Goal: Task Accomplishment & Management: Complete application form

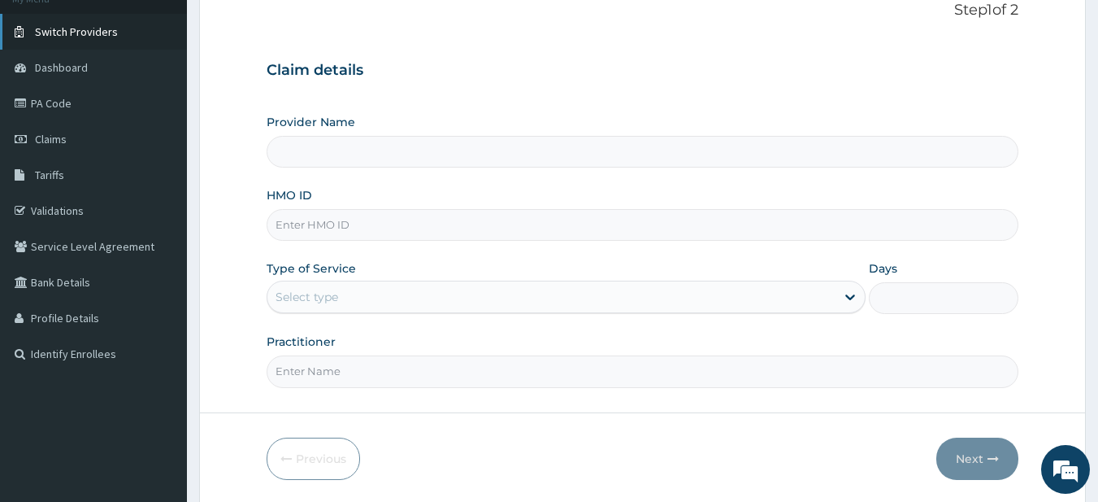
scroll to position [81, 0]
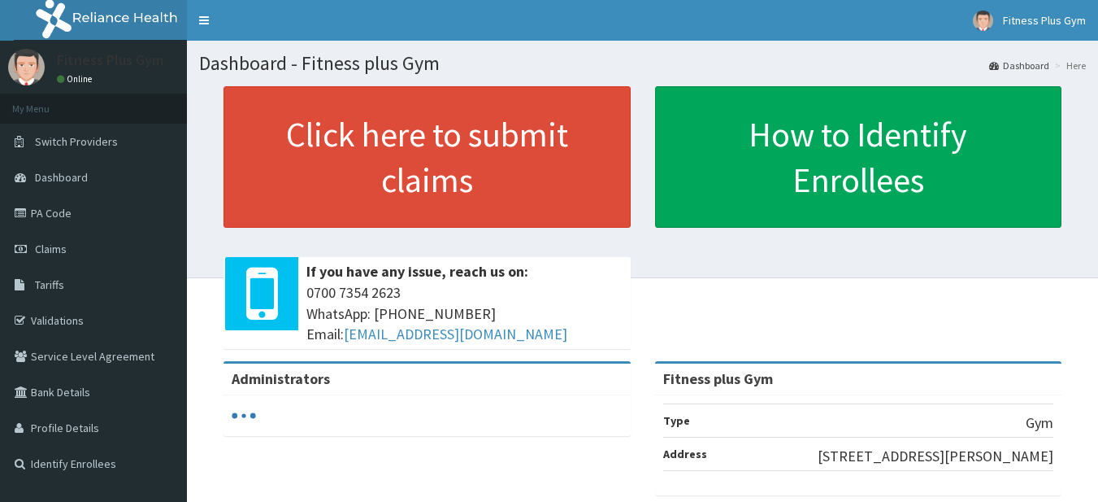
click at [427, 163] on link "Click here to submit claims" at bounding box center [427, 156] width 407 height 141
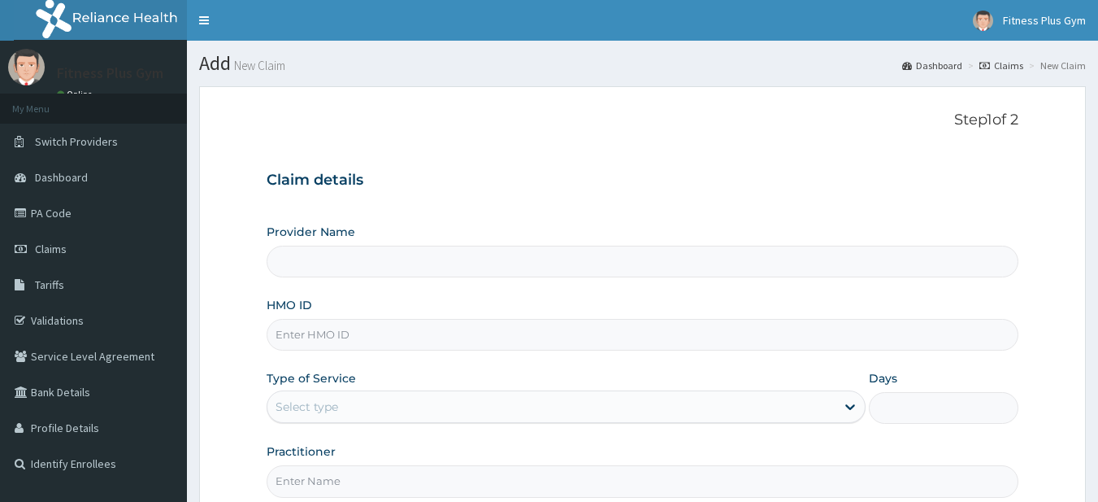
click at [324, 341] on input "HMO ID" at bounding box center [643, 335] width 753 height 32
type input "kt"
type input "Fitness plus Gym"
type input "1"
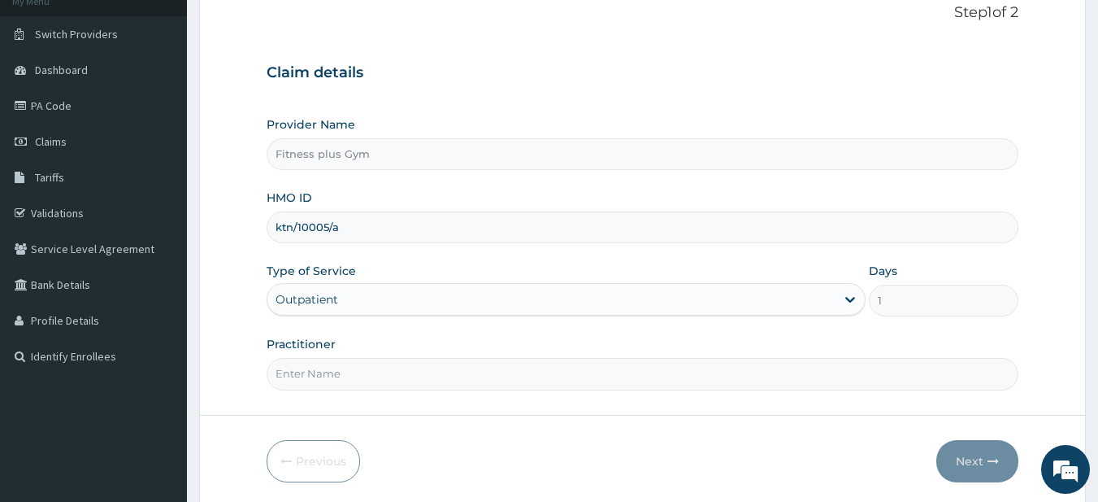
scroll to position [167, 0]
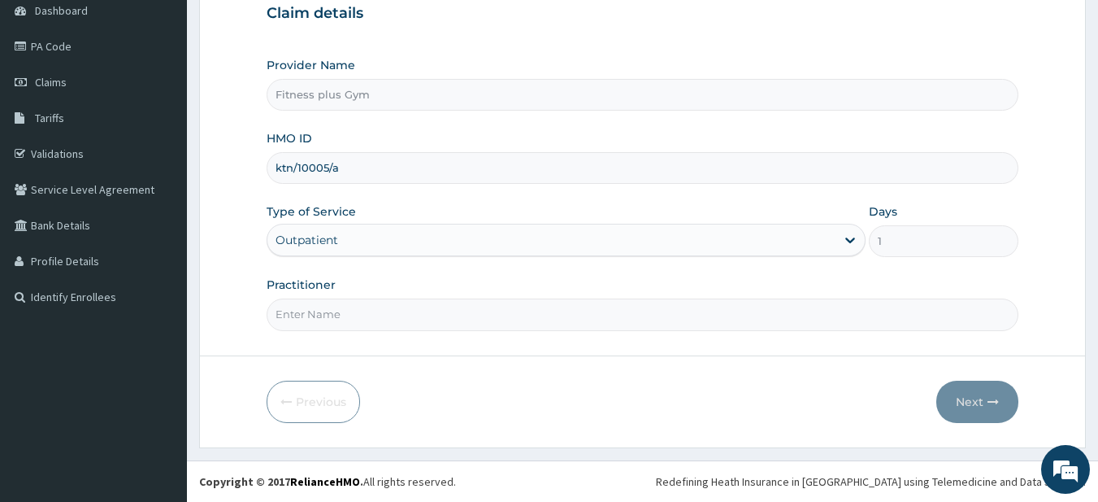
type input "ktn/10005/a"
drag, startPoint x: 334, startPoint y: 308, endPoint x: 416, endPoint y: 340, distance: 88.0
click at [337, 310] on input "Practitioner" at bounding box center [643, 314] width 753 height 32
type input "fitness+"
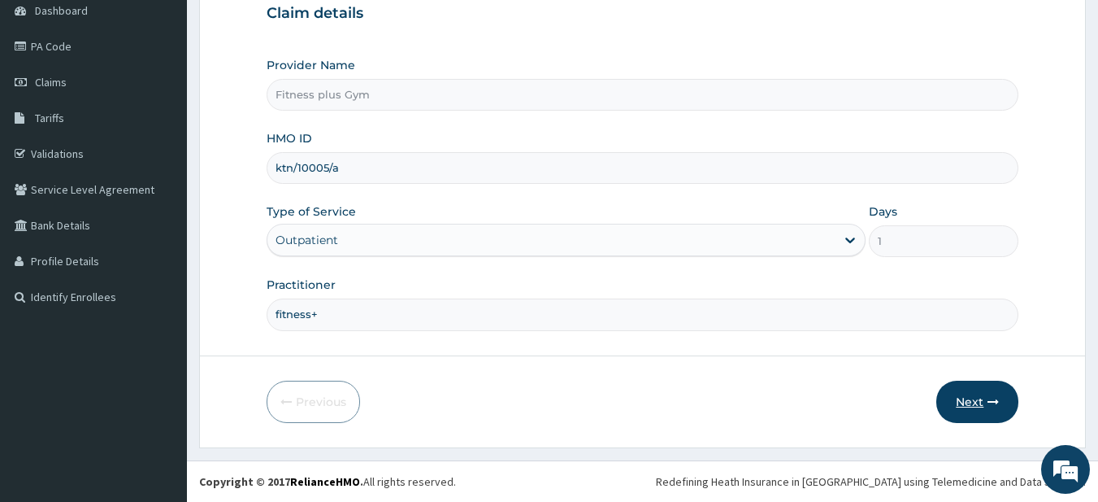
click at [984, 397] on button "Next" at bounding box center [977, 401] width 82 height 42
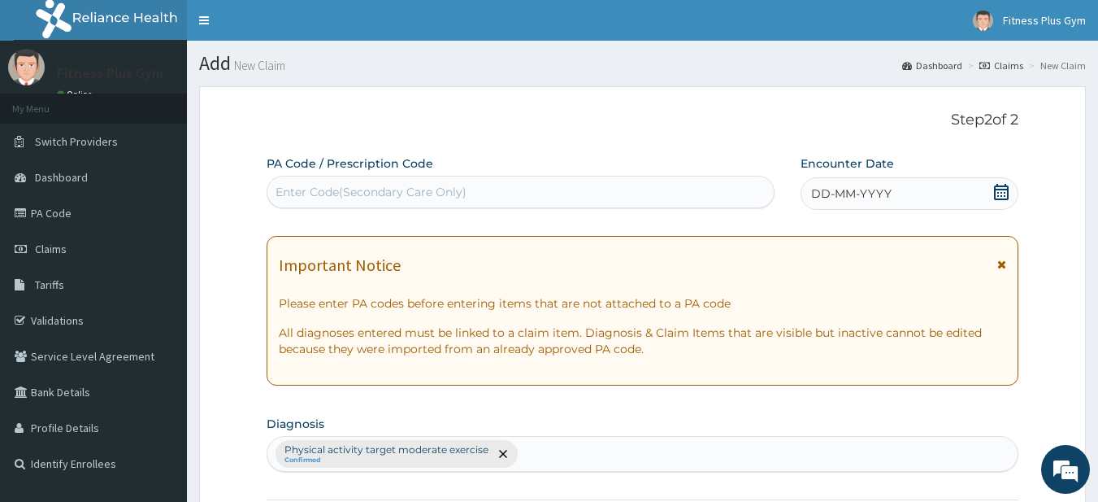
click at [387, 204] on div "Enter Code(Secondary Care Only)" at bounding box center [520, 192] width 507 height 26
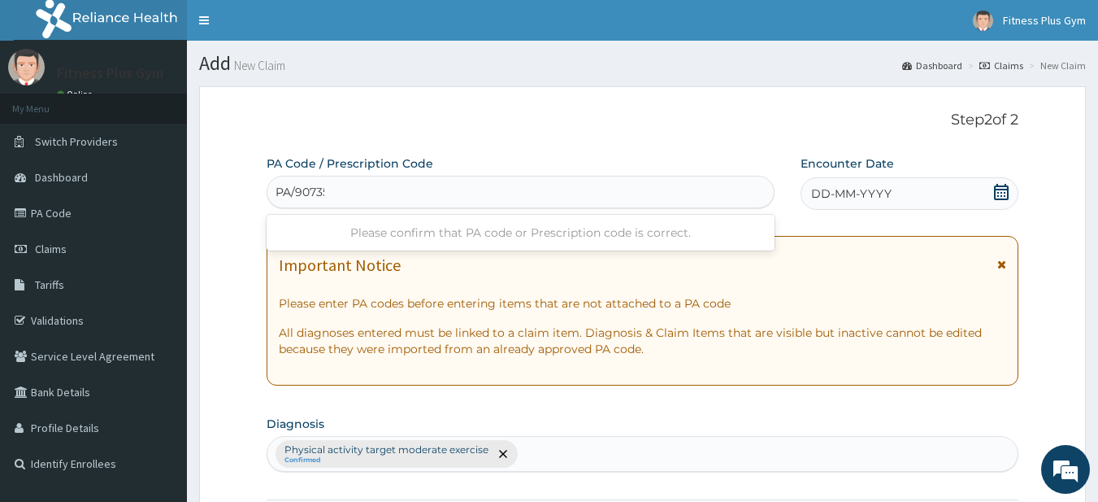
type input "PA/907357"
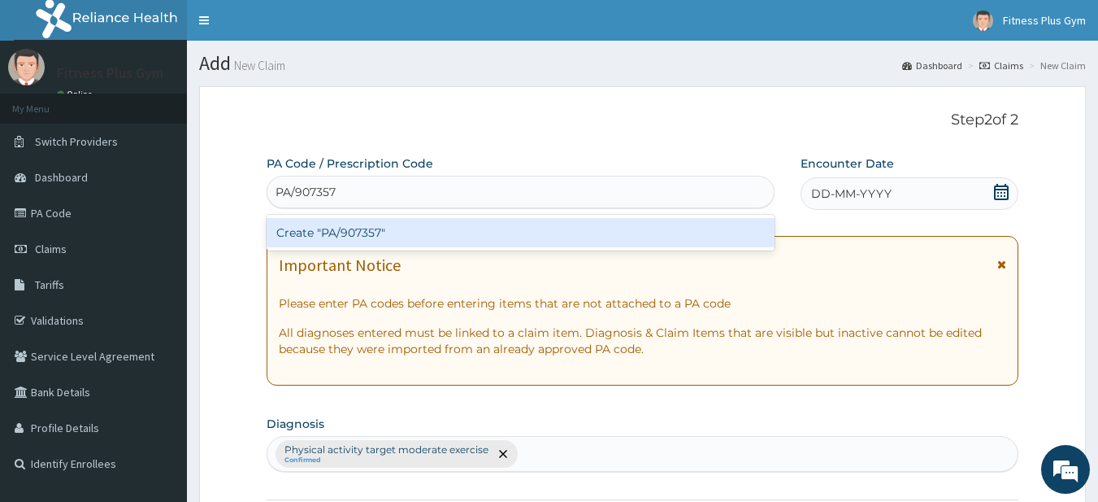
click at [365, 218] on div "Create "PA/907357"" at bounding box center [521, 232] width 509 height 29
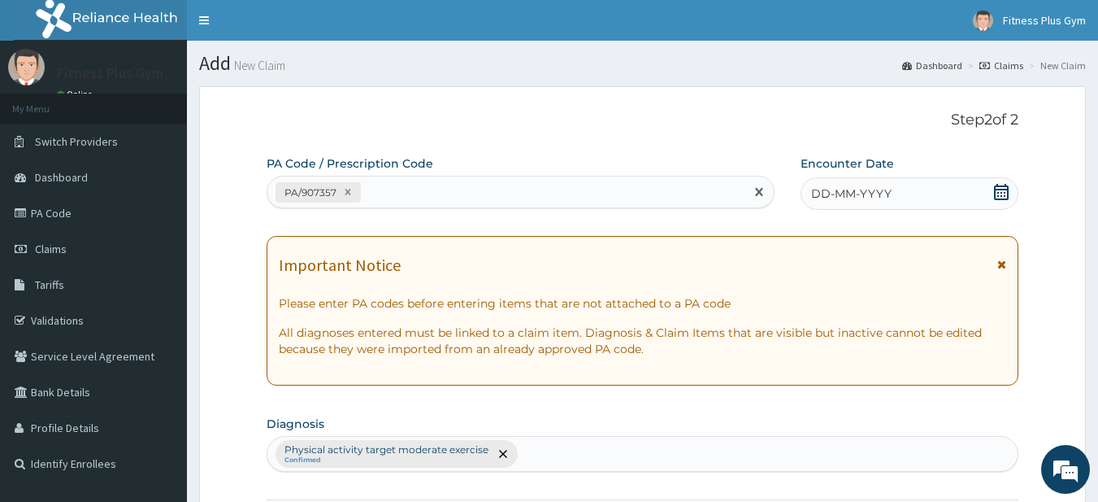
click at [997, 196] on icon at bounding box center [1001, 192] width 16 height 16
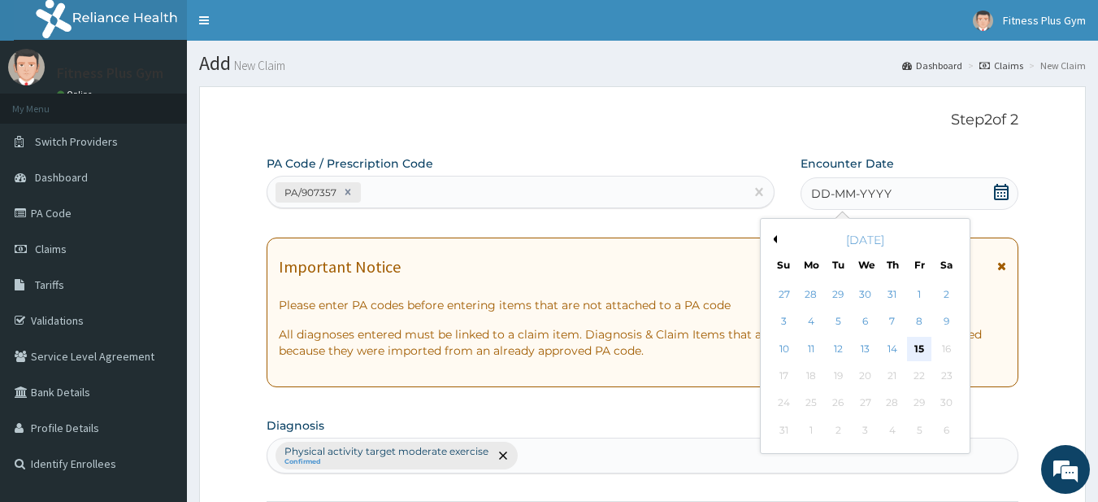
click at [914, 345] on div "15" at bounding box center [919, 349] width 24 height 24
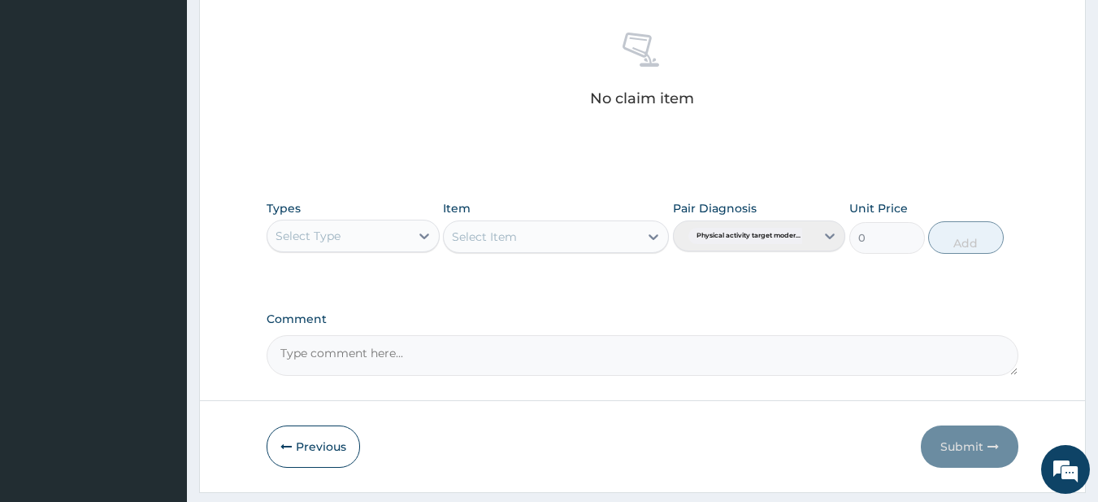
scroll to position [671, 0]
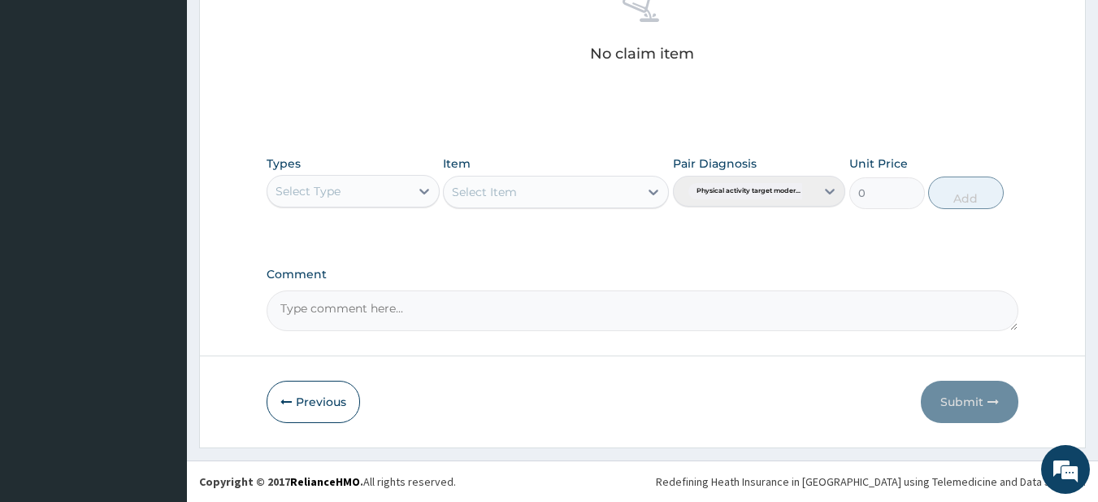
click at [320, 183] on div "Select Type" at bounding box center [308, 191] width 65 height 16
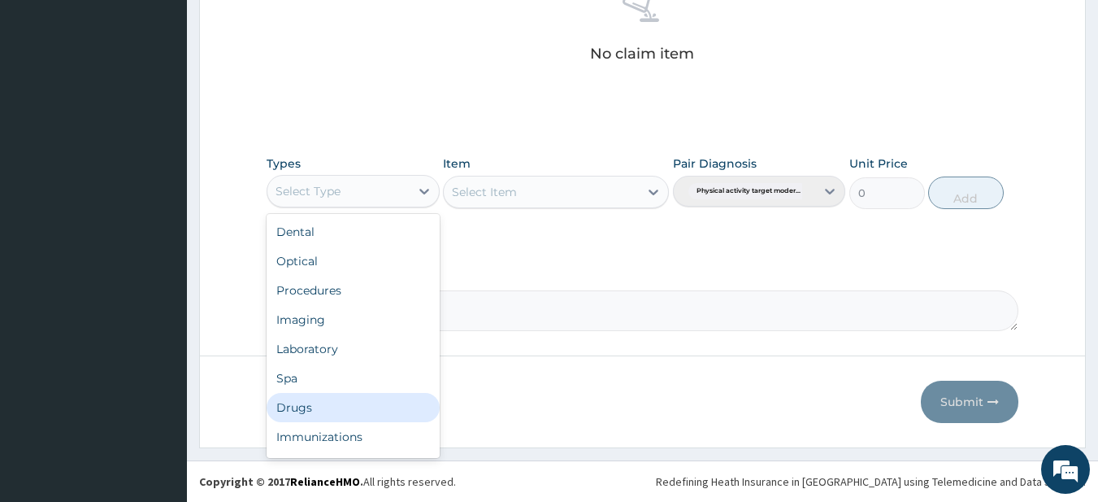
scroll to position [55, 0]
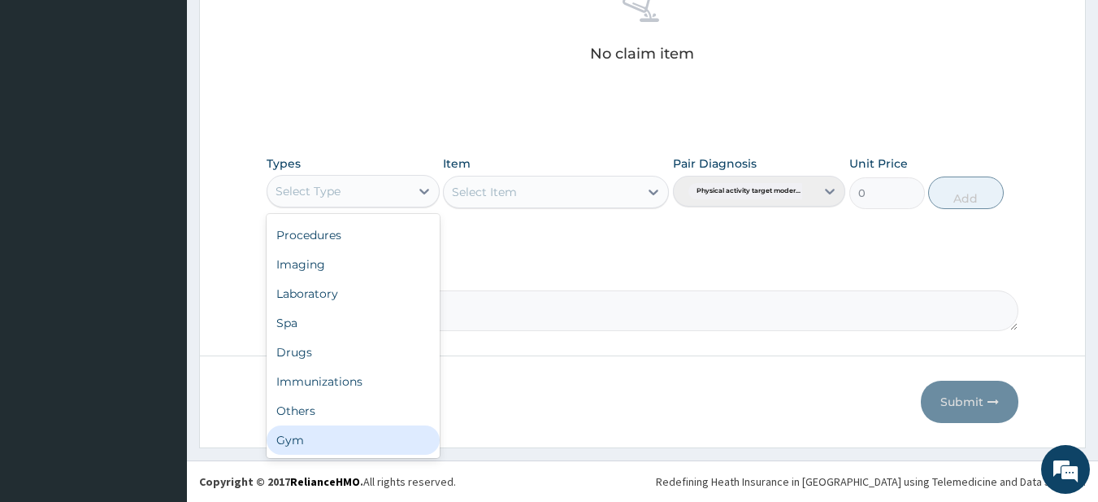
drag, startPoint x: 332, startPoint y: 441, endPoint x: 421, endPoint y: 345, distance: 131.7
click at [332, 442] on div "Gym" at bounding box center [353, 439] width 173 height 29
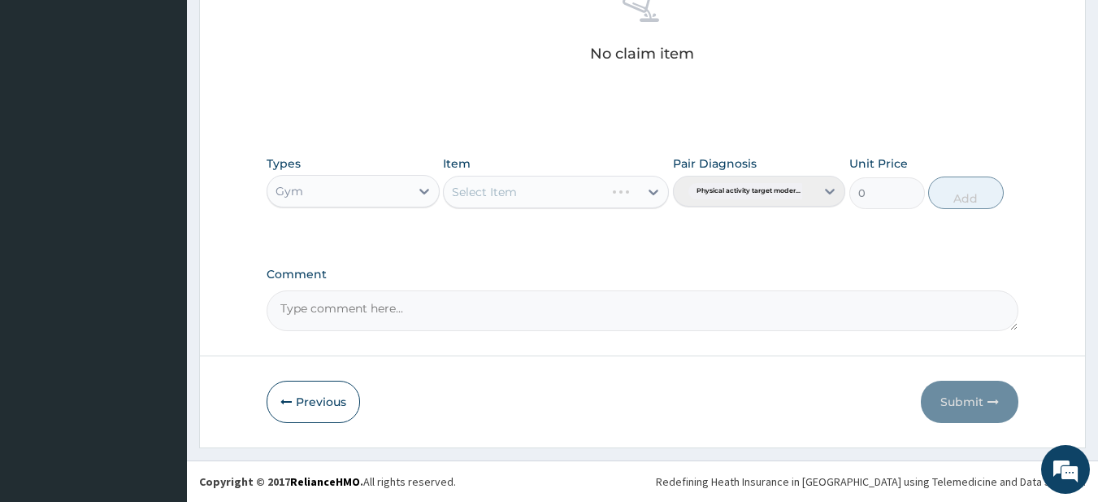
click at [530, 201] on div "Select Item" at bounding box center [556, 192] width 226 height 33
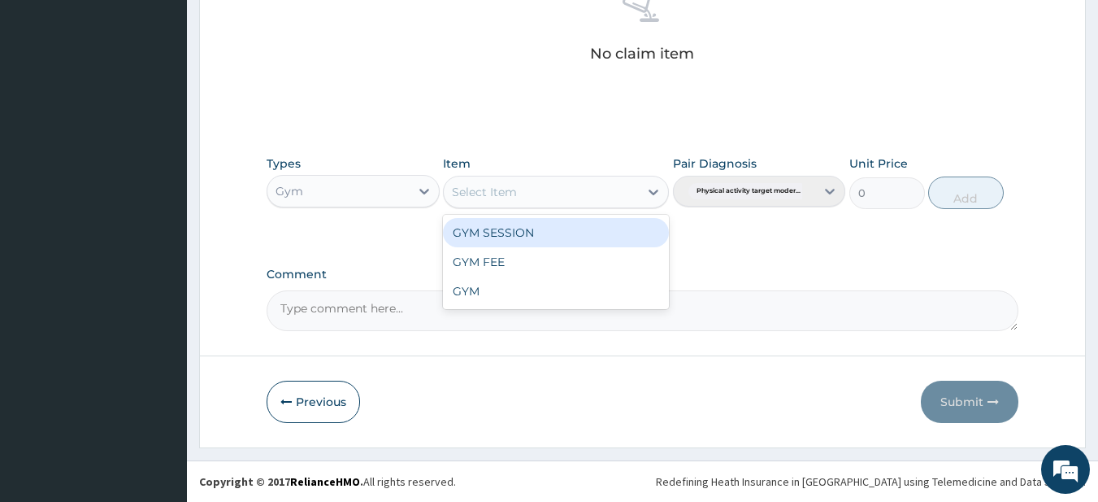
click at [523, 202] on div "Select Item" at bounding box center [541, 192] width 195 height 26
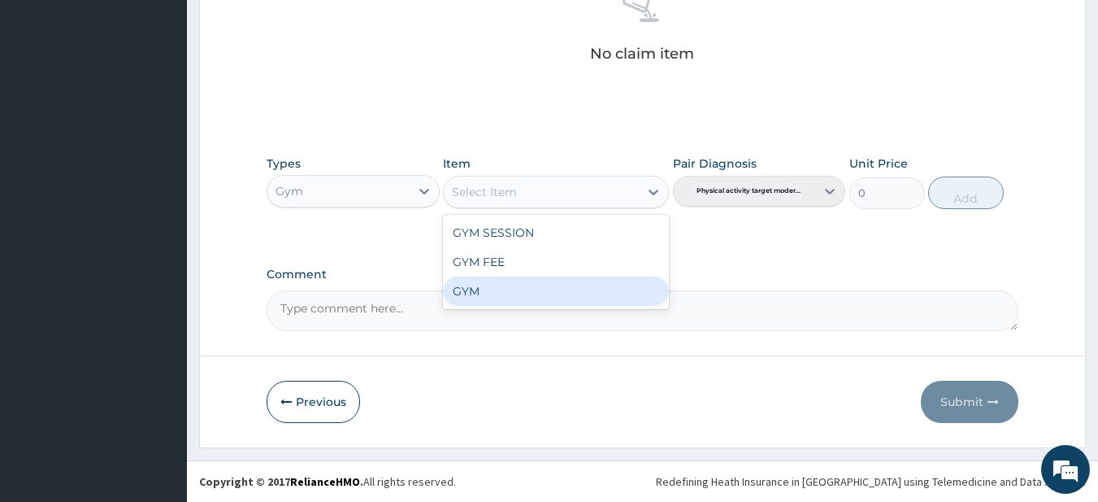
click at [487, 299] on div "GYM" at bounding box center [556, 290] width 226 height 29
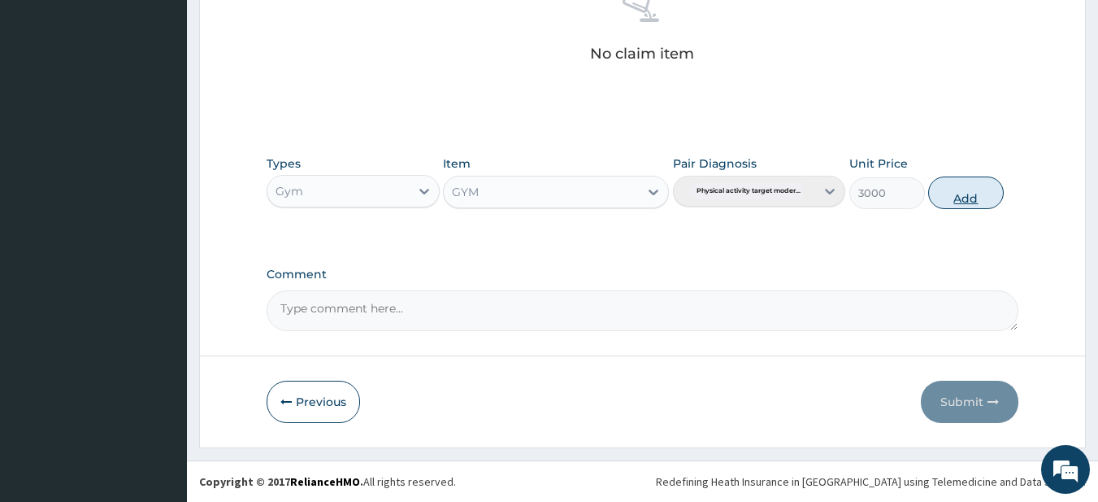
click at [946, 193] on button "Add" at bounding box center [966, 192] width 76 height 33
type input "0"
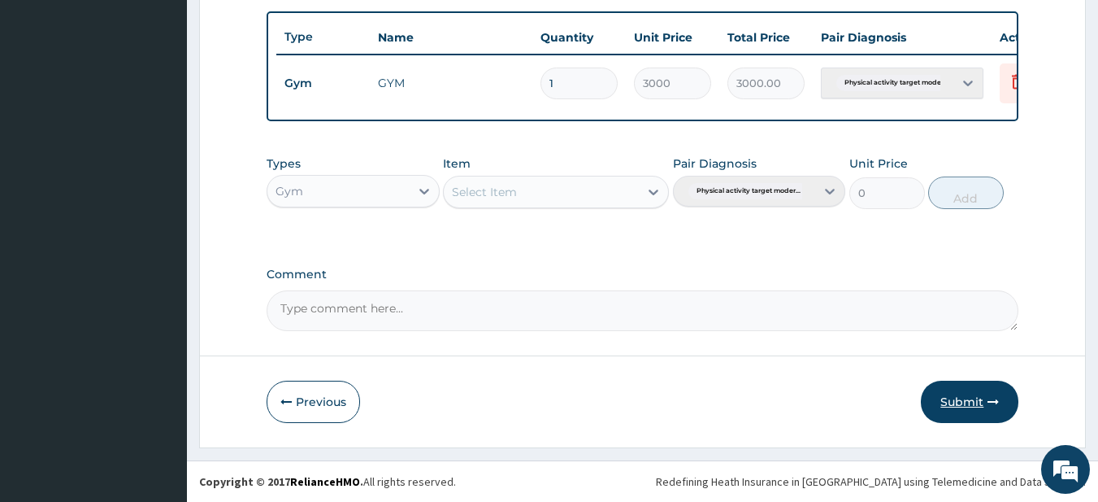
click at [992, 388] on button "Submit" at bounding box center [970, 401] width 98 height 42
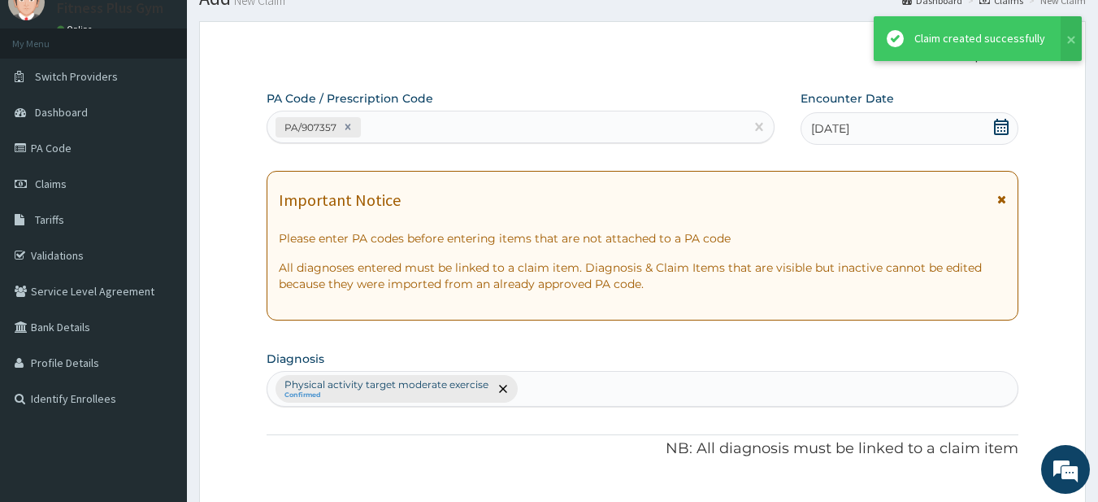
scroll to position [606, 0]
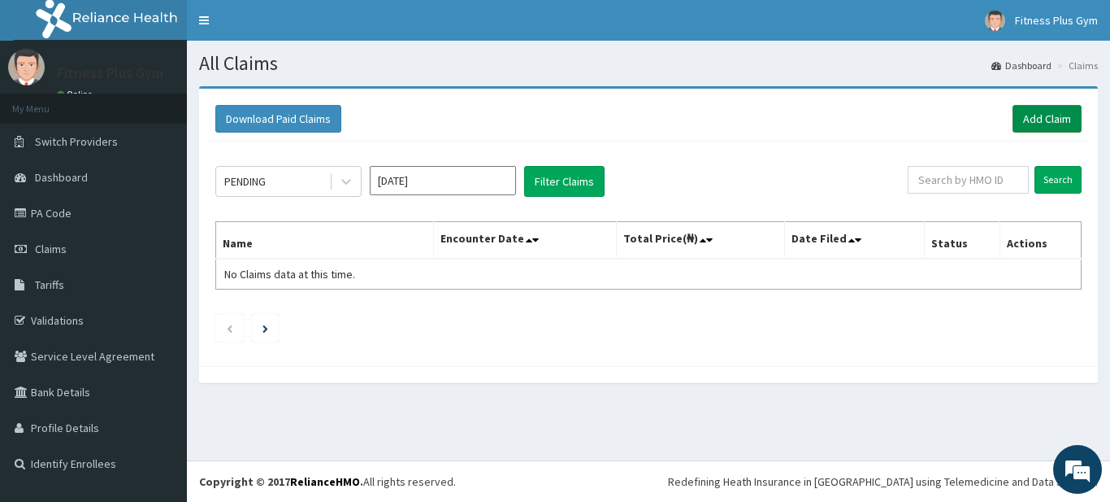
click at [1023, 125] on link "Add Claim" at bounding box center [1047, 119] width 69 height 28
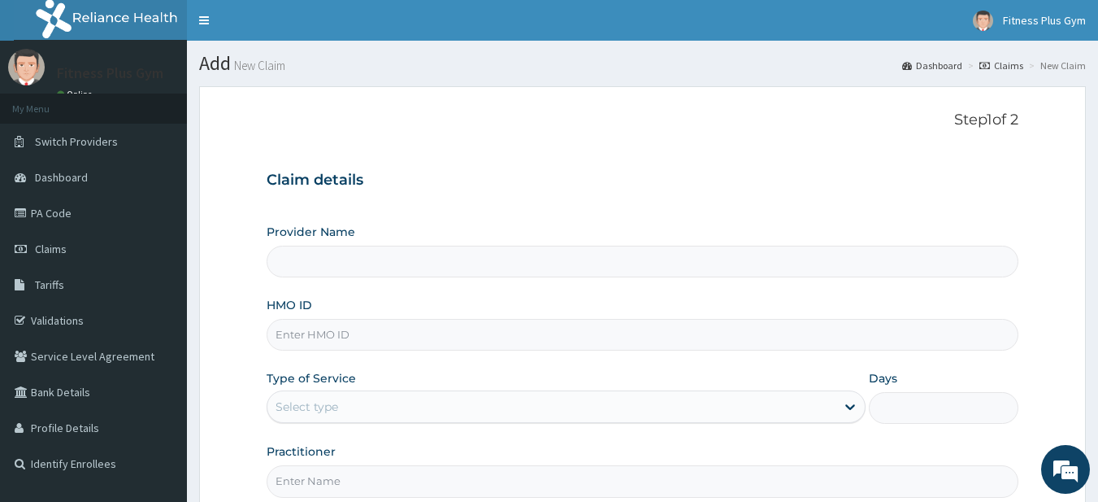
type input "Fitness plus Gym"
type input "1"
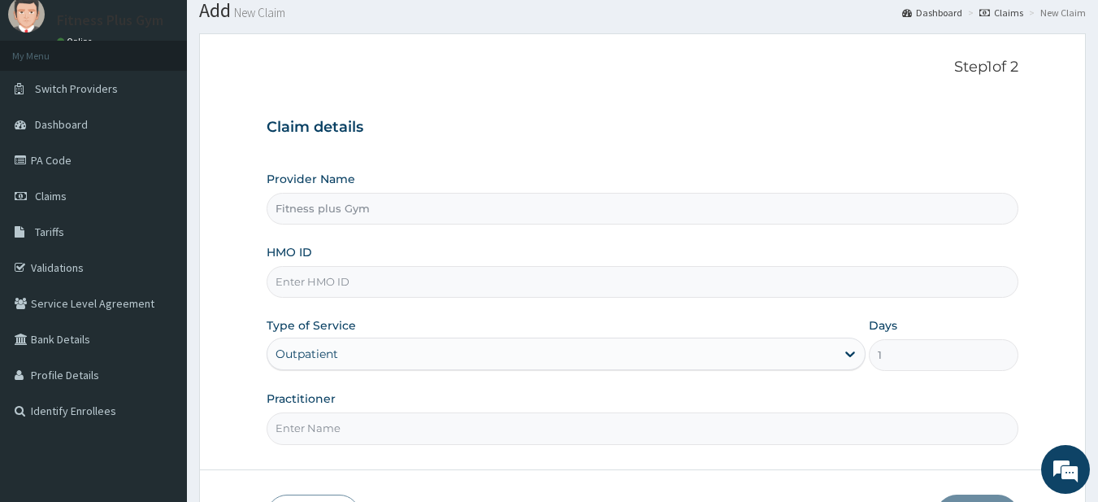
scroll to position [81, 0]
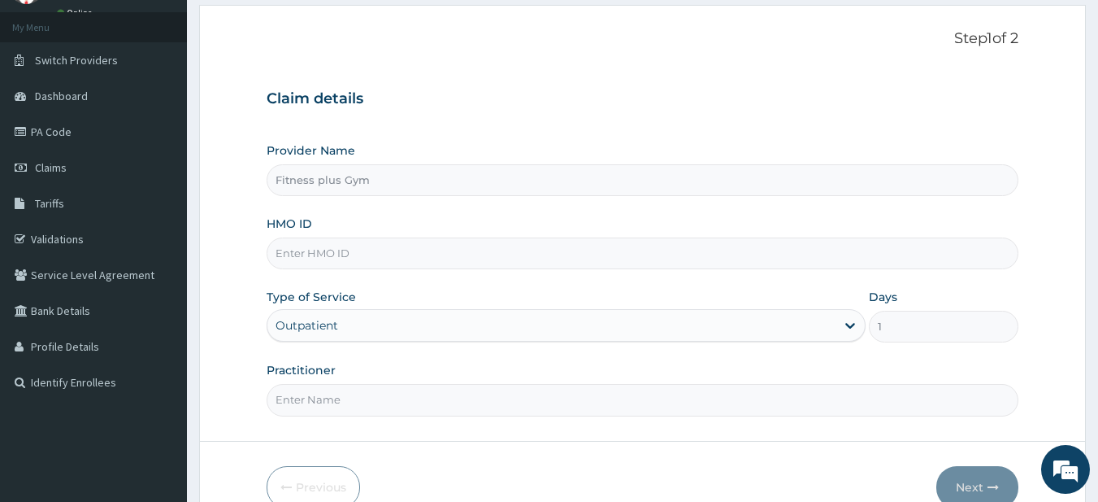
click at [332, 258] on input "HMO ID" at bounding box center [643, 253] width 753 height 32
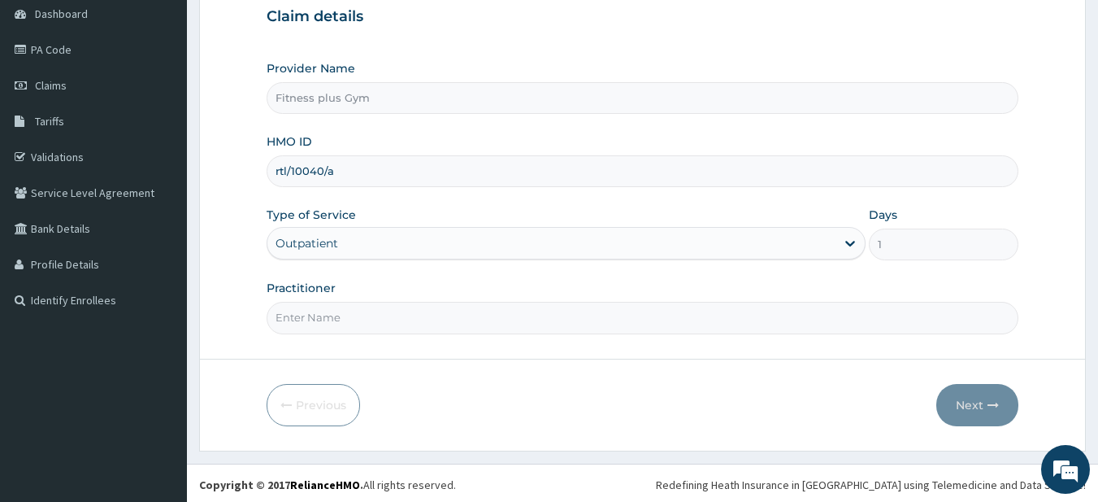
scroll to position [167, 0]
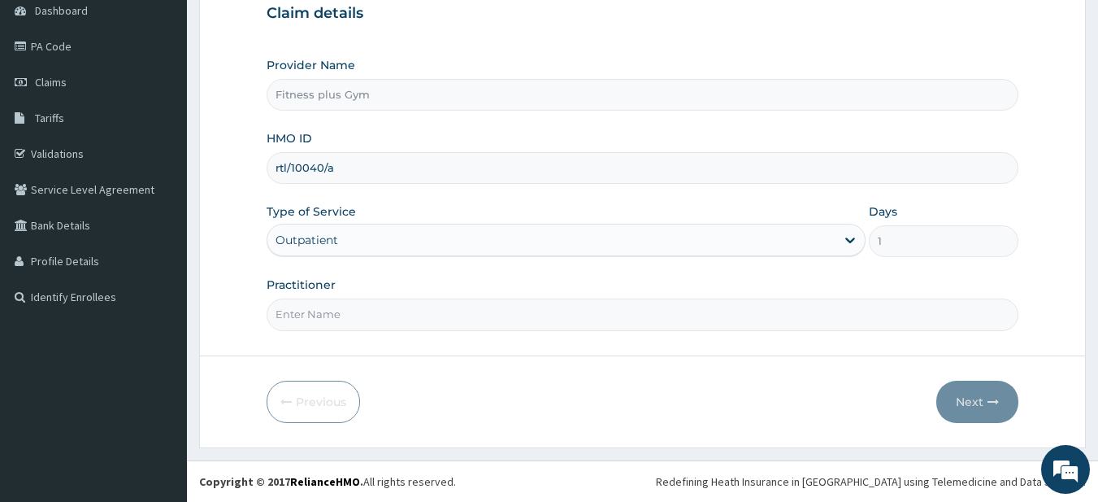
type input "rtl/10040/a"
click at [319, 324] on input "Practitioner" at bounding box center [643, 314] width 753 height 32
type input "fitness+"
click at [978, 397] on button "Next" at bounding box center [977, 401] width 82 height 42
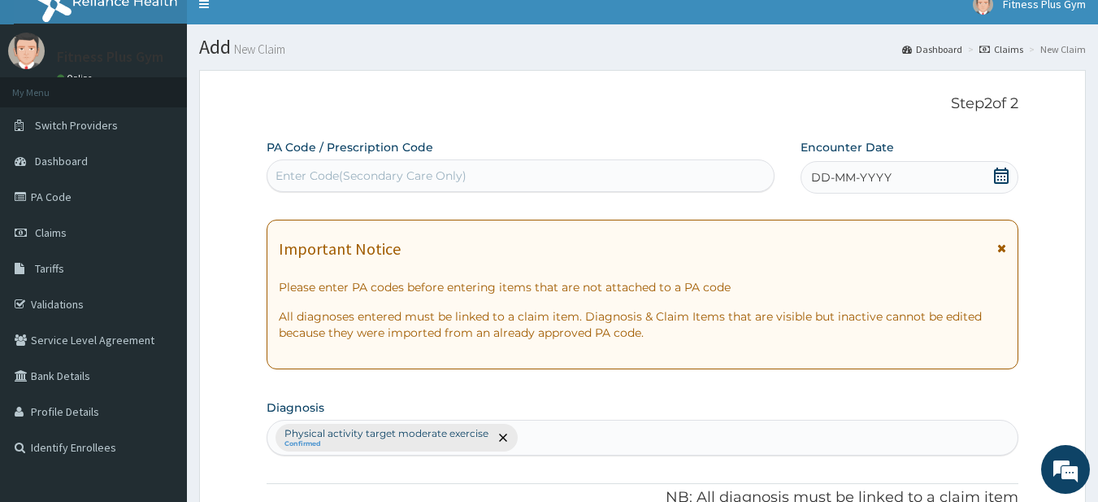
scroll to position [0, 0]
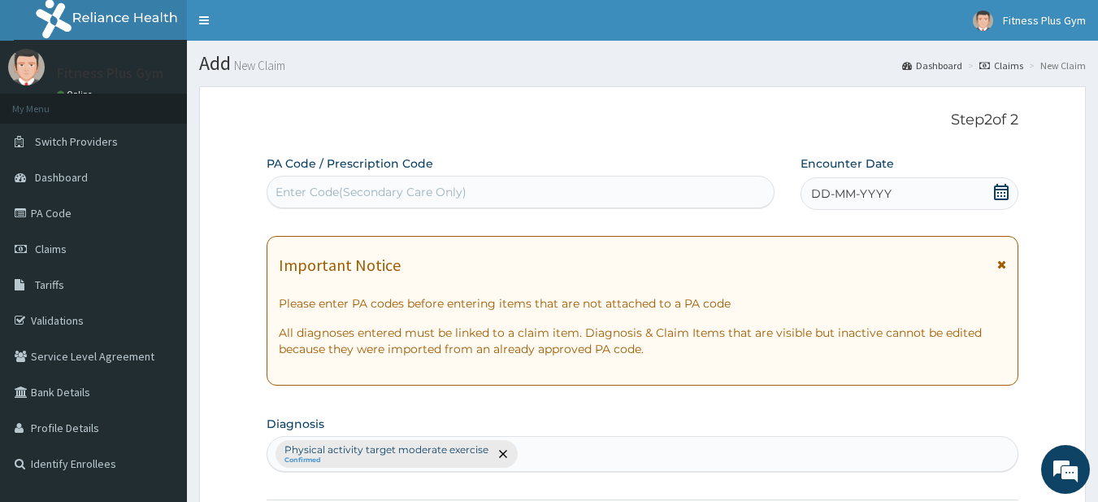
drag, startPoint x: 468, startPoint y: 173, endPoint x: 444, endPoint y: 195, distance: 32.8
click at [467, 174] on div "PA Code / Prescription Code Enter Code(Secondary Care Only)" at bounding box center [521, 181] width 509 height 53
click at [446, 178] on div "Enter Code(Secondary Care Only)" at bounding box center [521, 192] width 509 height 33
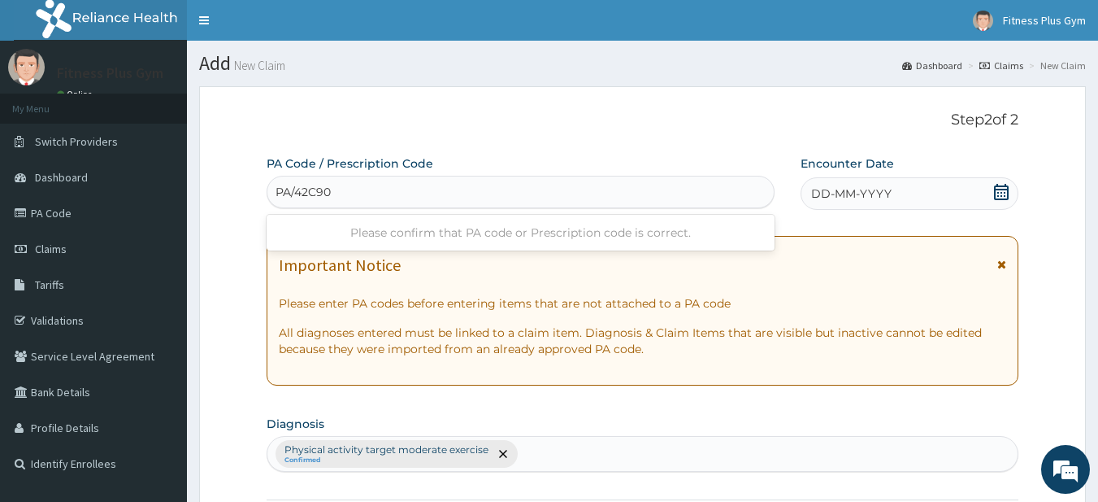
type input "PA/42C903"
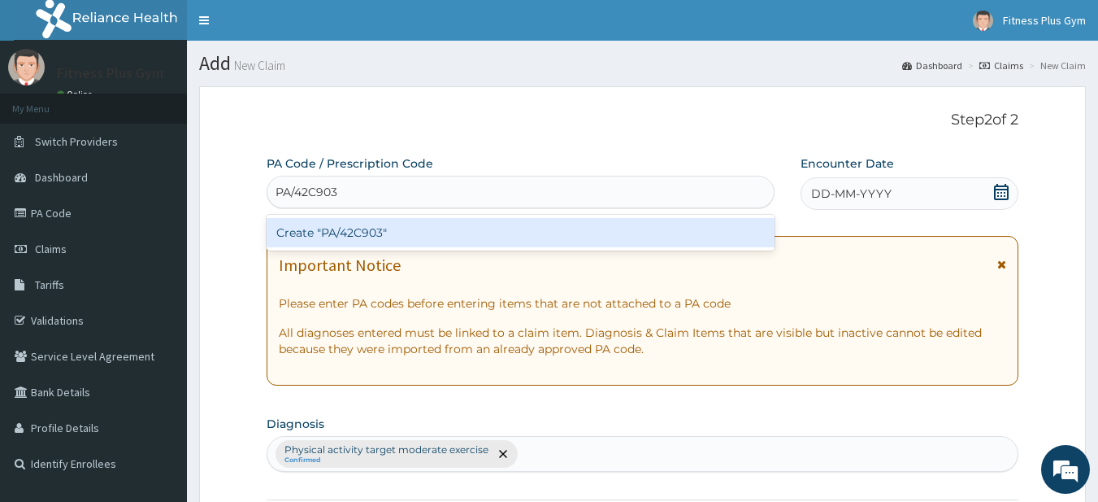
click at [358, 228] on div "Create "PA/42C903"" at bounding box center [521, 232] width 509 height 29
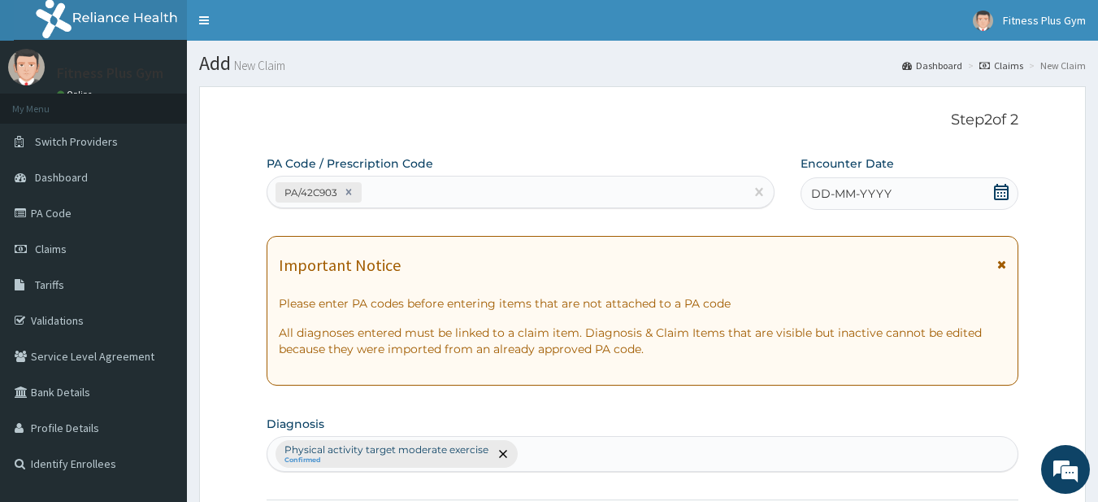
click at [1007, 194] on icon at bounding box center [1001, 192] width 16 height 16
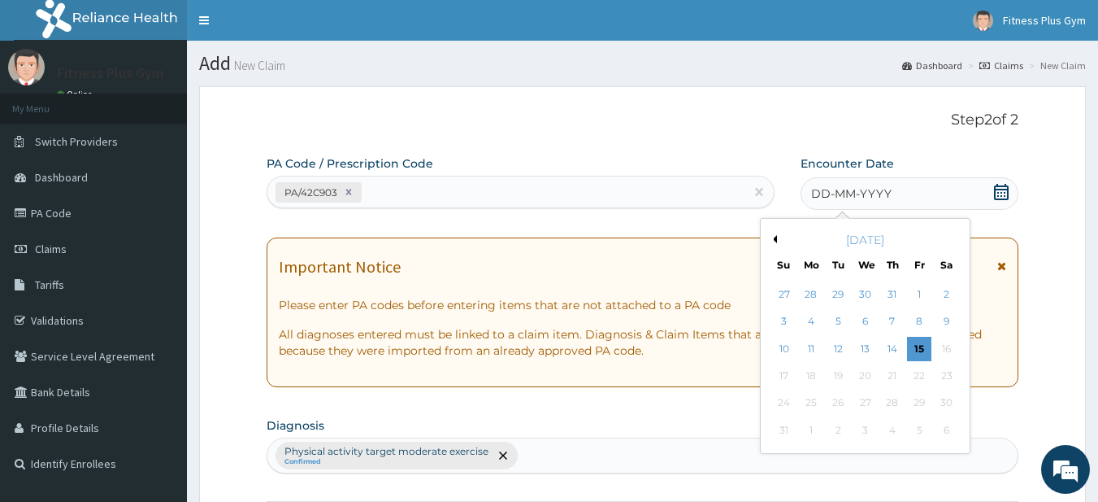
drag, startPoint x: 921, startPoint y: 341, endPoint x: 872, endPoint y: 342, distance: 48.8
click at [923, 341] on div "15" at bounding box center [919, 349] width 24 height 24
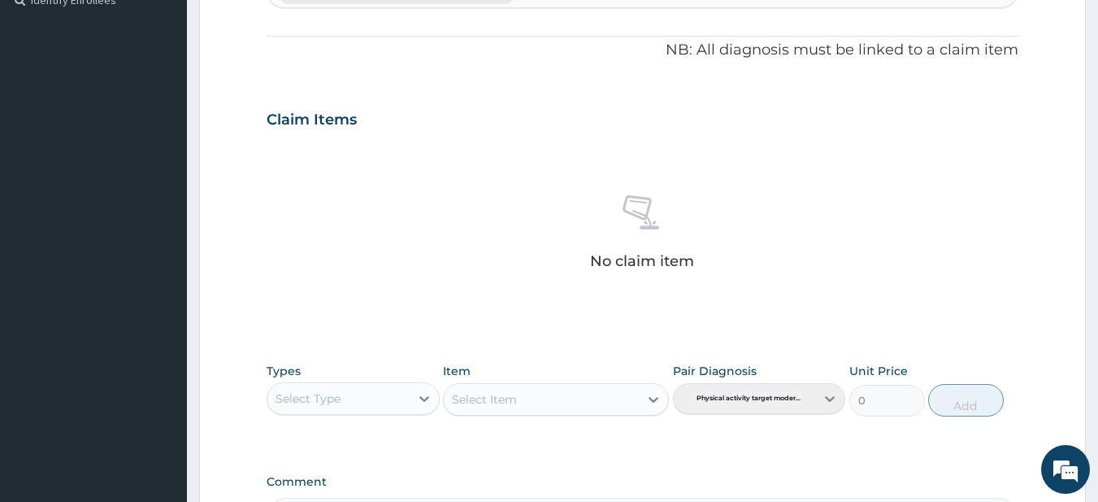
scroll to position [671, 0]
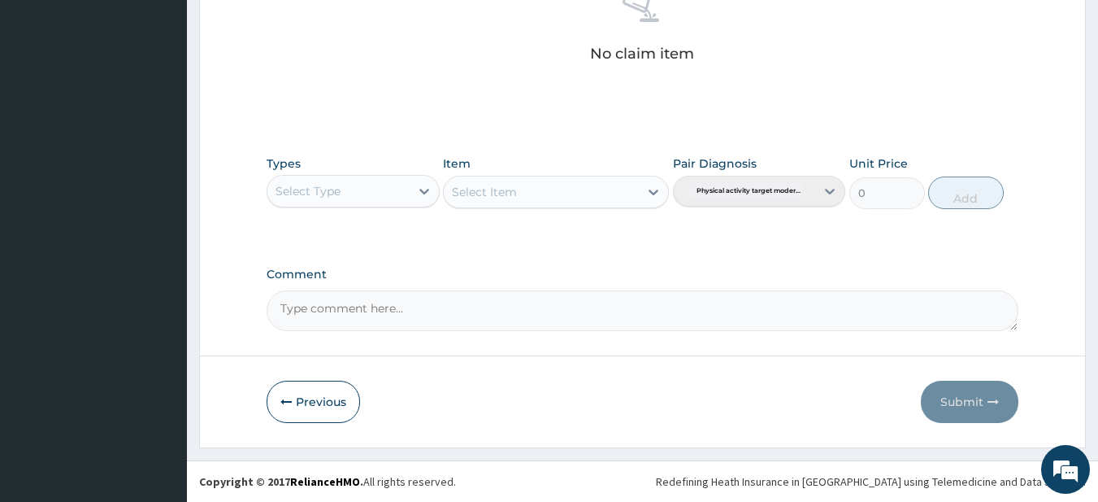
click at [371, 192] on div "Select Type" at bounding box center [338, 191] width 142 height 26
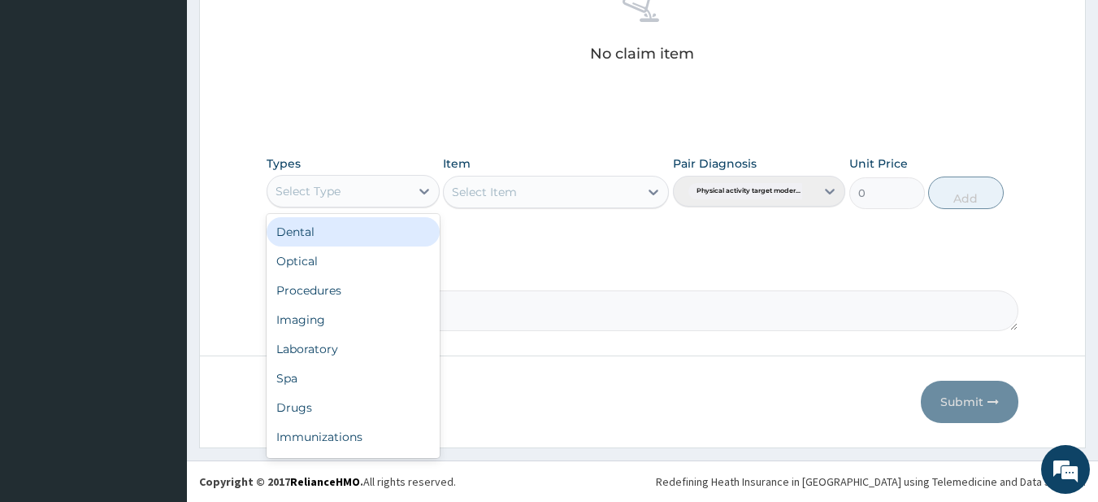
scroll to position [55, 0]
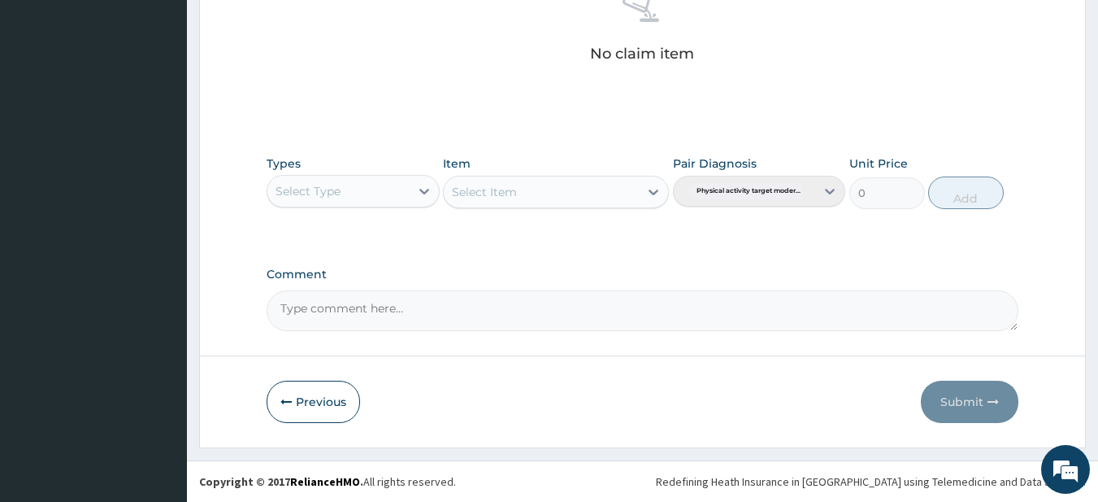
click at [333, 461] on footer "Redefining Heath Insurance in Africa using Telemedicine and Data Science! Copyr…" at bounding box center [642, 480] width 911 height 41
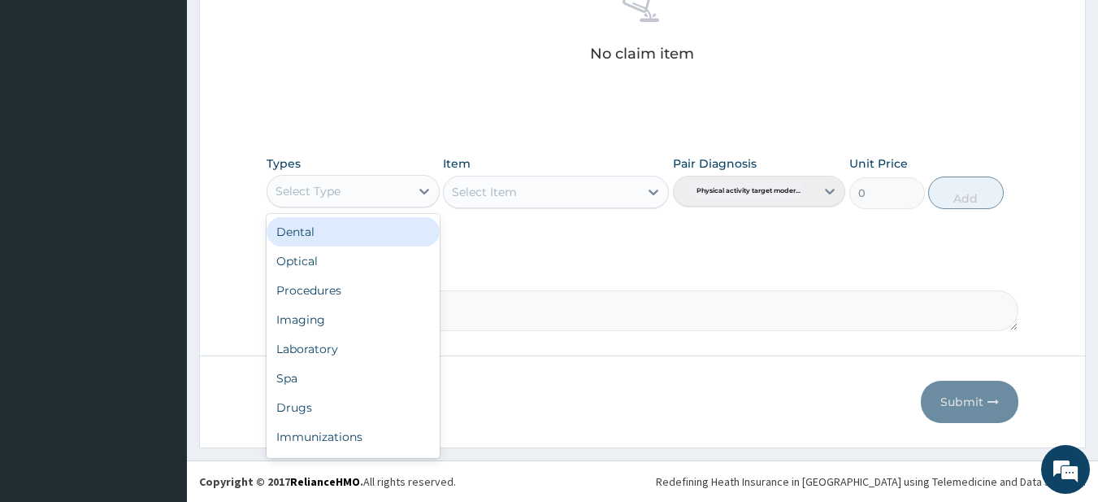
click at [349, 175] on div "Select Type" at bounding box center [353, 191] width 173 height 33
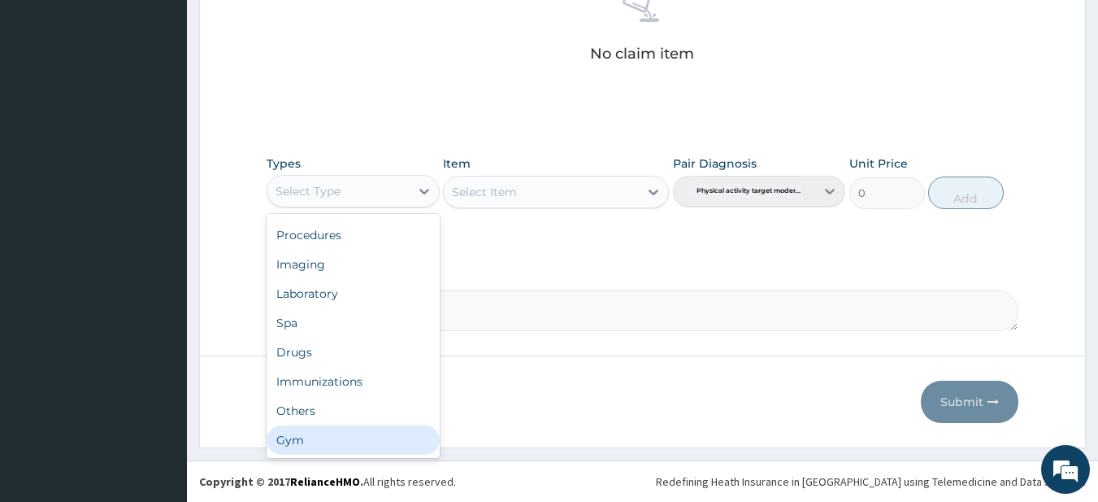
click at [303, 443] on div "Gym" at bounding box center [353, 439] width 173 height 29
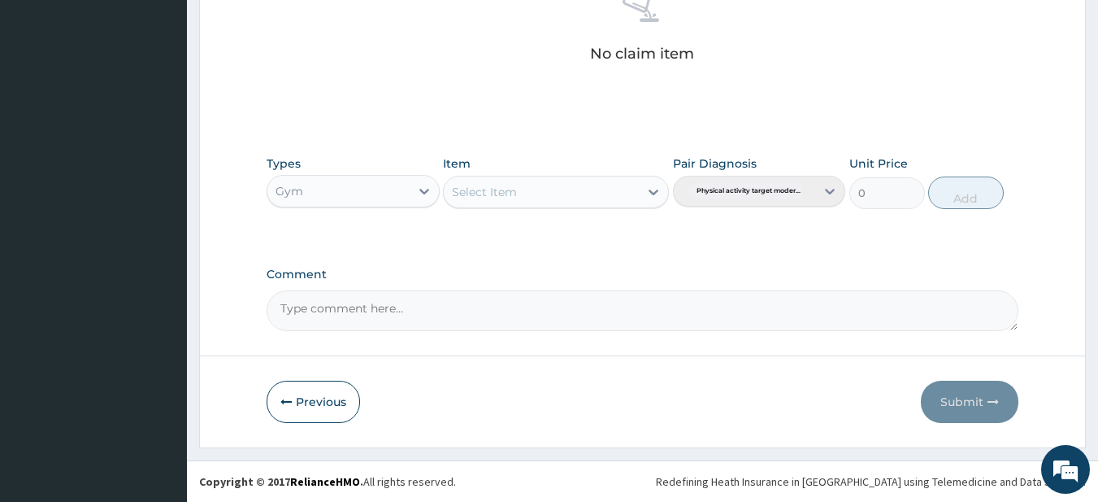
click at [533, 198] on div "Select Item" at bounding box center [541, 192] width 195 height 26
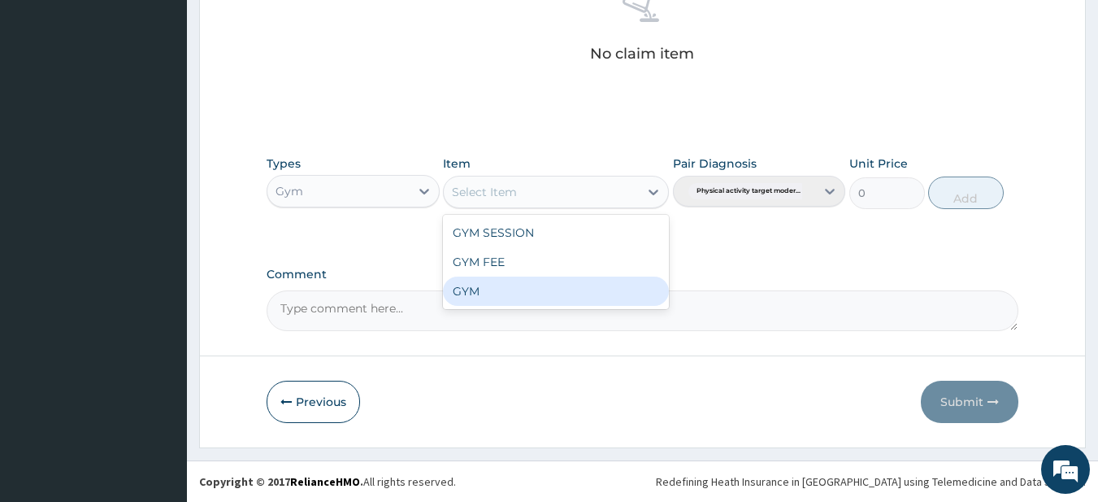
click at [481, 296] on div "GYM" at bounding box center [556, 290] width 226 height 29
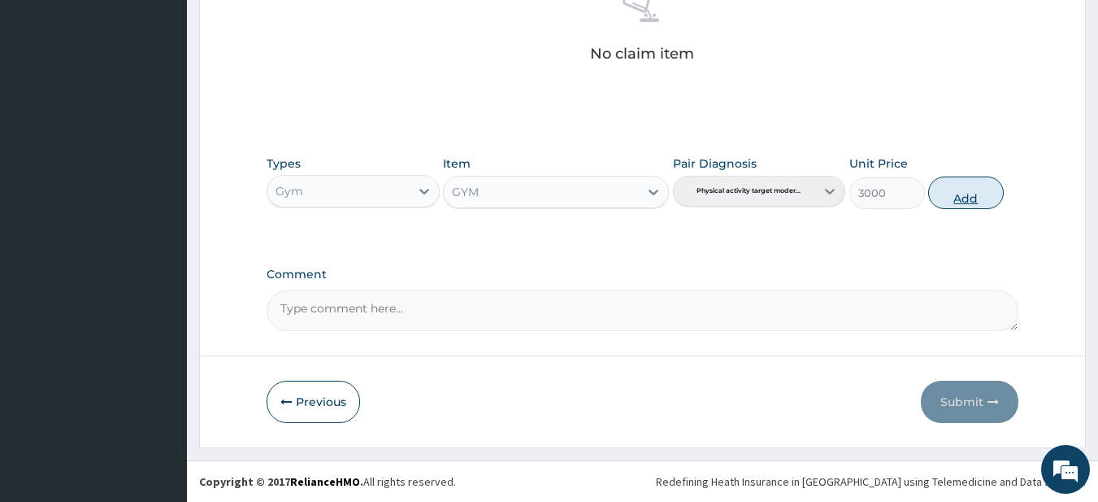
click at [952, 192] on button "Add" at bounding box center [966, 192] width 76 height 33
type input "0"
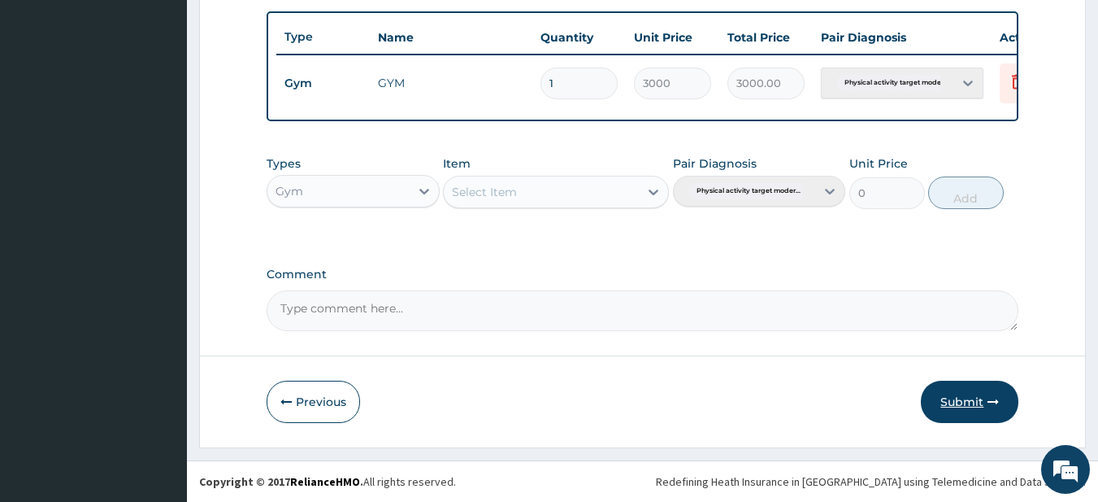
click at [963, 413] on button "Submit" at bounding box center [970, 401] width 98 height 42
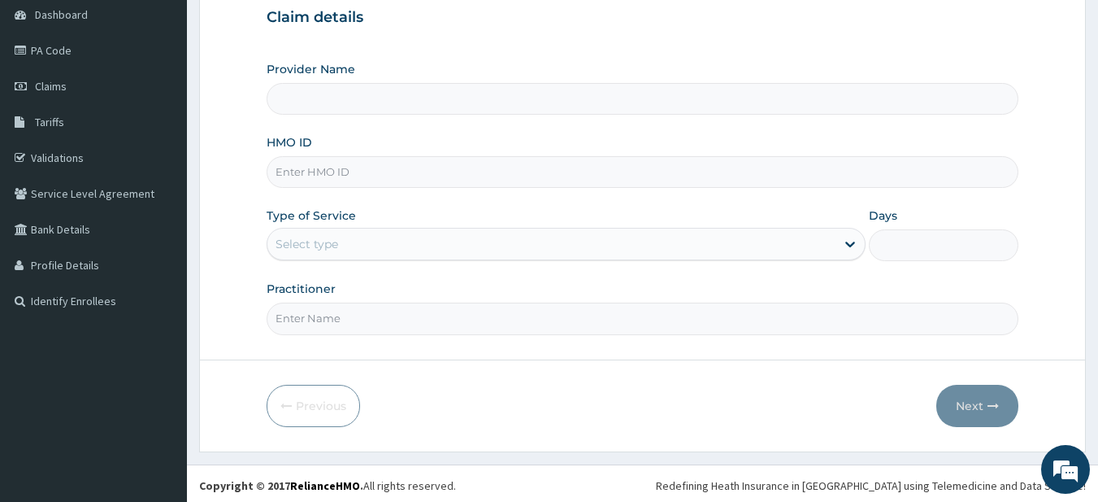
click at [341, 164] on input "HMO ID" at bounding box center [643, 172] width 753 height 32
type input "wak"
type input "Fitness plus Gym"
type input "1"
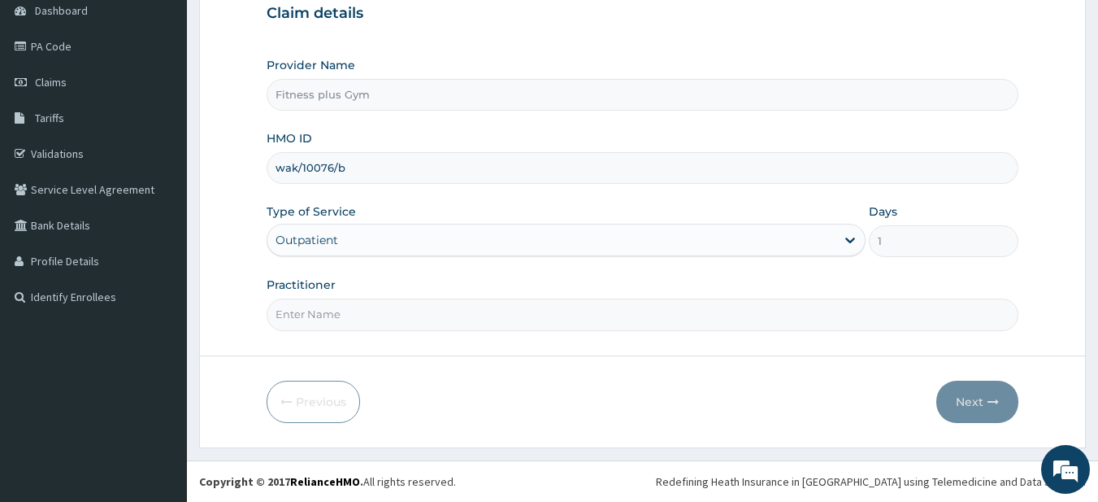
type input "wak/10076/b"
click at [303, 310] on input "Practitioner" at bounding box center [643, 314] width 753 height 32
type input "Fitness+"
click at [995, 402] on icon "button" at bounding box center [993, 401] width 11 height 11
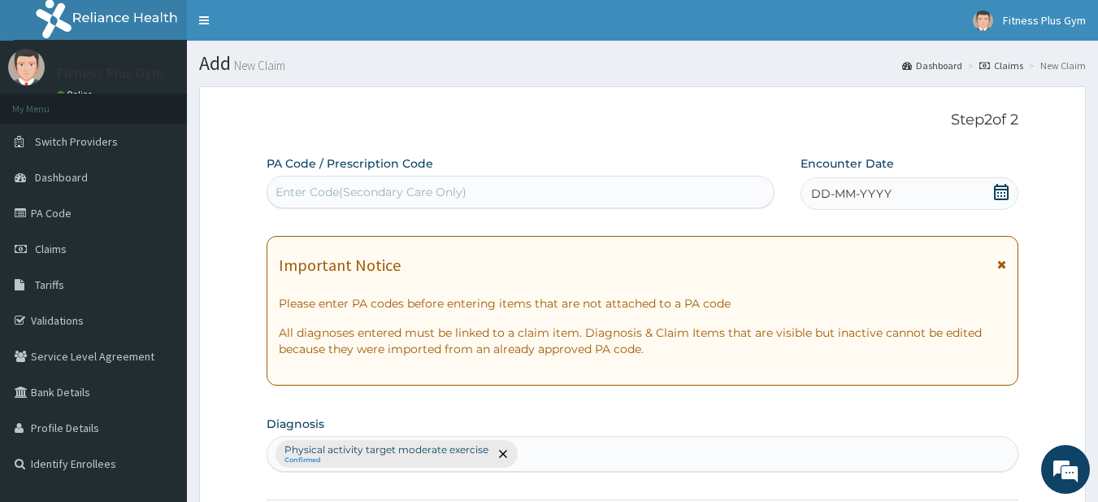
click at [502, 180] on div "Enter Code(Secondary Care Only)" at bounding box center [520, 192] width 507 height 26
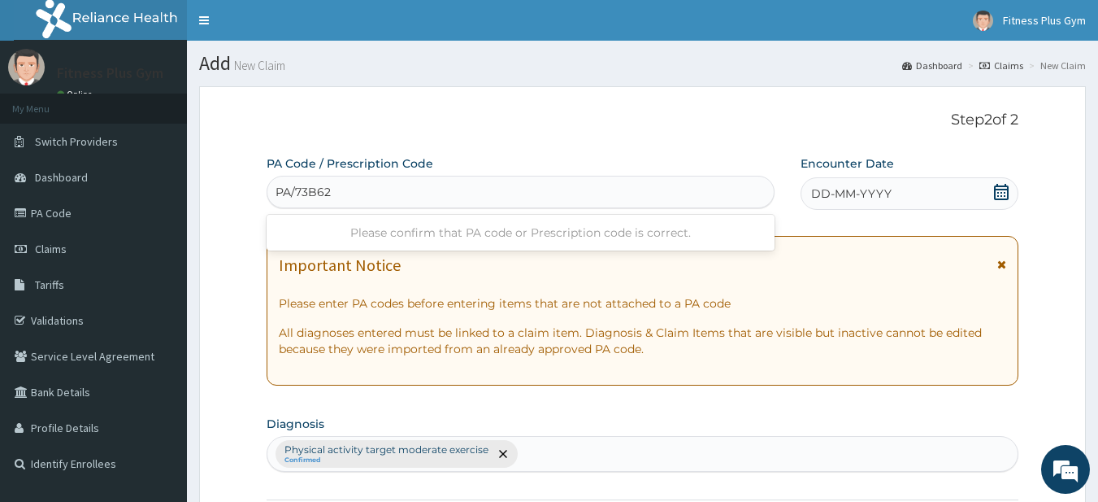
type input "PA/73B620"
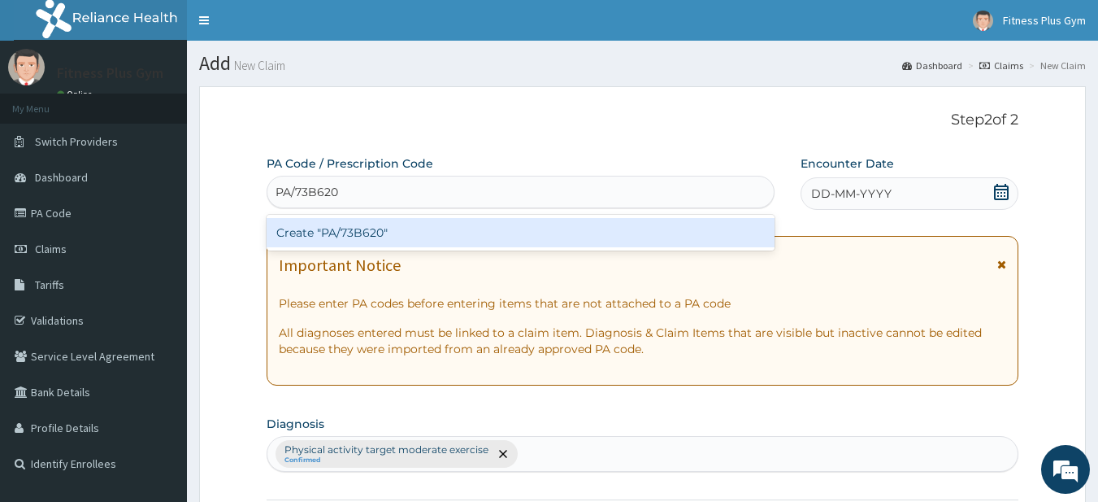
click at [355, 236] on div "Create "PA/73B620"" at bounding box center [521, 232] width 509 height 29
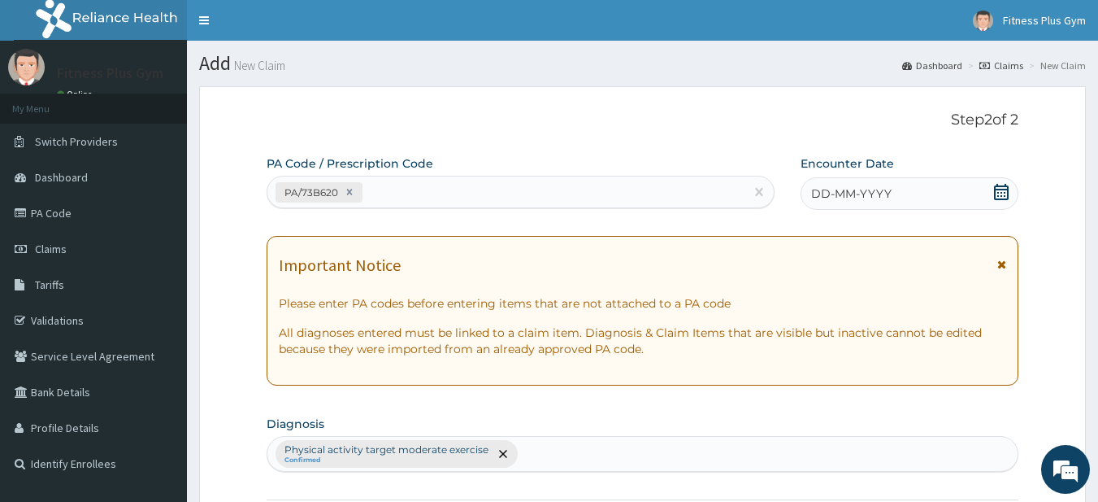
click at [1007, 202] on span at bounding box center [1001, 194] width 16 height 20
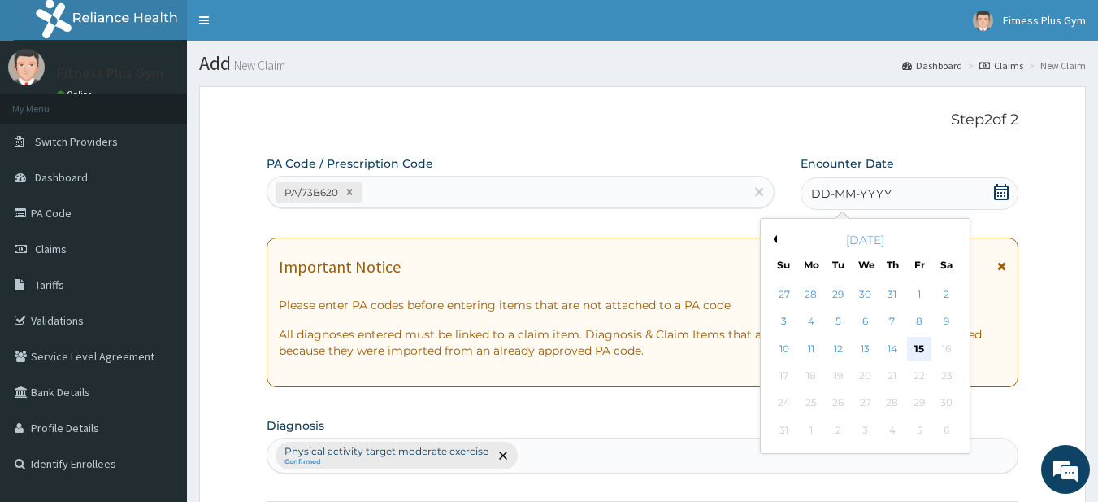
click at [920, 348] on div "15" at bounding box center [919, 349] width 24 height 24
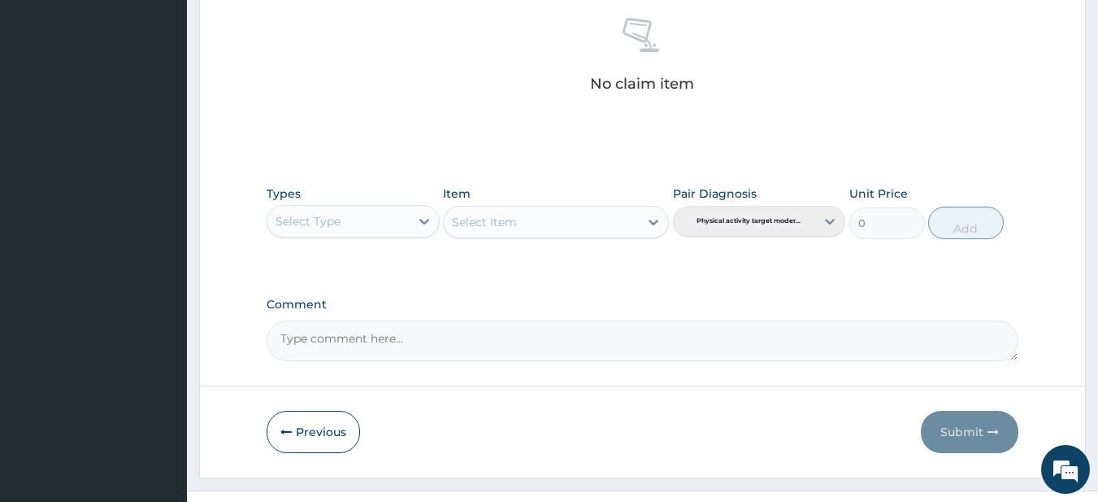
scroll to position [671, 0]
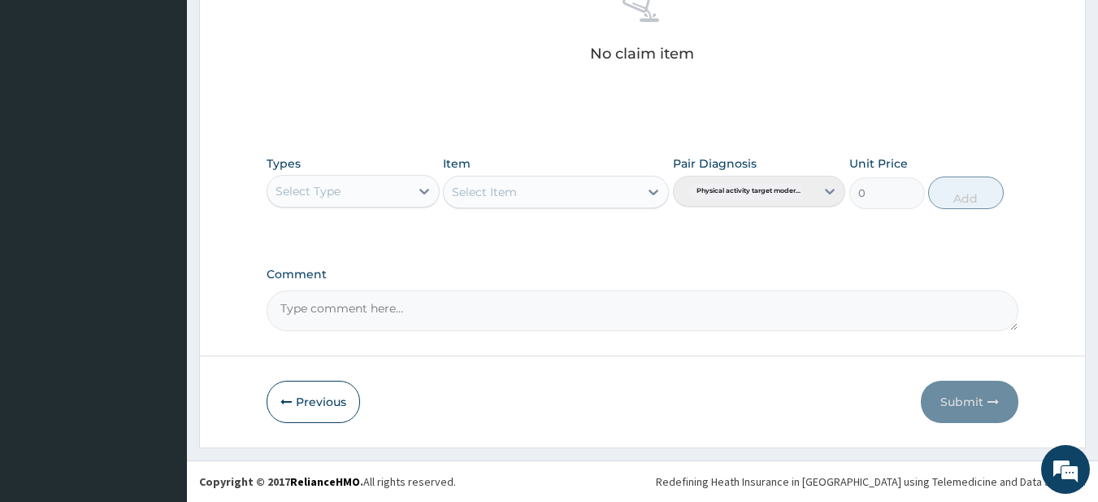
click at [369, 193] on div "Select Type" at bounding box center [338, 191] width 142 height 26
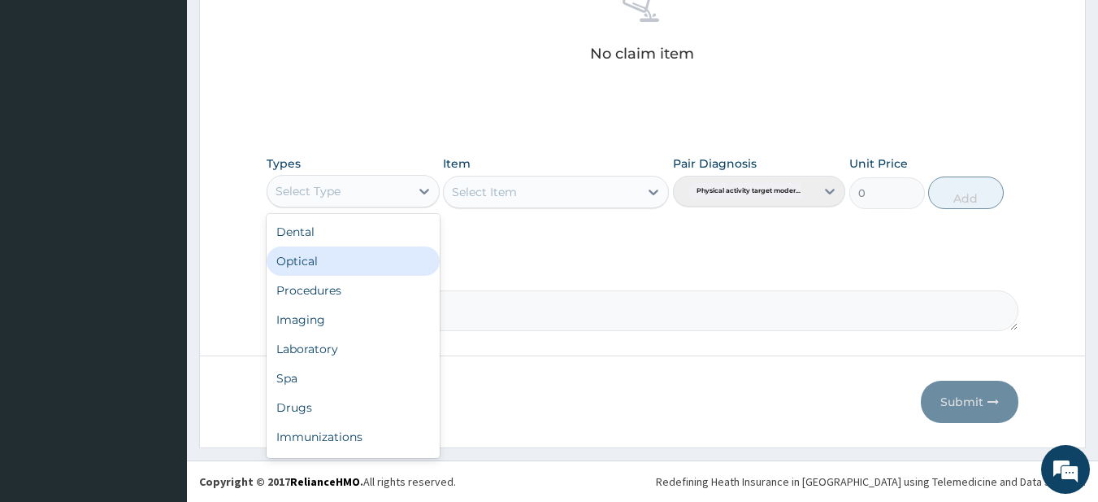
scroll to position [55, 0]
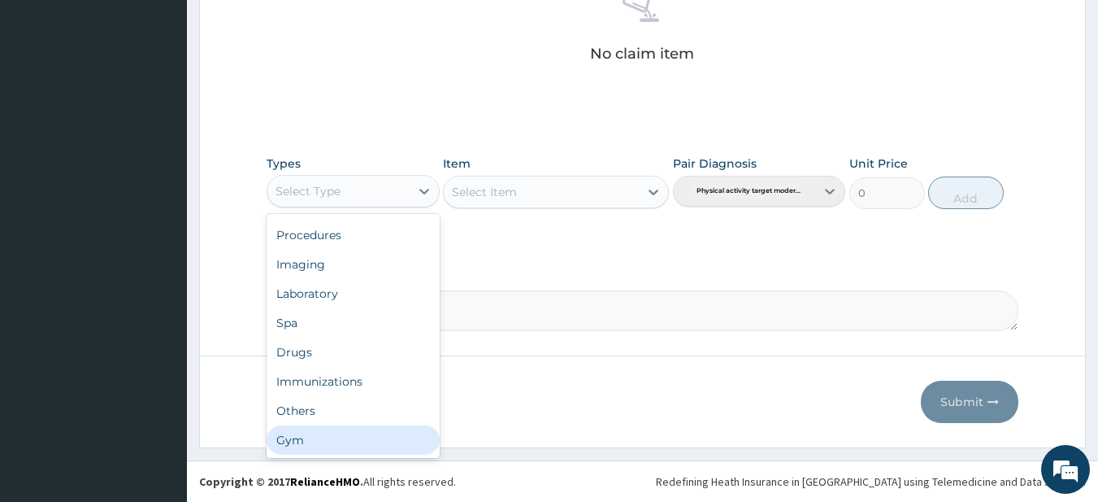
click at [315, 441] on div "Gym" at bounding box center [353, 439] width 173 height 29
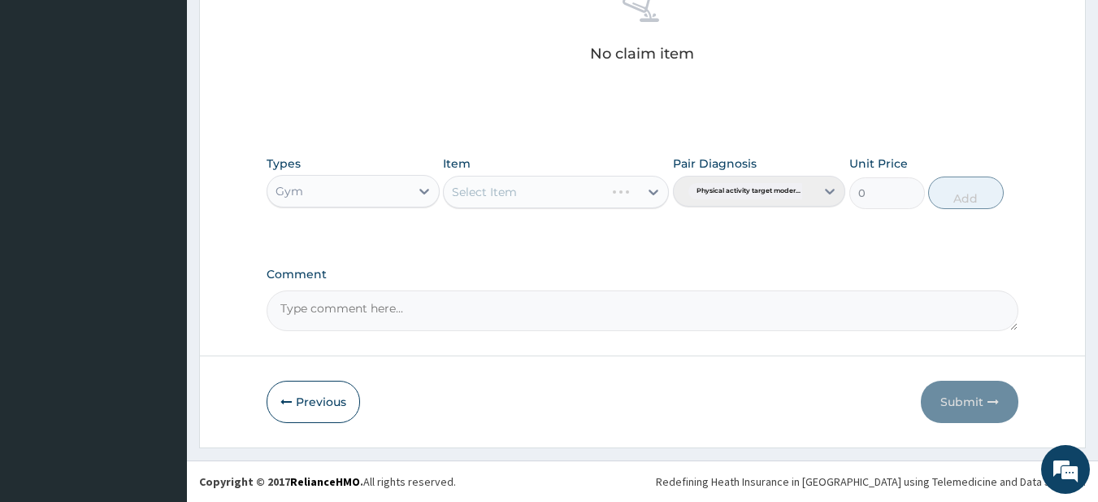
click at [555, 205] on div "Select Item" at bounding box center [556, 192] width 226 height 33
click at [556, 194] on div "Select Item" at bounding box center [541, 192] width 195 height 26
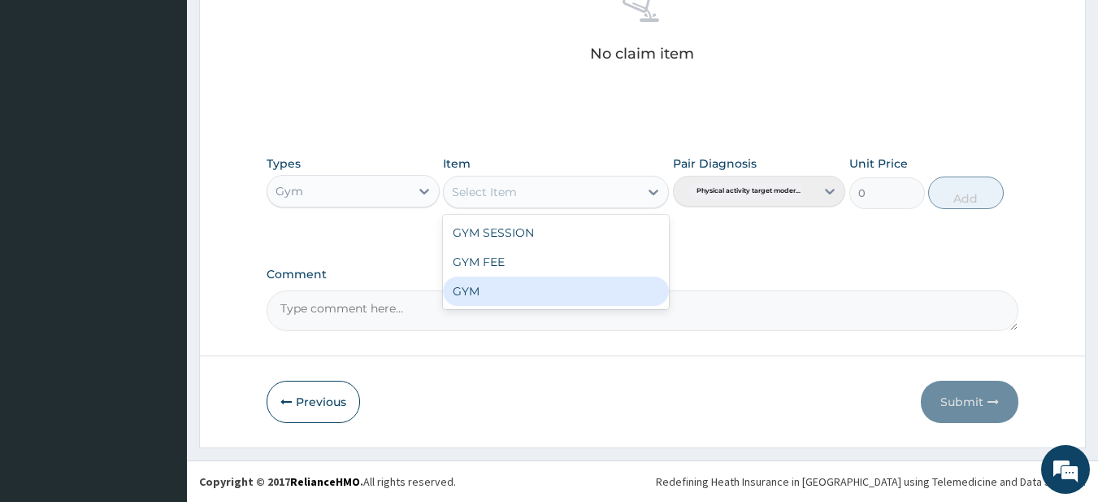
click at [484, 294] on div "GYM" at bounding box center [556, 290] width 226 height 29
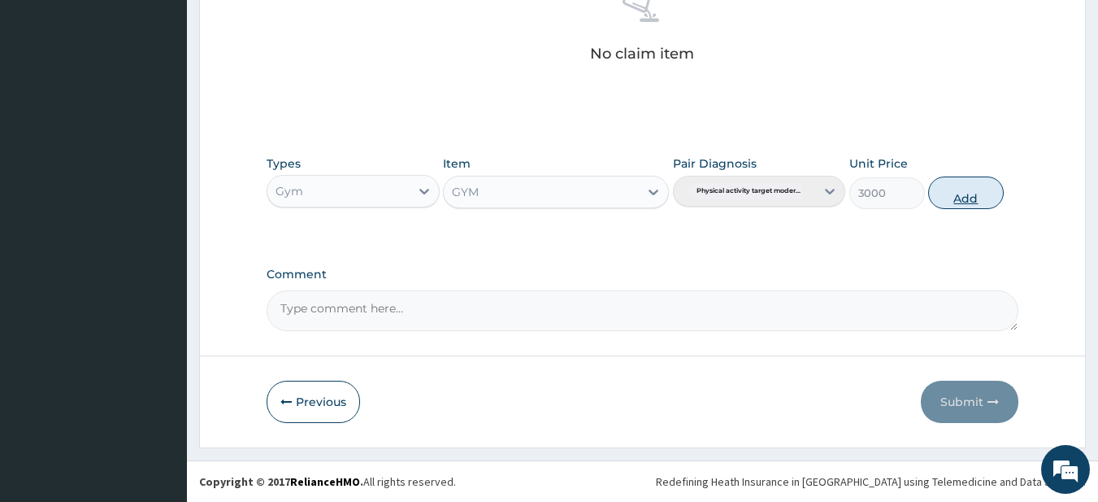
click at [953, 200] on button "Add" at bounding box center [966, 192] width 76 height 33
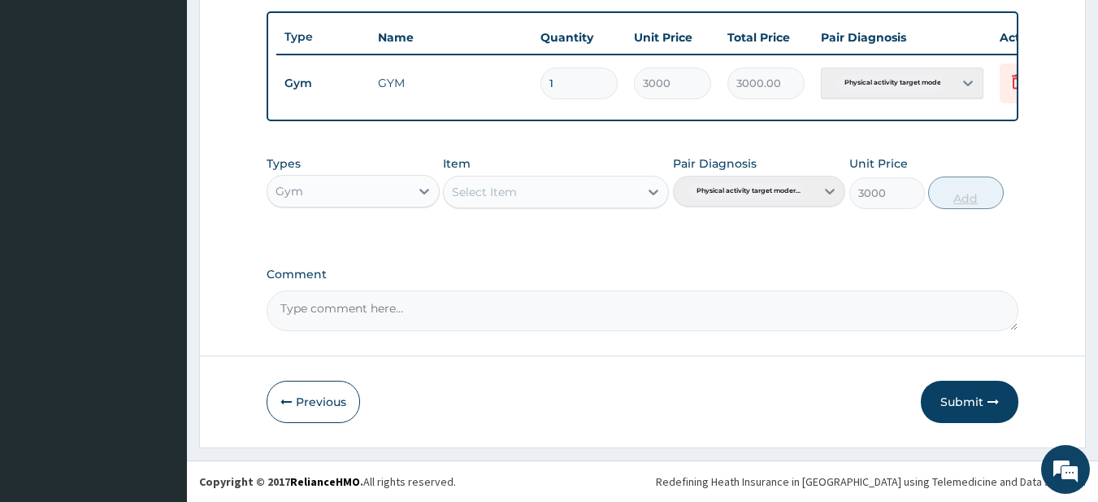
type input "0"
click at [975, 414] on button "Submit" at bounding box center [970, 401] width 98 height 42
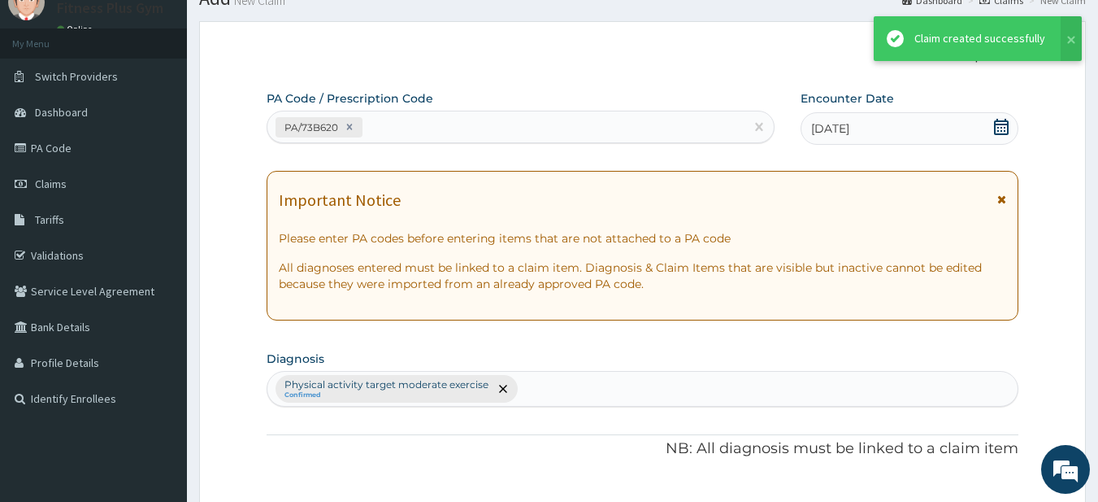
scroll to position [606, 0]
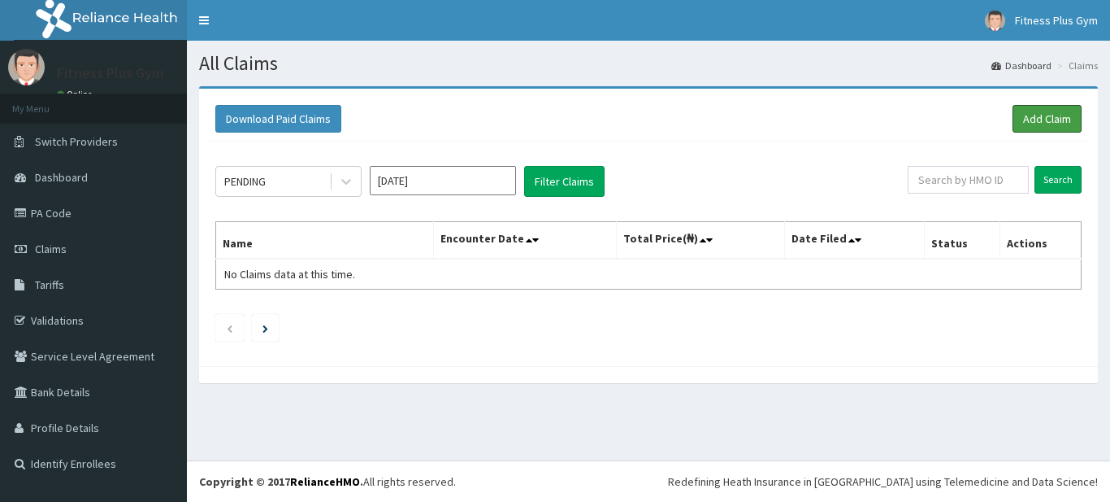
click at [1040, 125] on link "Add Claim" at bounding box center [1047, 119] width 69 height 28
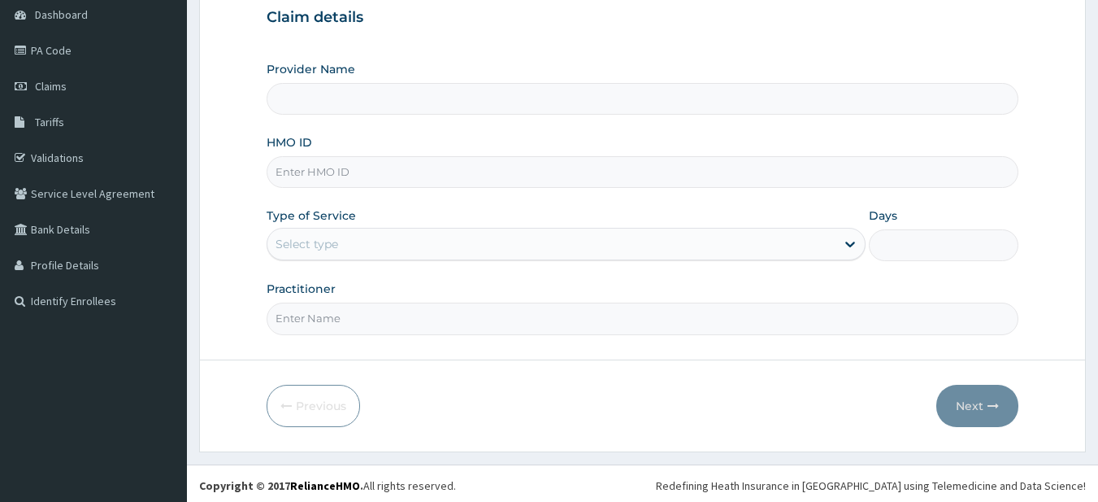
scroll to position [163, 0]
drag, startPoint x: 349, startPoint y: 180, endPoint x: 458, endPoint y: 174, distance: 109.9
click at [349, 180] on input "HMO ID" at bounding box center [643, 172] width 753 height 32
type input "Fitness plus Gym"
type input "1"
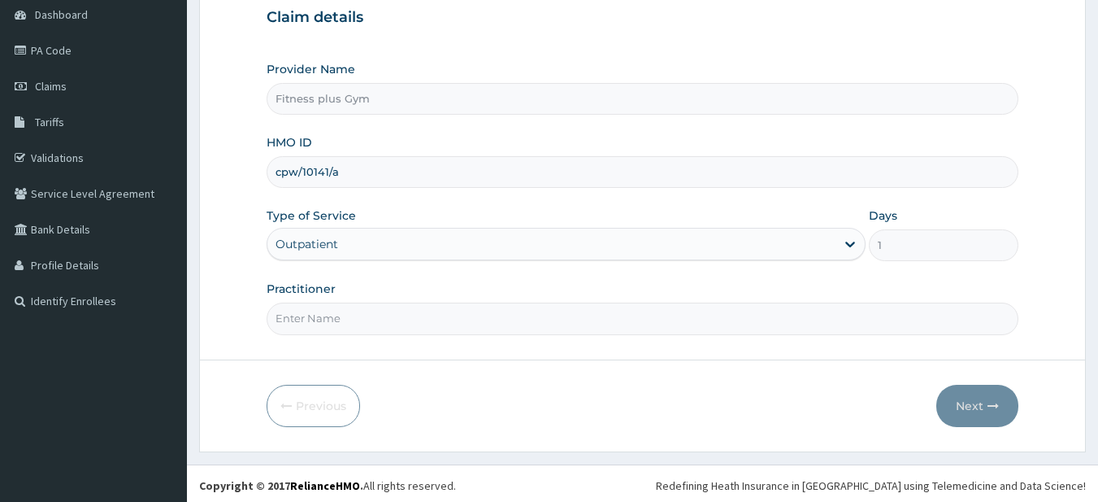
type input "cpw/10141/a"
click at [287, 310] on input "Practitioner" at bounding box center [643, 318] width 753 height 32
type input "fitness+"
click at [940, 403] on button "Next" at bounding box center [977, 405] width 82 height 42
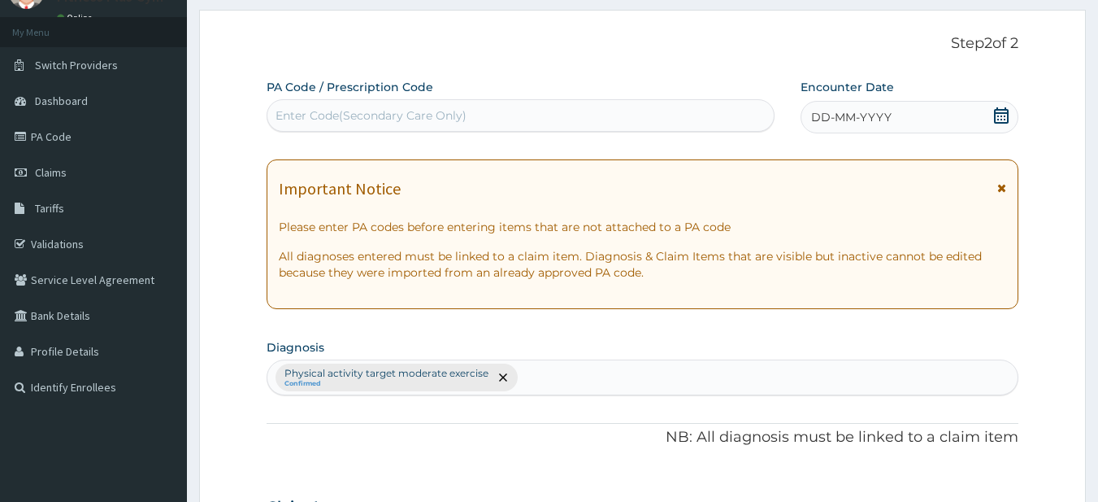
scroll to position [0, 0]
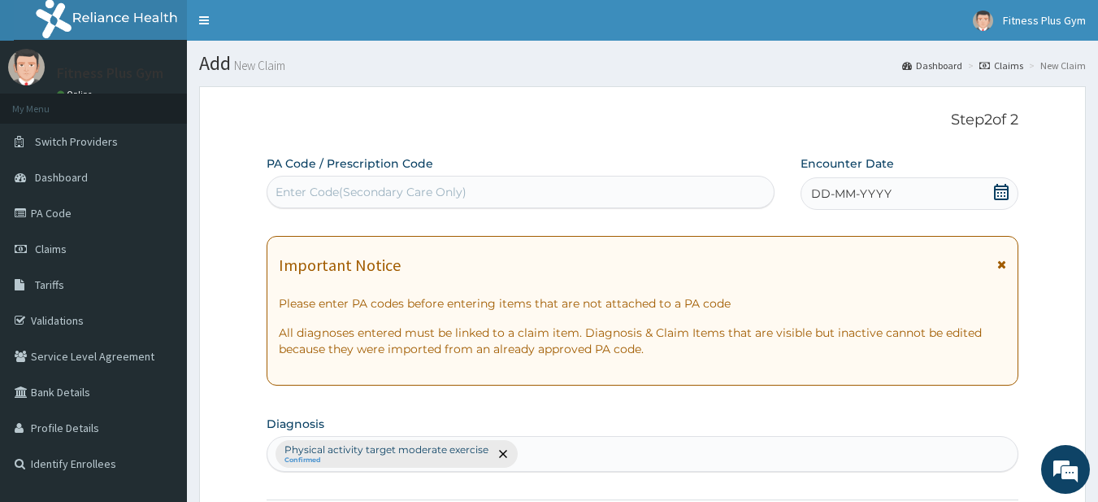
click at [516, 194] on div "Enter Code(Secondary Care Only)" at bounding box center [520, 192] width 507 height 26
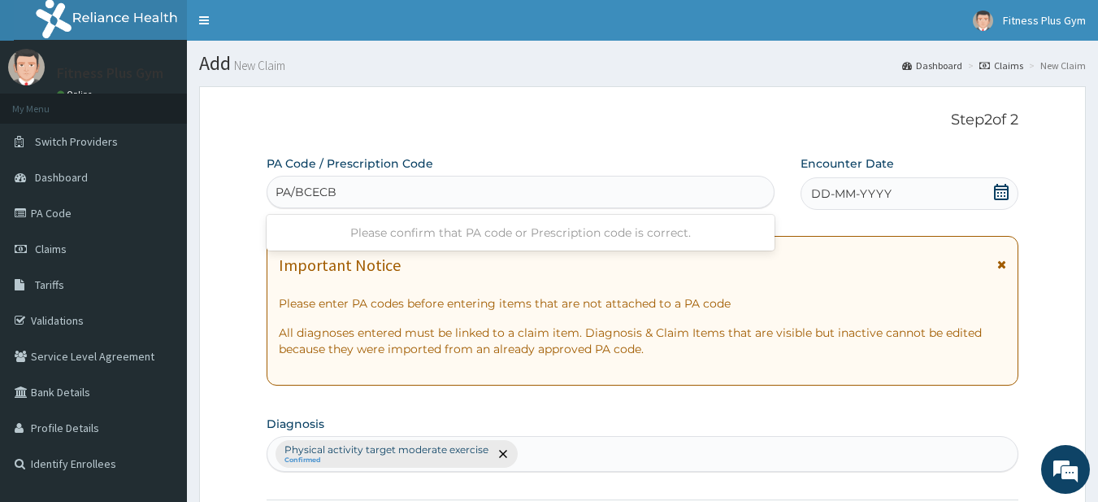
type input "PA/BCECBF"
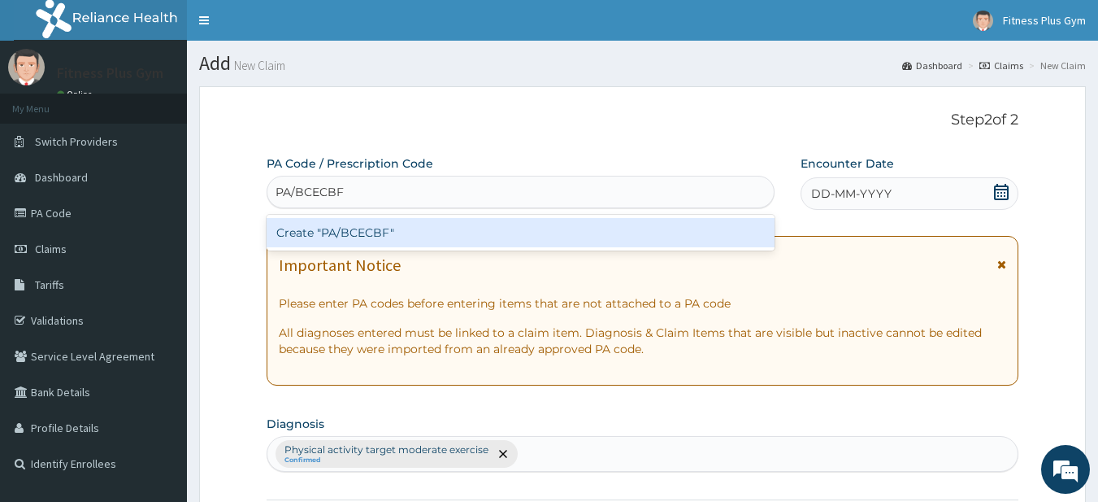
click at [356, 237] on div "Create "PA/BCECBF"" at bounding box center [521, 232] width 509 height 29
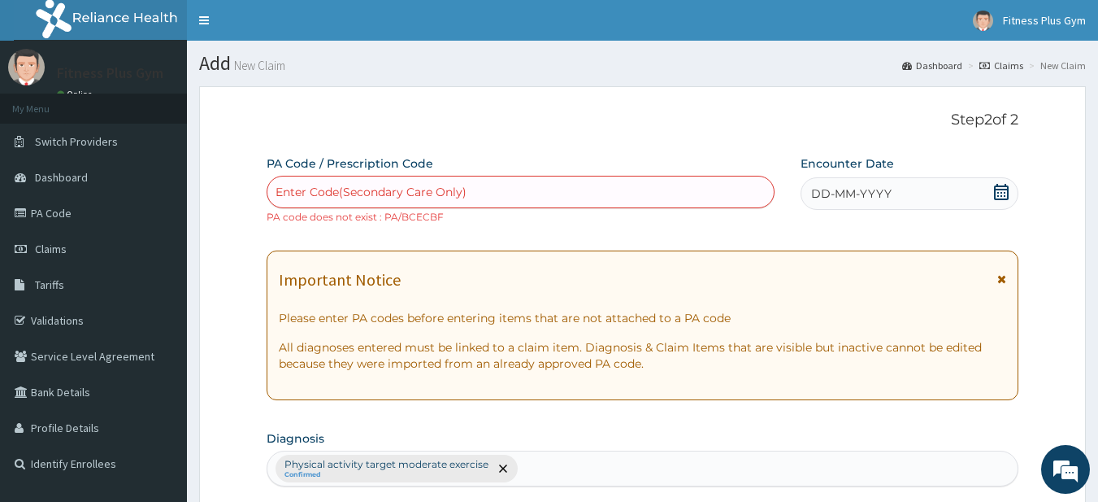
click at [1006, 200] on span at bounding box center [1001, 194] width 16 height 20
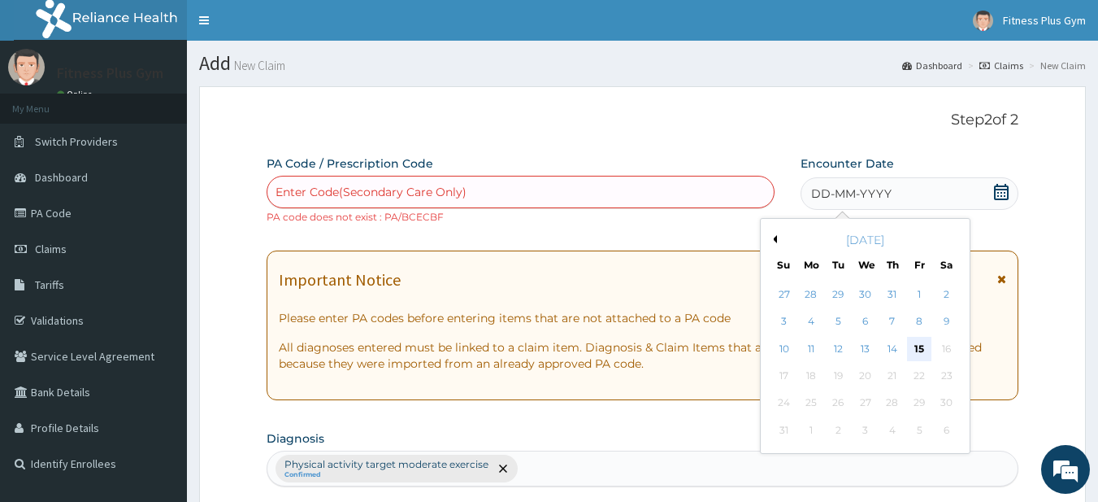
click at [919, 340] on div "15" at bounding box center [919, 349] width 24 height 24
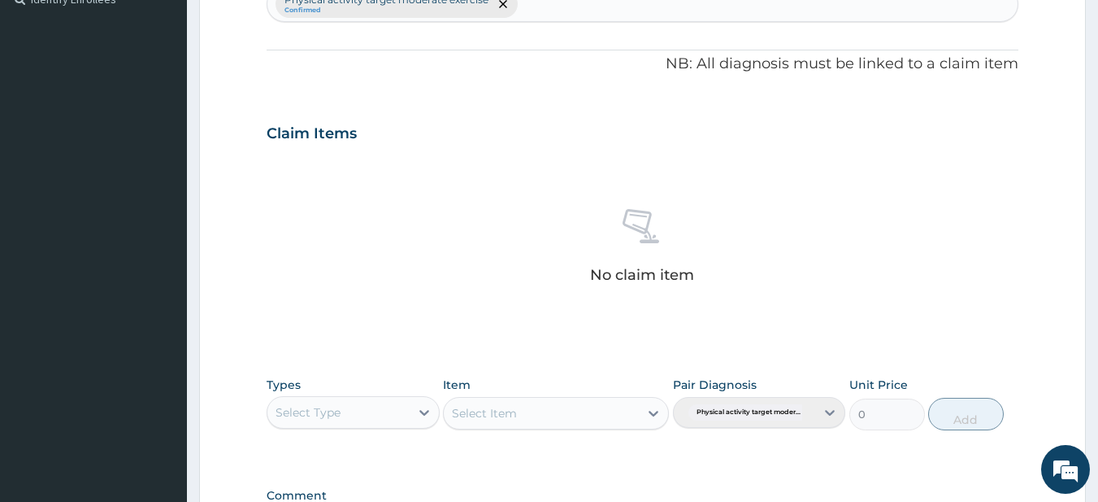
scroll to position [685, 0]
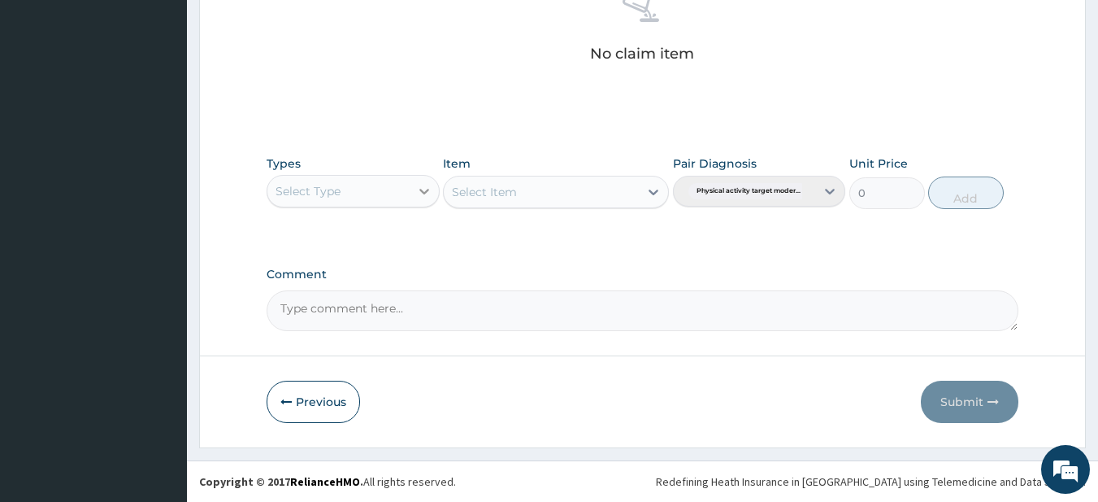
click at [428, 189] on icon at bounding box center [424, 192] width 10 height 6
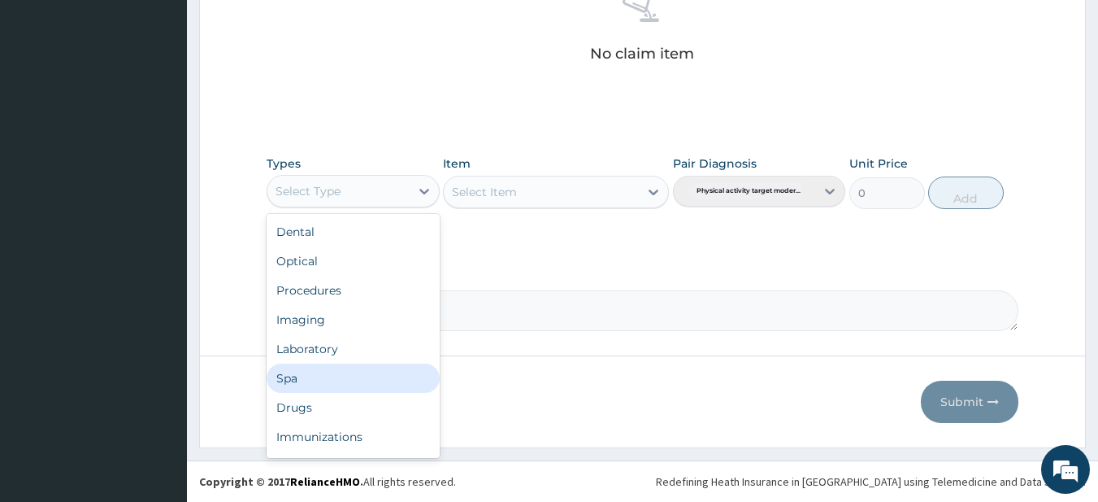
scroll to position [55, 0]
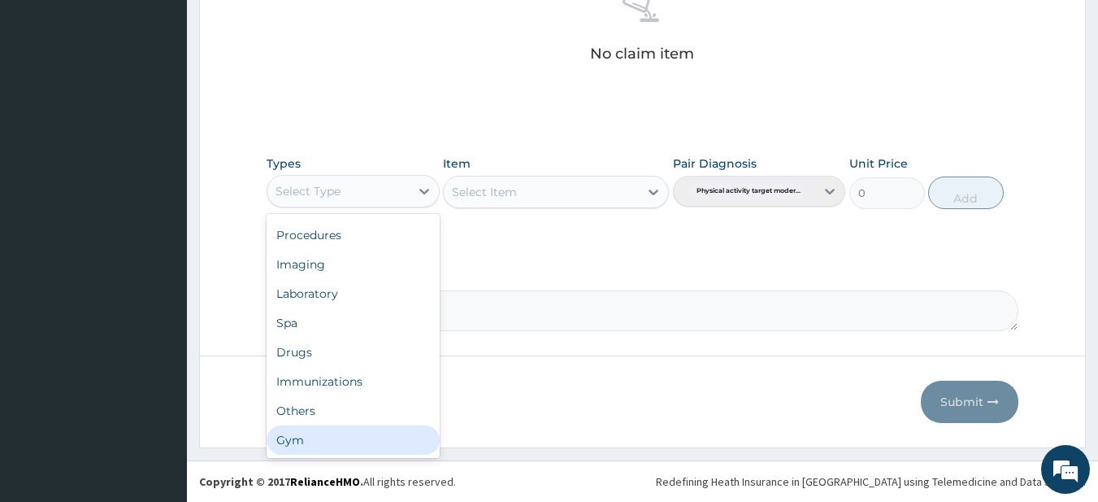
drag, startPoint x: 321, startPoint y: 449, endPoint x: 413, endPoint y: 370, distance: 121.0
click at [321, 448] on div "Gym" at bounding box center [353, 439] width 173 height 29
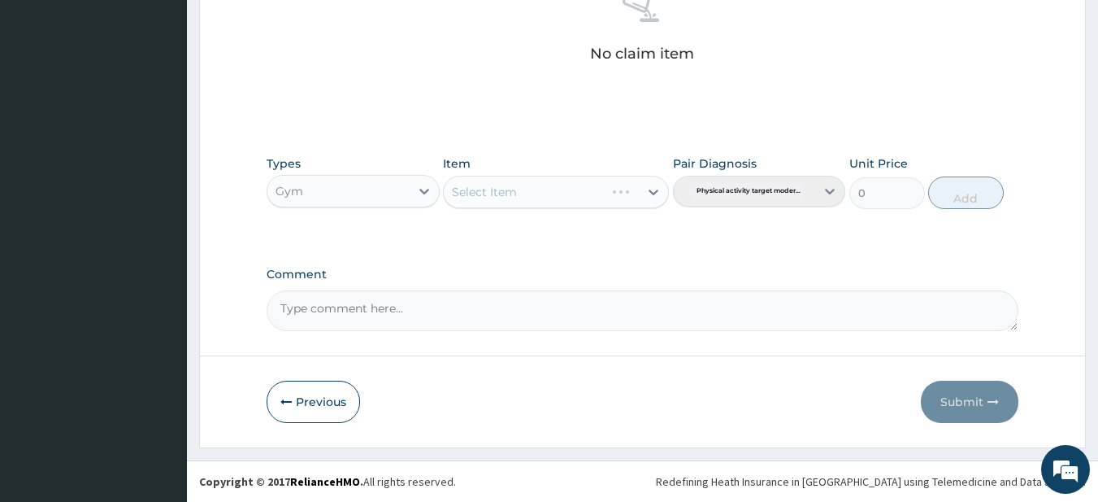
click at [543, 200] on div "Select Item" at bounding box center [556, 192] width 226 height 33
click at [563, 193] on div "Select Item" at bounding box center [556, 192] width 226 height 33
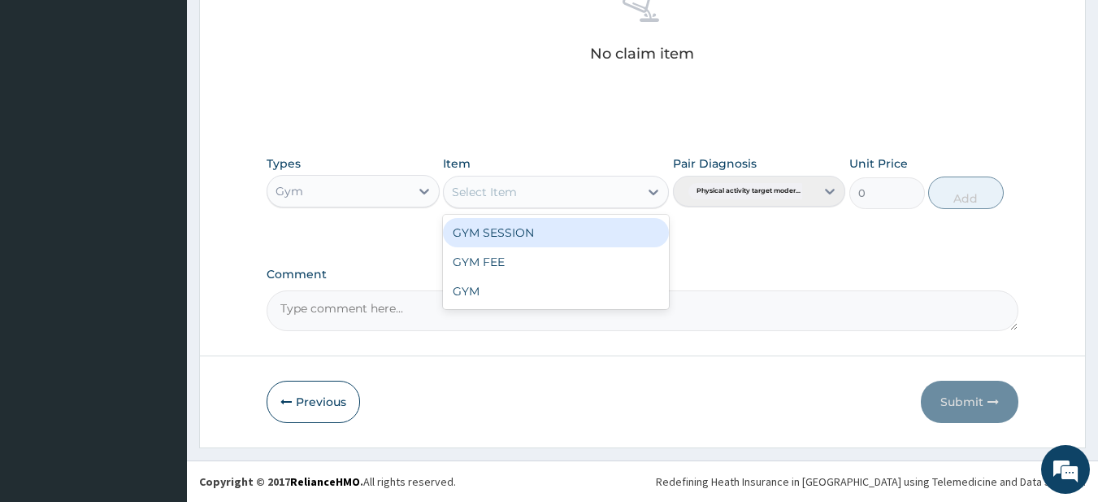
drag, startPoint x: 588, startPoint y: 188, endPoint x: 581, endPoint y: 224, distance: 36.5
click at [588, 188] on div "Select Item" at bounding box center [541, 192] width 195 height 26
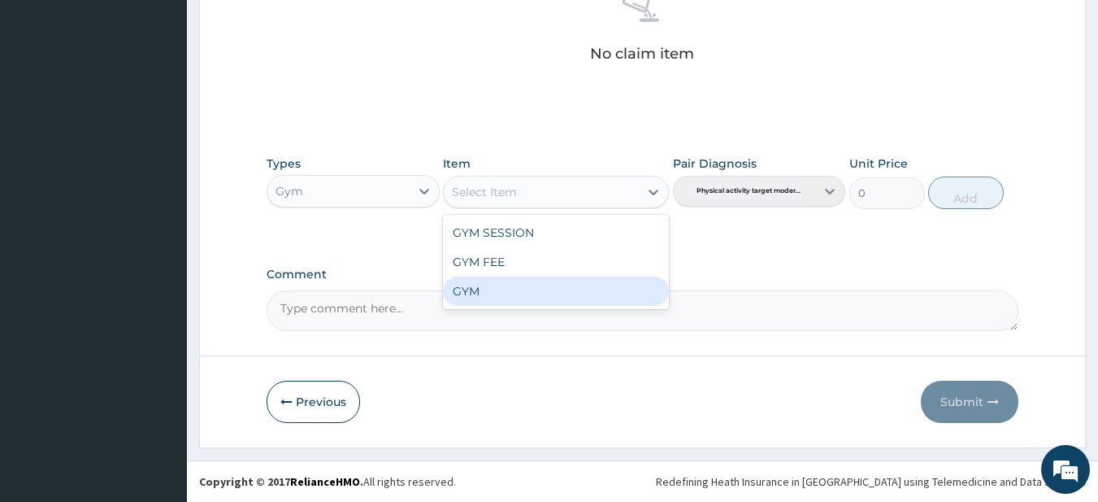
click at [489, 296] on div "GYM" at bounding box center [556, 290] width 226 height 29
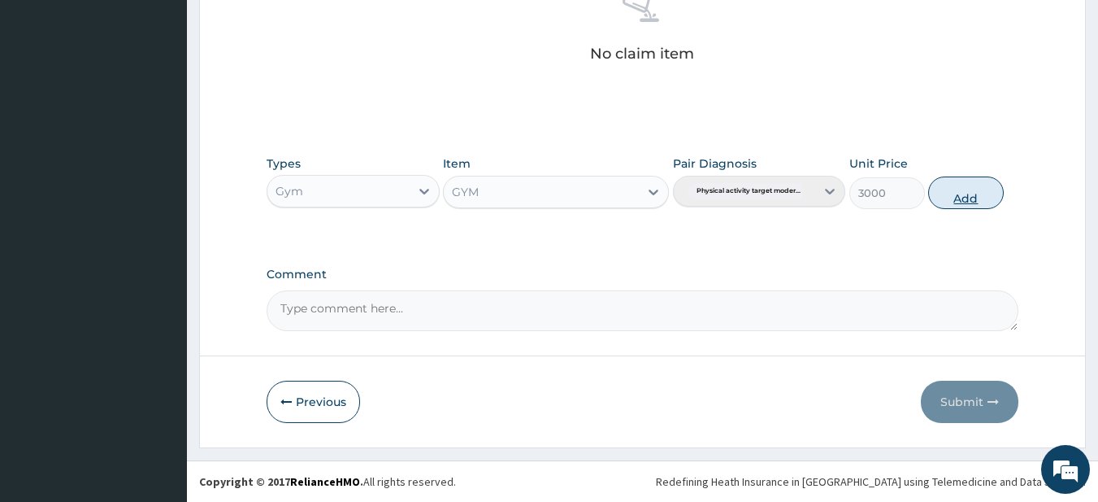
click at [952, 182] on button "Add" at bounding box center [966, 192] width 76 height 33
type input "0"
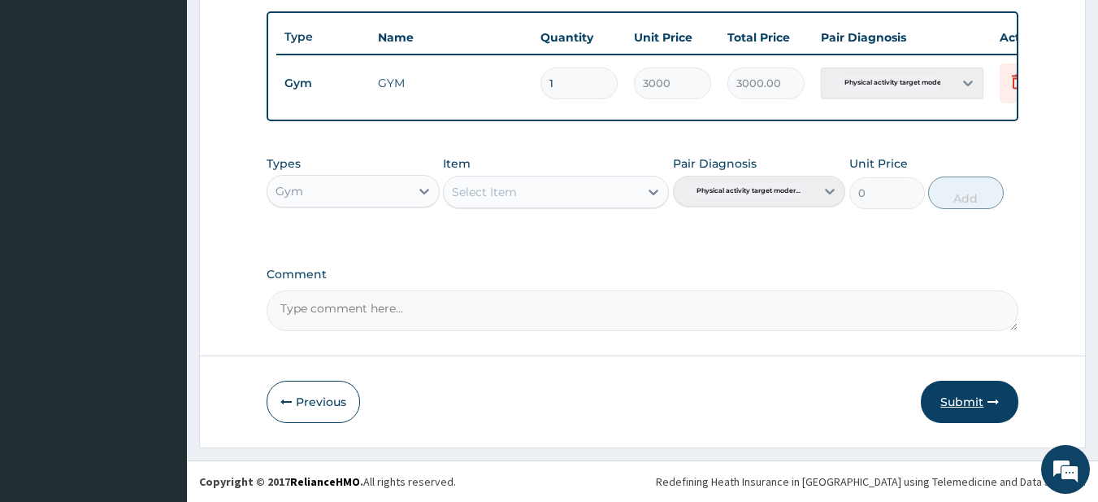
click at [957, 390] on button "Submit" at bounding box center [970, 401] width 98 height 42
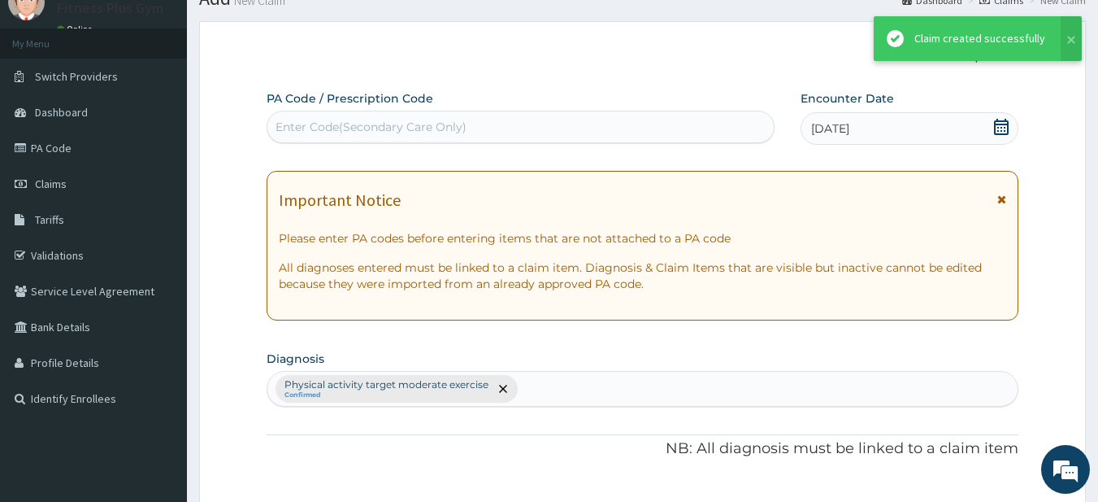
scroll to position [606, 0]
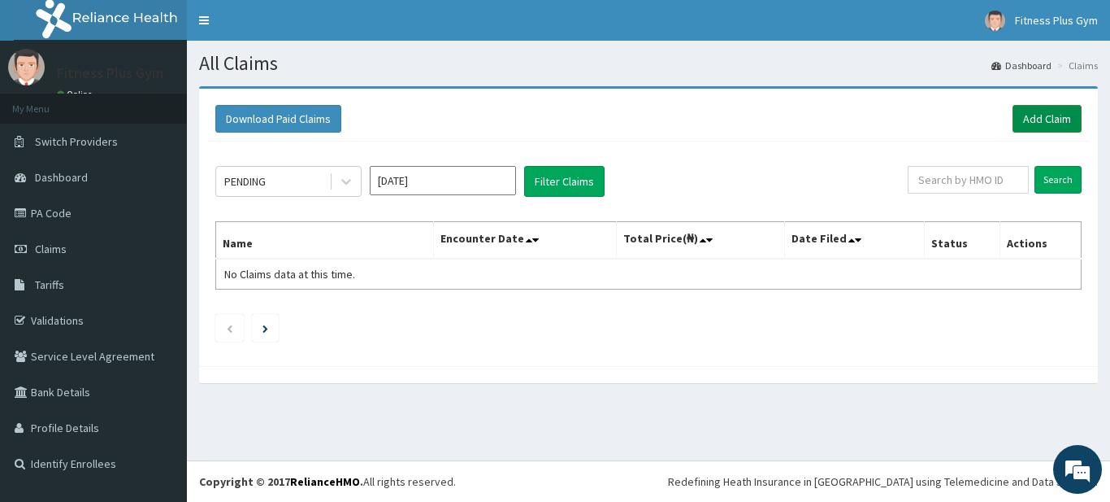
click at [1034, 132] on link "Add Claim" at bounding box center [1047, 119] width 69 height 28
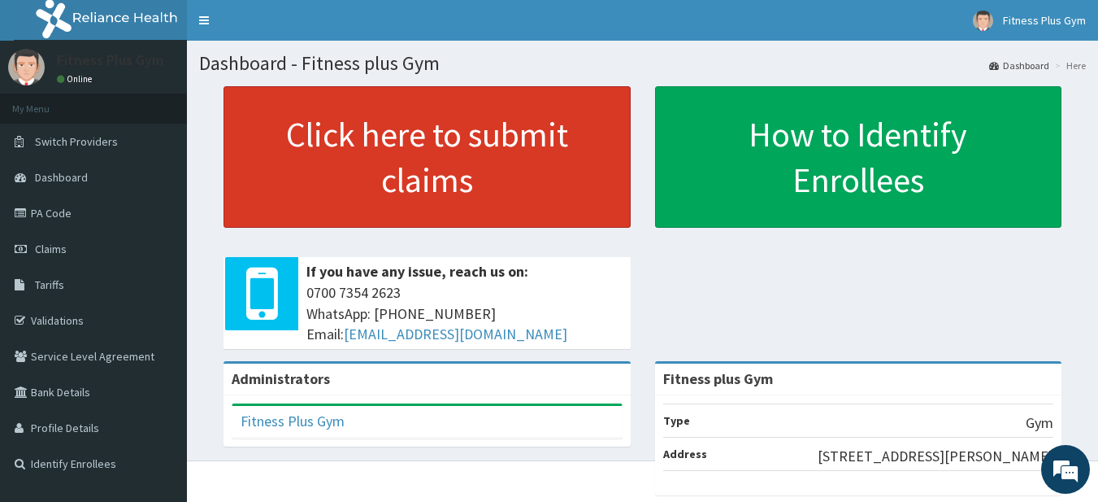
click at [391, 172] on link "Click here to submit claims" at bounding box center [427, 156] width 407 height 141
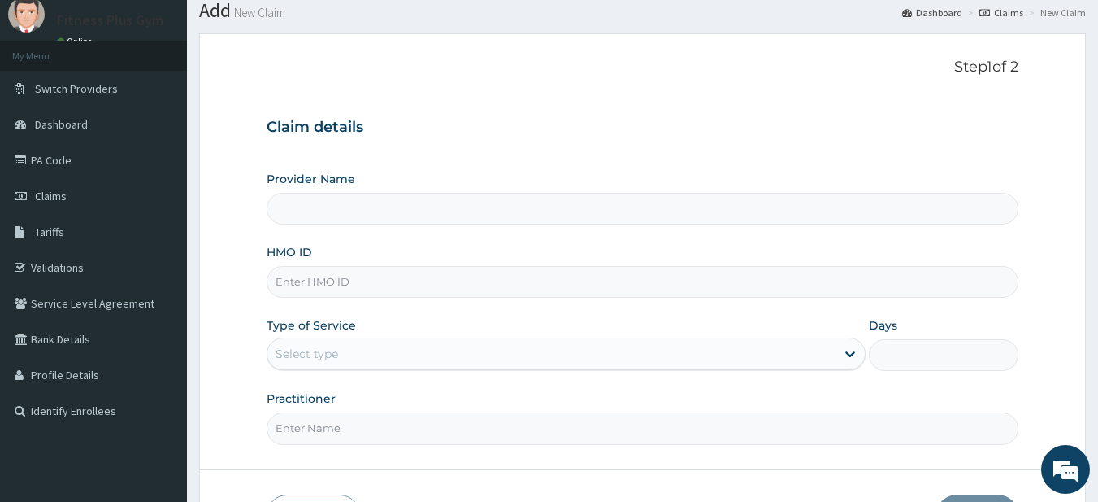
scroll to position [81, 0]
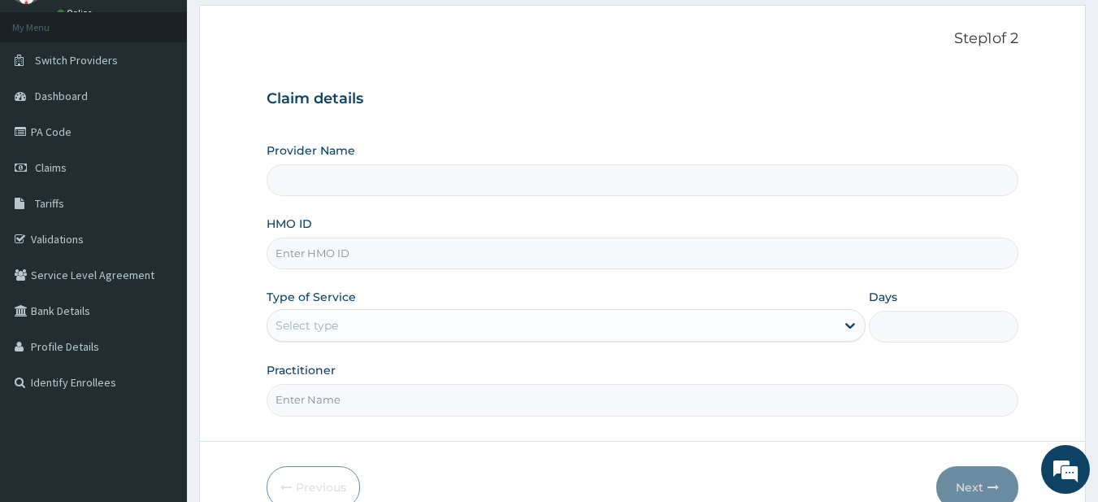
type input "Fitness plus Gym"
type input "1"
drag, startPoint x: 342, startPoint y: 255, endPoint x: 344, endPoint y: 220, distance: 35.0
click at [342, 253] on input "HMO ID" at bounding box center [643, 253] width 753 height 32
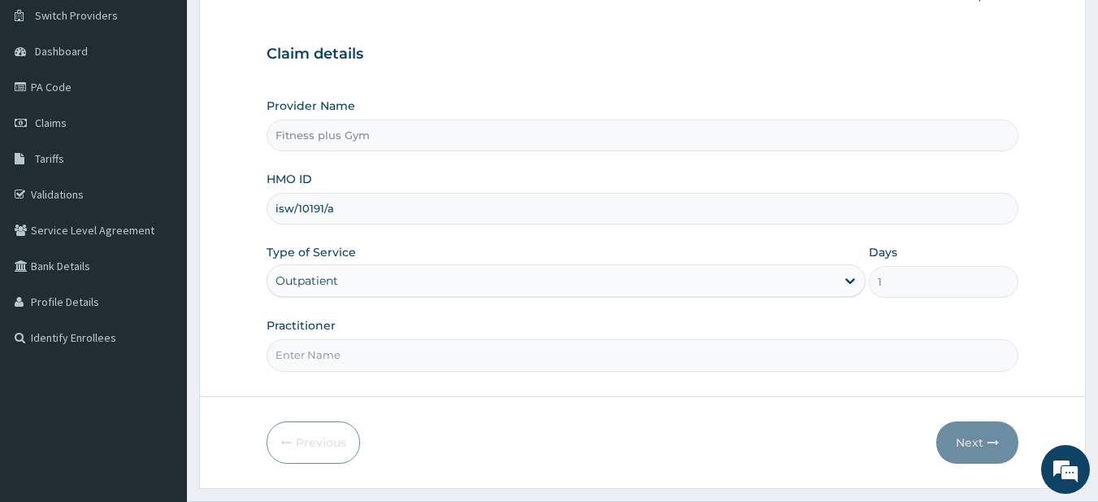
scroll to position [167, 0]
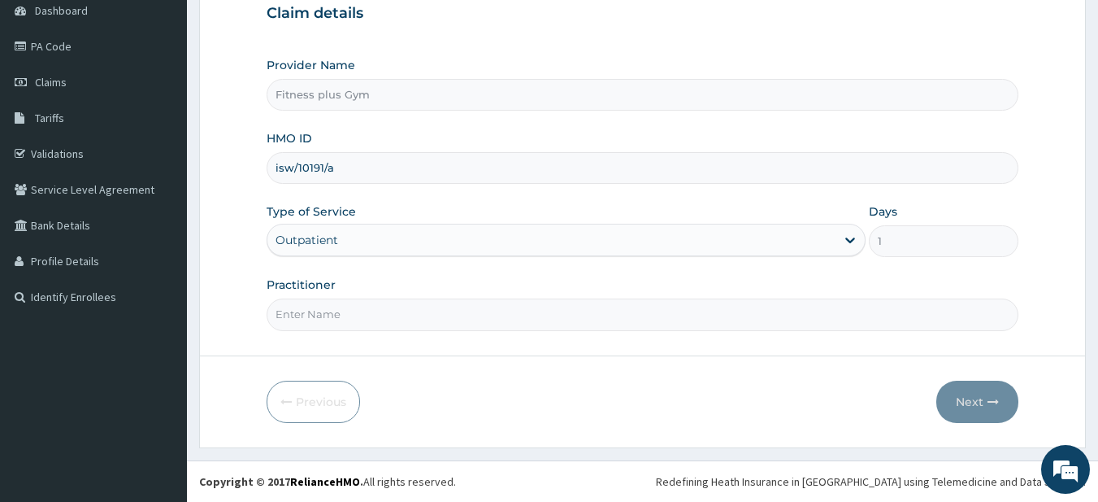
type input "isw/10191/a"
click at [315, 314] on input "Practitioner" at bounding box center [643, 314] width 753 height 32
type input "fitness+"
click at [975, 402] on button "Next" at bounding box center [977, 401] width 82 height 42
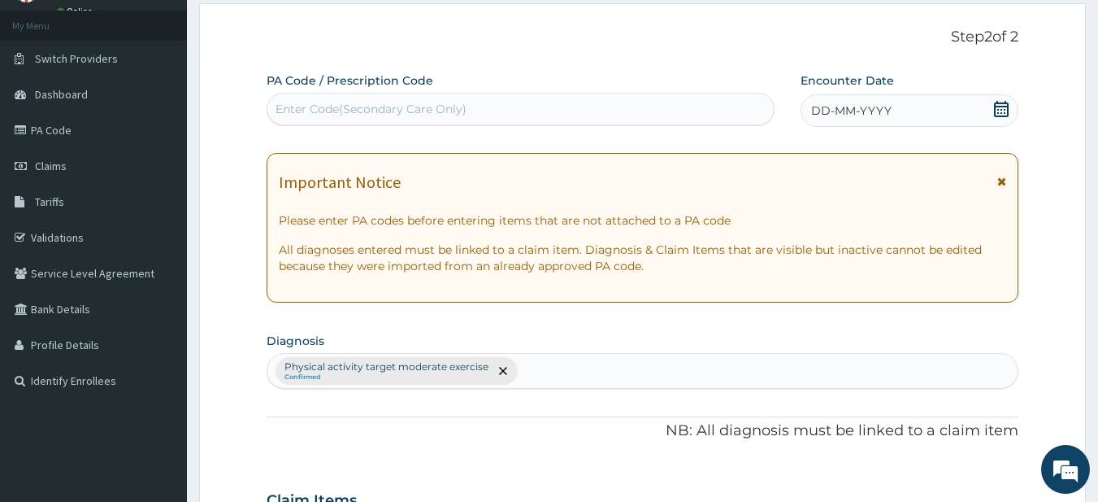
scroll to position [4, 0]
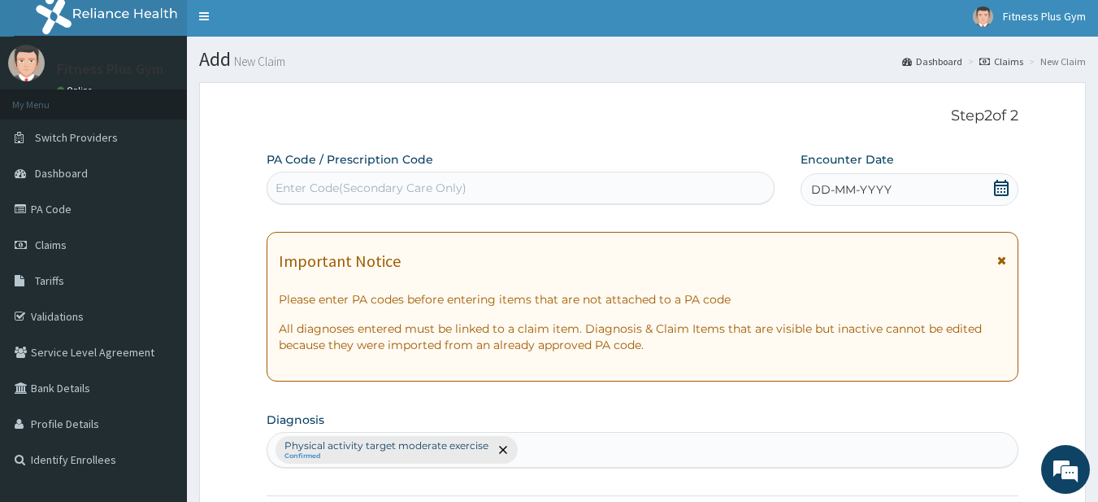
click at [380, 183] on div "Enter Code(Secondary Care Only)" at bounding box center [371, 188] width 191 height 16
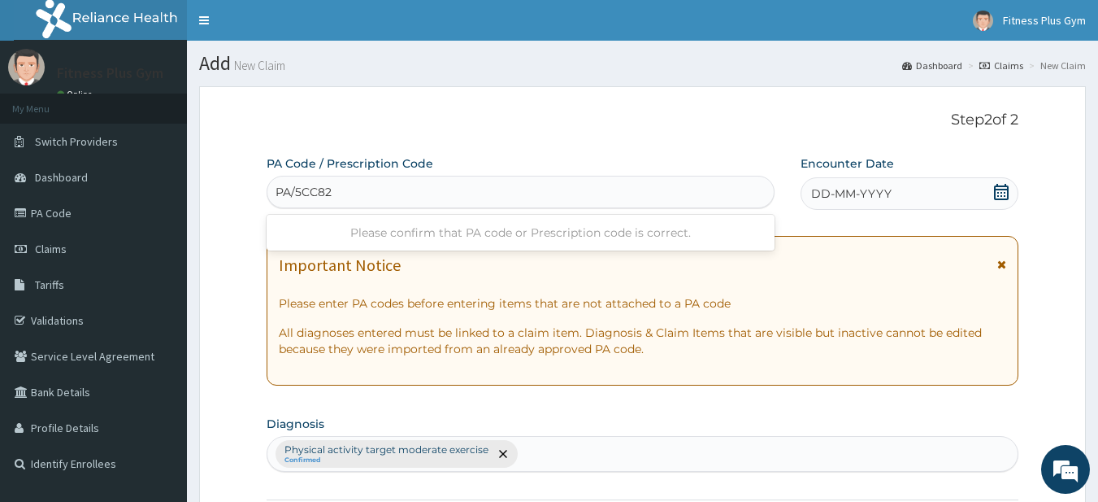
type input "PA/5CC824"
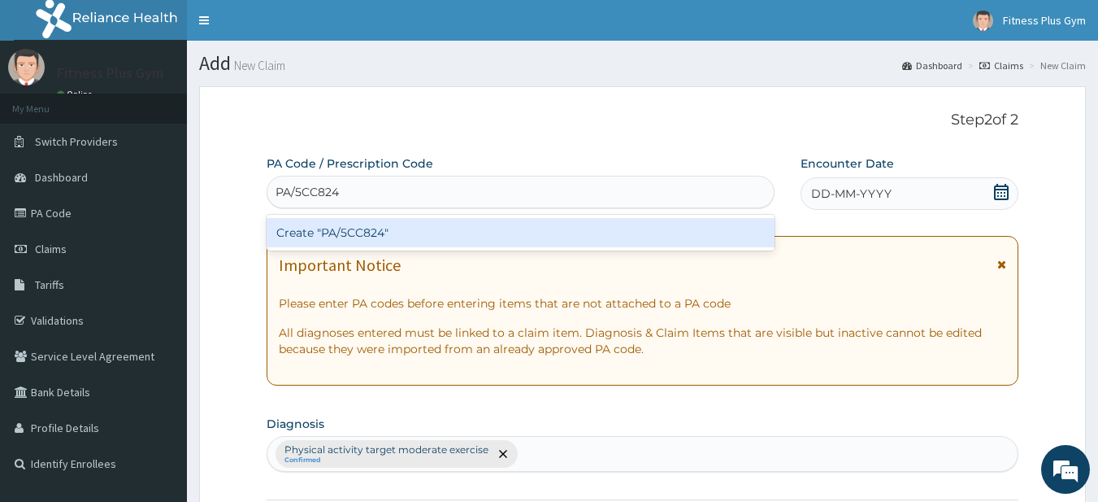
click at [355, 225] on div "Create "PA/5CC824"" at bounding box center [521, 232] width 509 height 29
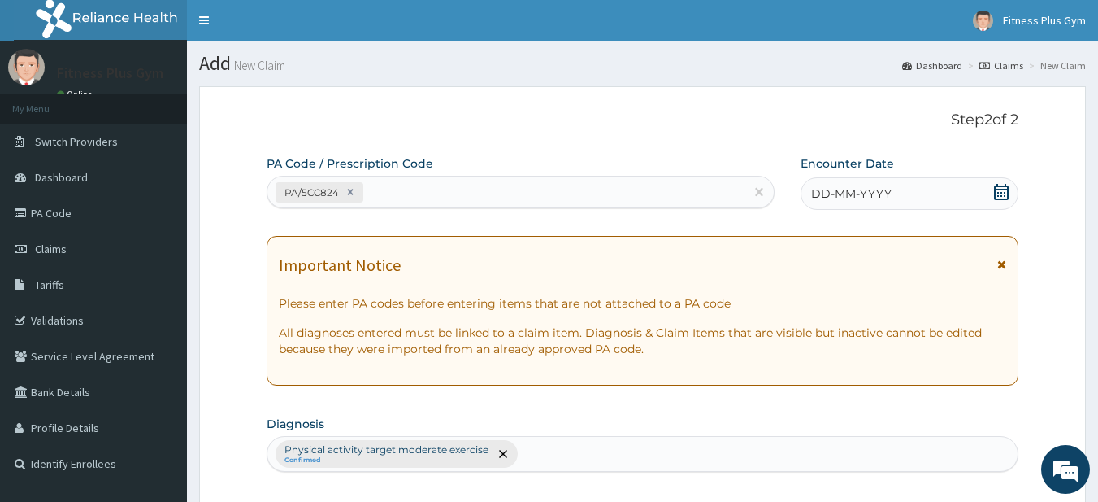
click at [1008, 195] on icon at bounding box center [1001, 192] width 15 height 16
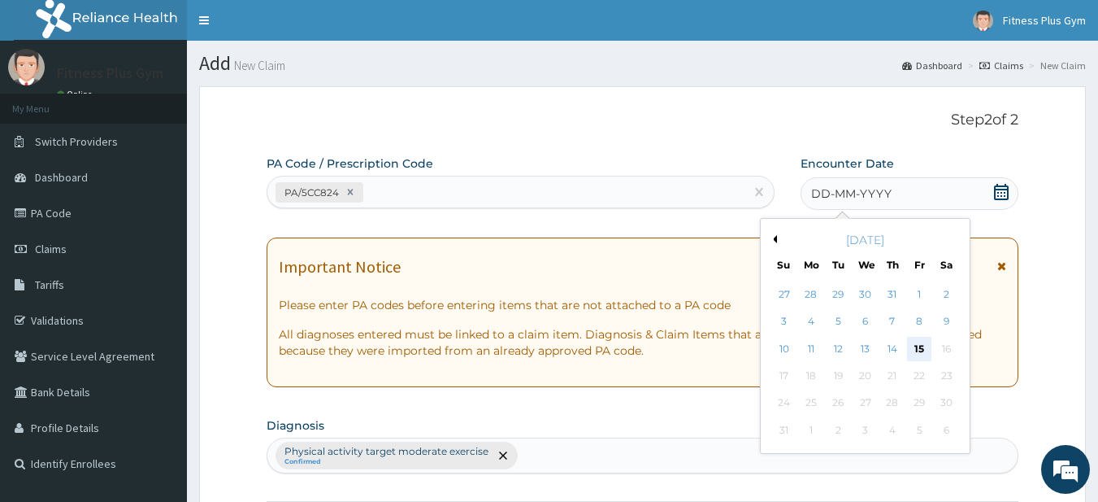
click at [919, 350] on div "15" at bounding box center [919, 349] width 24 height 24
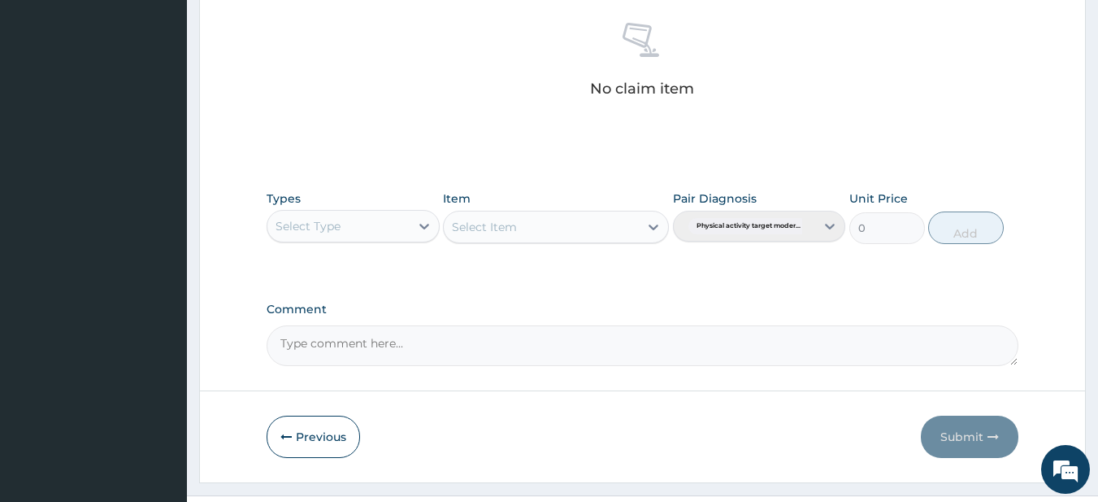
scroll to position [671, 0]
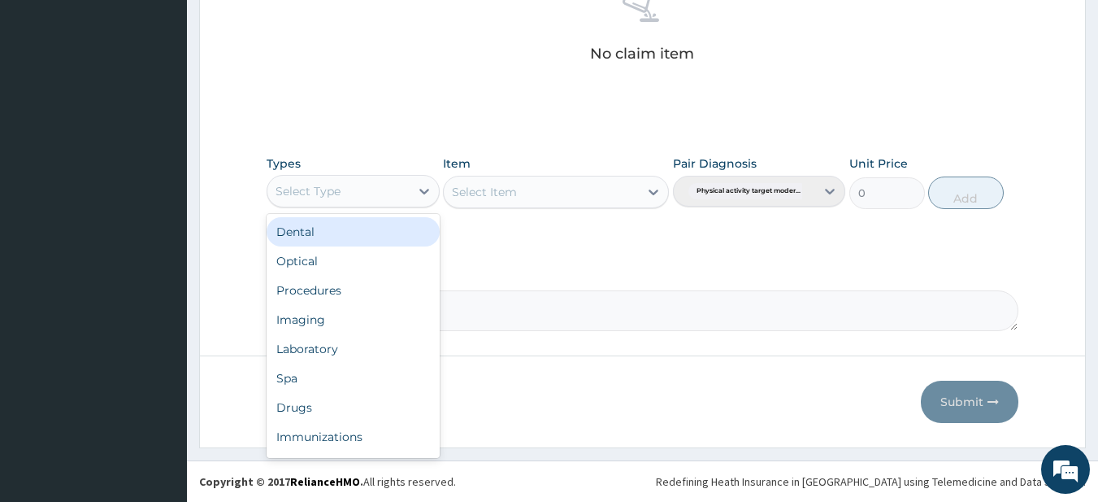
click at [389, 194] on div "Select Type" at bounding box center [338, 191] width 142 height 26
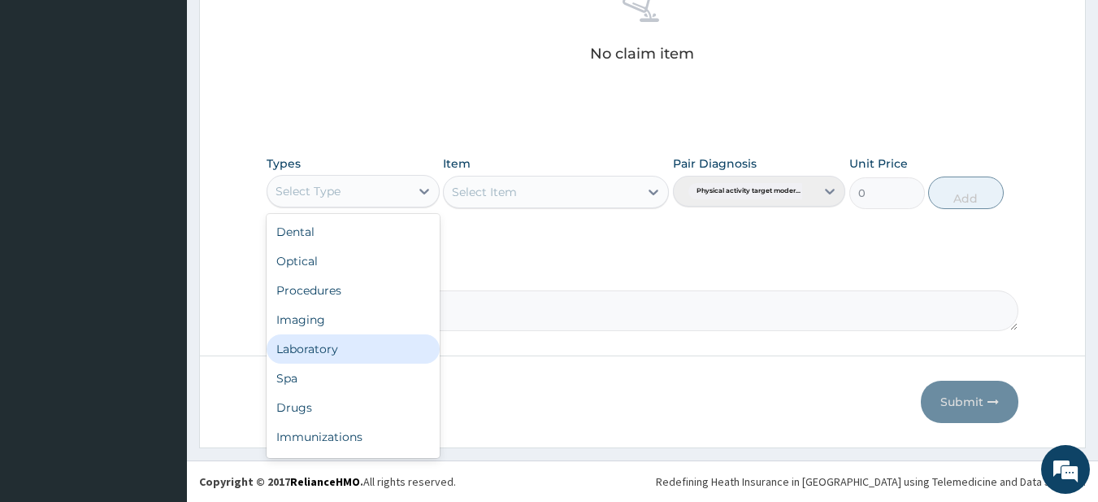
scroll to position [55, 0]
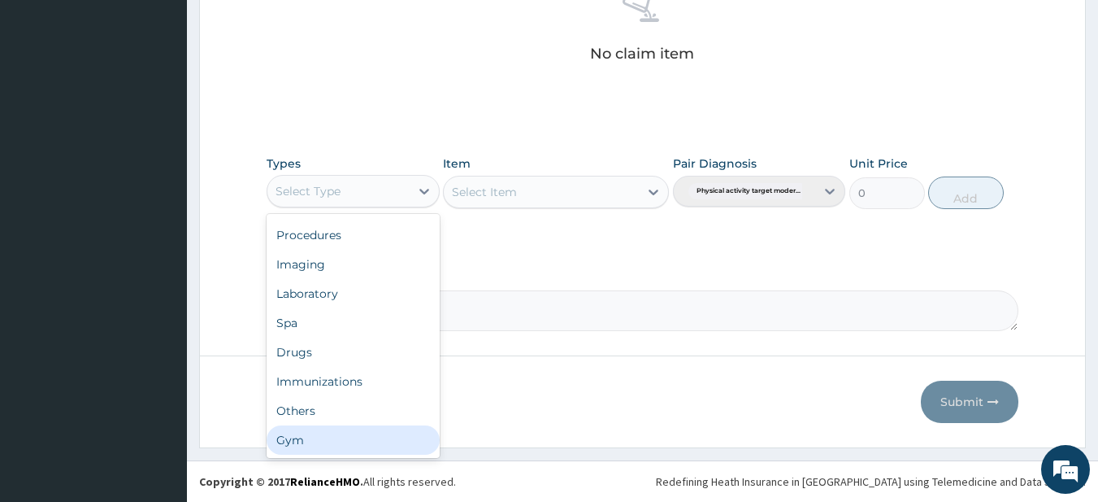
drag, startPoint x: 326, startPoint y: 442, endPoint x: 369, endPoint y: 409, distance: 54.5
click at [326, 439] on div "Gym" at bounding box center [353, 439] width 173 height 29
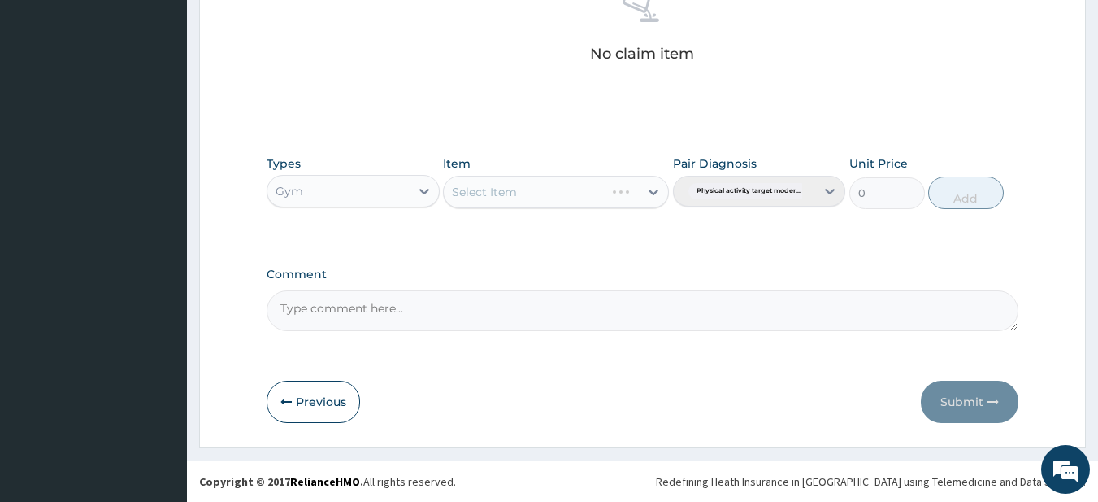
click at [549, 196] on div "Select Item" at bounding box center [556, 192] width 226 height 33
click at [549, 194] on div "Select Item" at bounding box center [524, 192] width 161 height 26
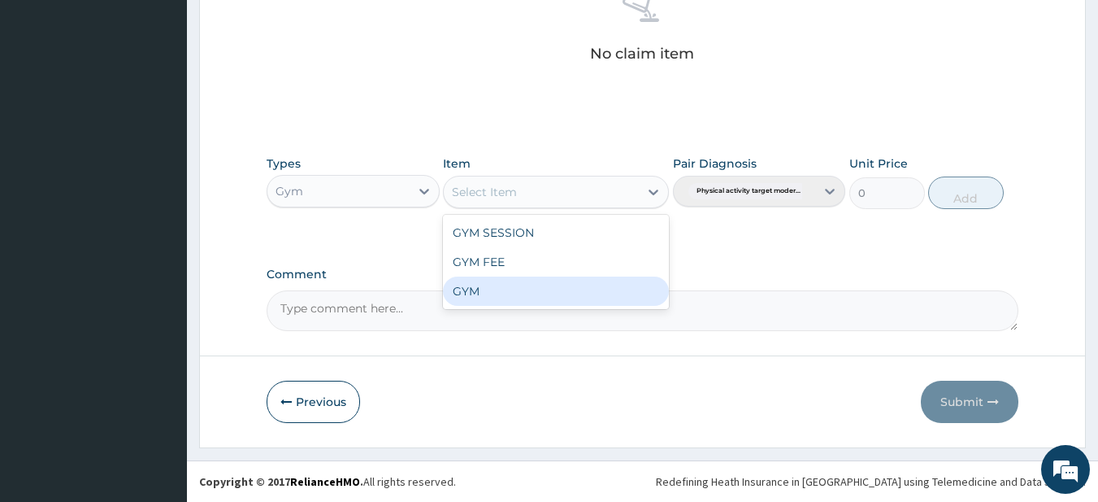
click at [488, 293] on div "GYM" at bounding box center [556, 290] width 226 height 29
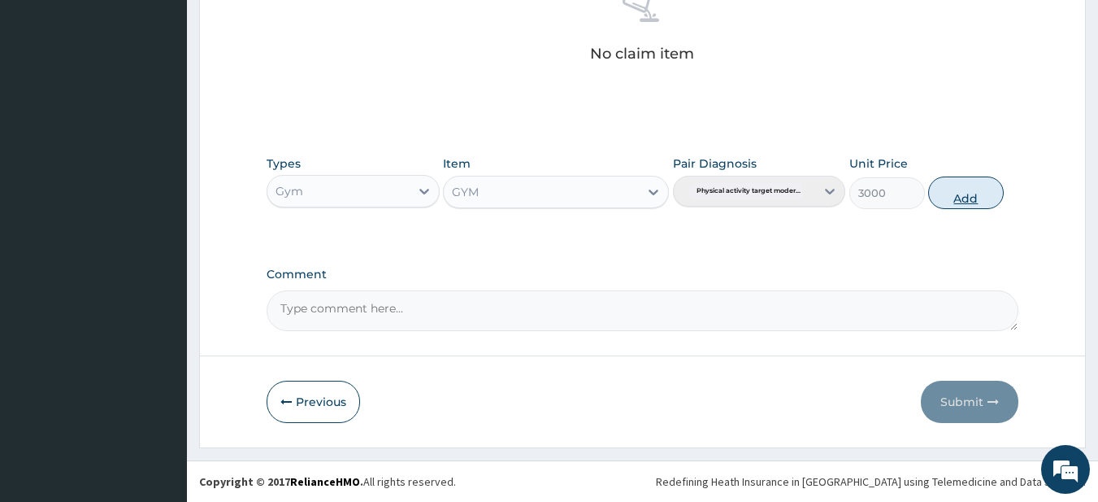
click at [967, 203] on button "Add" at bounding box center [966, 192] width 76 height 33
type input "0"
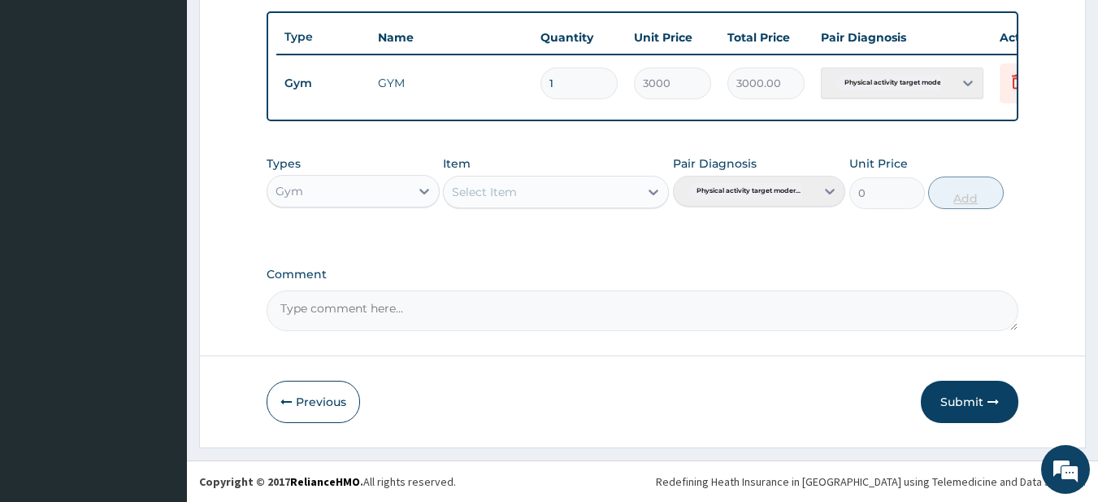
scroll to position [606, 0]
click at [943, 411] on button "Submit" at bounding box center [970, 401] width 98 height 42
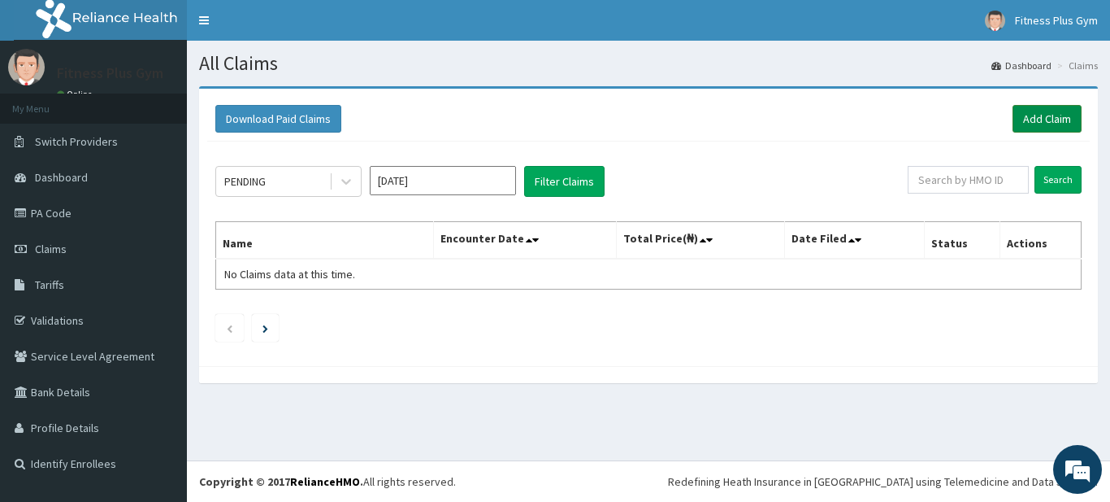
click at [1030, 108] on link "Add Claim" at bounding box center [1047, 119] width 69 height 28
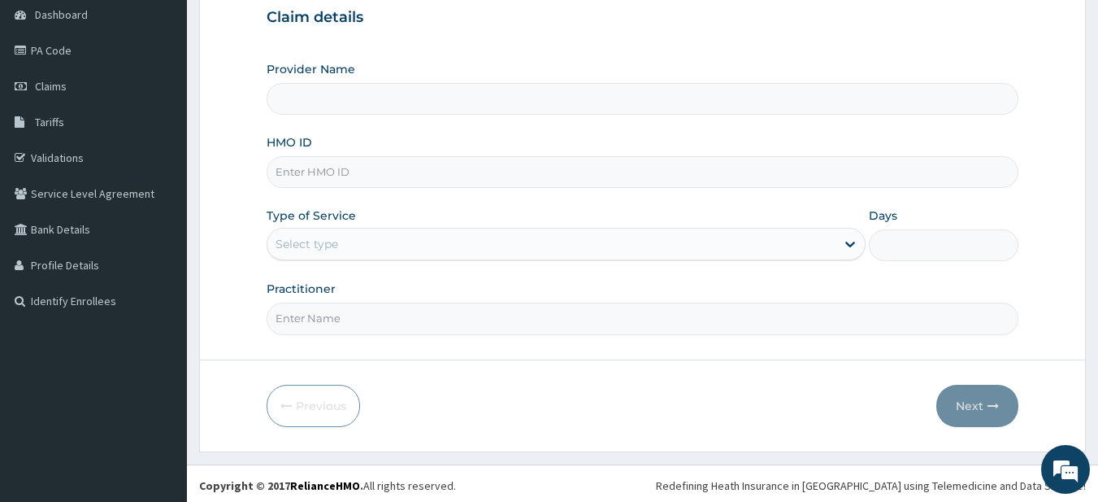
click at [350, 183] on input "HMO ID" at bounding box center [643, 172] width 753 height 32
type input "Fitness plus Gym"
type input "1"
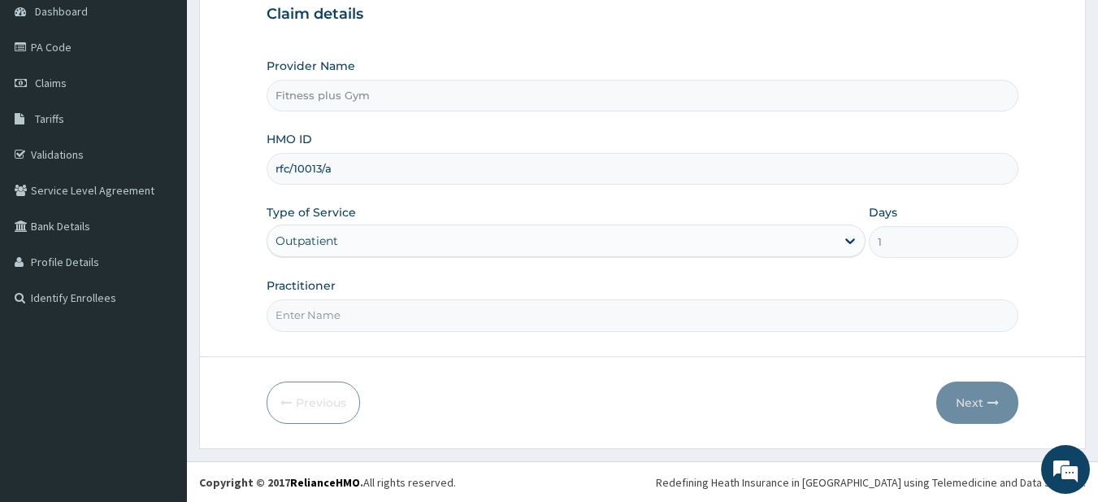
scroll to position [167, 0]
type input "rfc/10013/a"
drag, startPoint x: 298, startPoint y: 297, endPoint x: 299, endPoint y: 307, distance: 9.8
click at [299, 300] on div "Practitioner" at bounding box center [643, 303] width 753 height 54
click at [299, 308] on input "Practitioner" at bounding box center [643, 314] width 753 height 32
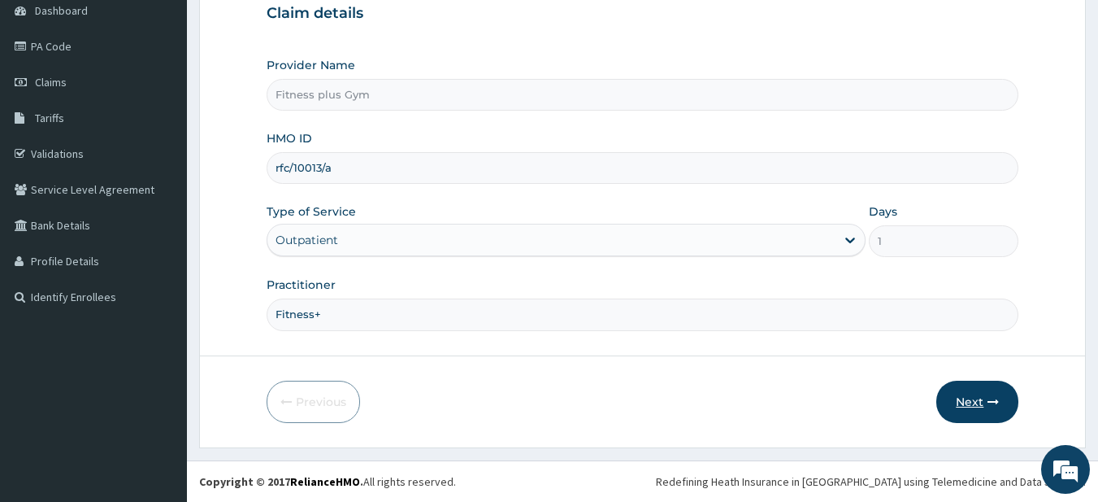
type input "Fitness+"
click at [956, 402] on button "Next" at bounding box center [977, 401] width 82 height 42
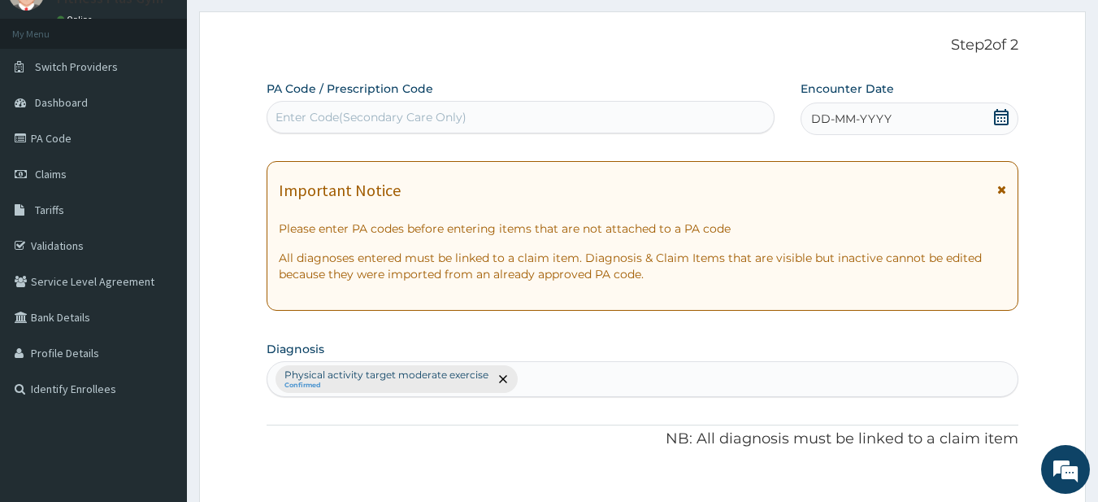
scroll to position [0, 0]
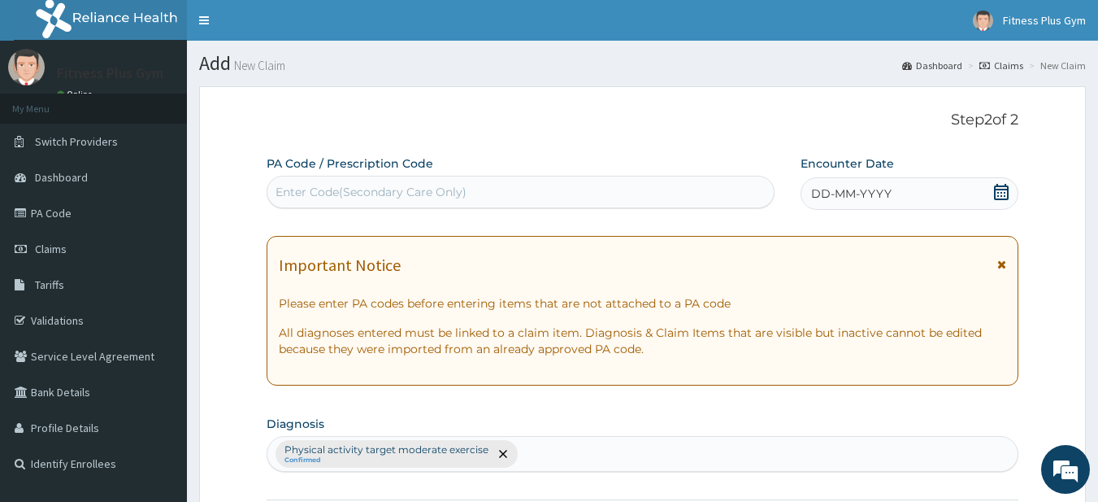
click at [516, 198] on div "Enter Code(Secondary Care Only)" at bounding box center [520, 192] width 507 height 26
type input "PA/"
click at [519, 199] on div "Enter Code(Secondary Care Only)" at bounding box center [520, 192] width 507 height 26
click at [464, 202] on div "Enter Code(Secondary Care Only)" at bounding box center [520, 192] width 507 height 26
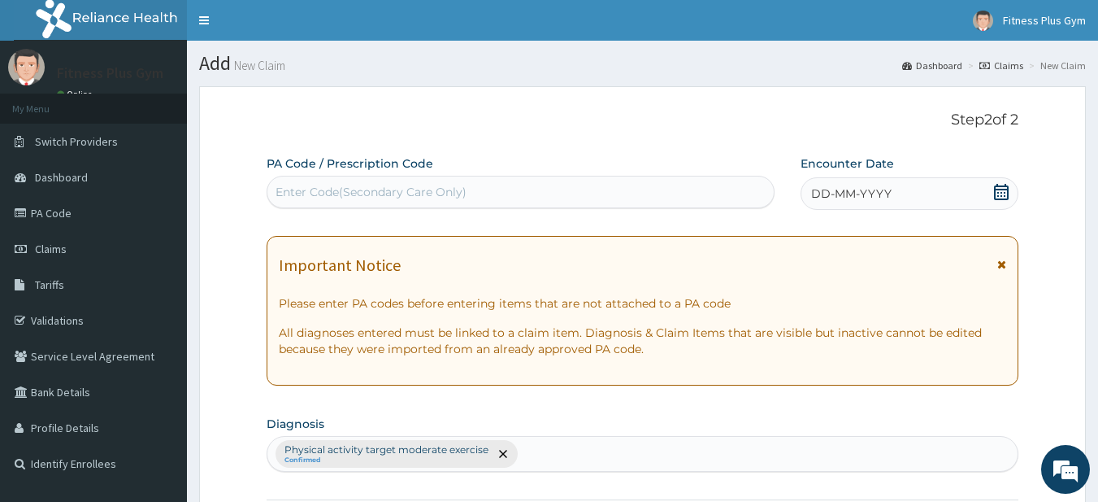
click at [464, 202] on div "Enter Code(Secondary Care Only)" at bounding box center [520, 192] width 507 height 26
type input "PA/"
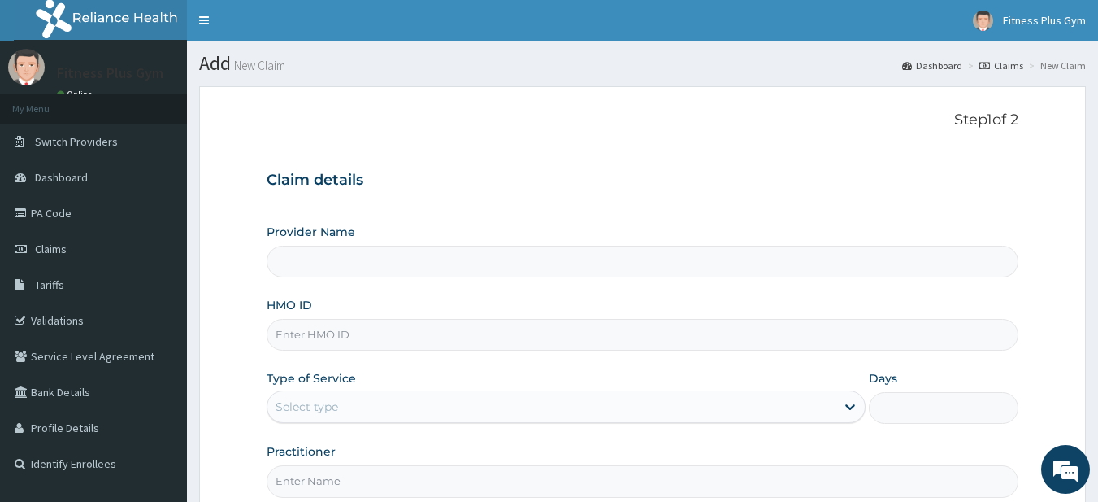
type input "Fitness plus Gym"
type input "1"
click at [320, 344] on input "HMO ID" at bounding box center [643, 335] width 753 height 32
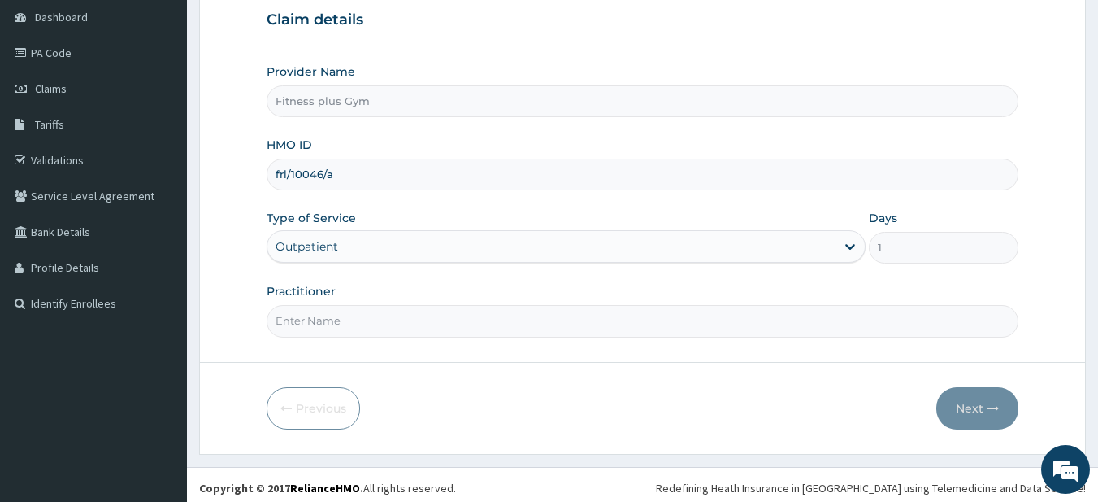
scroll to position [167, 0]
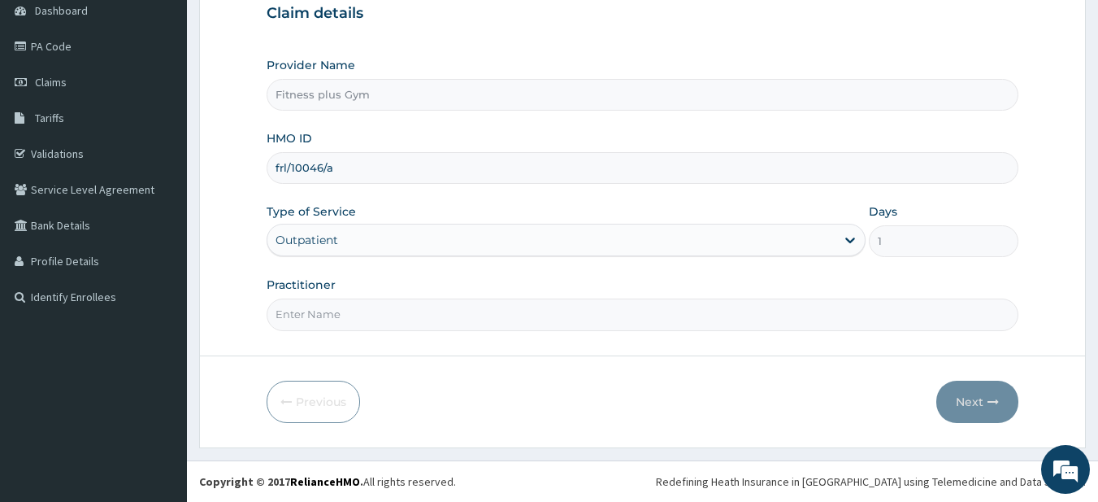
type input "frl/10046/a"
click at [297, 310] on input "Practitioner" at bounding box center [643, 314] width 753 height 32
type input "fitness+"
click at [961, 394] on button "Next" at bounding box center [977, 401] width 82 height 42
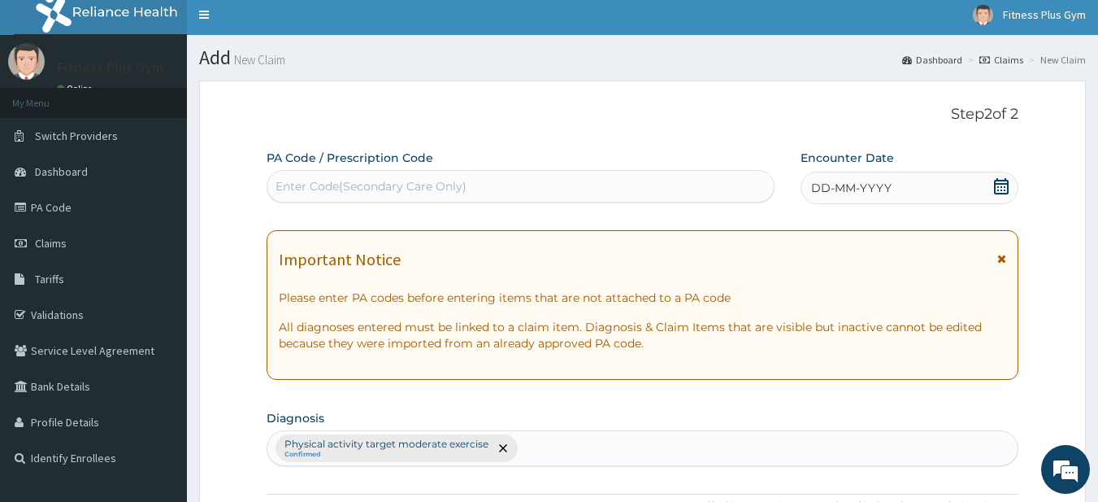
scroll to position [4, 0]
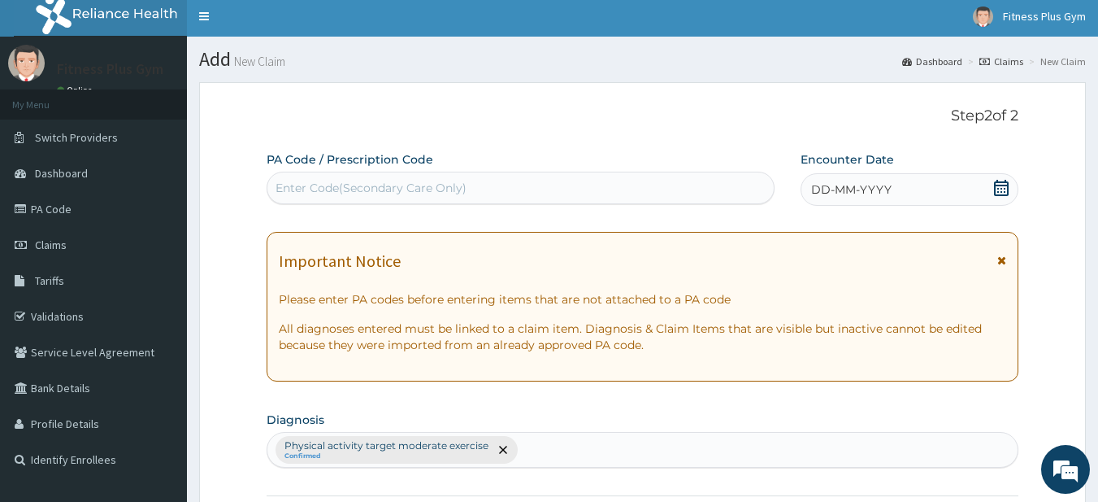
drag, startPoint x: 365, startPoint y: 188, endPoint x: 370, endPoint y: 167, distance: 20.9
click at [365, 187] on div "Enter Code(Secondary Care Only)" at bounding box center [371, 188] width 191 height 16
type input "PA/A31CB8"
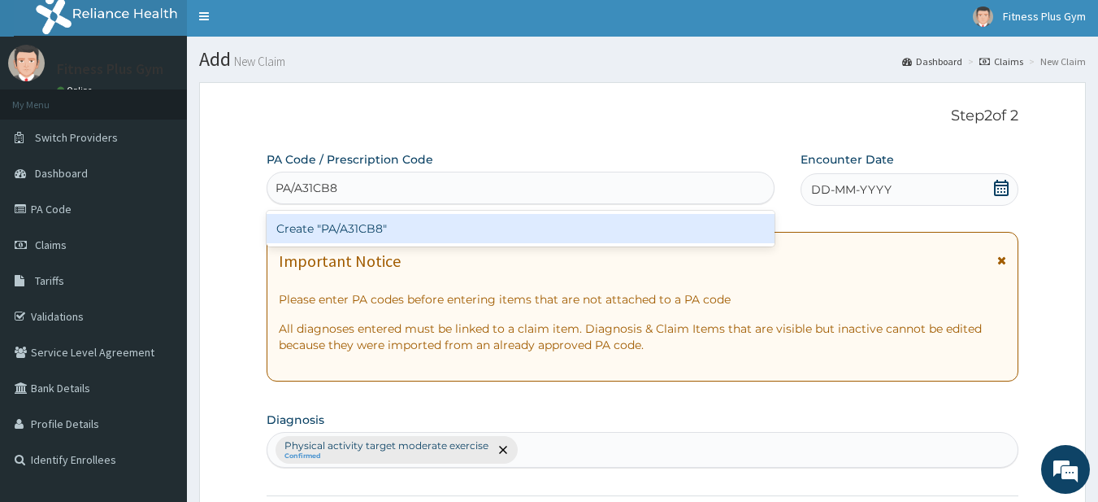
click at [325, 211] on div "Create "PA/A31CB8"" at bounding box center [521, 229] width 509 height 36
click at [351, 224] on div "Create "PA/A31CB8"" at bounding box center [521, 228] width 509 height 29
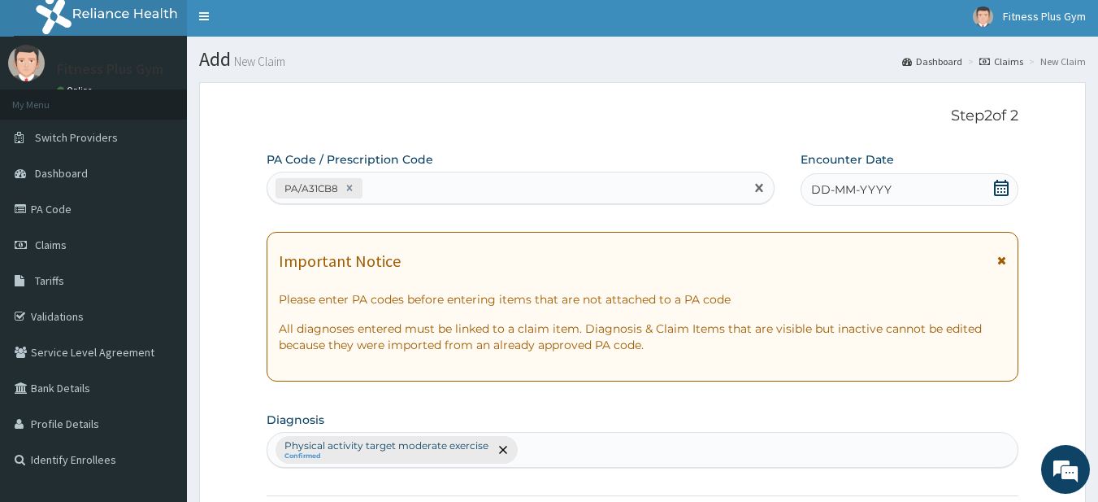
click at [1006, 194] on icon at bounding box center [1001, 188] width 15 height 16
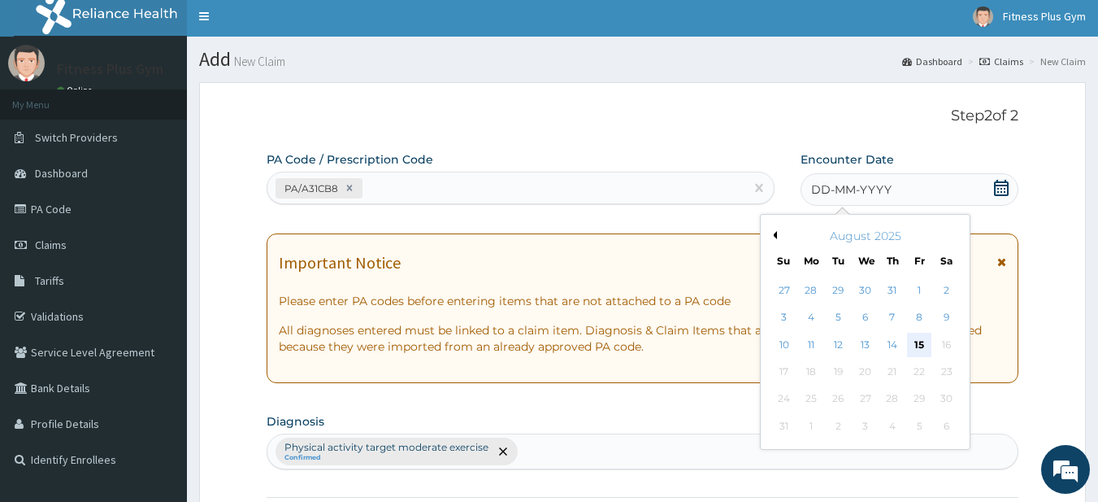
click at [914, 349] on div "15" at bounding box center [919, 344] width 24 height 24
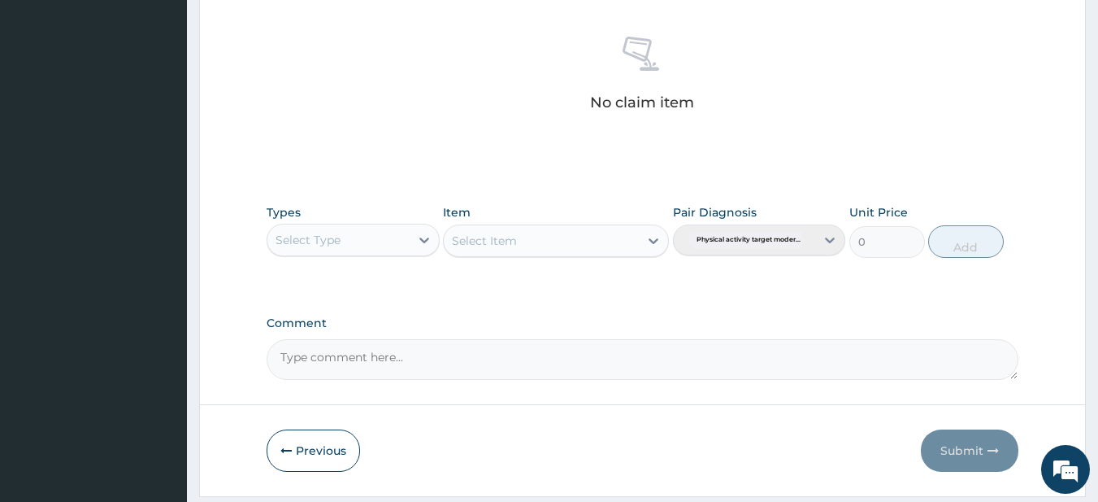
scroll to position [671, 0]
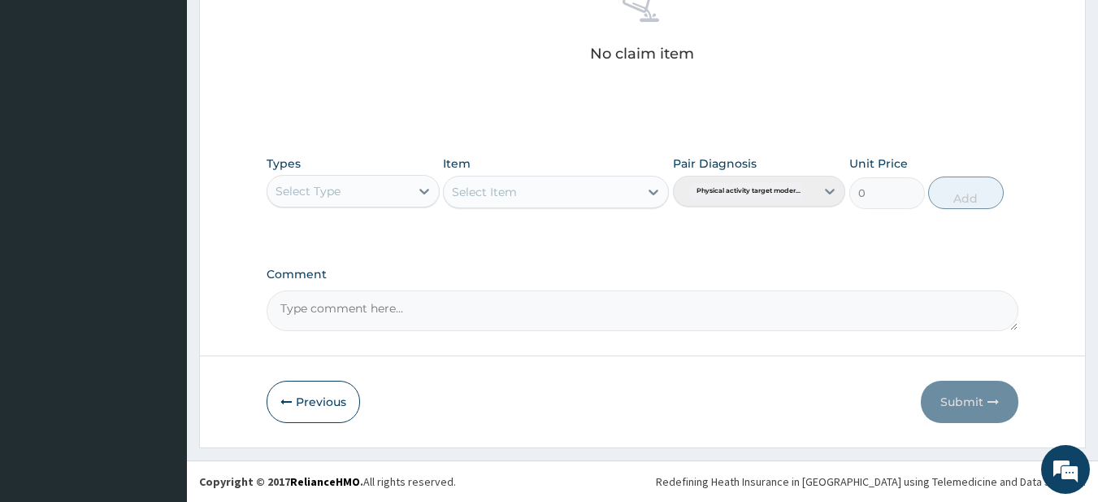
click at [360, 191] on div "Select Type" at bounding box center [338, 191] width 142 height 26
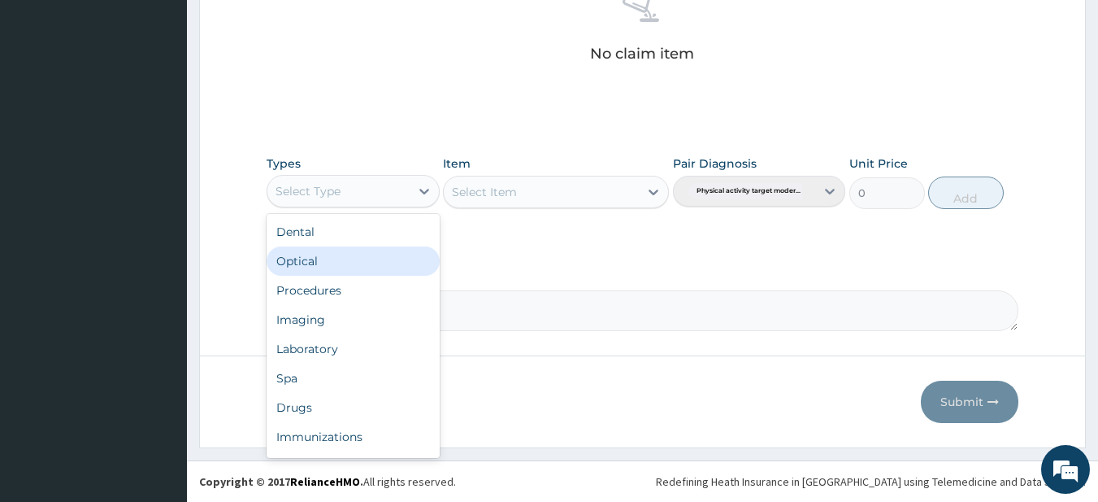
scroll to position [55, 0]
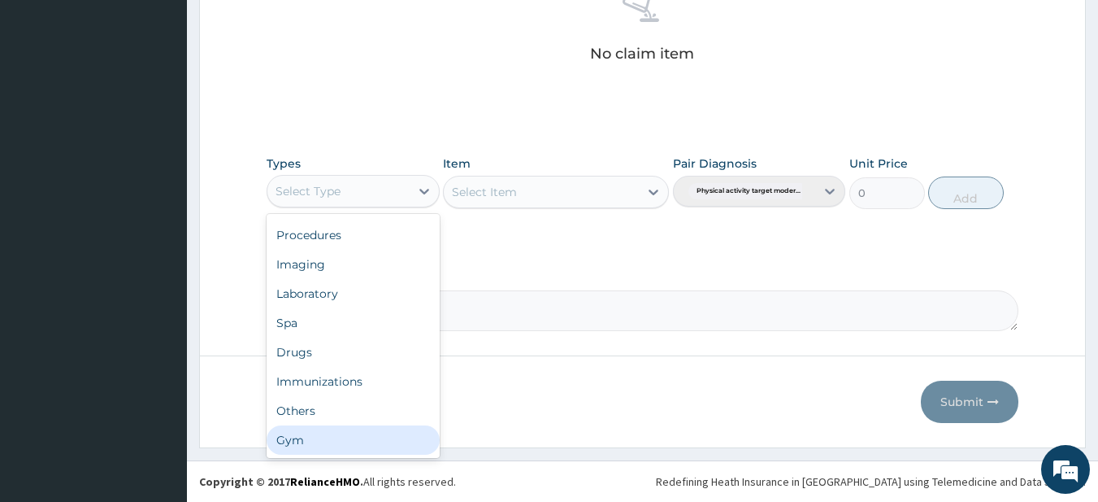
drag, startPoint x: 311, startPoint y: 432, endPoint x: 386, endPoint y: 341, distance: 117.8
click at [311, 433] on div "Gym" at bounding box center [353, 439] width 173 height 29
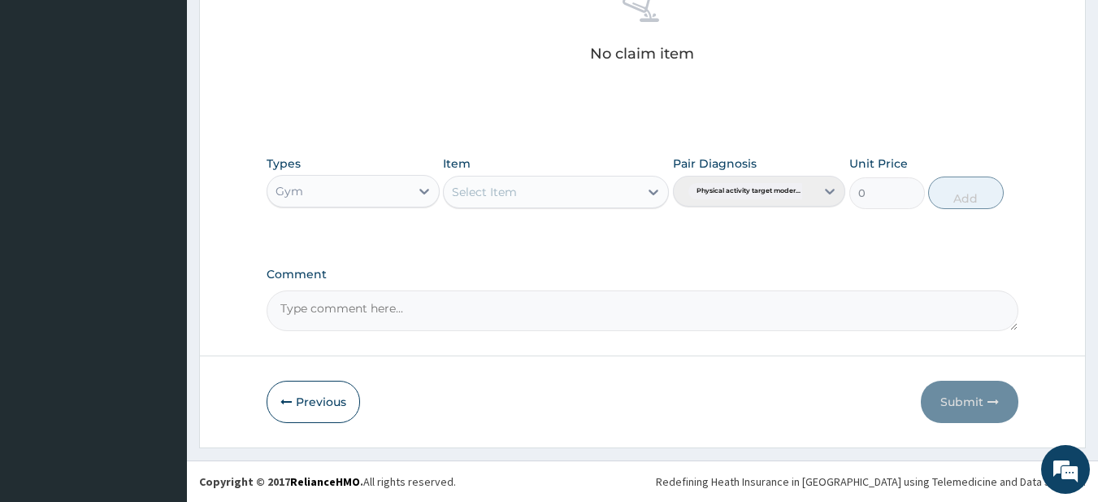
click at [513, 192] on div "Select Item" at bounding box center [484, 192] width 65 height 16
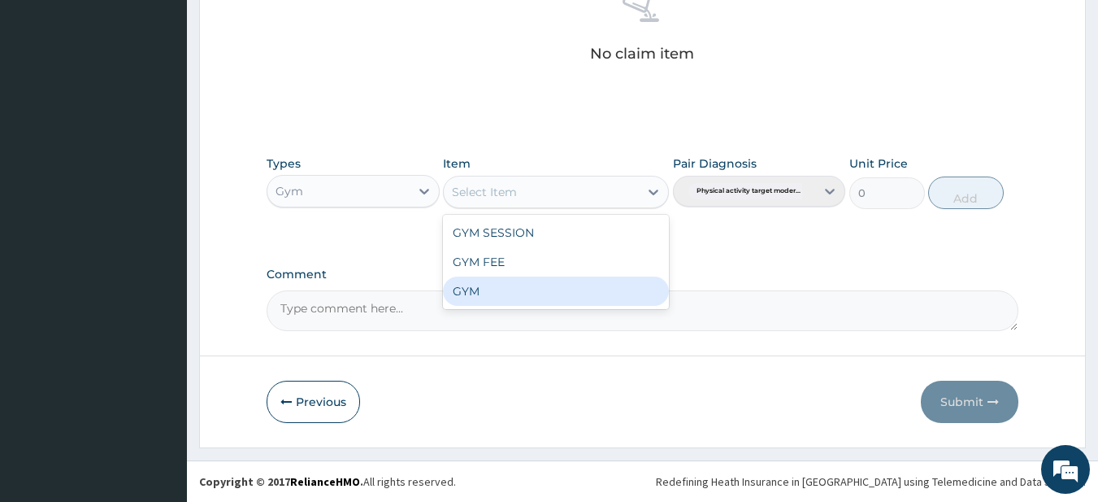
click at [466, 297] on div "GYM" at bounding box center [556, 290] width 226 height 29
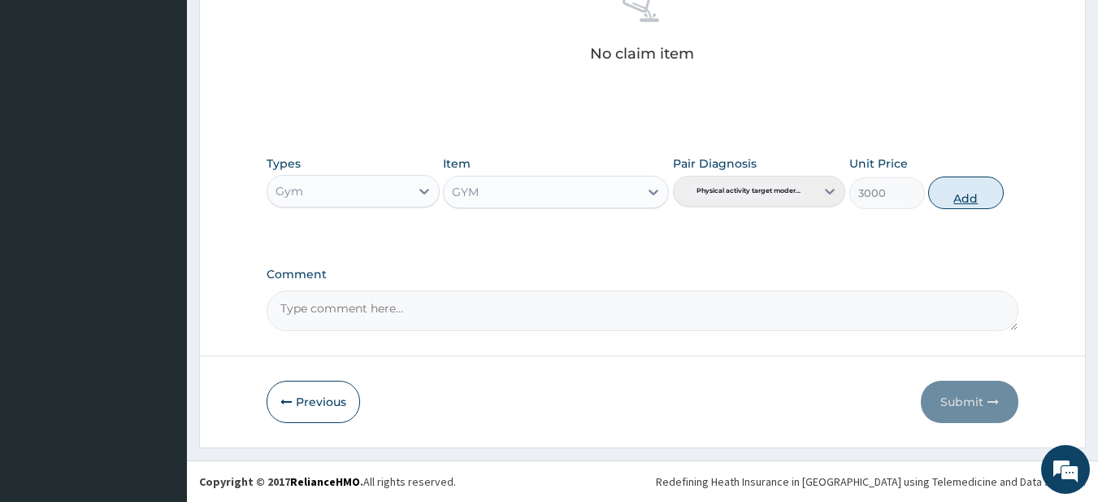
click at [953, 195] on button "Add" at bounding box center [966, 192] width 76 height 33
type input "0"
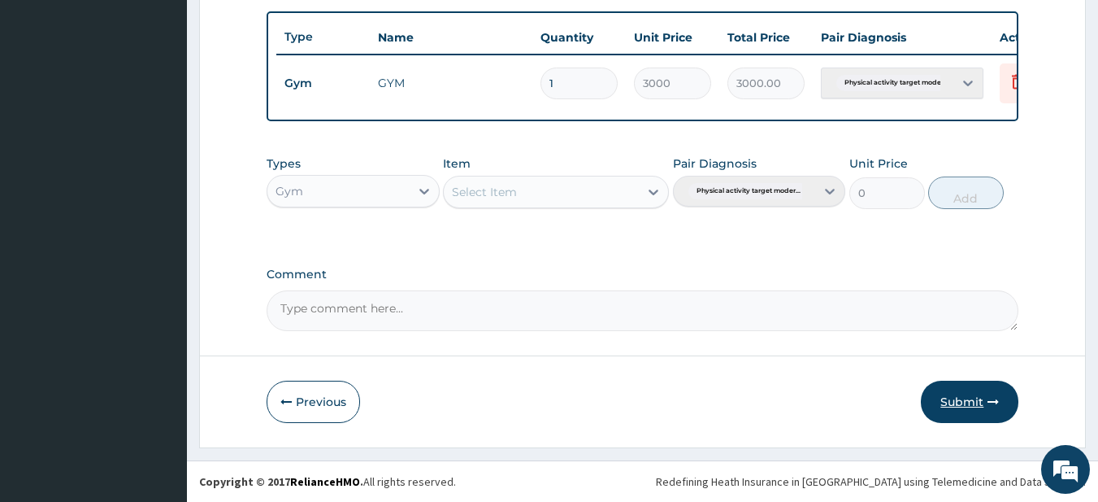
click at [951, 401] on button "Submit" at bounding box center [970, 401] width 98 height 42
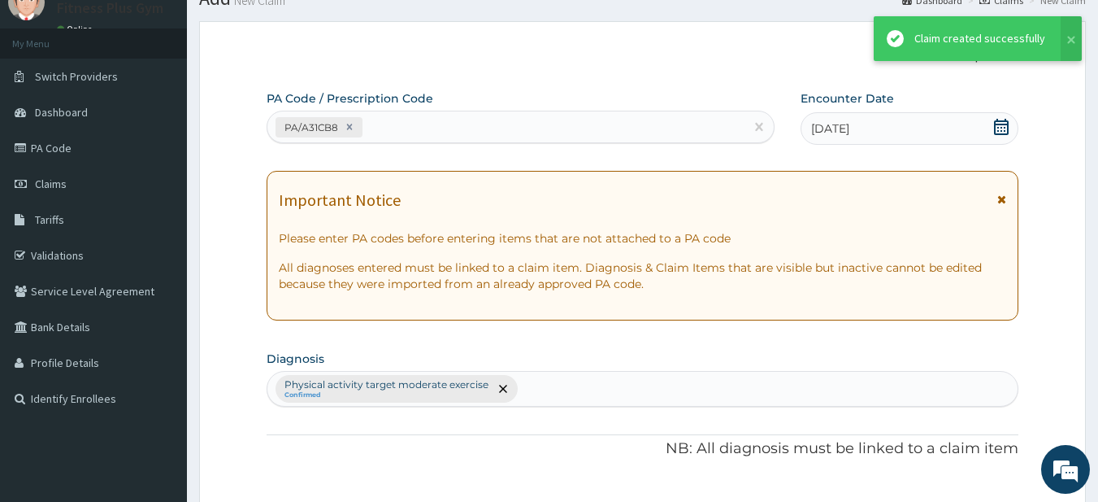
scroll to position [606, 0]
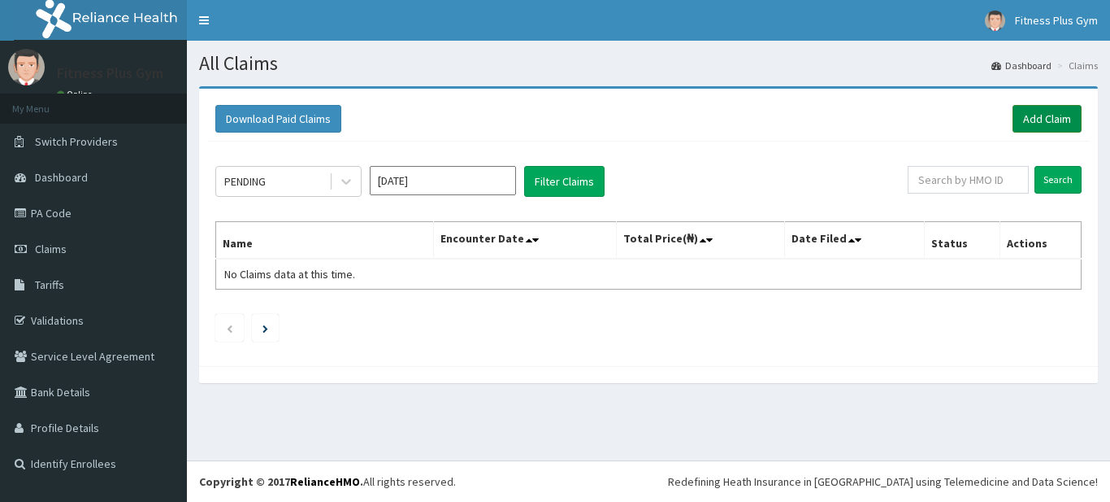
click at [1040, 113] on link "Add Claim" at bounding box center [1047, 119] width 69 height 28
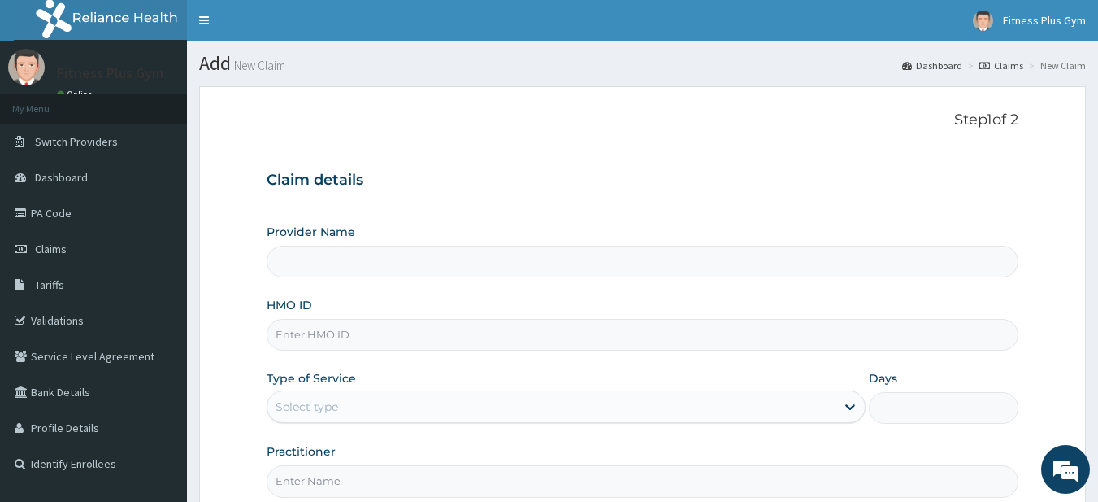
click at [315, 347] on input "HMO ID" at bounding box center [643, 335] width 753 height 32
type input "rfc"
type input "Fitness plus Gym"
type input "1"
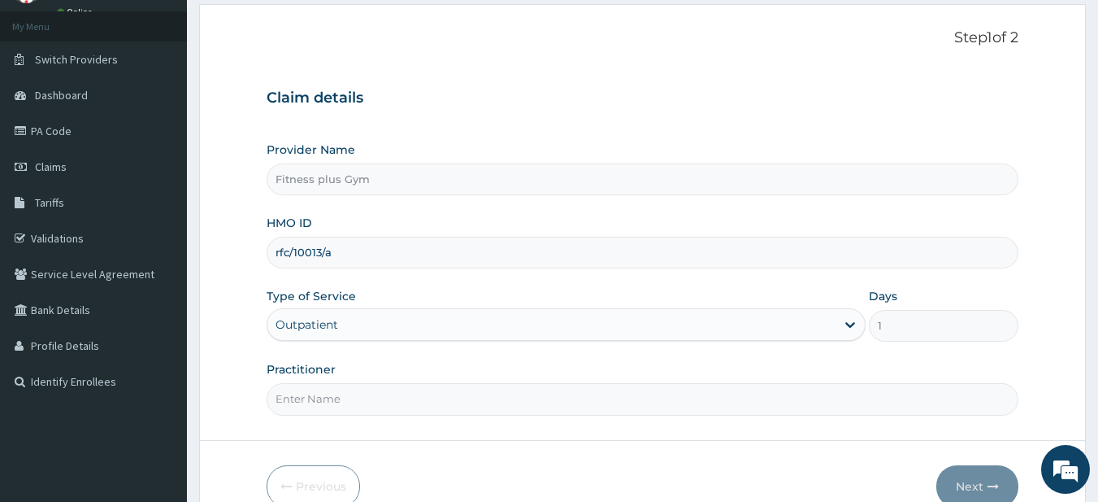
scroll to position [167, 0]
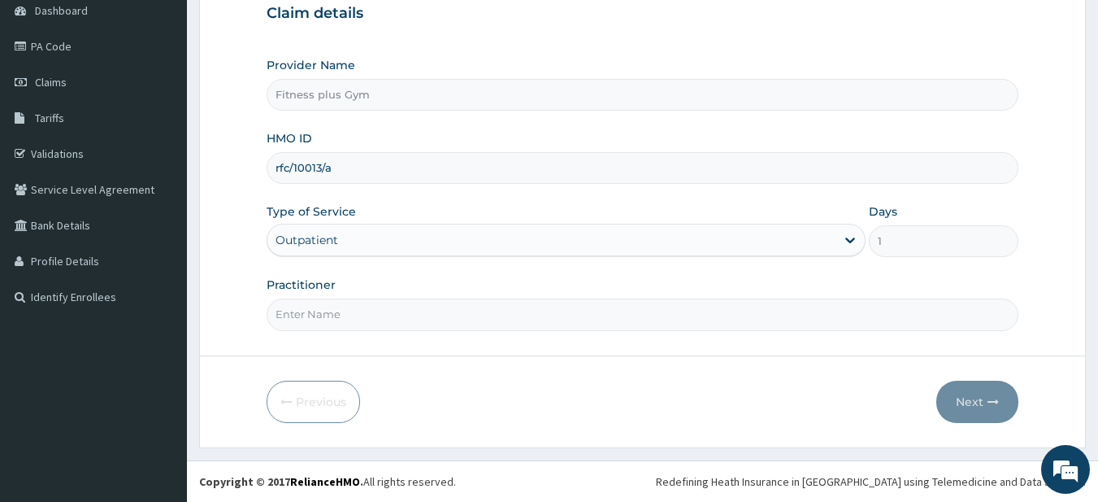
type input "rfc/10013/a"
click at [317, 326] on input "Practitioner" at bounding box center [643, 314] width 753 height 32
type input "fitness+"
click at [949, 406] on button "Next" at bounding box center [977, 401] width 82 height 42
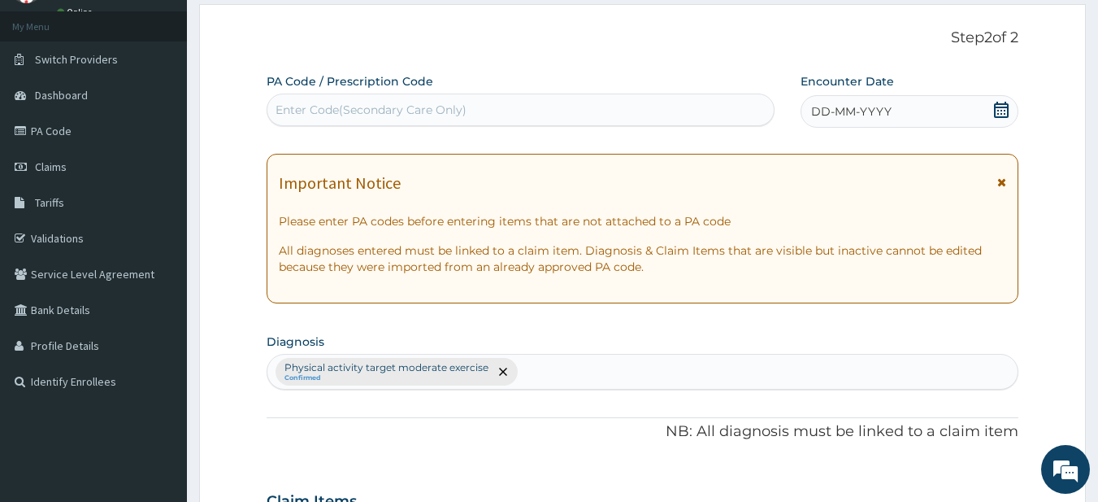
scroll to position [4, 0]
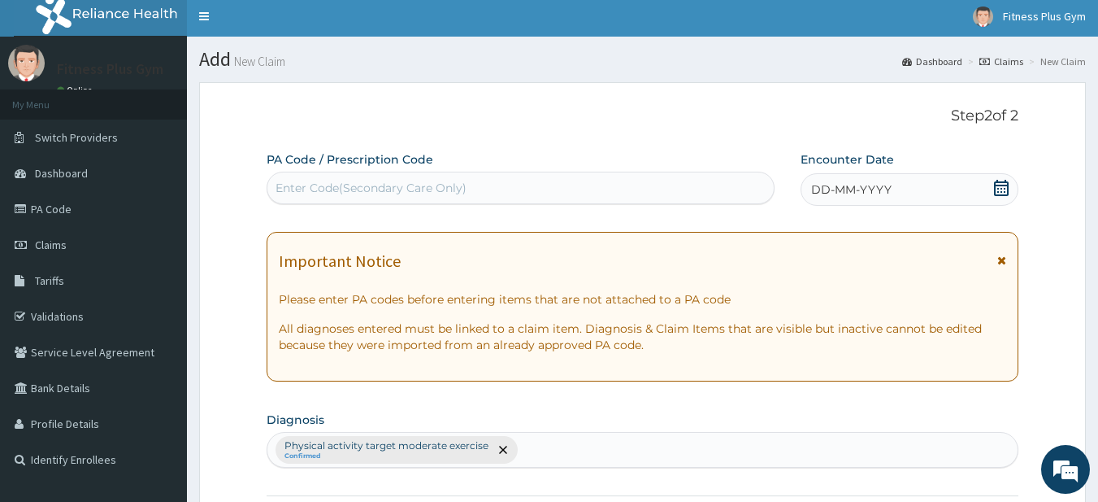
click at [342, 168] on div "PA Code / Prescription Code Enter Code(Secondary Care Only)" at bounding box center [521, 177] width 509 height 53
click at [383, 189] on div "Enter Code(Secondary Care Only)" at bounding box center [371, 188] width 191 height 16
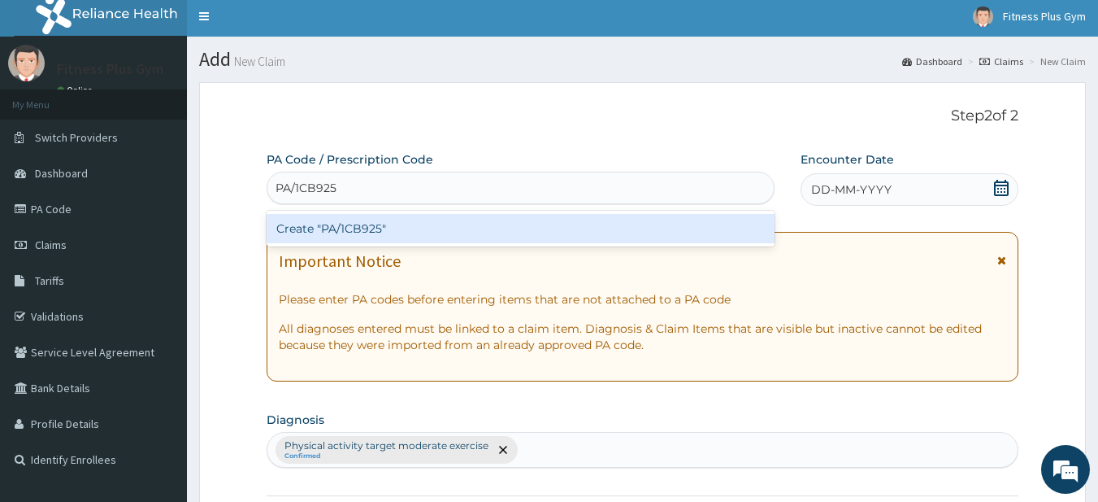
type input "PA/1CB925"
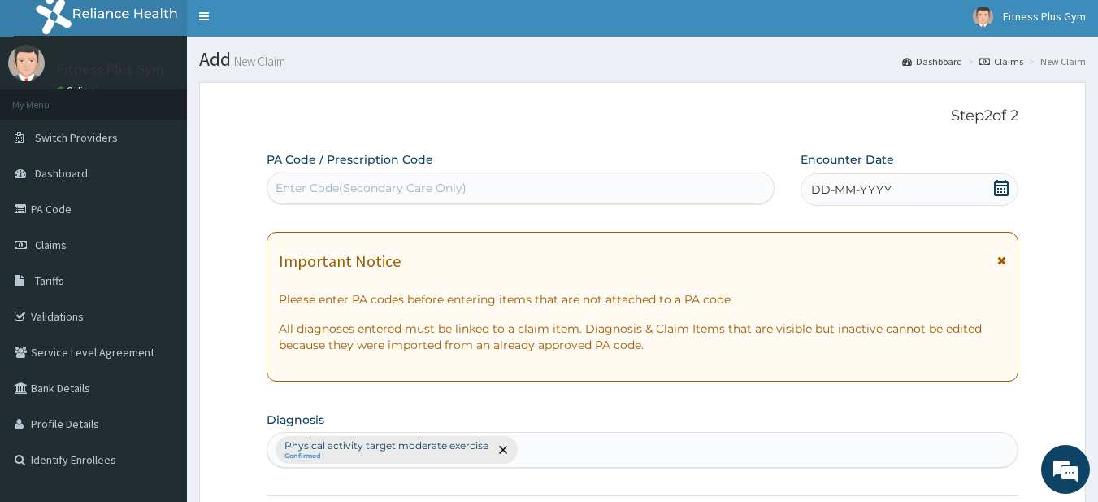
click at [1001, 189] on icon at bounding box center [1001, 188] width 16 height 16
drag, startPoint x: 640, startPoint y: 172, endPoint x: 505, endPoint y: 172, distance: 134.9
click at [637, 172] on div "Enter Code(Secondary Care Only)" at bounding box center [521, 188] width 509 height 33
type input "PA/1CB925"
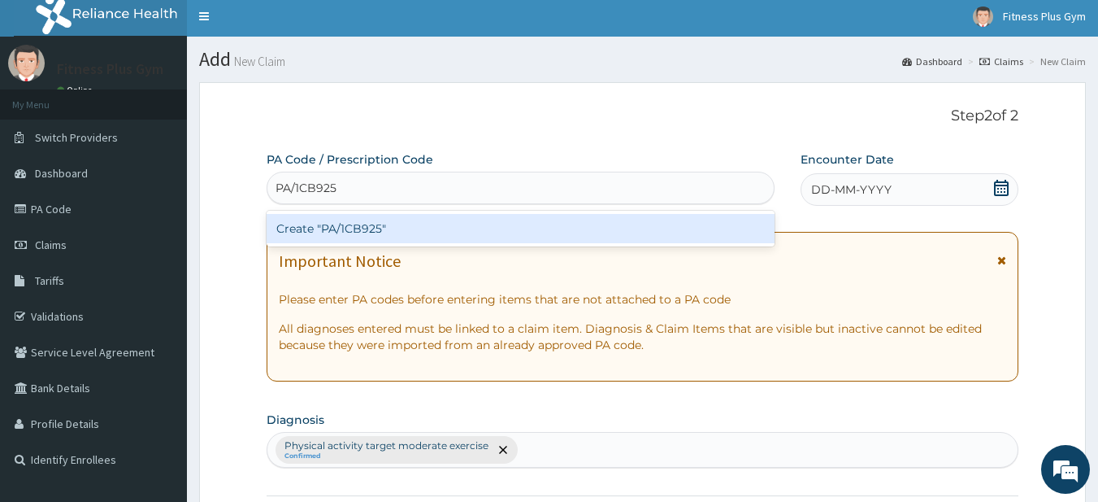
click at [397, 232] on div "Create "PA/1CB925"" at bounding box center [521, 228] width 509 height 29
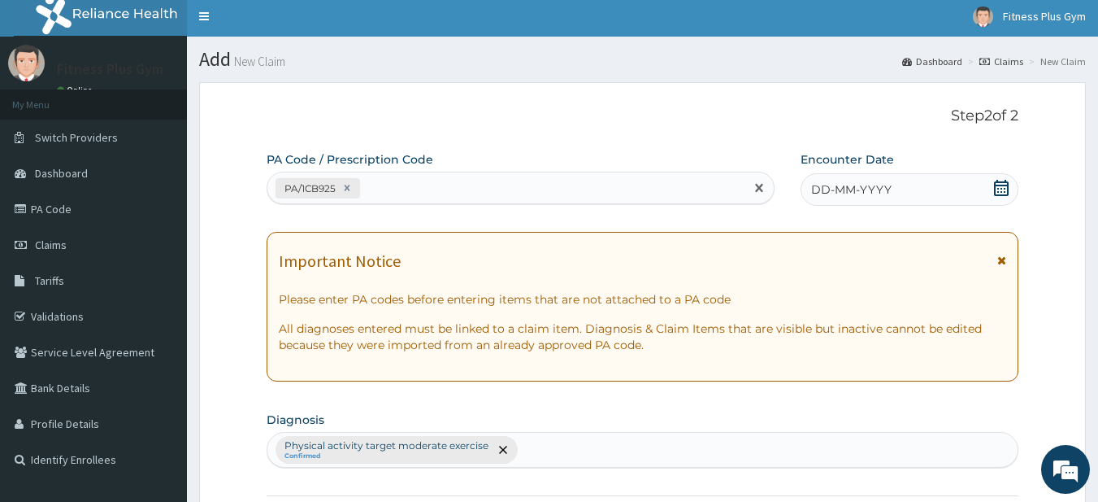
click at [1005, 187] on icon at bounding box center [1001, 188] width 16 height 16
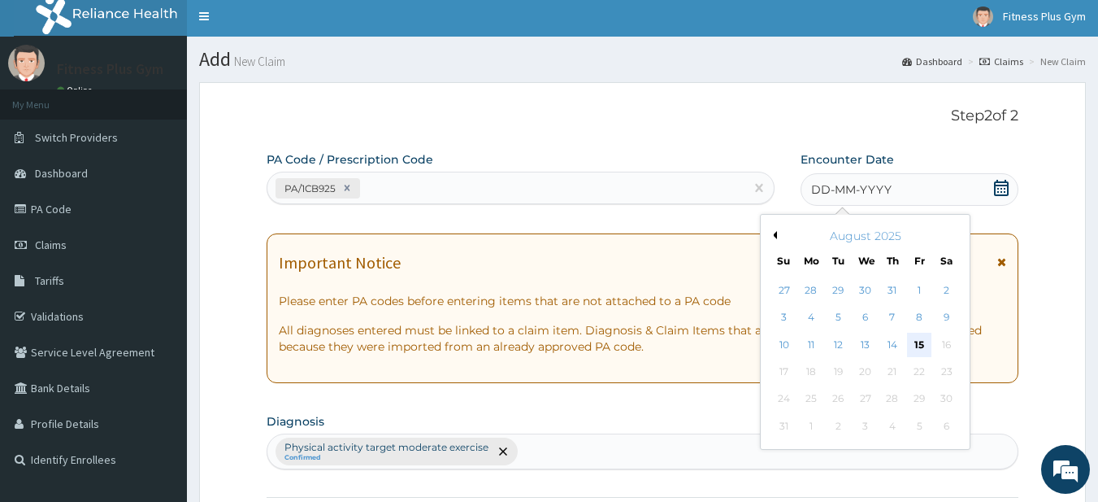
click at [914, 348] on div "15" at bounding box center [919, 344] width 24 height 24
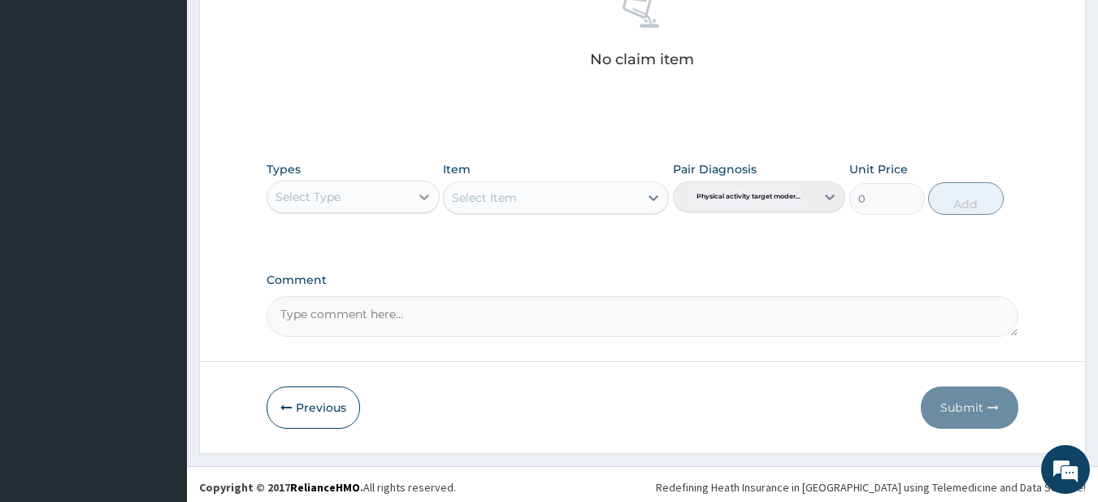
scroll to position [671, 0]
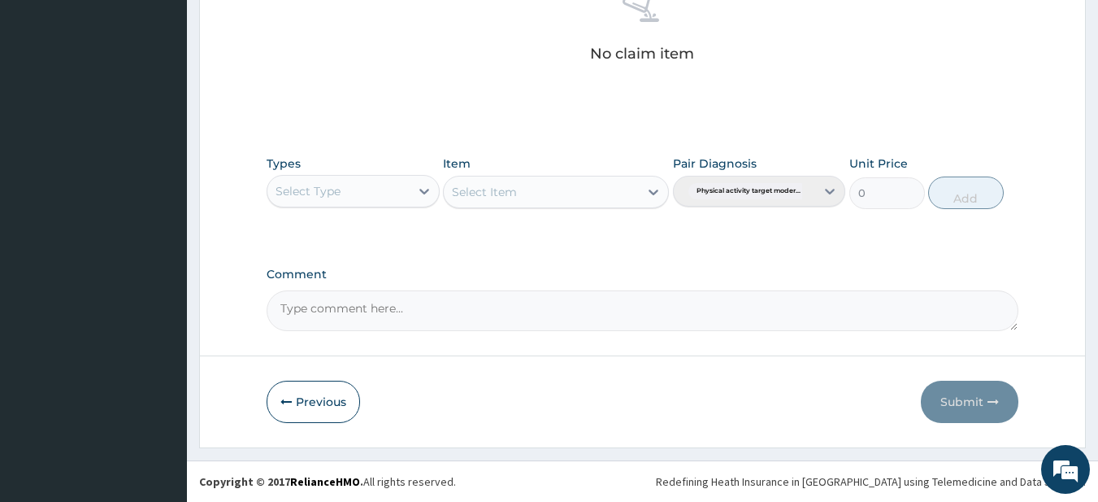
click at [360, 185] on div "Select Type" at bounding box center [338, 191] width 142 height 26
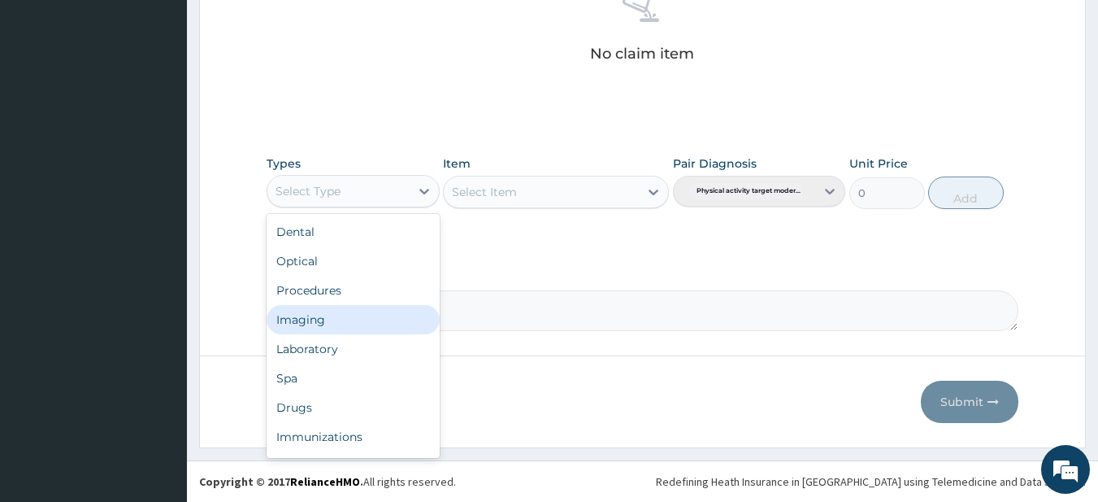
scroll to position [55, 0]
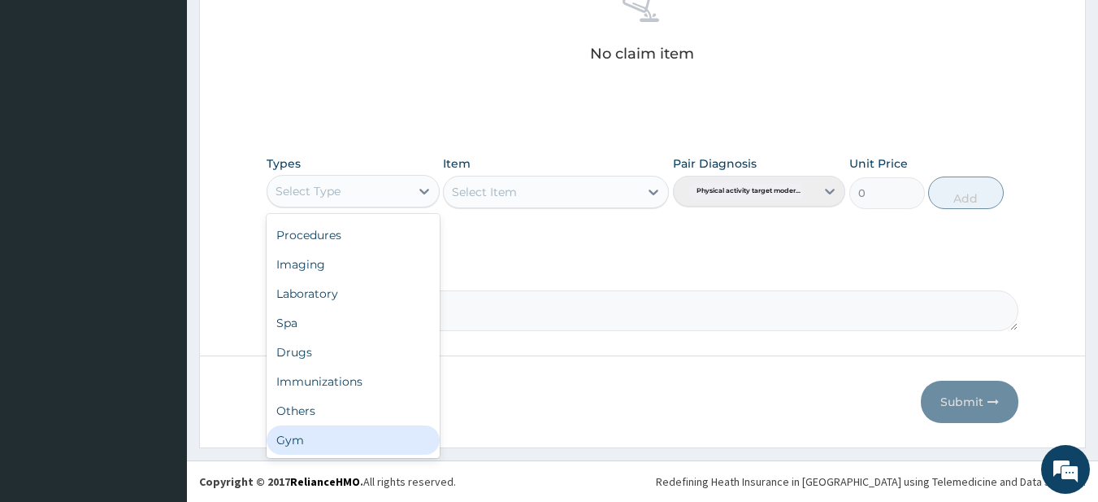
click at [312, 450] on div "Gym" at bounding box center [353, 439] width 173 height 29
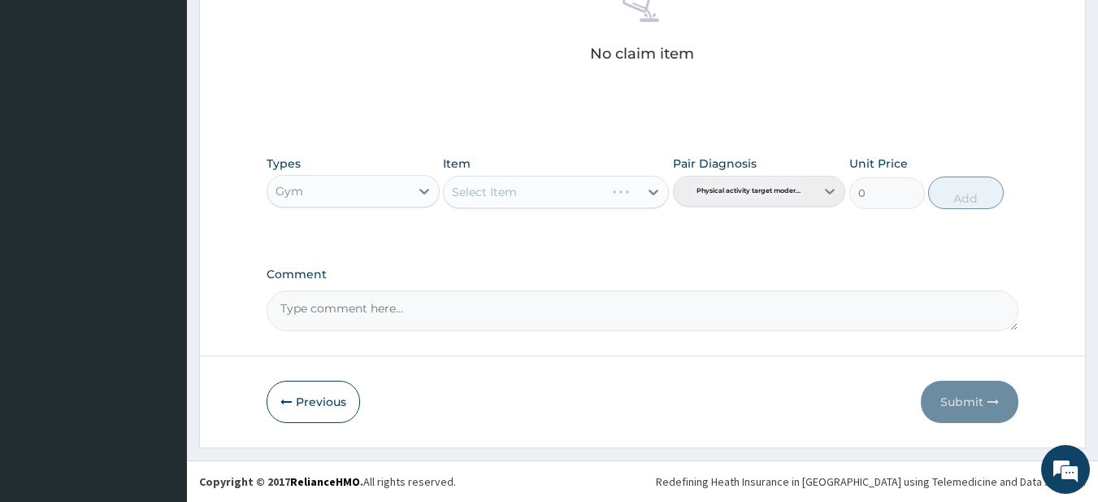
click at [478, 213] on div "Types Gym Item Select Item Pair Diagnosis Physical activity target moder... Uni…" at bounding box center [643, 182] width 753 height 70
click at [484, 202] on div "Select Item" at bounding box center [541, 192] width 195 height 26
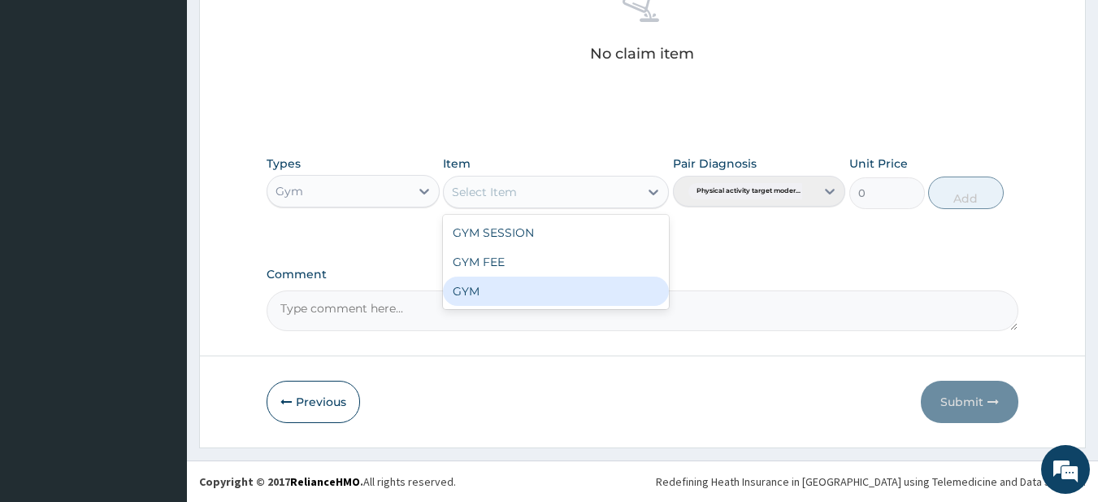
drag, startPoint x: 466, startPoint y: 297, endPoint x: 467, endPoint y: 287, distance: 9.9
click at [465, 295] on div "GYM" at bounding box center [556, 290] width 226 height 29
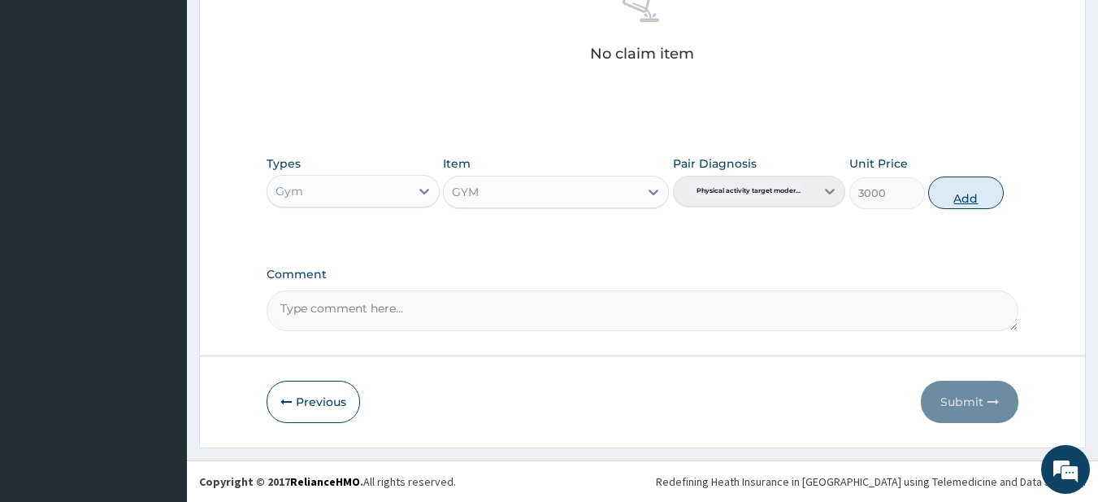
click at [984, 198] on button "Add" at bounding box center [966, 192] width 76 height 33
type input "0"
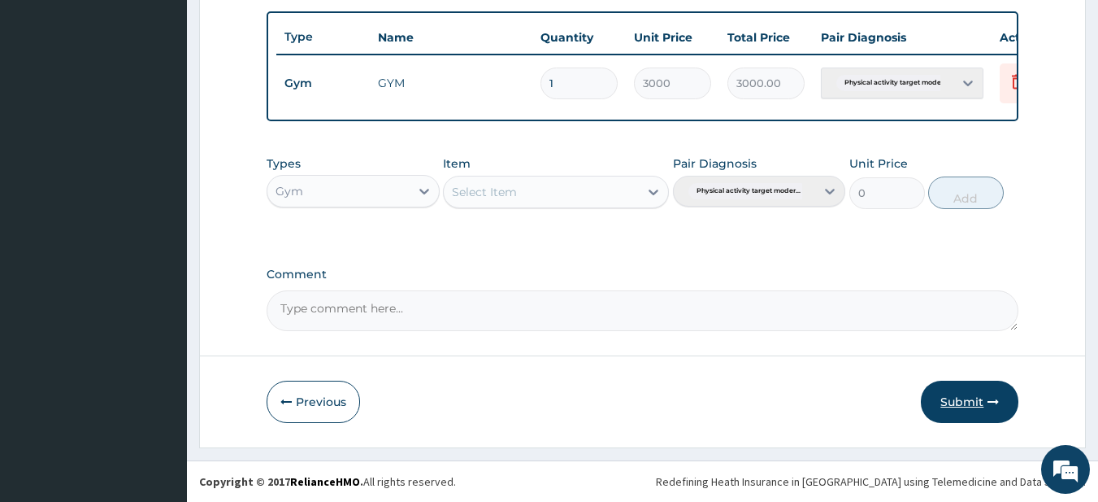
click at [962, 404] on button "Submit" at bounding box center [970, 401] width 98 height 42
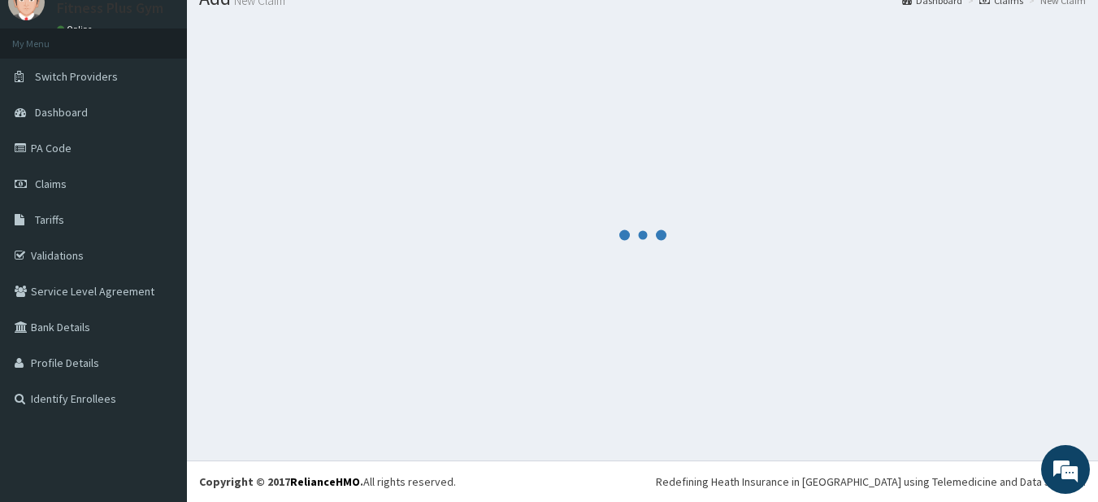
scroll to position [606, 0]
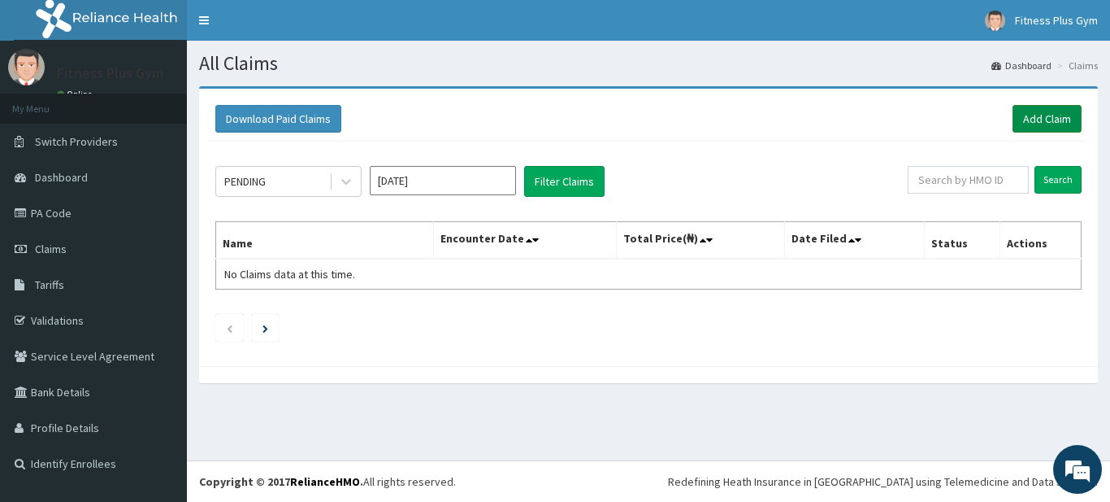
click at [1044, 115] on link "Add Claim" at bounding box center [1047, 119] width 69 height 28
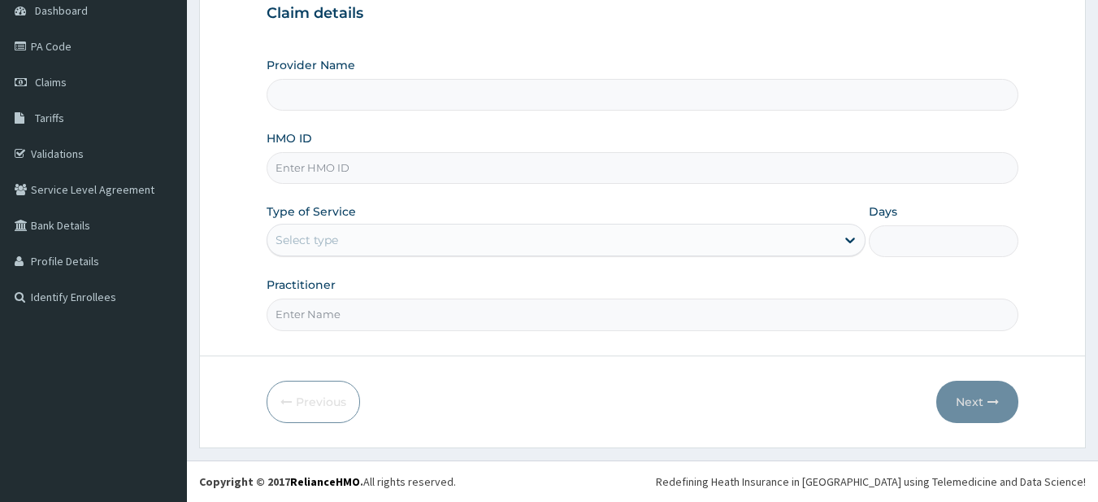
click at [334, 170] on input "HMO ID" at bounding box center [643, 168] width 753 height 32
type input "Fitness plus Gym"
type input "1"
type input "rtl/10076/a"
drag, startPoint x: 300, startPoint y: 296, endPoint x: 300, endPoint y: 307, distance: 11.4
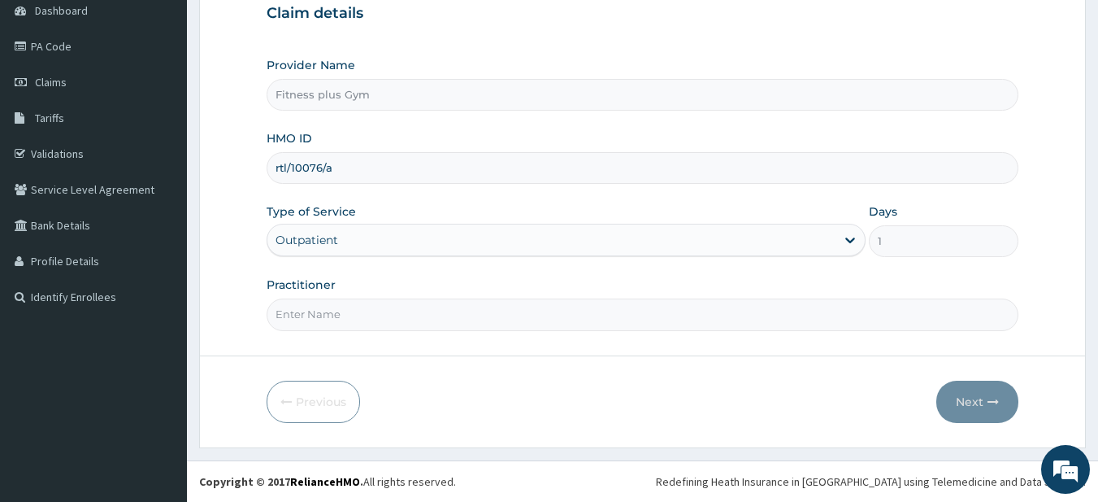
click at [301, 297] on div "Practitioner" at bounding box center [643, 303] width 753 height 54
click at [300, 307] on input "Practitioner" at bounding box center [643, 314] width 753 height 32
type input "fitness+"
click at [949, 393] on button "Next" at bounding box center [977, 401] width 82 height 42
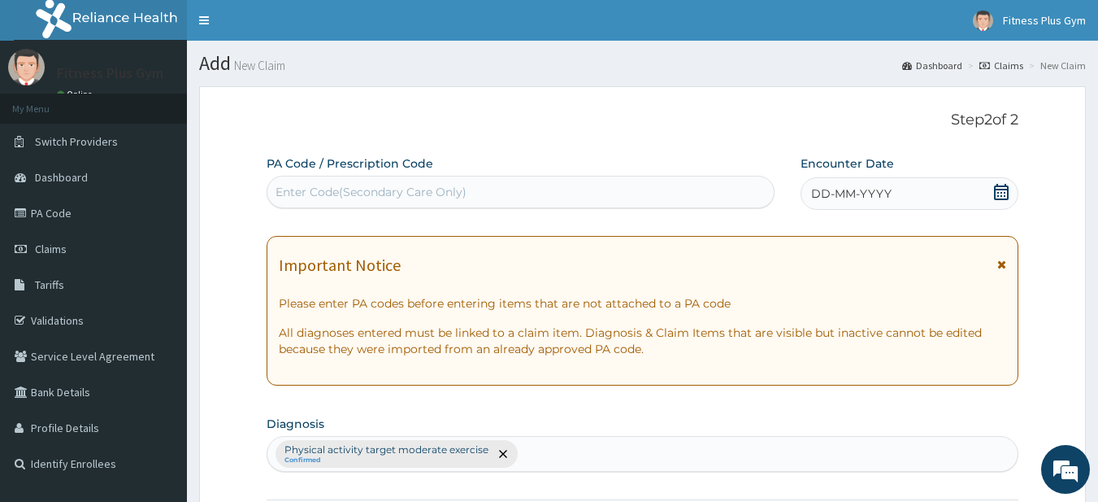
click at [368, 200] on div "Enter Code(Secondary Care Only)" at bounding box center [371, 192] width 191 height 16
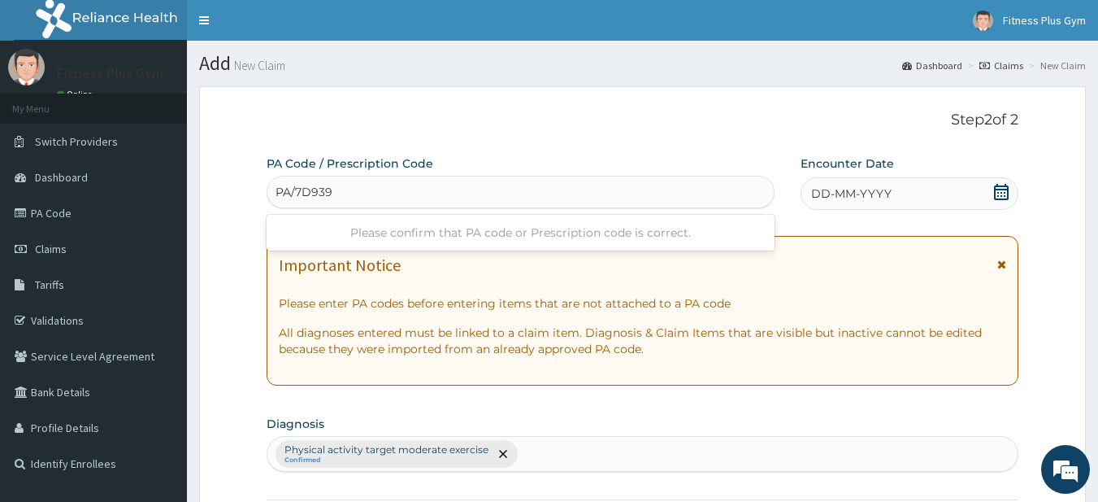
type input "PA/7D9391"
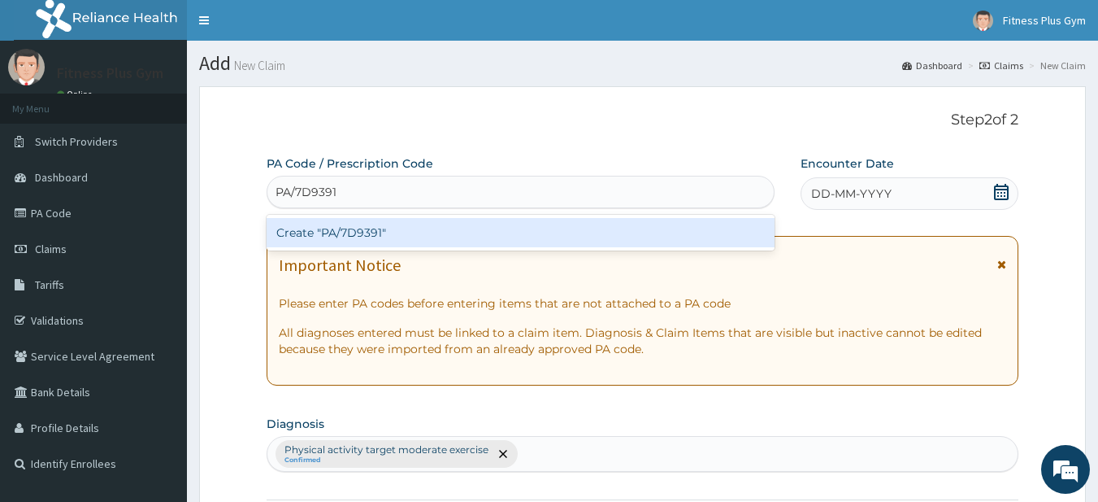
click at [362, 235] on div "Create "PA/7D9391"" at bounding box center [521, 232] width 509 height 29
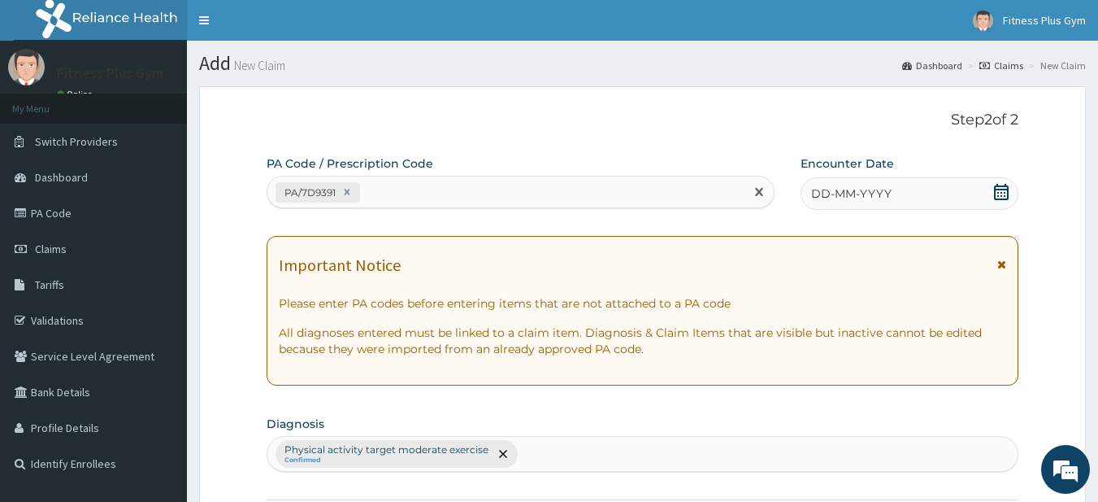
click at [1004, 192] on icon at bounding box center [1001, 192] width 16 height 16
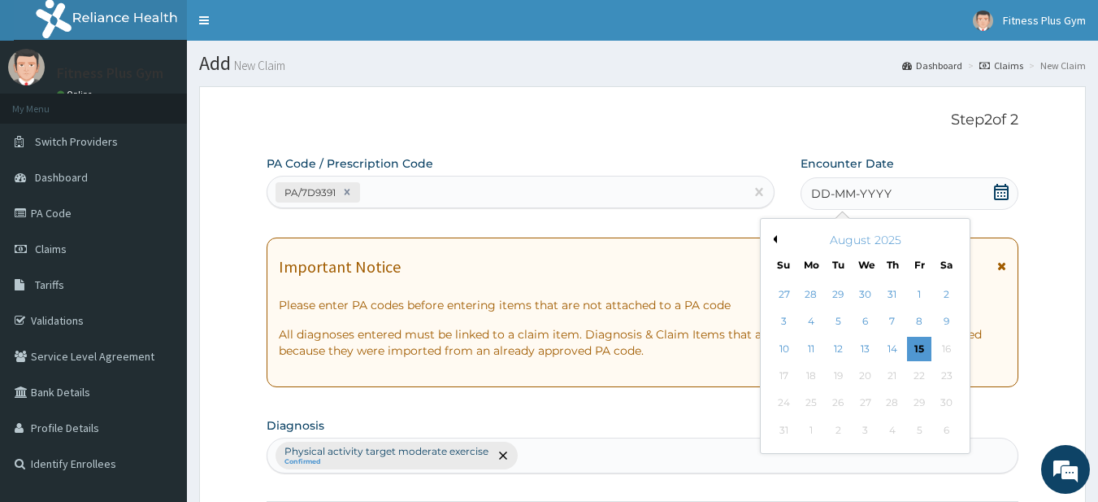
click at [921, 341] on div "15" at bounding box center [919, 349] width 24 height 24
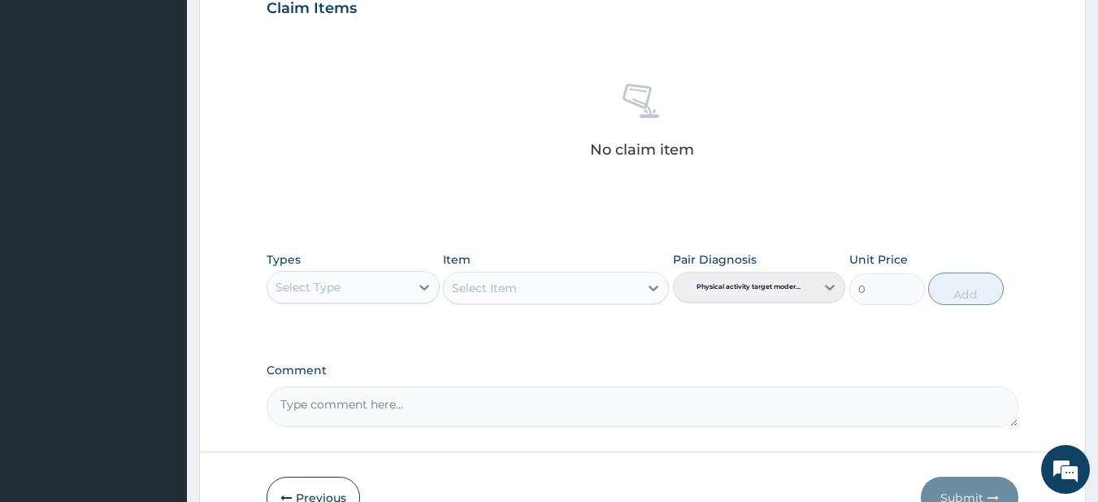
scroll to position [671, 0]
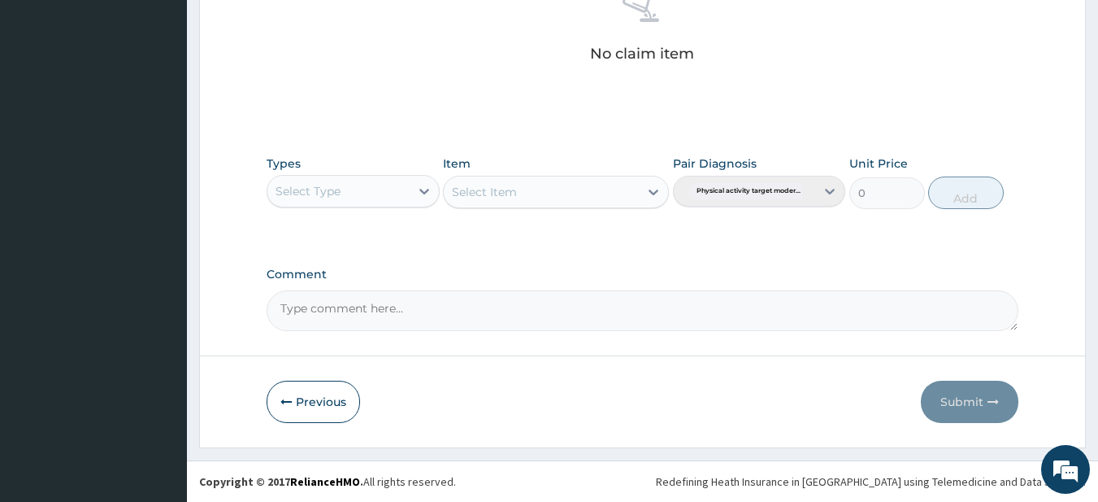
click at [380, 198] on div "Select Type" at bounding box center [338, 191] width 142 height 26
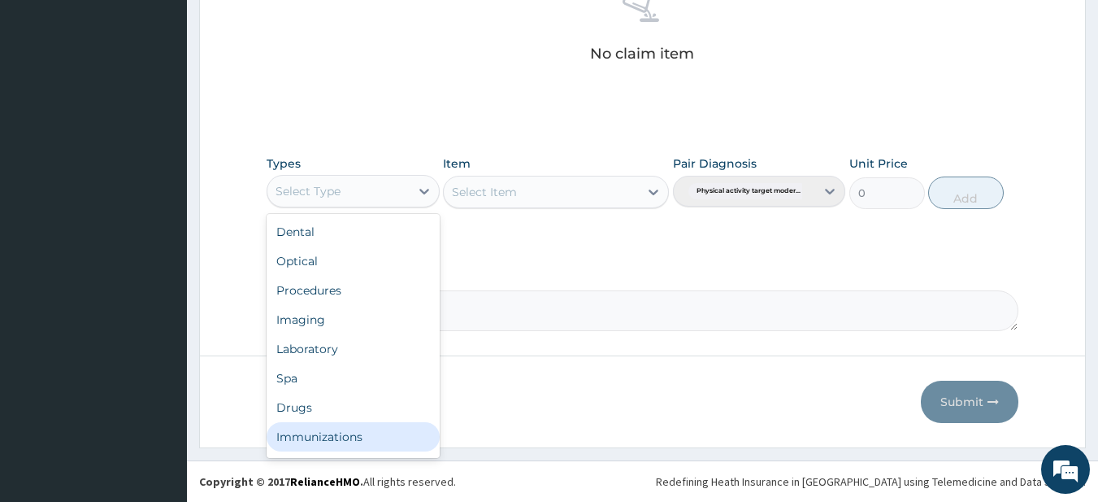
scroll to position [55, 0]
drag, startPoint x: 336, startPoint y: 438, endPoint x: 418, endPoint y: 326, distance: 139.0
click at [335, 438] on div "Gym" at bounding box center [353, 439] width 173 height 29
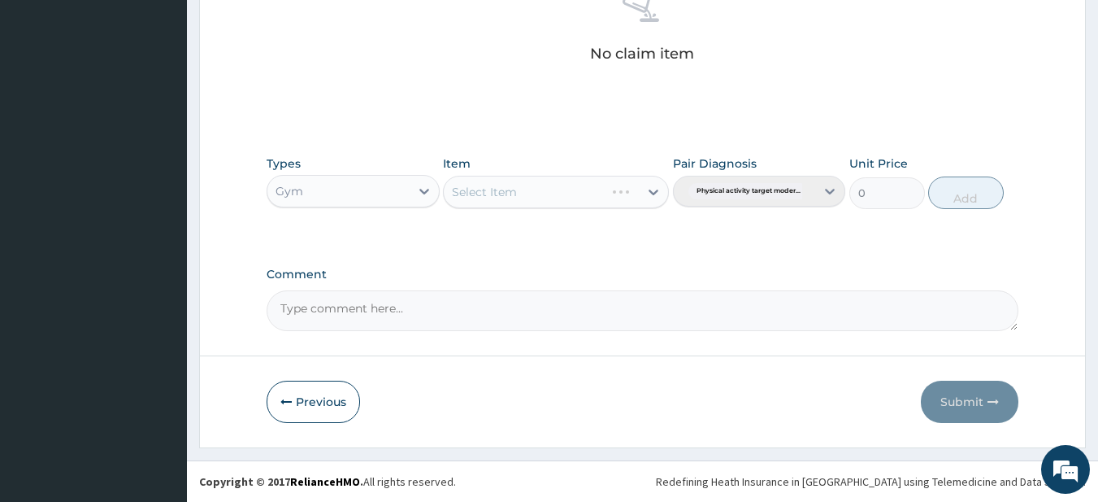
click at [485, 195] on div "Select Item" at bounding box center [484, 192] width 65 height 16
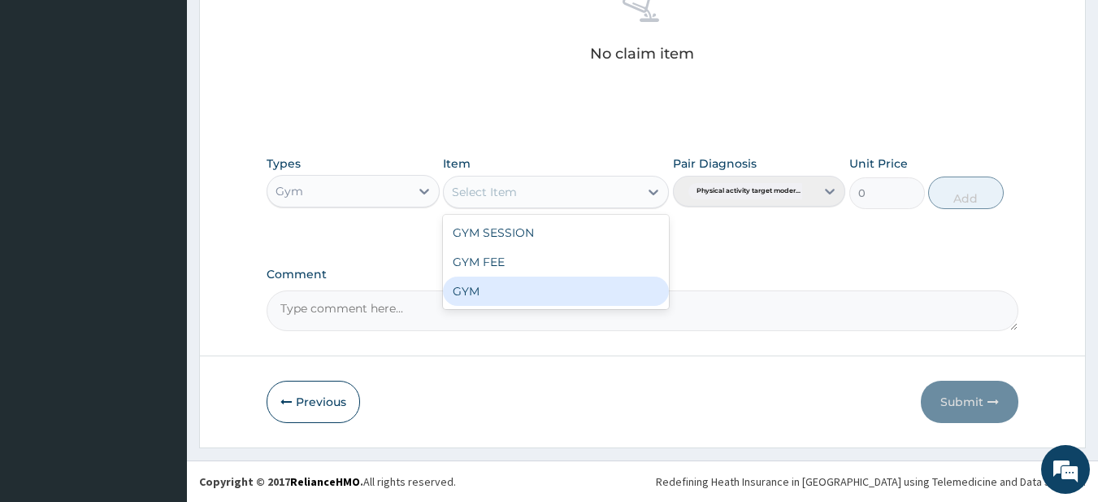
click at [480, 289] on div "GYM" at bounding box center [556, 290] width 226 height 29
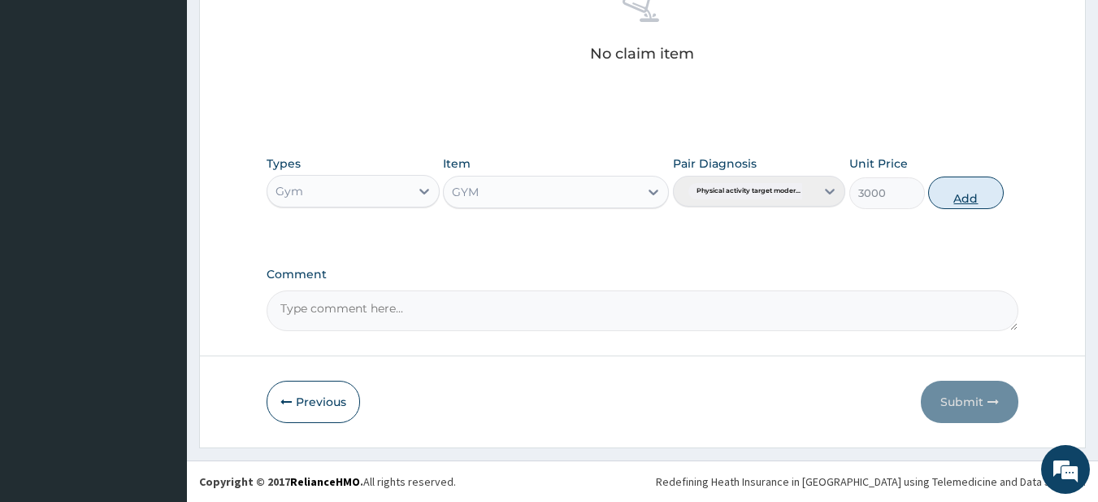
click at [974, 202] on button "Add" at bounding box center [966, 192] width 76 height 33
type input "0"
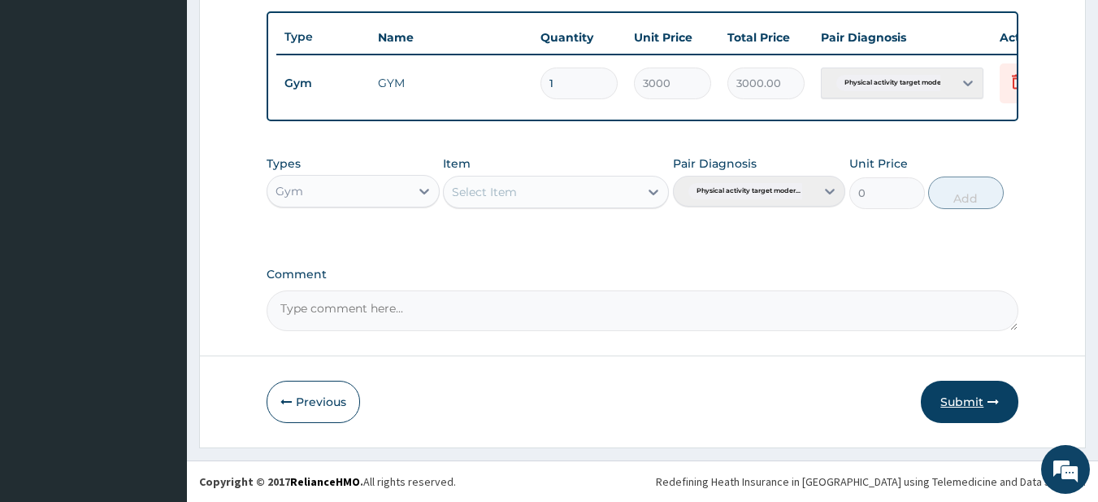
click at [956, 400] on button "Submit" at bounding box center [970, 401] width 98 height 42
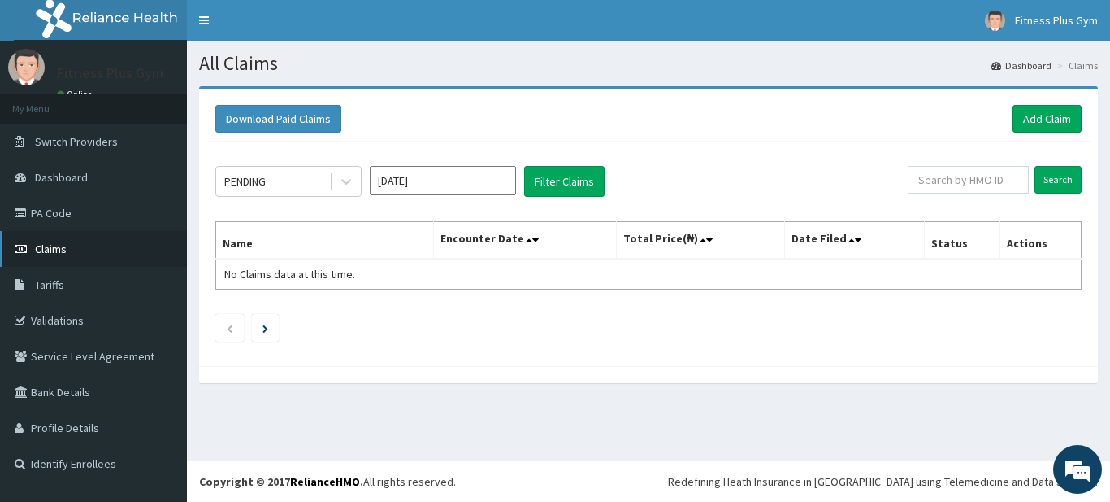
click at [106, 251] on link "Claims" at bounding box center [93, 249] width 187 height 36
click at [1045, 116] on link "Add Claim" at bounding box center [1047, 119] width 69 height 28
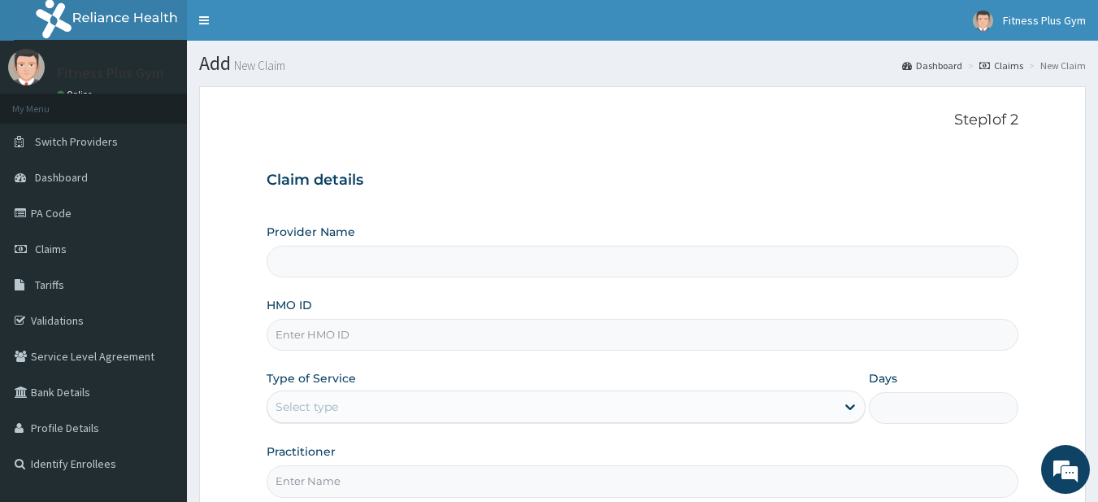
type input "Fitness plus Gym"
type input "1"
click at [298, 336] on input "HMO ID" at bounding box center [643, 335] width 753 height 32
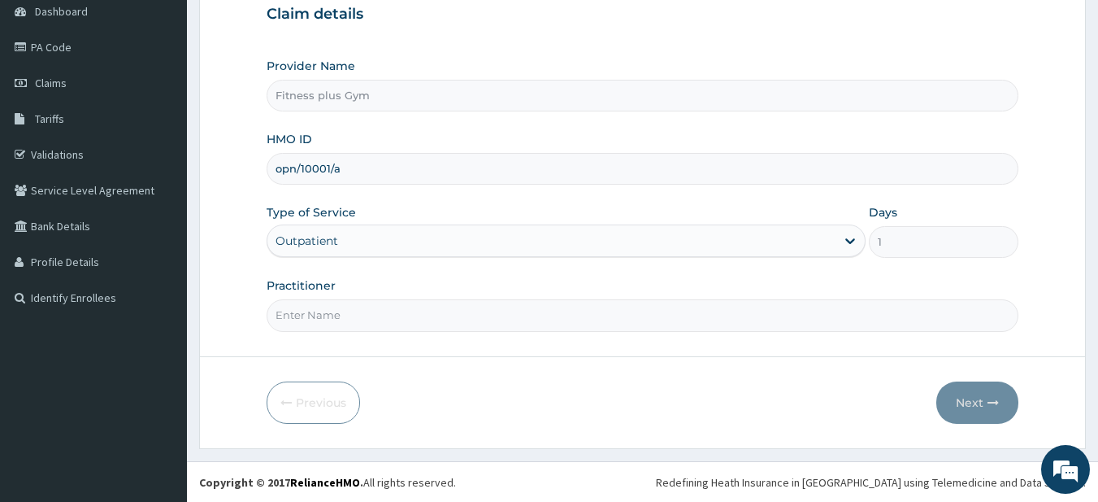
scroll to position [167, 0]
type input "opn/10001/a"
click at [345, 307] on input "Practitioner" at bounding box center [643, 314] width 753 height 32
type input "fitness+"
click at [962, 395] on button "Next" at bounding box center [977, 401] width 82 height 42
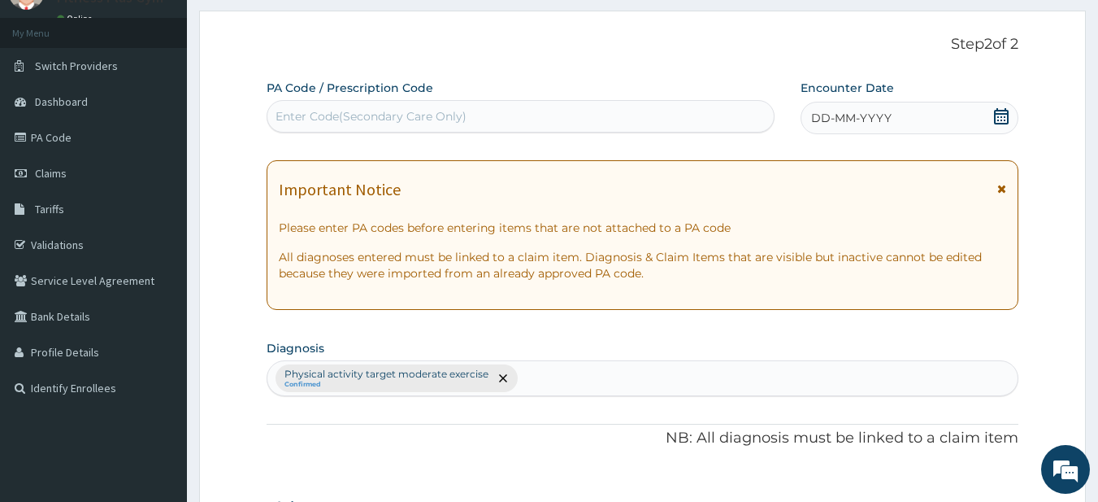
scroll to position [0, 0]
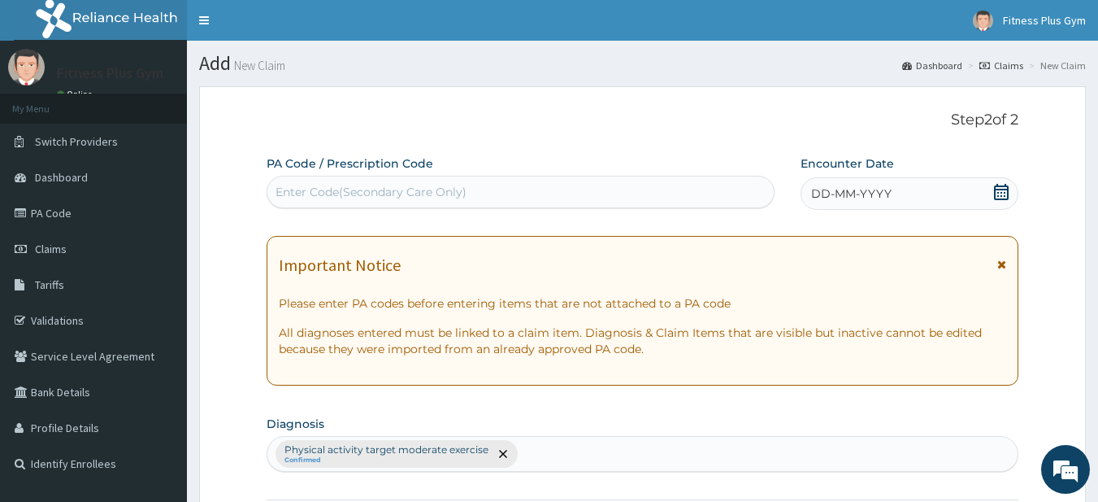
click at [516, 204] on div "Enter Code(Secondary Care Only)" at bounding box center [520, 192] width 507 height 26
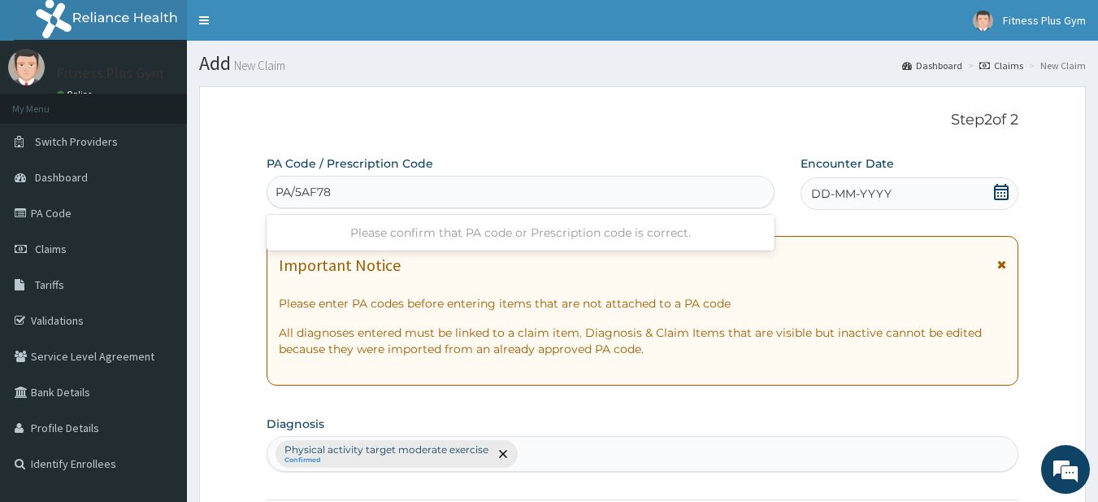
type input "PA/5AF788"
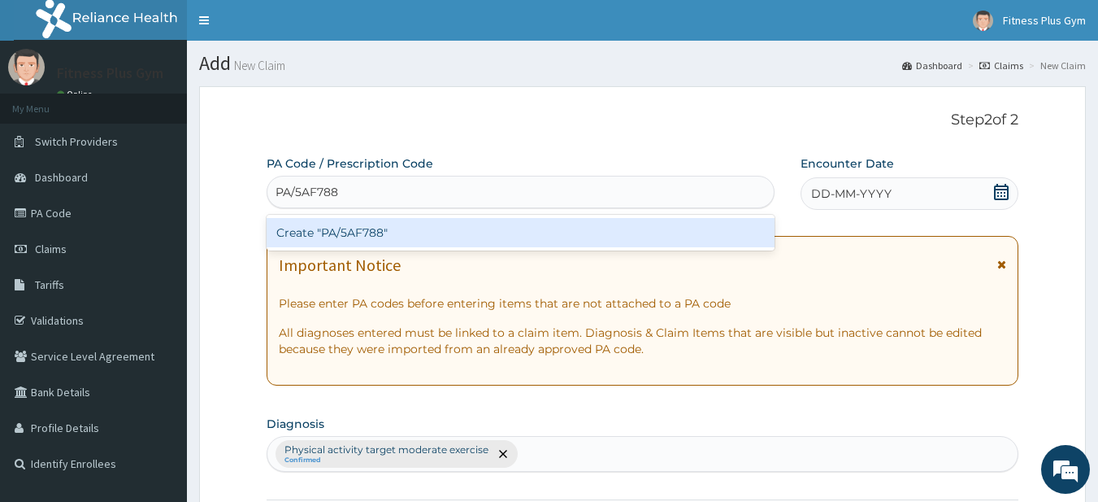
click at [357, 231] on div "Create "PA/5AF788"" at bounding box center [521, 232] width 509 height 29
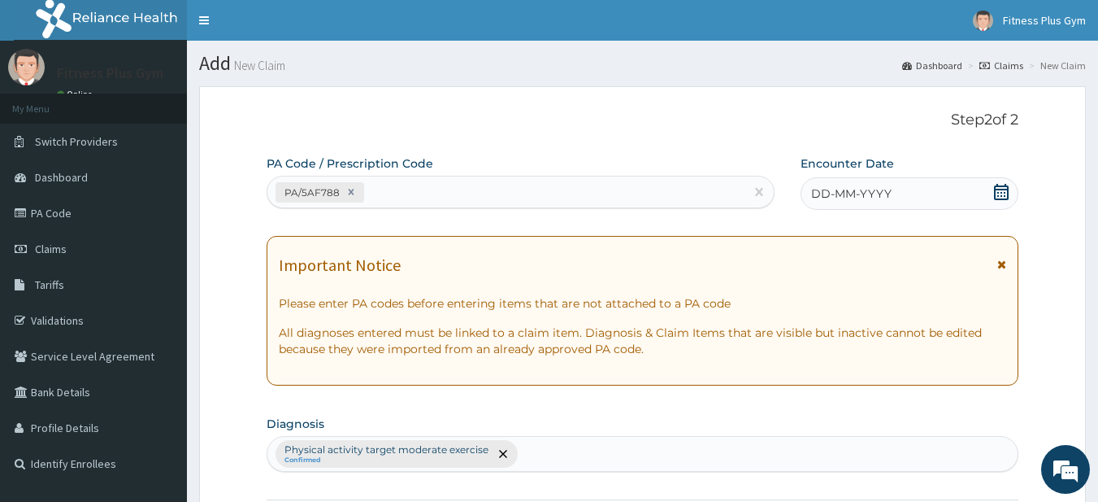
click at [995, 190] on icon at bounding box center [1001, 192] width 15 height 16
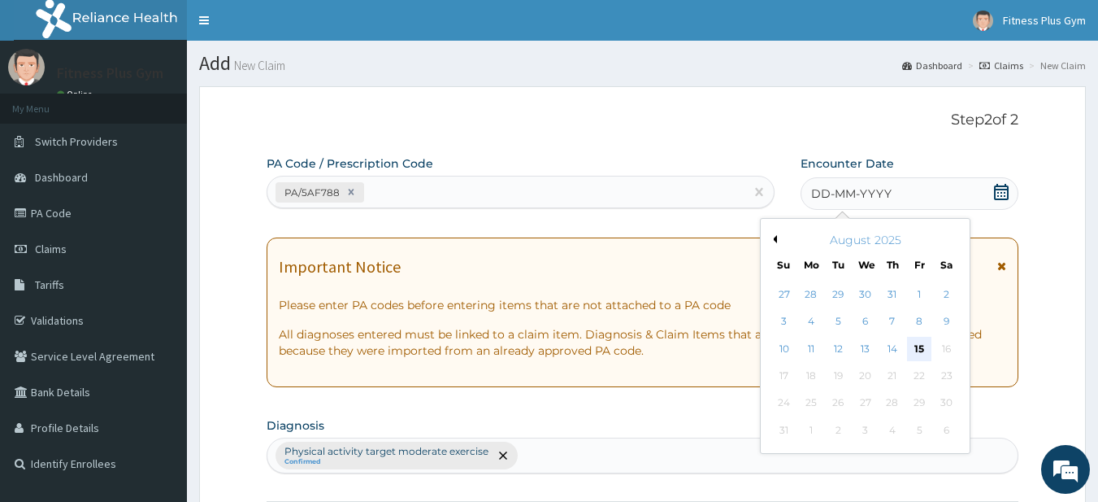
click at [927, 350] on div "15" at bounding box center [919, 349] width 24 height 24
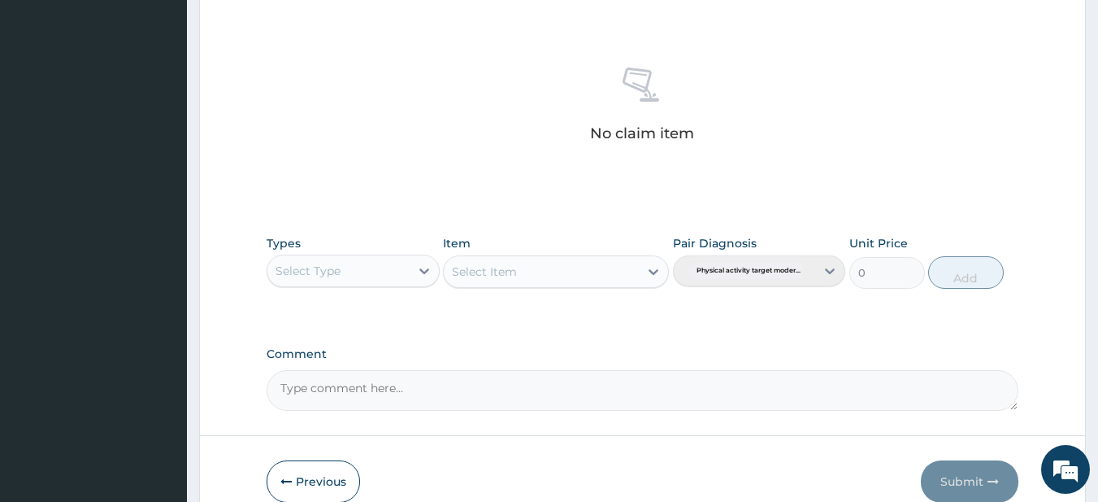
scroll to position [671, 0]
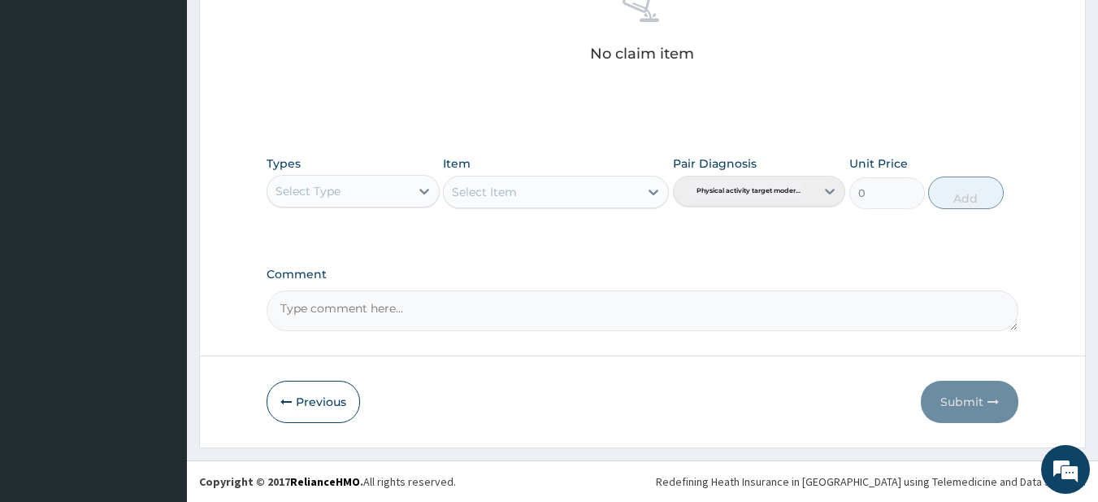
click at [369, 203] on div "Select Type" at bounding box center [338, 191] width 142 height 26
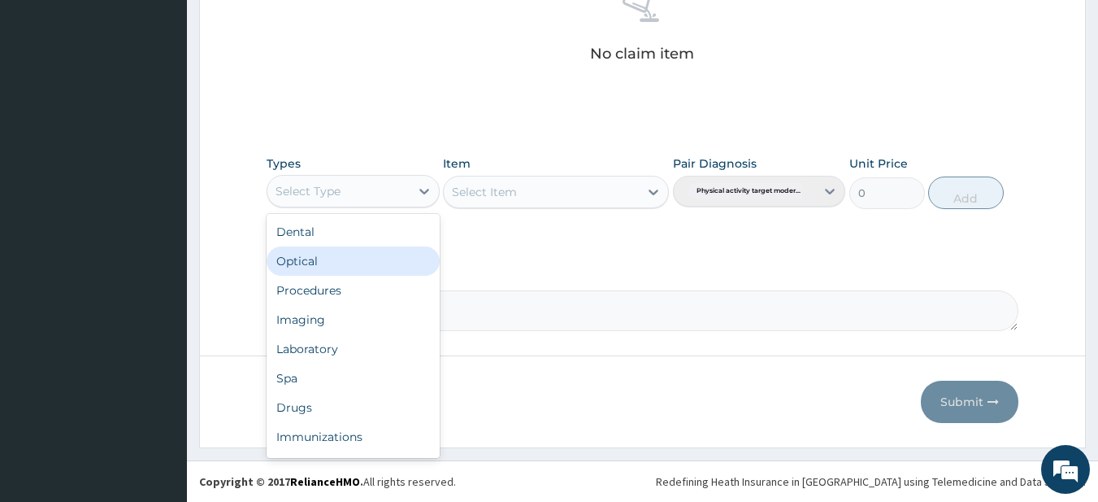
scroll to position [55, 0]
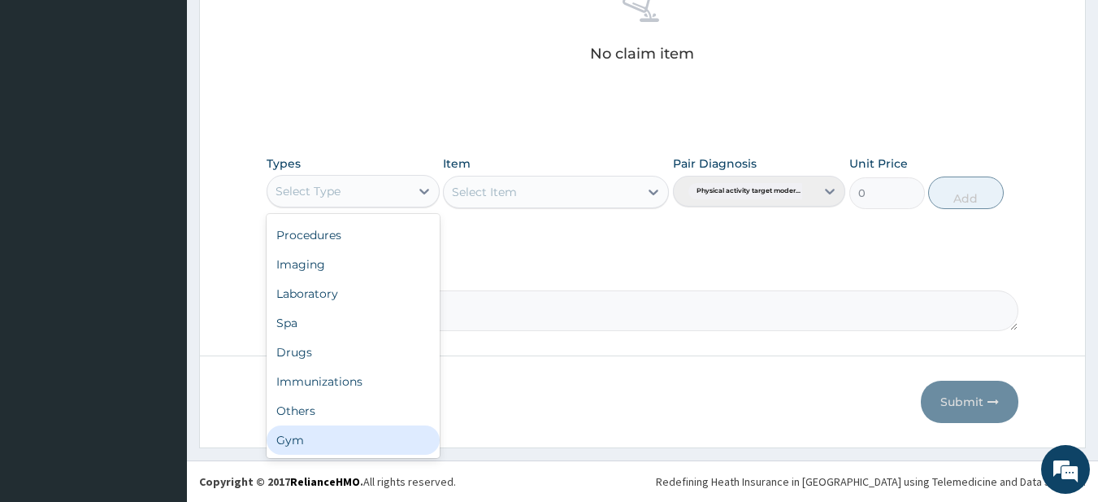
click at [285, 438] on div "Gym" at bounding box center [353, 439] width 173 height 29
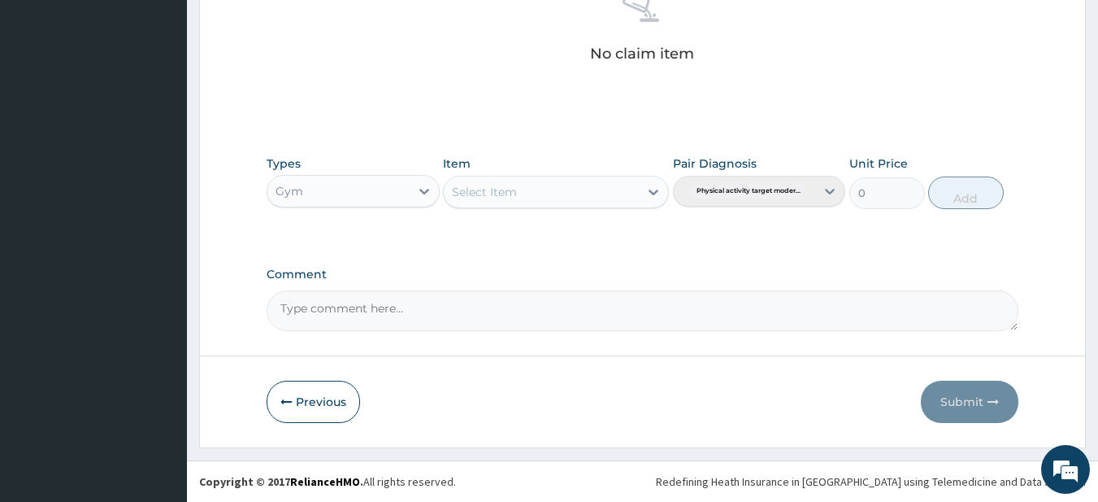
click at [552, 185] on div "Select Item" at bounding box center [541, 192] width 195 height 26
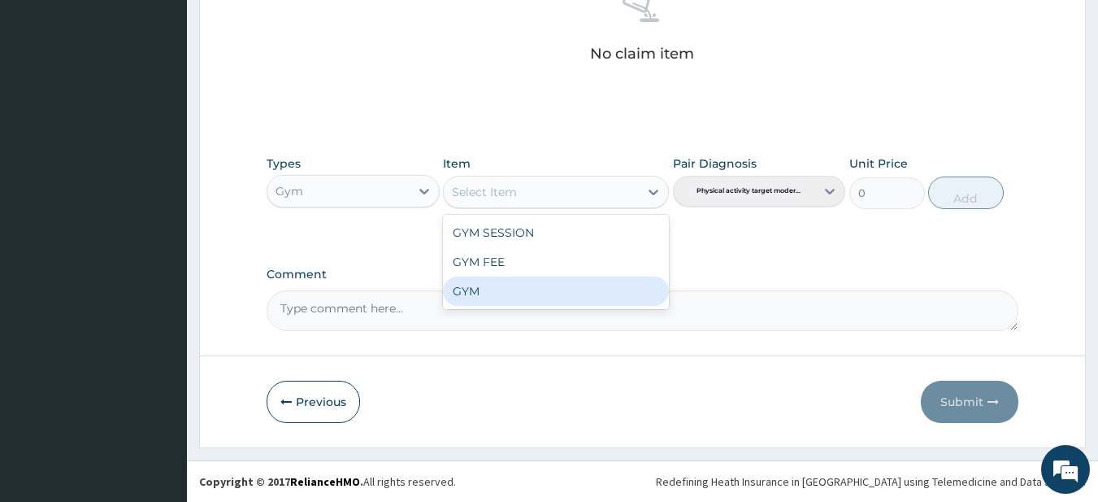
click at [485, 292] on div "GYM" at bounding box center [556, 290] width 226 height 29
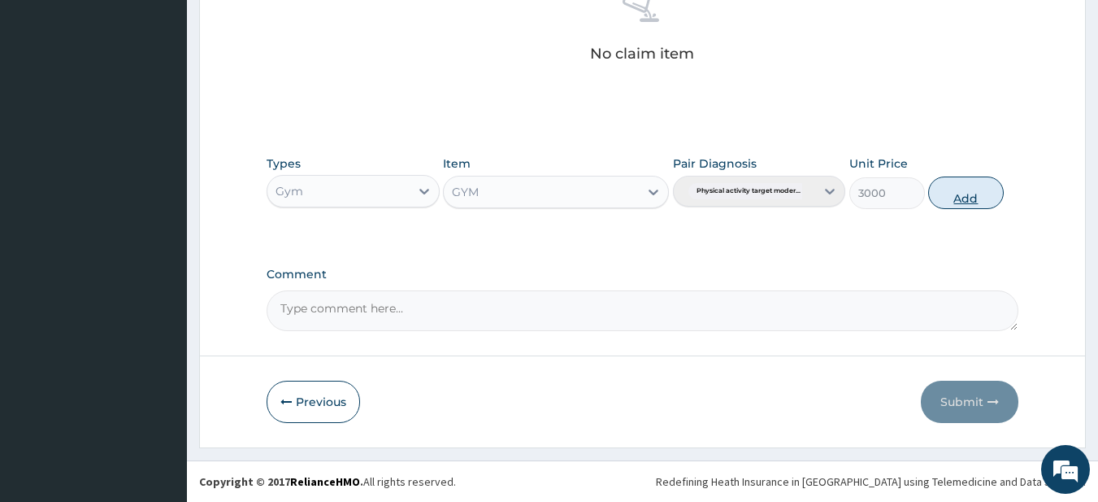
click at [942, 199] on button "Add" at bounding box center [966, 192] width 76 height 33
type input "0"
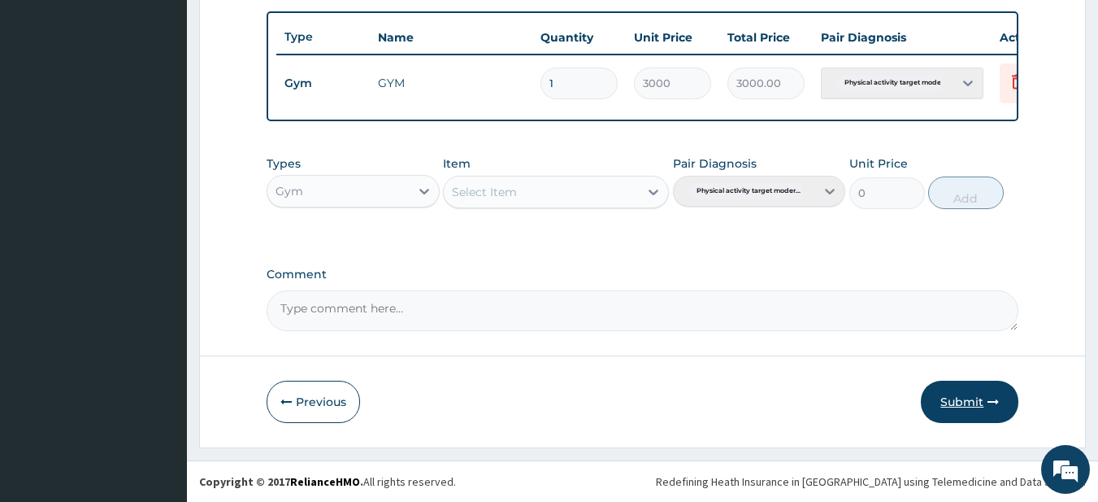
click at [934, 400] on button "Submit" at bounding box center [970, 401] width 98 height 42
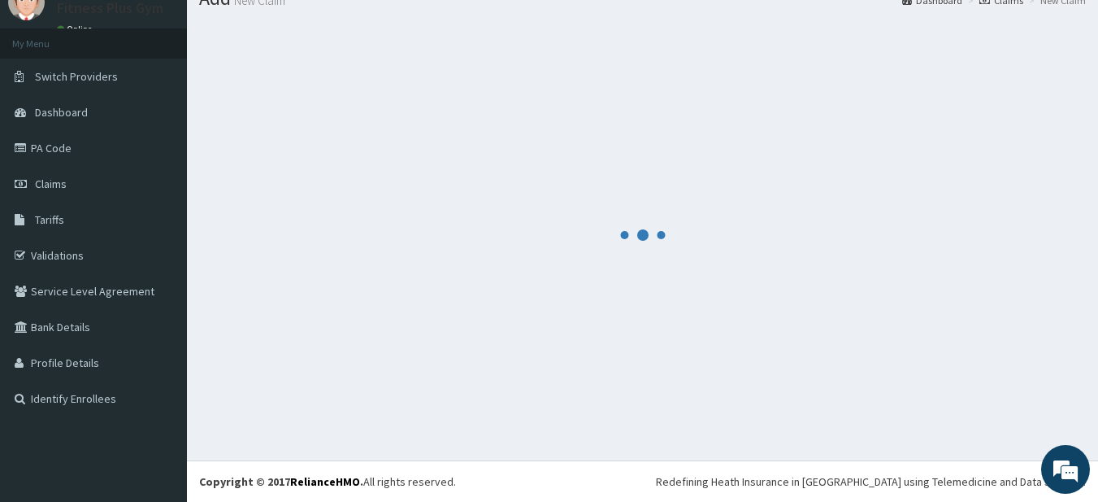
scroll to position [606, 0]
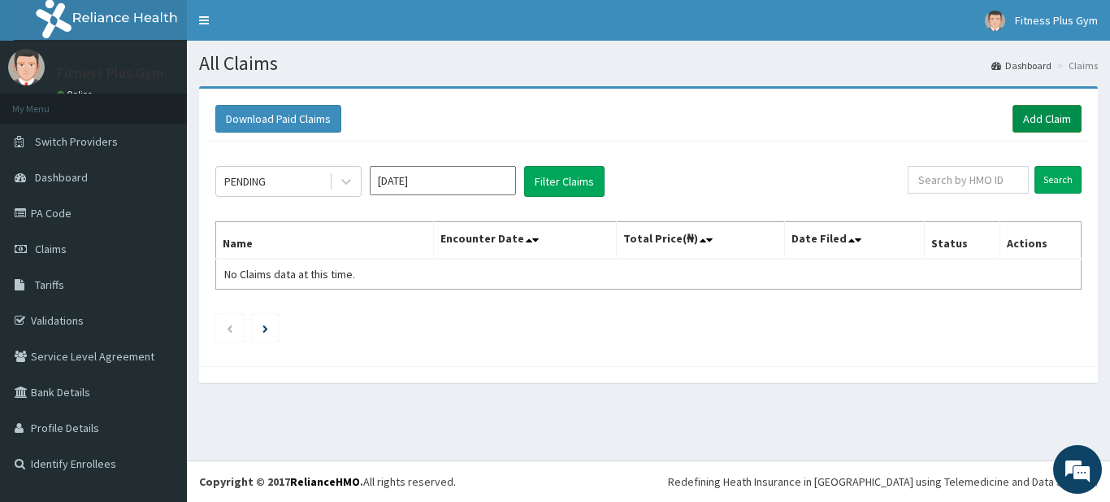
click at [1040, 119] on link "Add Claim" at bounding box center [1047, 119] width 69 height 28
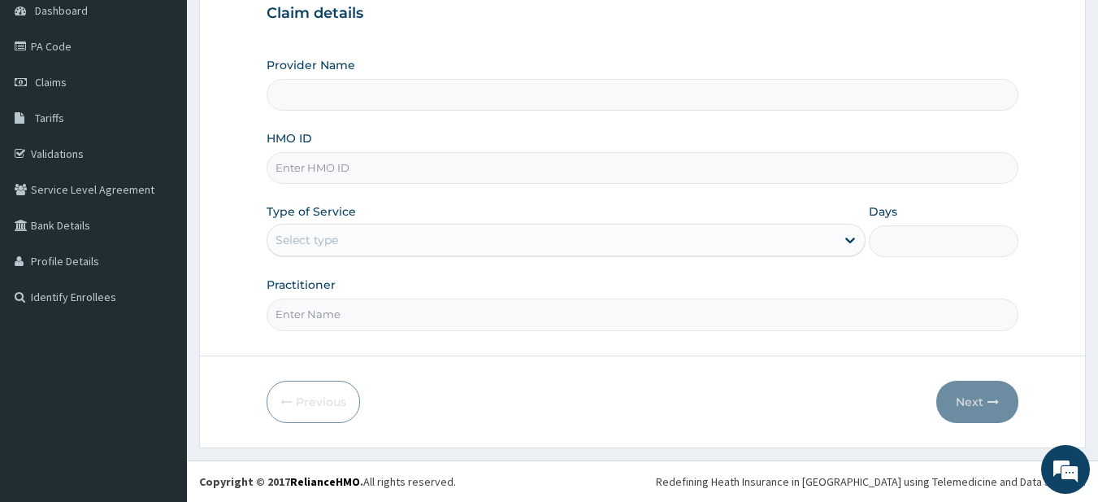
click at [339, 175] on input "HMO ID" at bounding box center [643, 168] width 753 height 32
type input "opn"
type input "Fitness plus Gym"
type input "1"
type input "opn/10007/a"
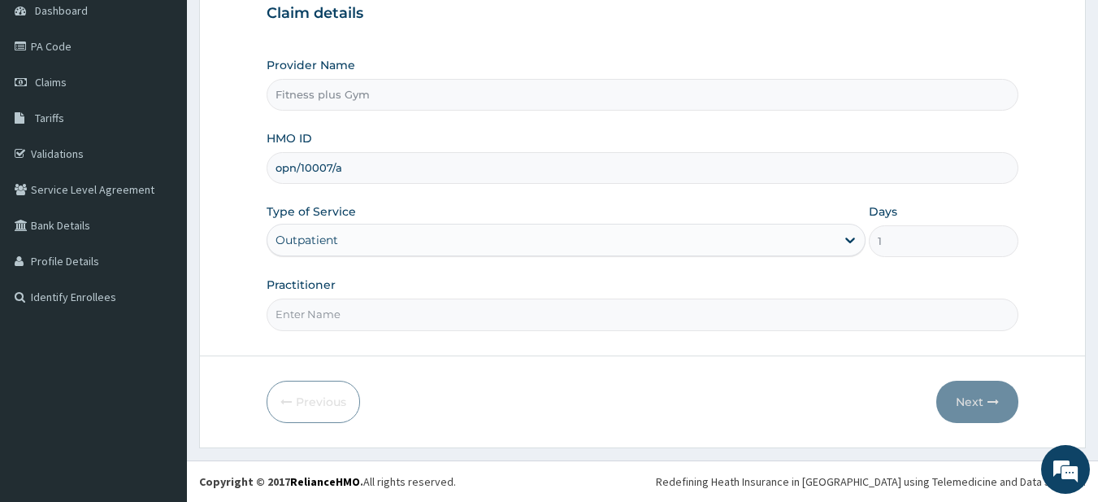
click at [343, 316] on input "Practitioner" at bounding box center [643, 314] width 753 height 32
type input "fitness+"
click at [968, 404] on button "Next" at bounding box center [977, 401] width 82 height 42
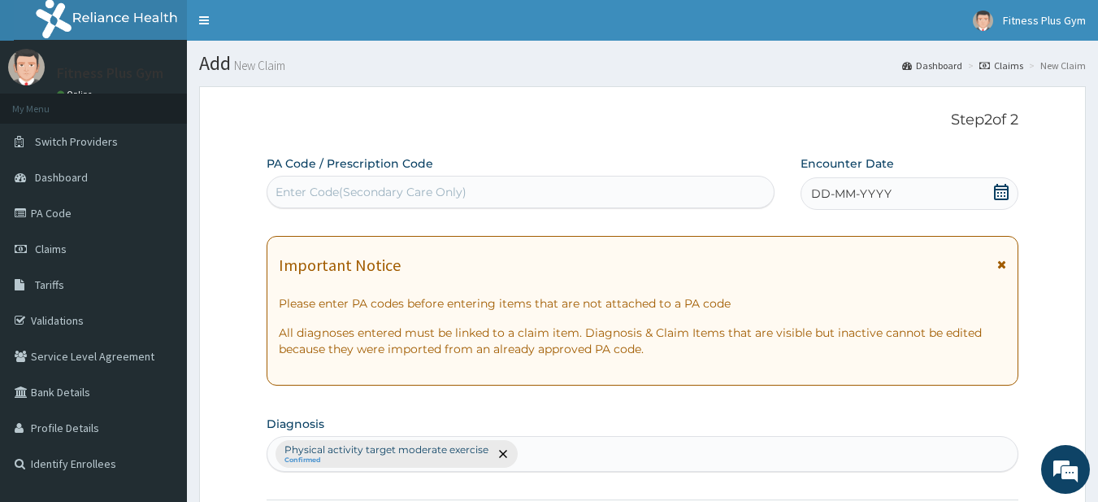
click at [585, 199] on div "Enter Code(Secondary Care Only)" at bounding box center [520, 192] width 507 height 26
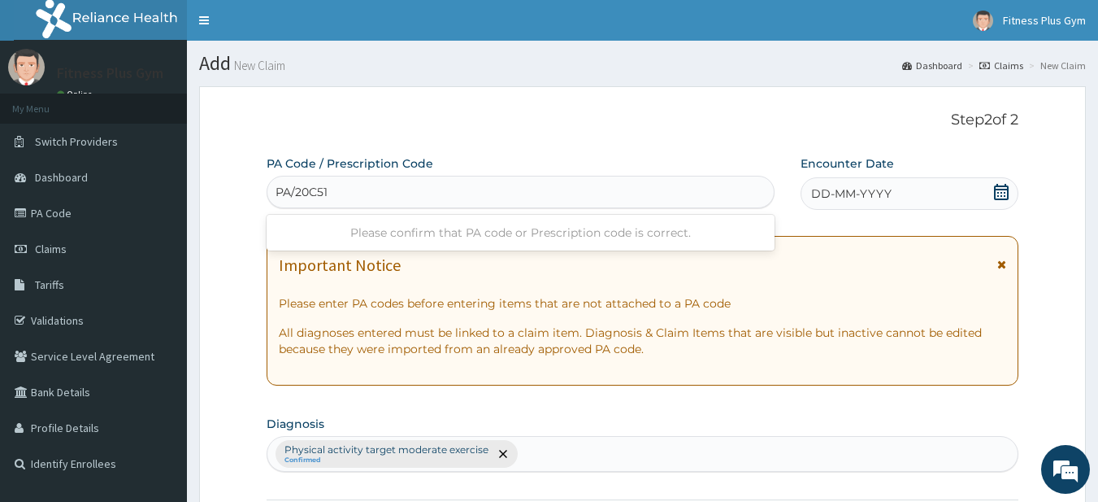
type input "PA/20C51E"
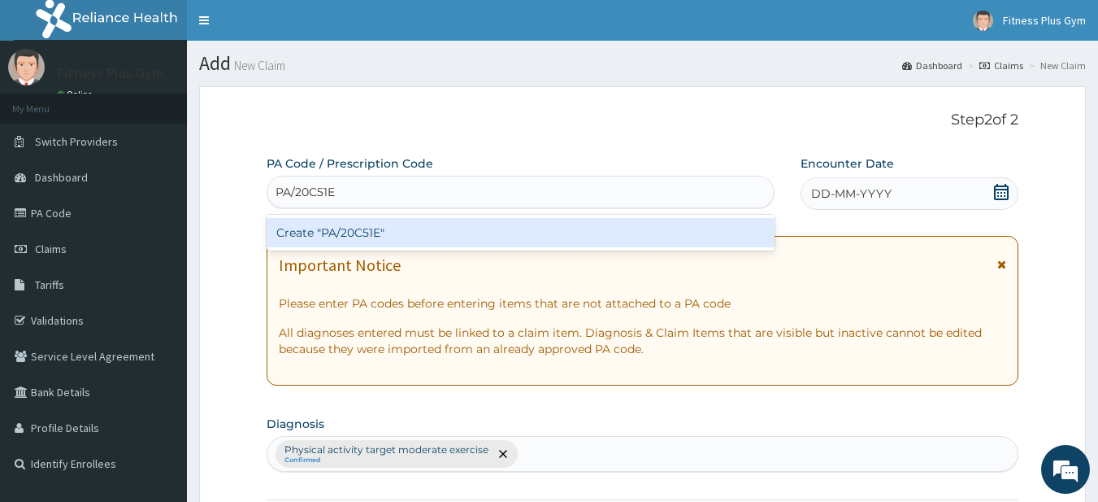
click at [376, 228] on div "Create "PA/20C51E"" at bounding box center [521, 232] width 509 height 29
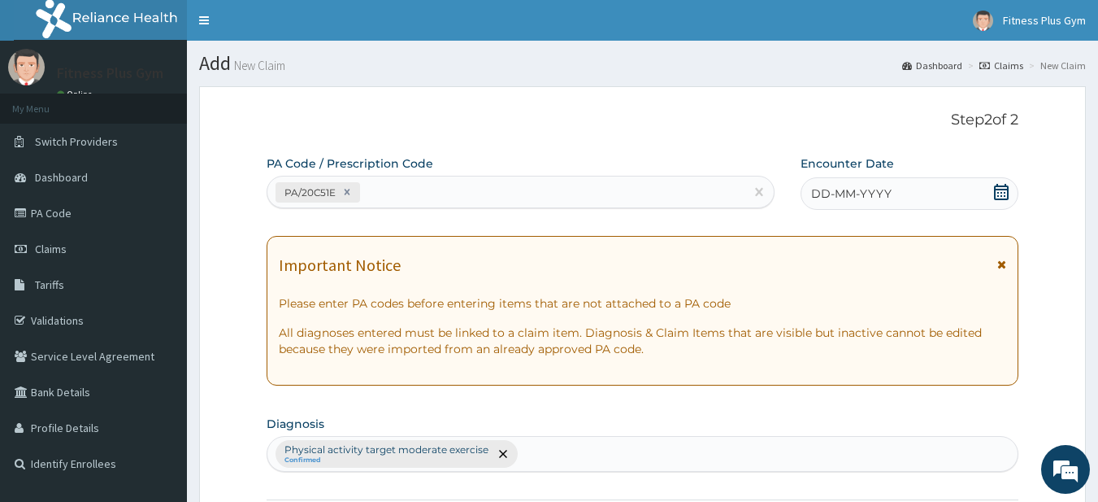
drag, startPoint x: 1009, startPoint y: 196, endPoint x: 960, endPoint y: 217, distance: 53.2
click at [1008, 195] on icon at bounding box center [1001, 192] width 15 height 16
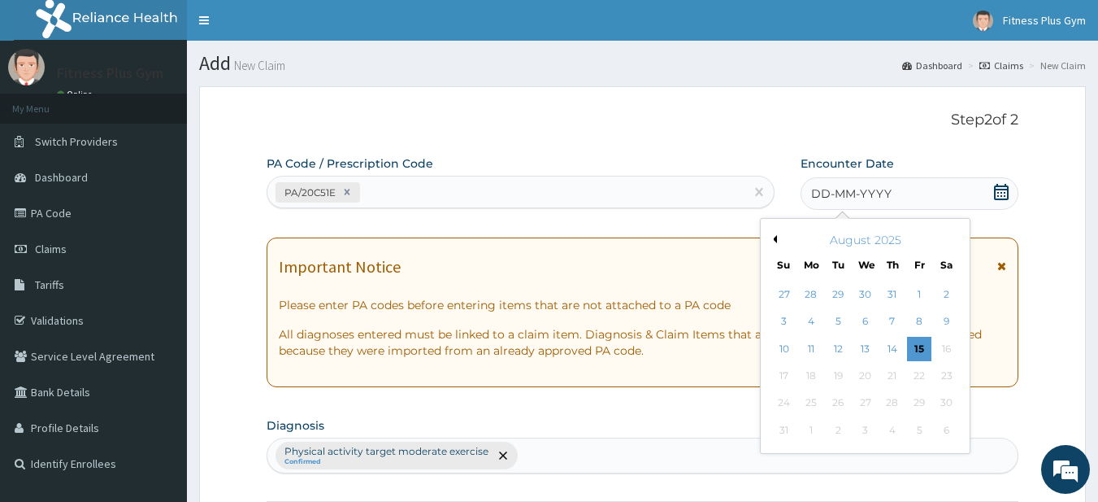
click at [911, 349] on div "15" at bounding box center [919, 349] width 24 height 24
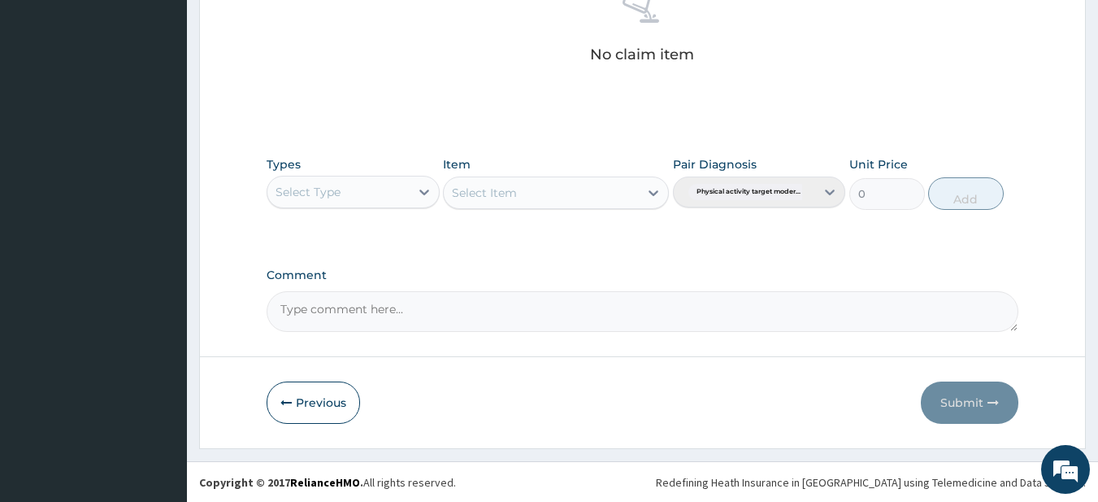
scroll to position [671, 0]
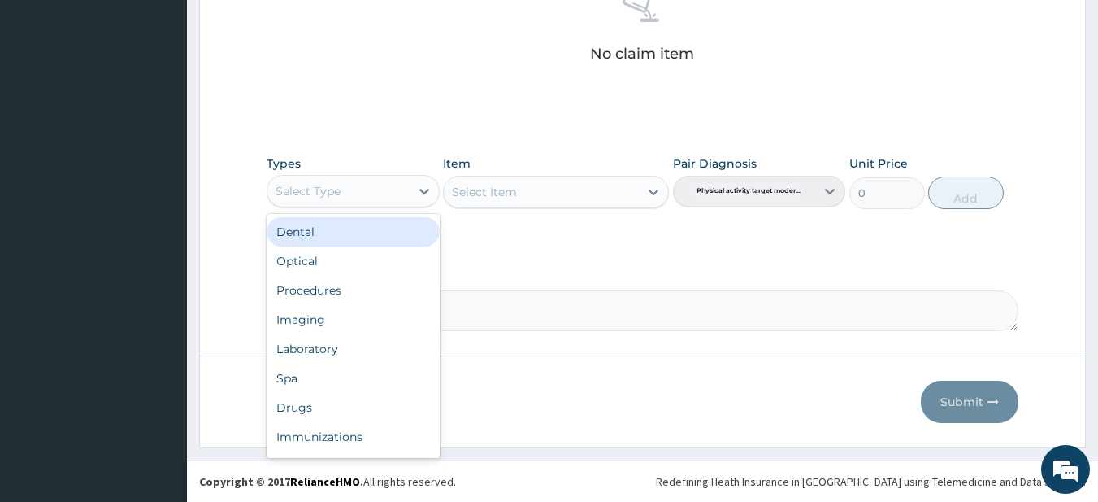
drag, startPoint x: 364, startPoint y: 186, endPoint x: 349, endPoint y: 250, distance: 65.3
click at [363, 189] on div "Select Type" at bounding box center [338, 191] width 142 height 26
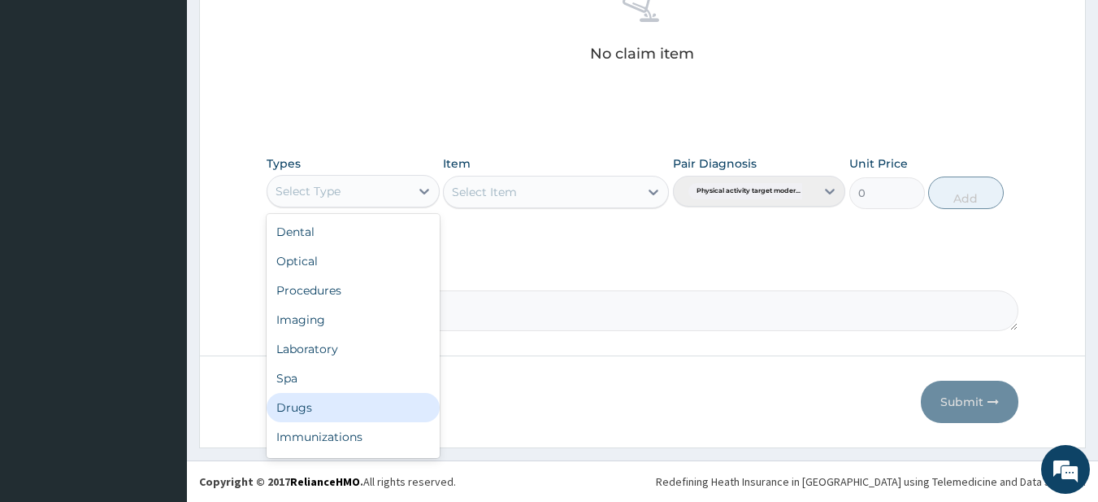
scroll to position [55, 0]
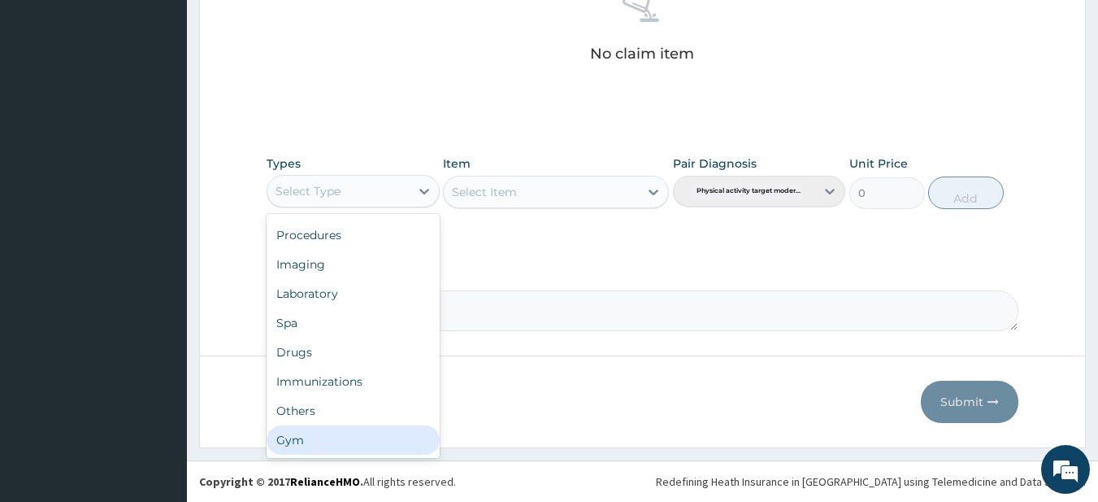
click at [329, 434] on div "Gym" at bounding box center [353, 439] width 173 height 29
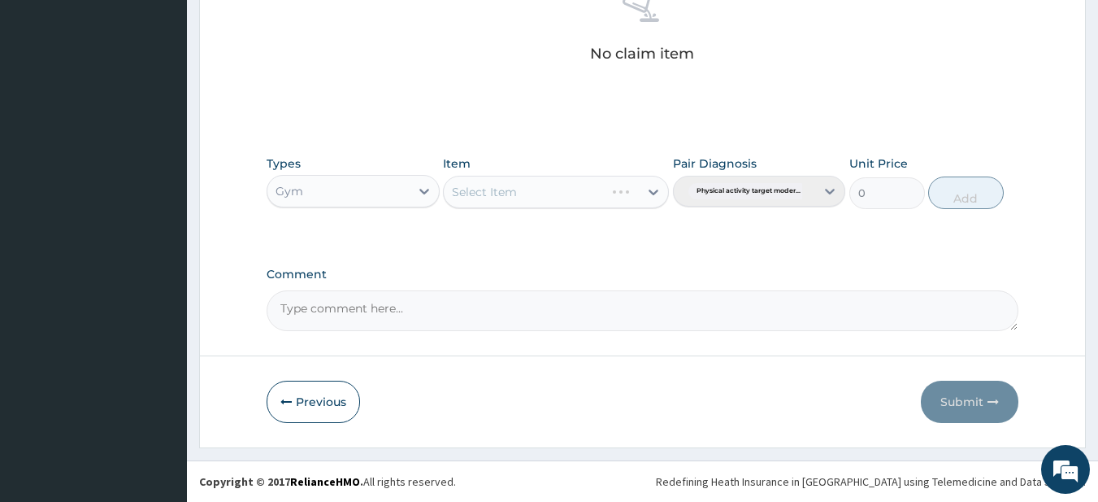
click at [549, 190] on div "Select Item" at bounding box center [556, 192] width 226 height 33
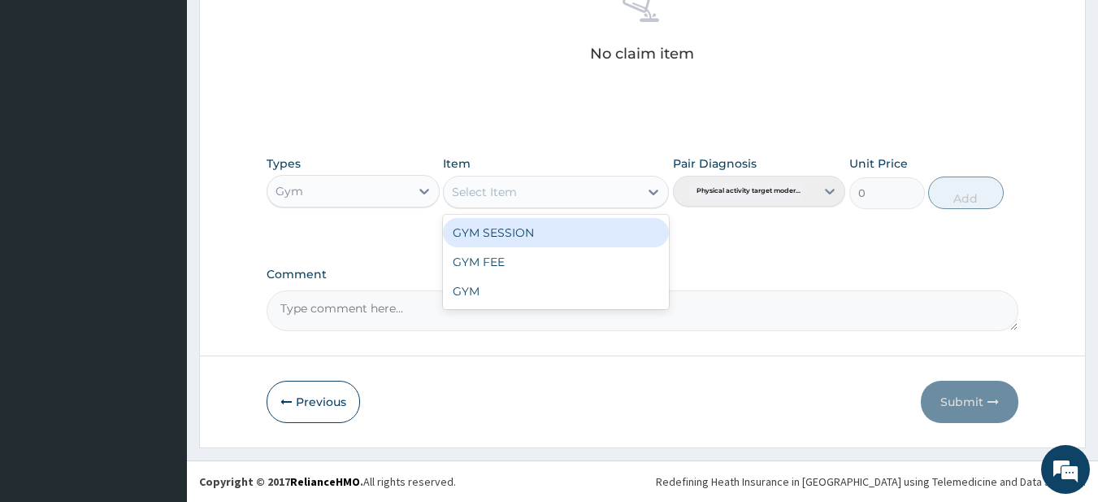
click at [549, 190] on div "Select Item" at bounding box center [541, 192] width 195 height 26
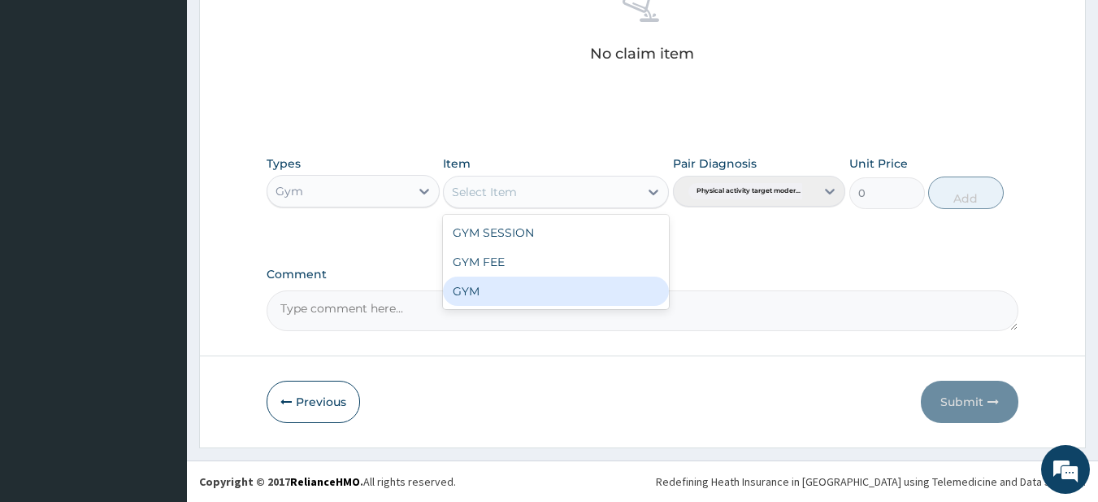
click at [513, 293] on div "GYM" at bounding box center [556, 290] width 226 height 29
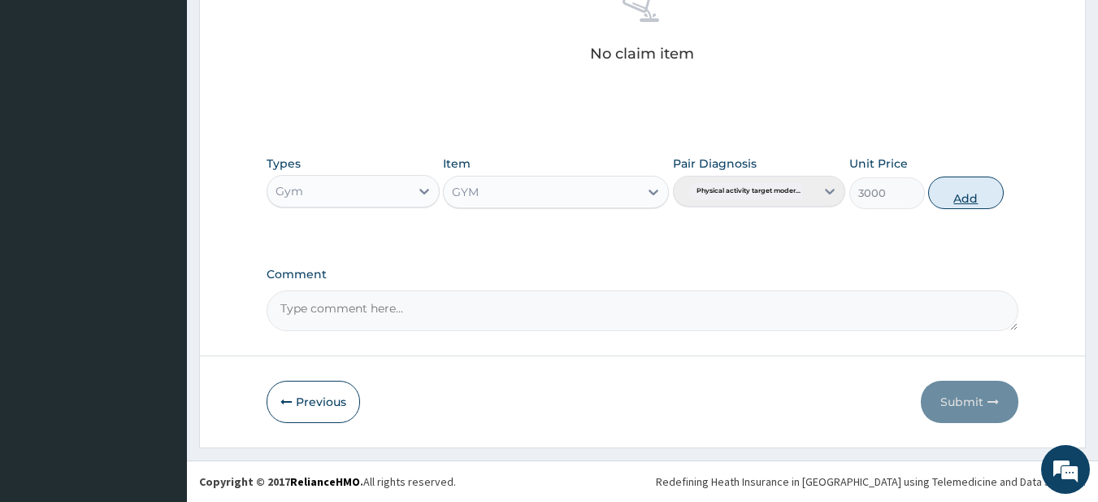
click at [953, 192] on button "Add" at bounding box center [966, 192] width 76 height 33
type input "0"
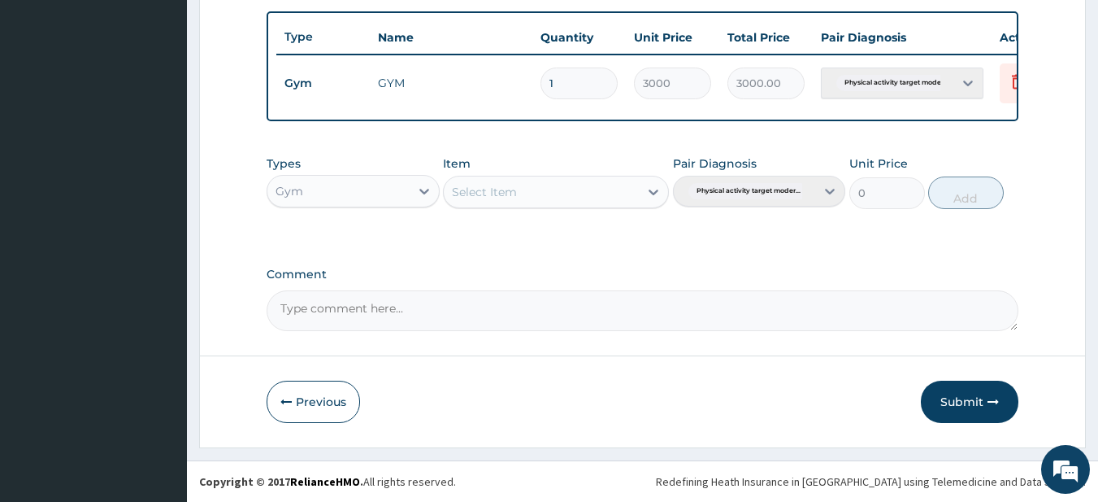
click at [954, 397] on button "Submit" at bounding box center [970, 401] width 98 height 42
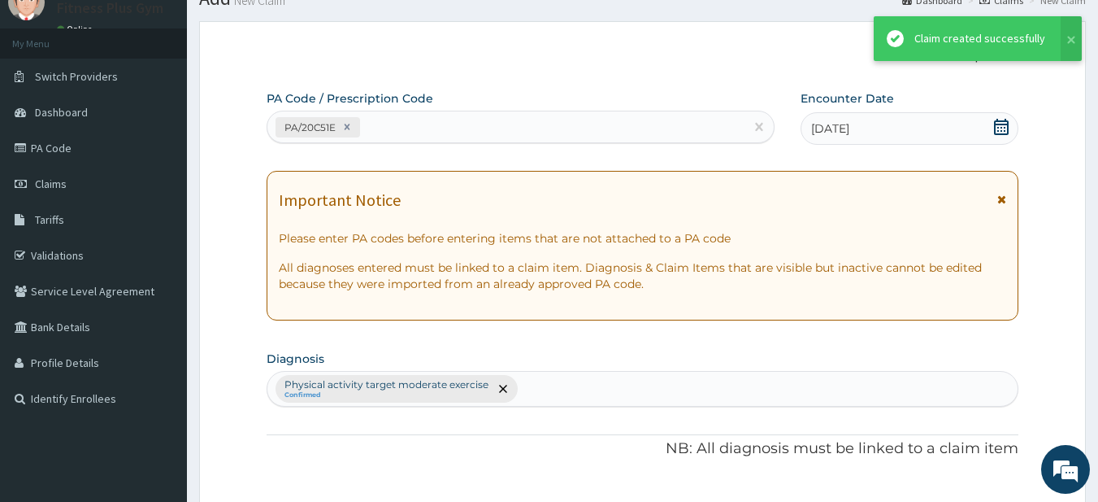
scroll to position [606, 0]
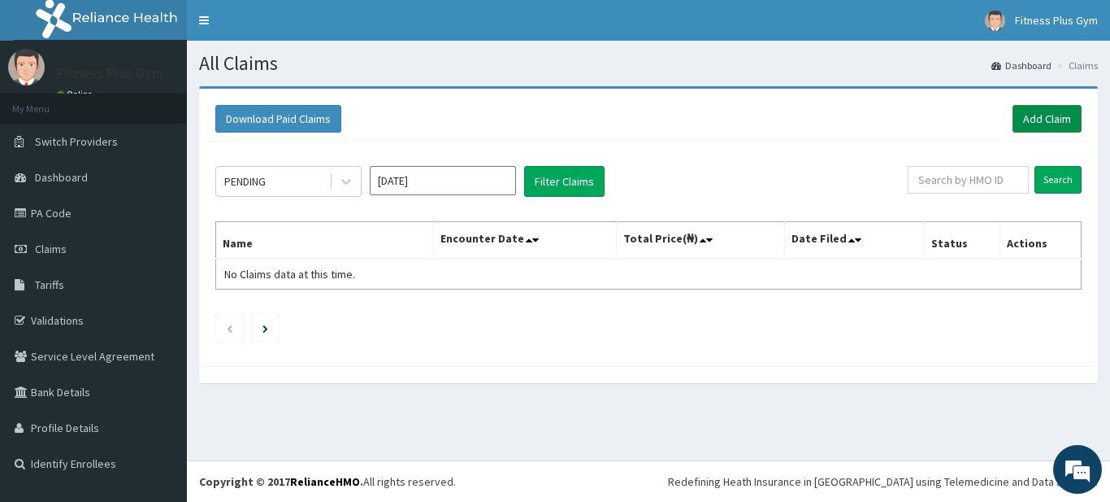
click at [1023, 120] on link "Add Claim" at bounding box center [1047, 119] width 69 height 28
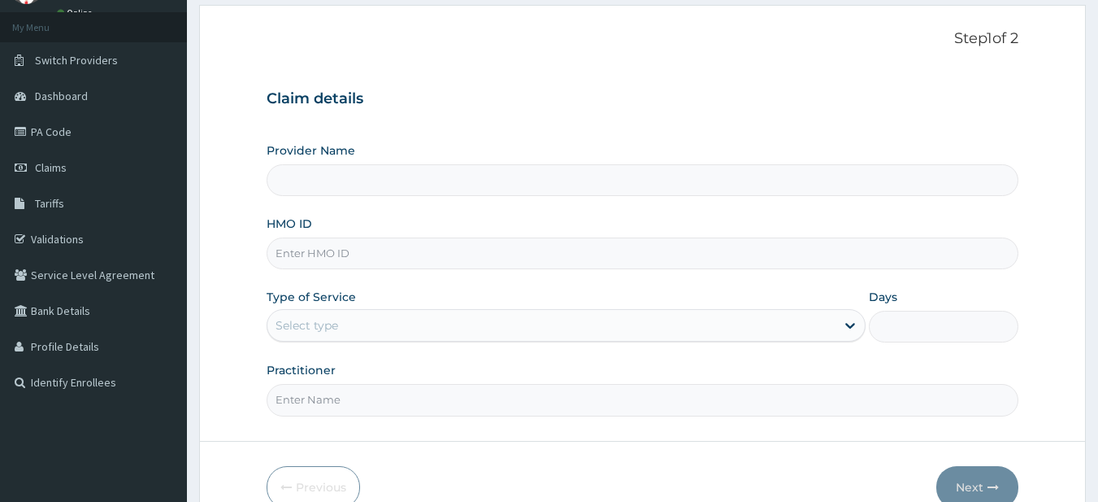
type input "Fitness plus Gym"
type input "1"
click at [314, 257] on input "HMO ID" at bounding box center [643, 253] width 753 height 32
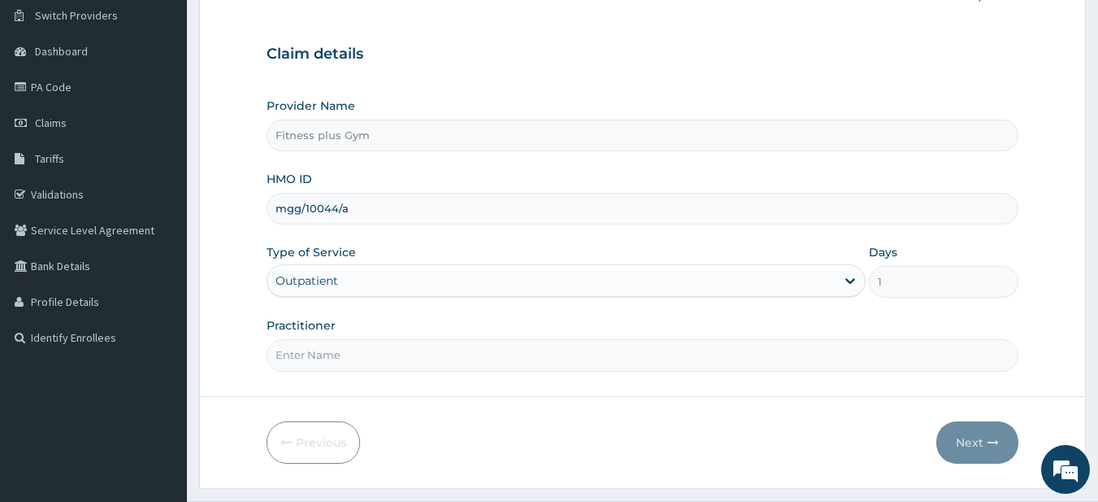
scroll to position [167, 0]
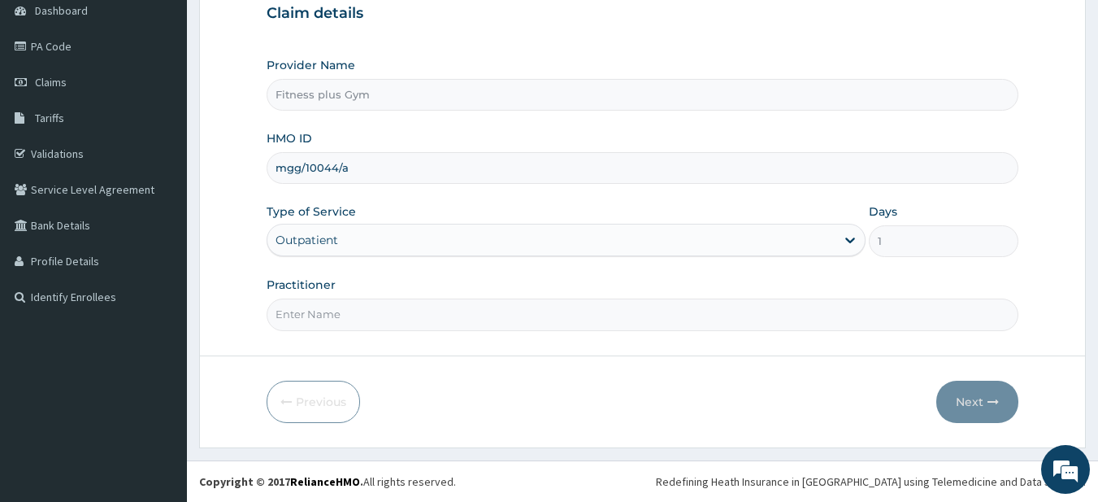
type input "mgg/10044/a"
click at [344, 309] on input "Practitioner" at bounding box center [643, 314] width 753 height 32
type input "fitness+"
click at [962, 393] on button "Next" at bounding box center [977, 401] width 82 height 42
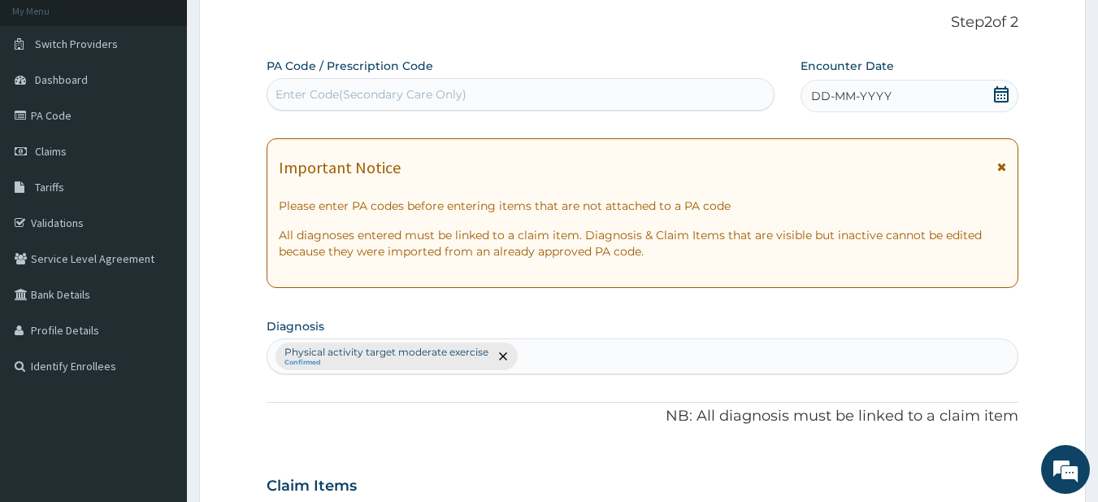
scroll to position [4, 0]
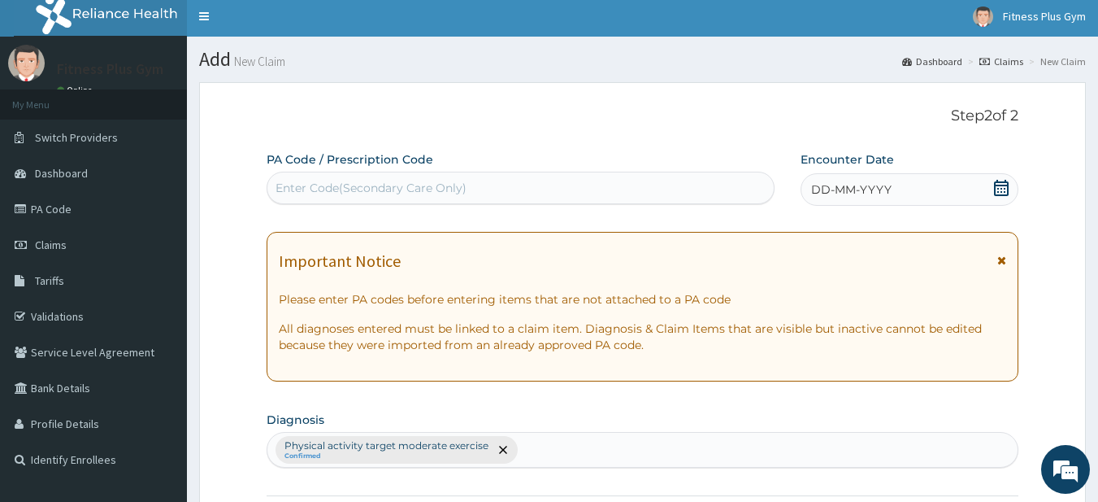
click at [400, 193] on div "Enter Code(Secondary Care Only)" at bounding box center [371, 188] width 191 height 16
type input "PA/"
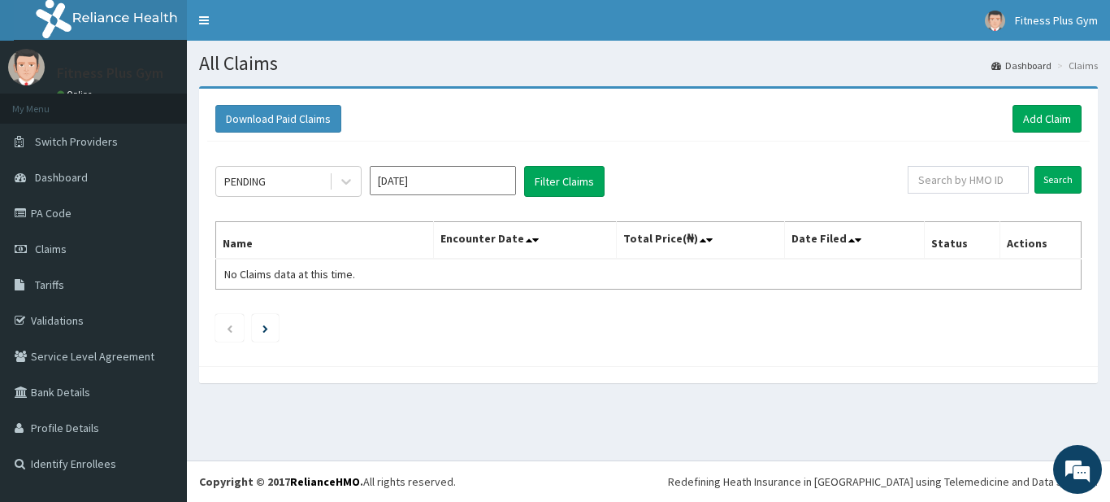
click at [1052, 121] on link "Add Claim" at bounding box center [1047, 119] width 69 height 28
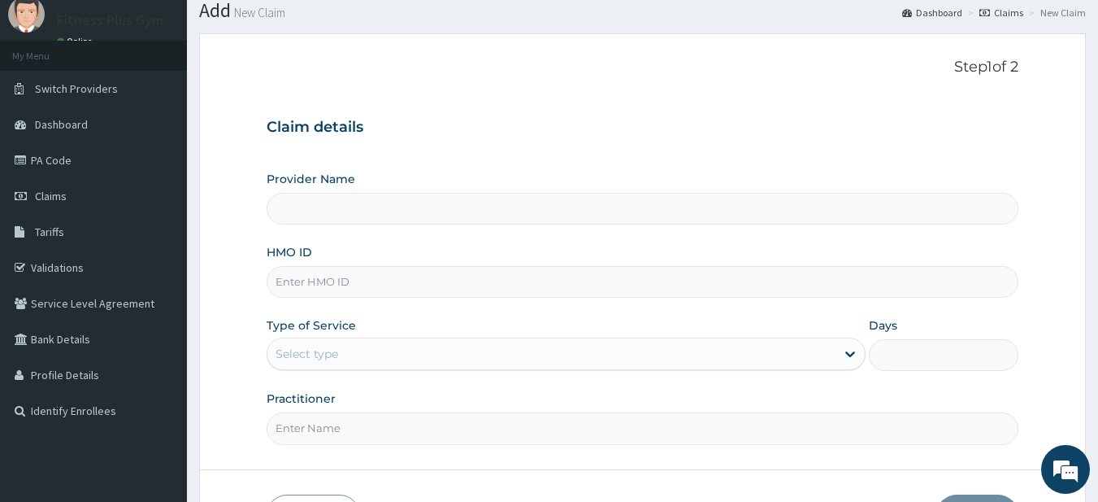
scroll to position [81, 0]
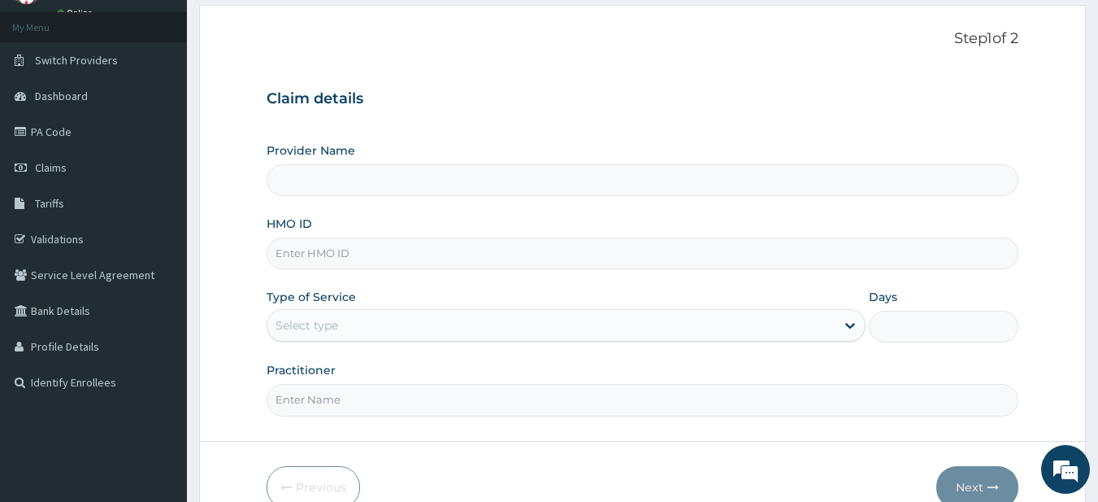
type input "Fitness plus Gym"
type input "1"
drag, startPoint x: 338, startPoint y: 261, endPoint x: 345, endPoint y: 255, distance: 9.3
click at [338, 261] on input "HMO ID" at bounding box center [643, 253] width 753 height 32
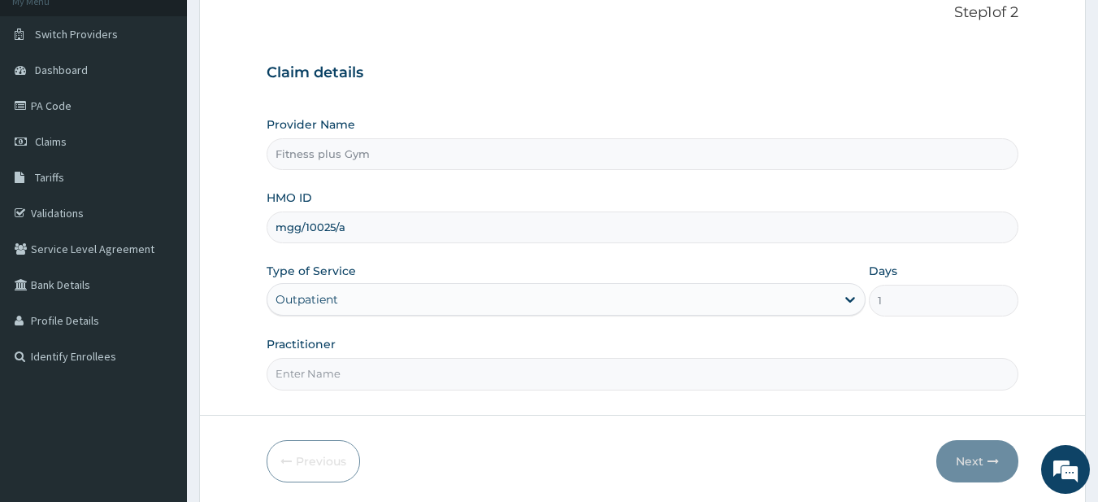
scroll to position [167, 0]
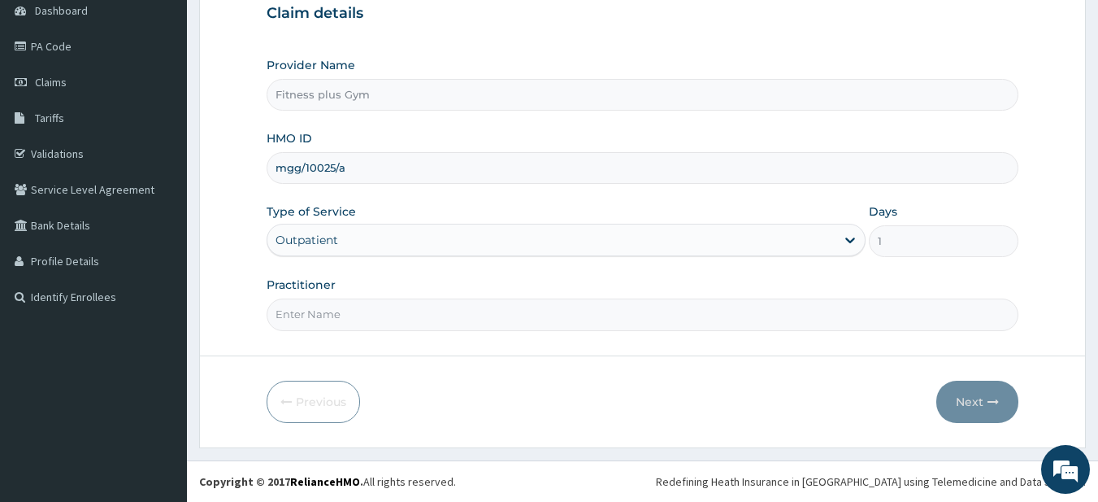
type input "mgg/10025/a"
click at [367, 319] on input "Practitioner" at bounding box center [643, 314] width 753 height 32
type input "fitness+"
click at [958, 384] on button "Next" at bounding box center [977, 401] width 82 height 42
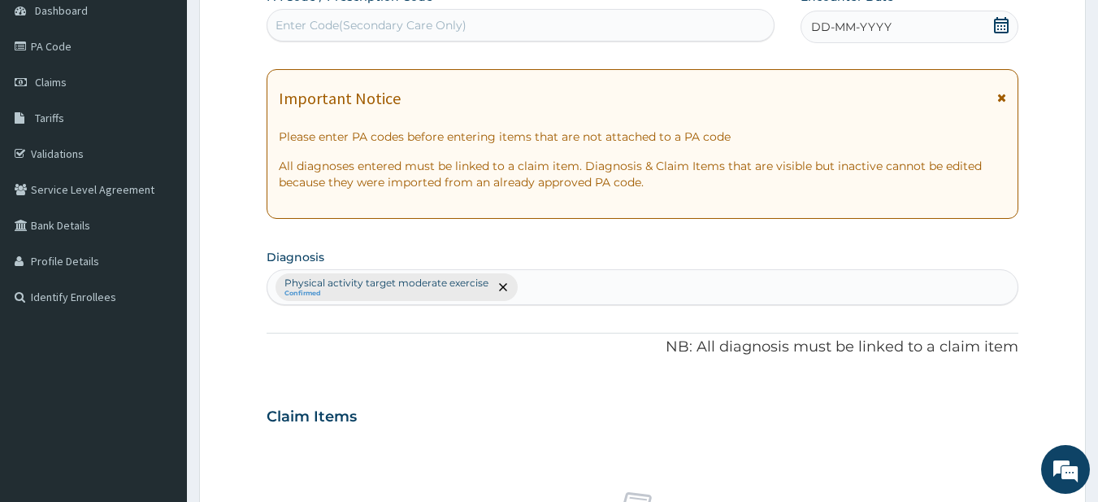
click at [473, 28] on div "Enter Code(Secondary Care Only)" at bounding box center [520, 25] width 507 height 26
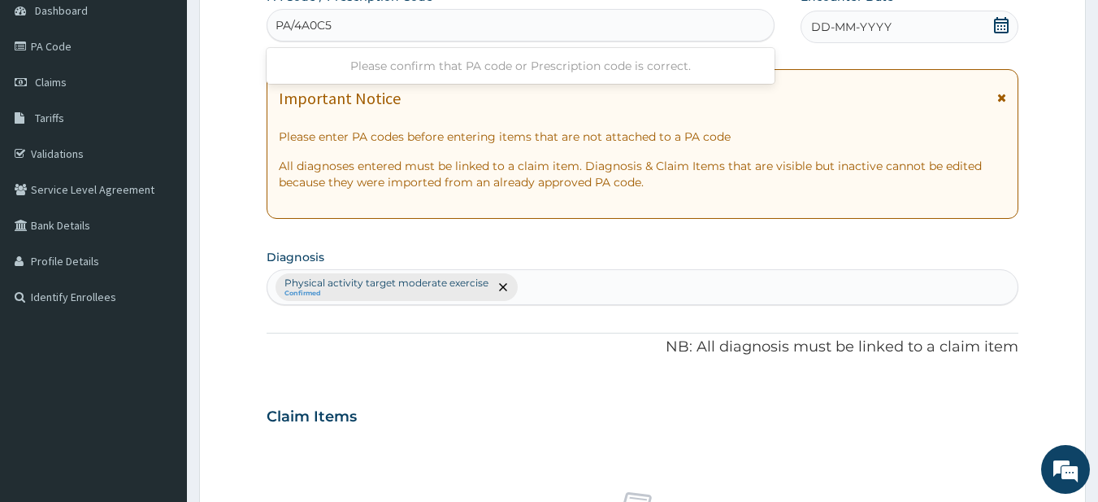
type input "PA/4A0C54"
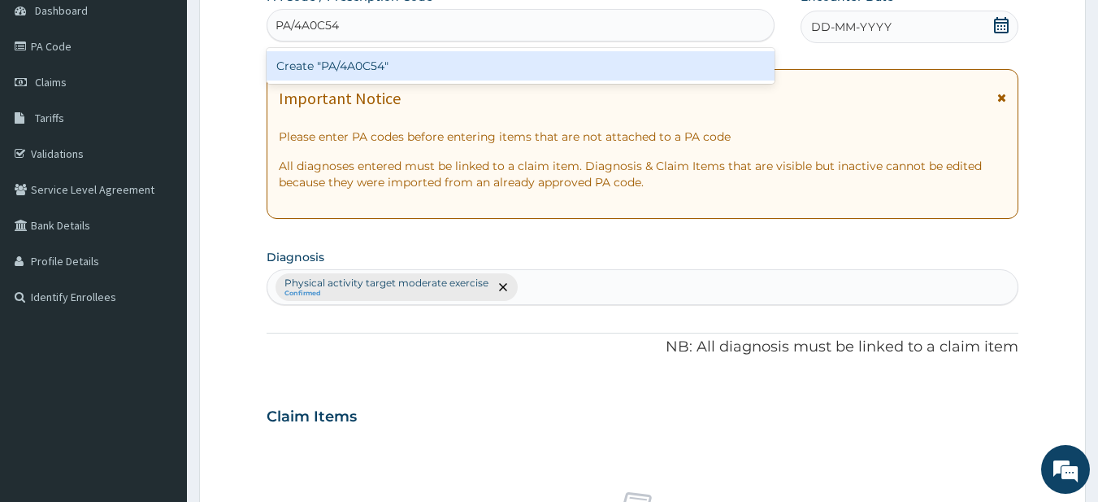
click at [374, 65] on div "Create "PA/4A0C54"" at bounding box center [521, 65] width 509 height 29
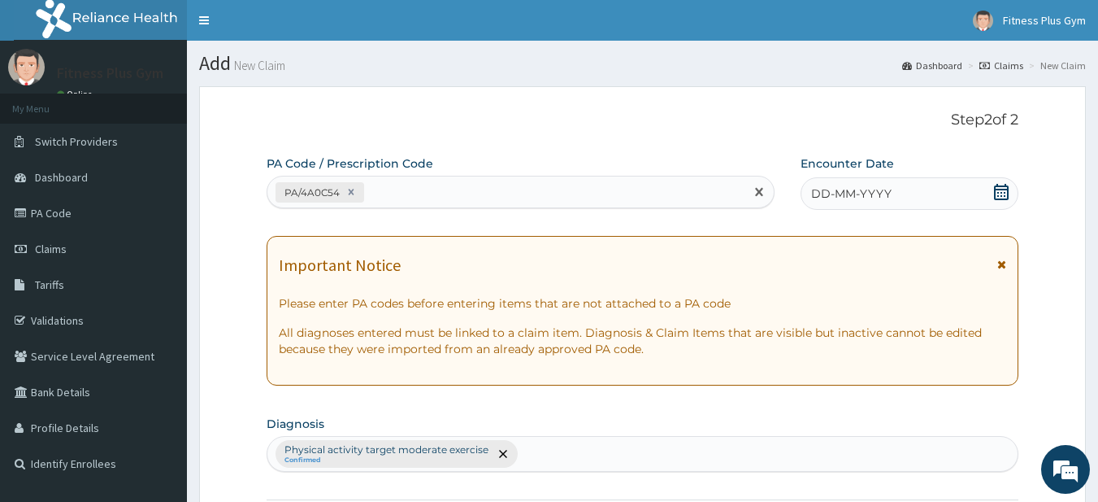
click at [1002, 192] on icon at bounding box center [1001, 192] width 15 height 16
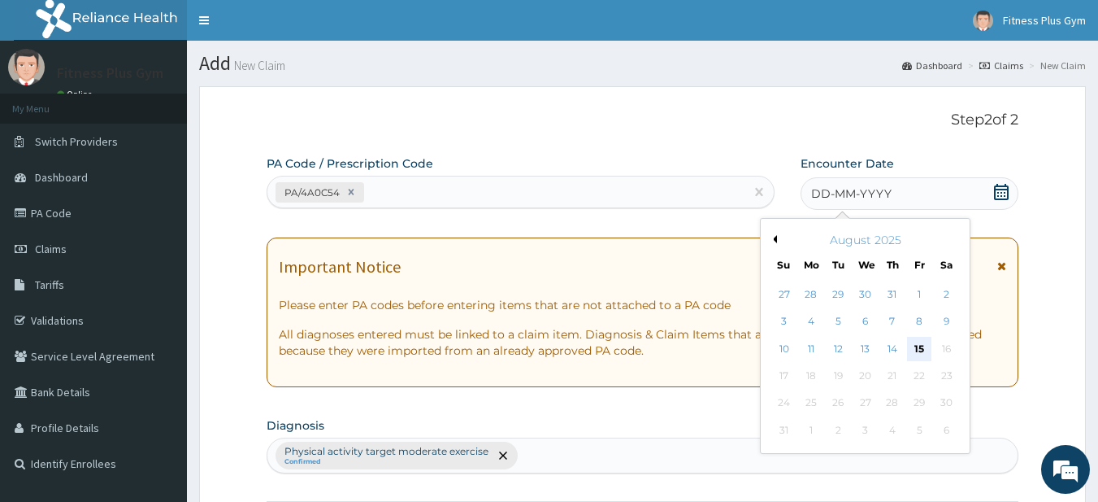
click at [920, 354] on div "15" at bounding box center [919, 349] width 24 height 24
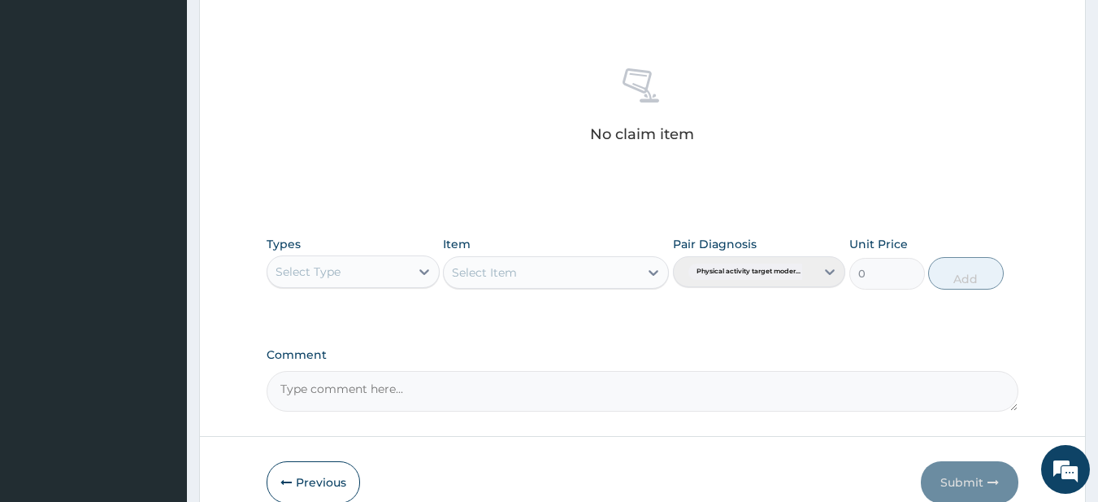
scroll to position [671, 0]
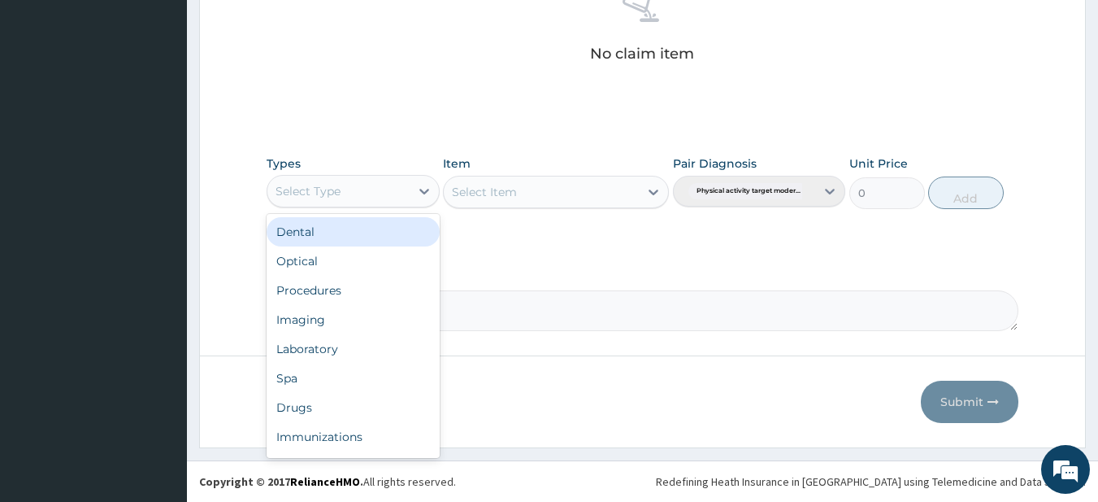
click at [324, 202] on div "Select Type" at bounding box center [338, 191] width 142 height 26
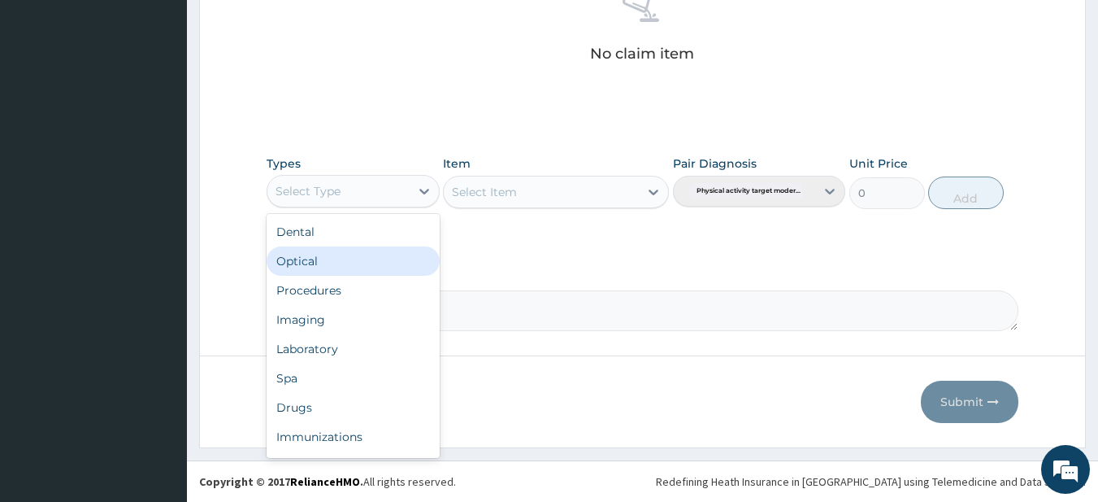
scroll to position [55, 0]
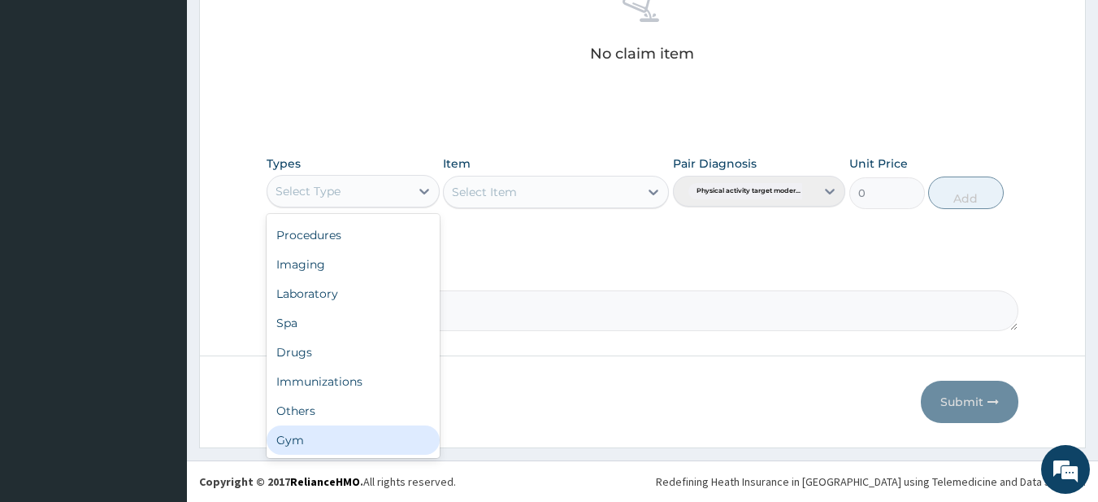
drag, startPoint x: 300, startPoint y: 434, endPoint x: 420, endPoint y: 332, distance: 157.5
click at [300, 432] on div "Gym" at bounding box center [353, 439] width 173 height 29
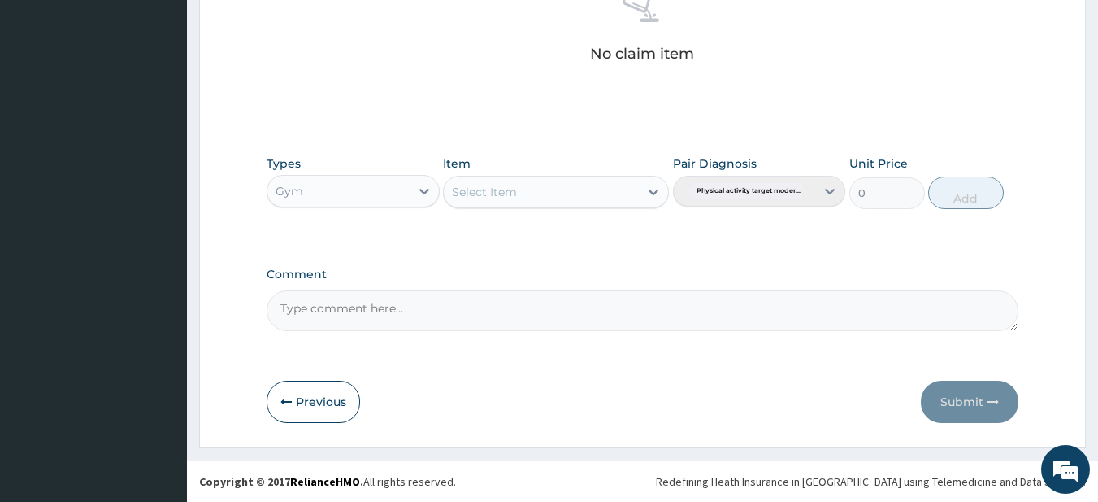
click at [515, 198] on div "Select Item" at bounding box center [556, 192] width 226 height 33
click at [491, 221] on div "Types Gym Item Select Item Pair Diagnosis Physical activity target moder... Uni…" at bounding box center [643, 194] width 753 height 94
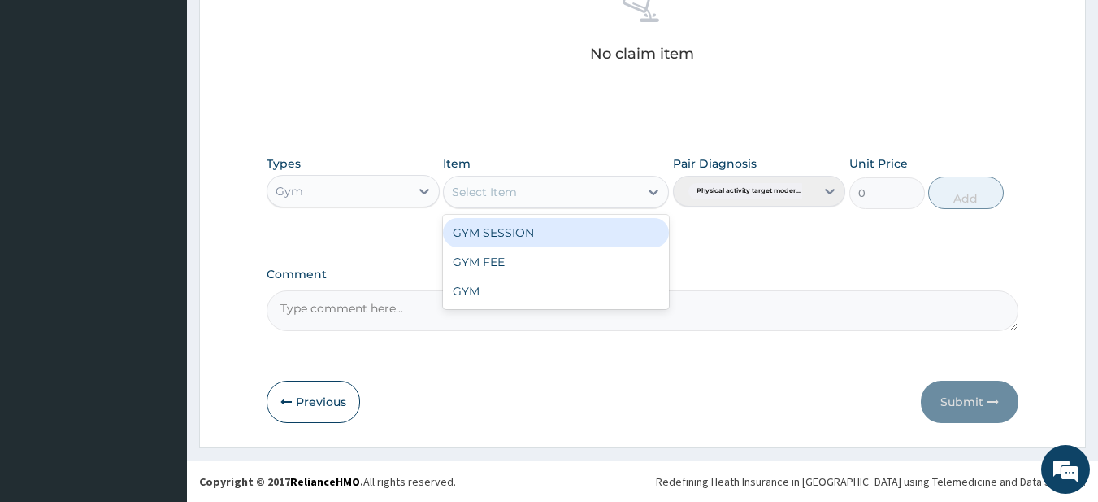
click at [506, 197] on div "Select Item" at bounding box center [484, 192] width 65 height 16
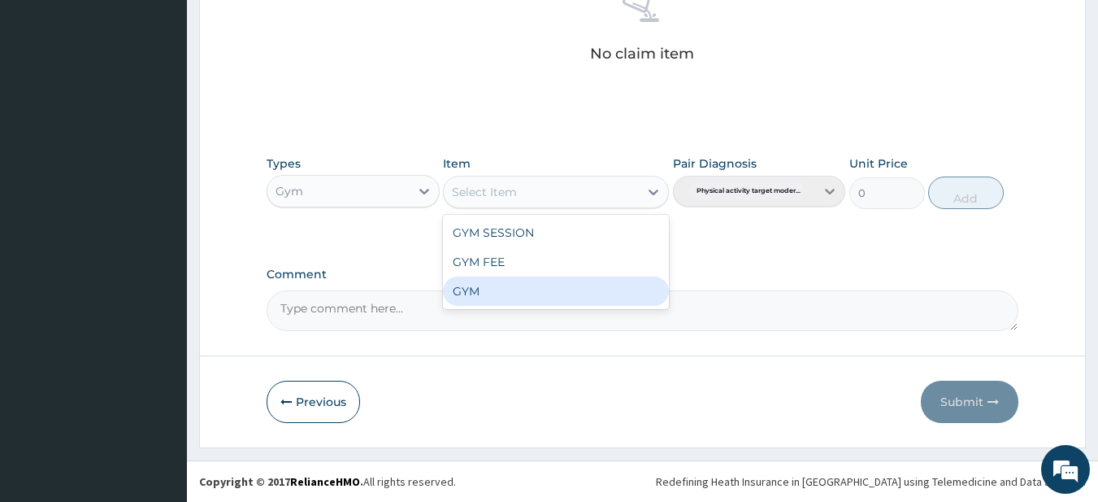
drag, startPoint x: 484, startPoint y: 286, endPoint x: 605, endPoint y: 263, distance: 123.4
click at [484, 284] on div "GYM" at bounding box center [556, 290] width 226 height 29
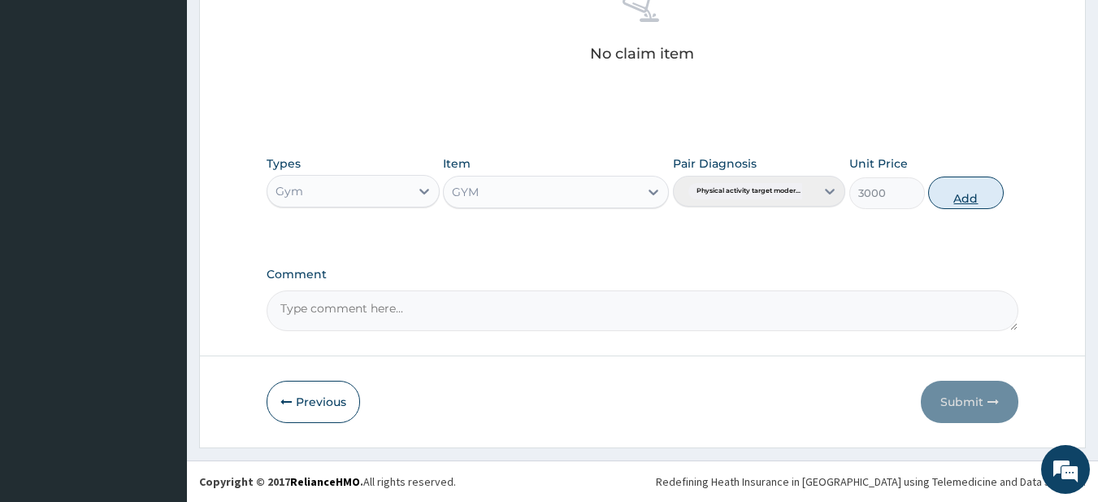
click at [979, 187] on button "Add" at bounding box center [966, 192] width 76 height 33
type input "0"
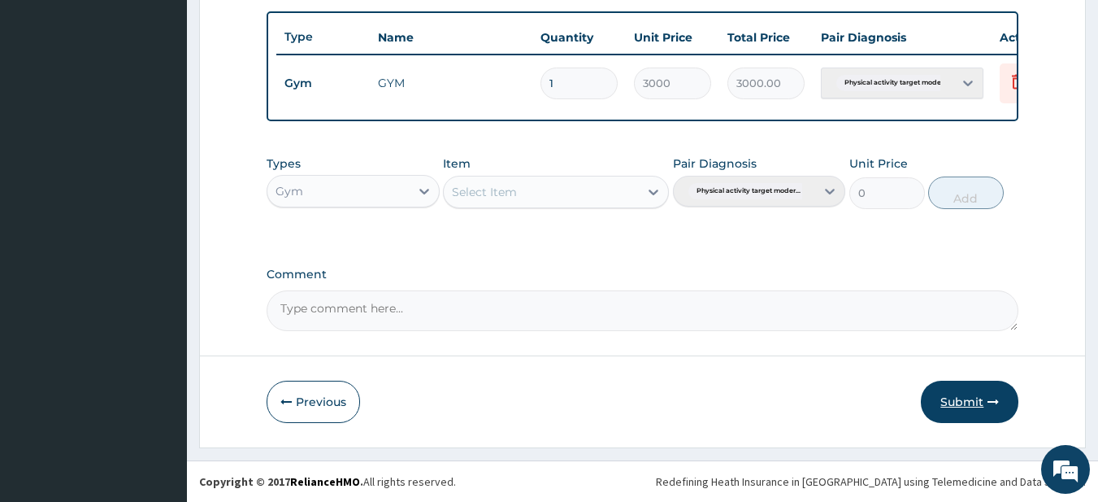
click at [943, 404] on button "Submit" at bounding box center [970, 401] width 98 height 42
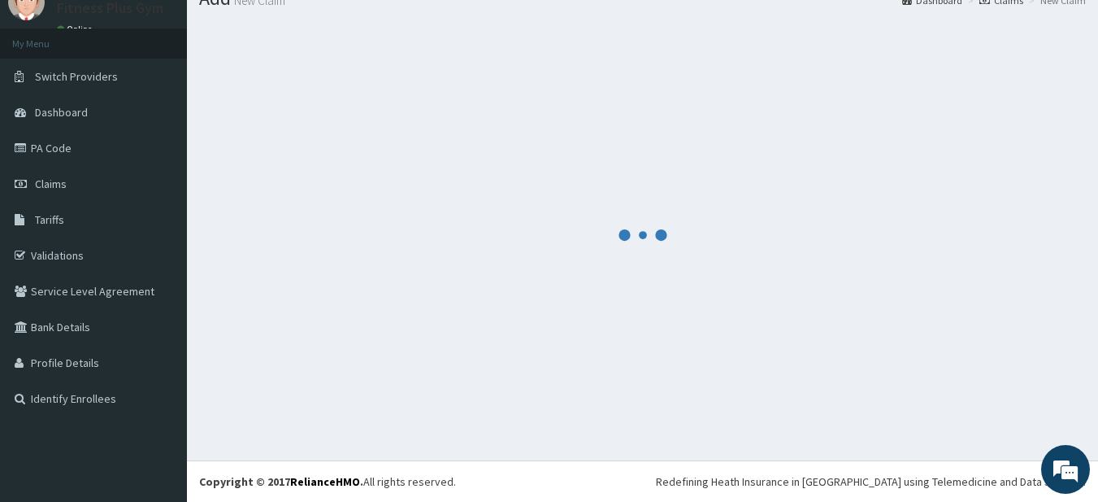
scroll to position [606, 0]
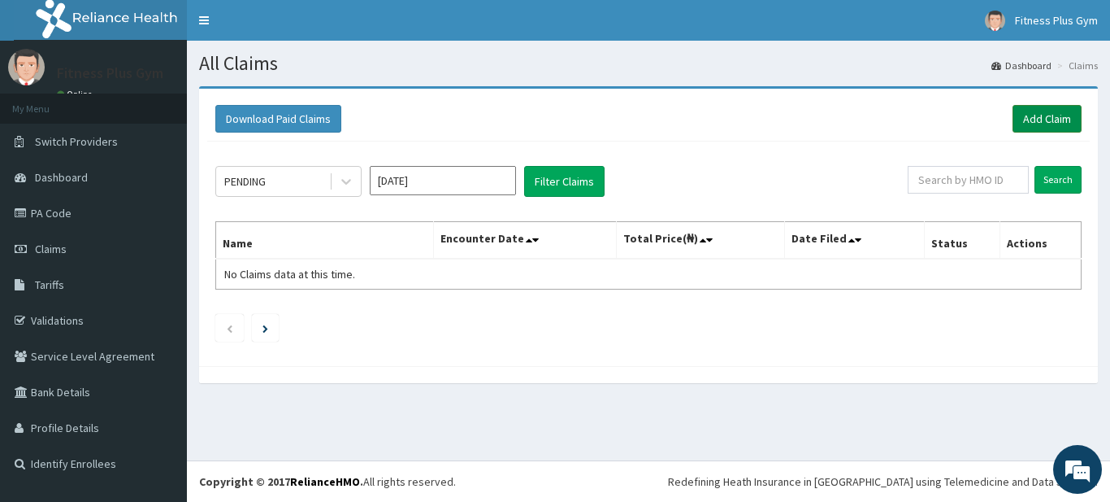
click at [1053, 115] on link "Add Claim" at bounding box center [1047, 119] width 69 height 28
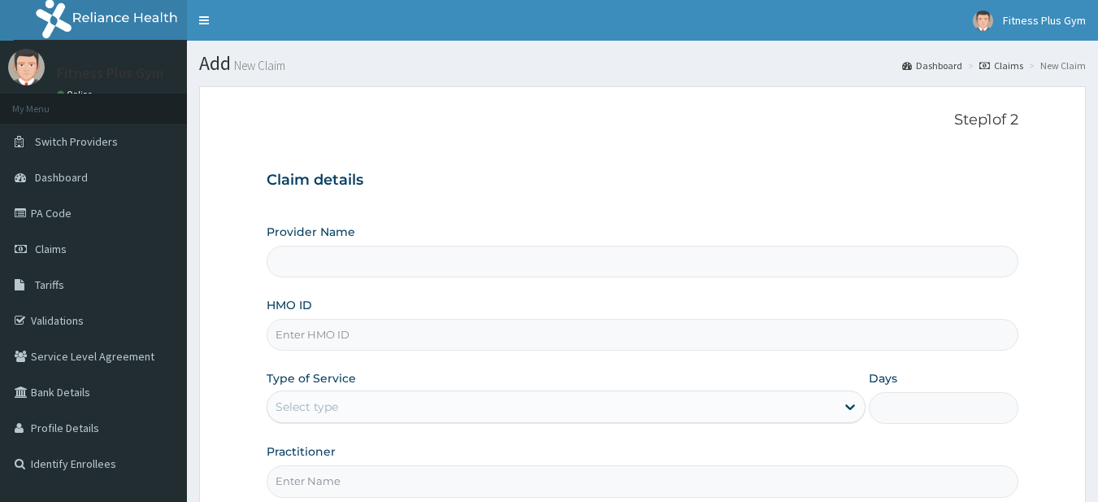
type input "Fitness plus Gym"
type input "1"
click at [319, 338] on input "HMO ID" at bounding box center [643, 335] width 753 height 32
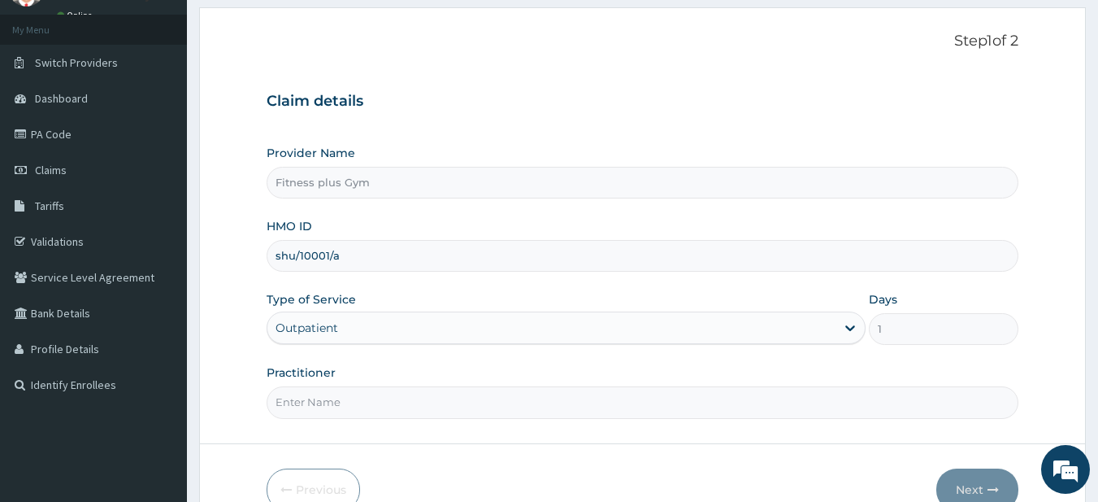
scroll to position [167, 0]
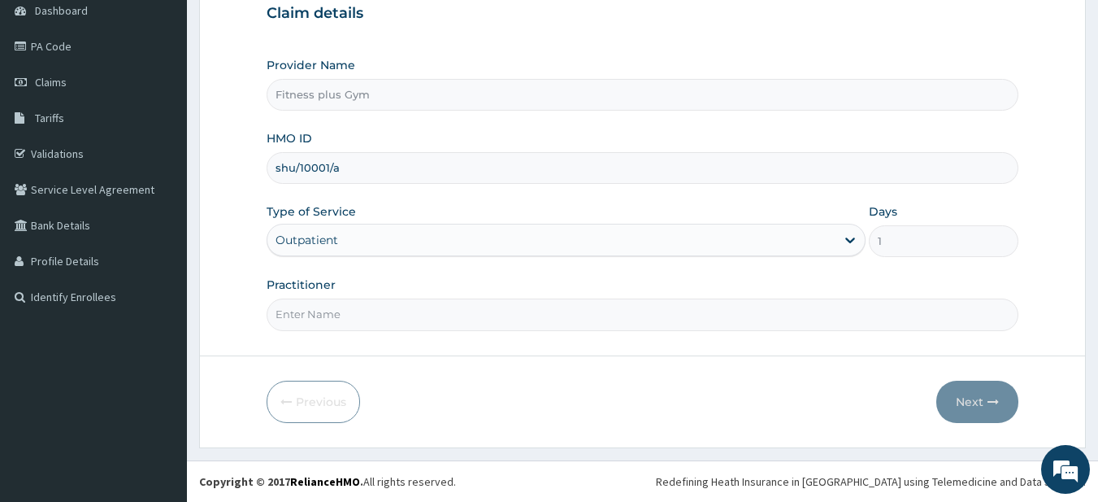
type input "shu/10001/a"
click at [342, 300] on input "Practitioner" at bounding box center [643, 314] width 753 height 32
type input "fitness+"
click at [971, 407] on button "Next" at bounding box center [977, 401] width 82 height 42
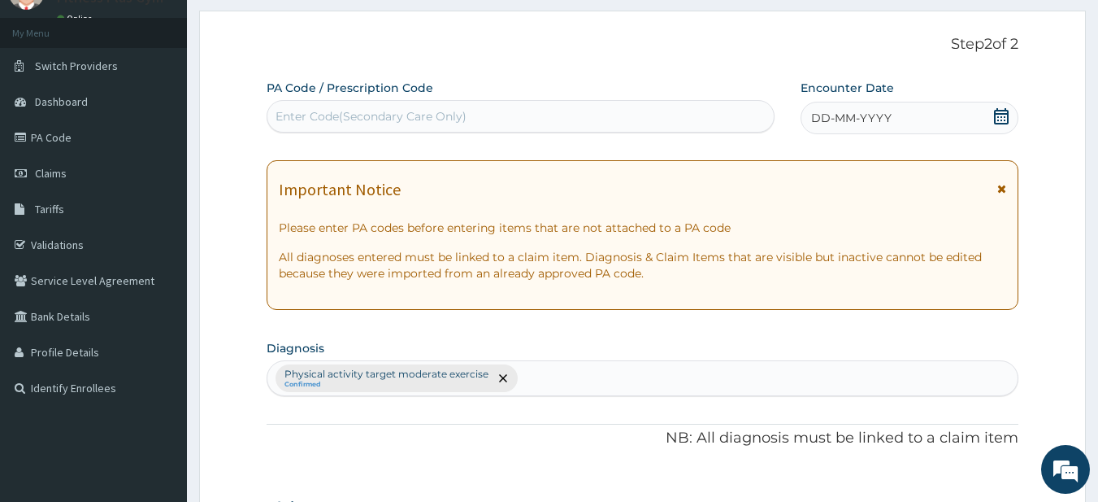
scroll to position [0, 0]
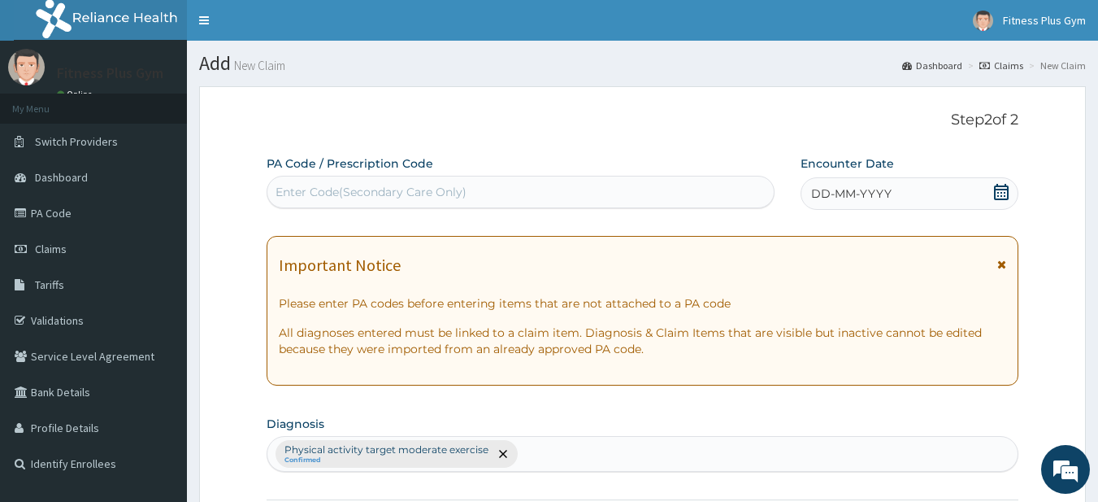
click at [353, 188] on div "Enter Code(Secondary Care Only)" at bounding box center [371, 192] width 191 height 16
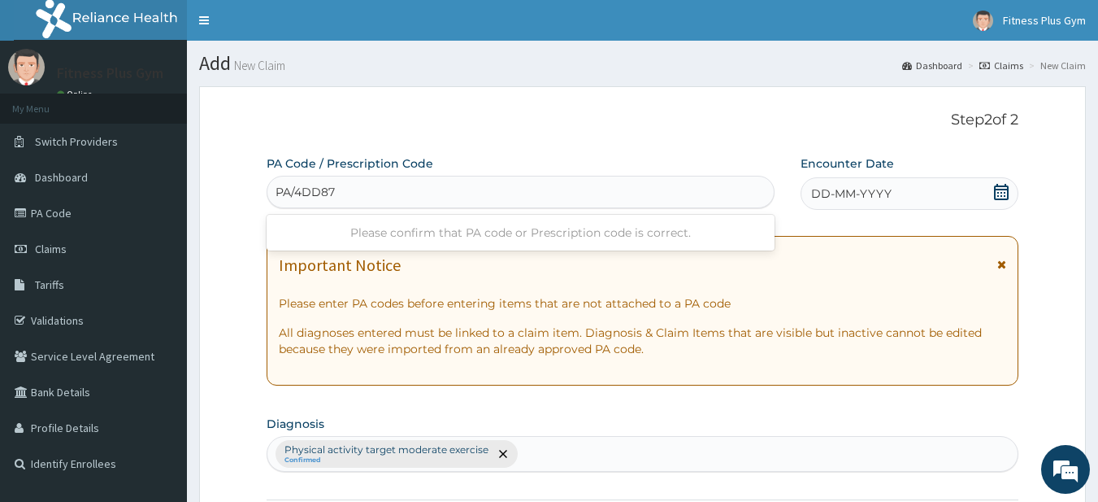
type input "PA/4DD871"
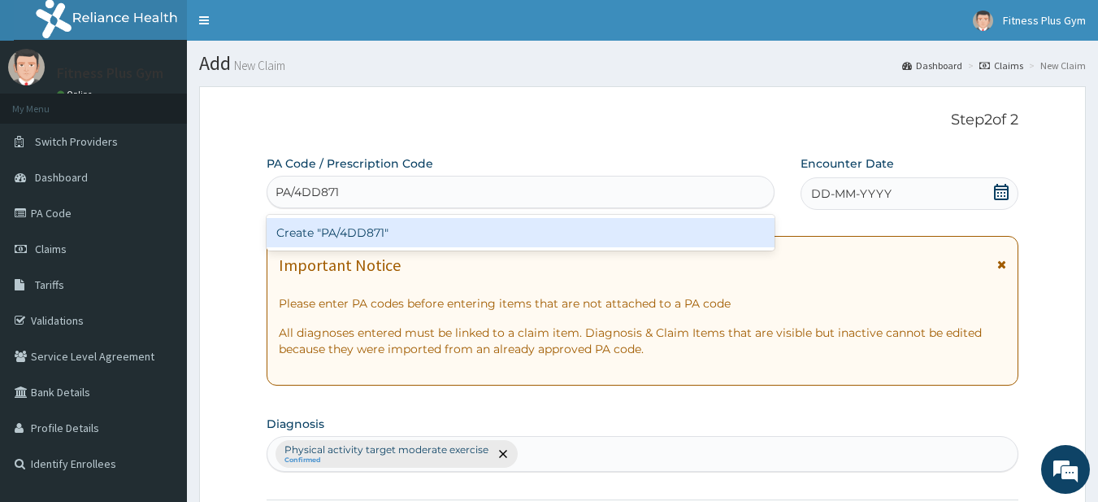
click at [379, 237] on div "Create "PA/4DD871"" at bounding box center [521, 232] width 509 height 29
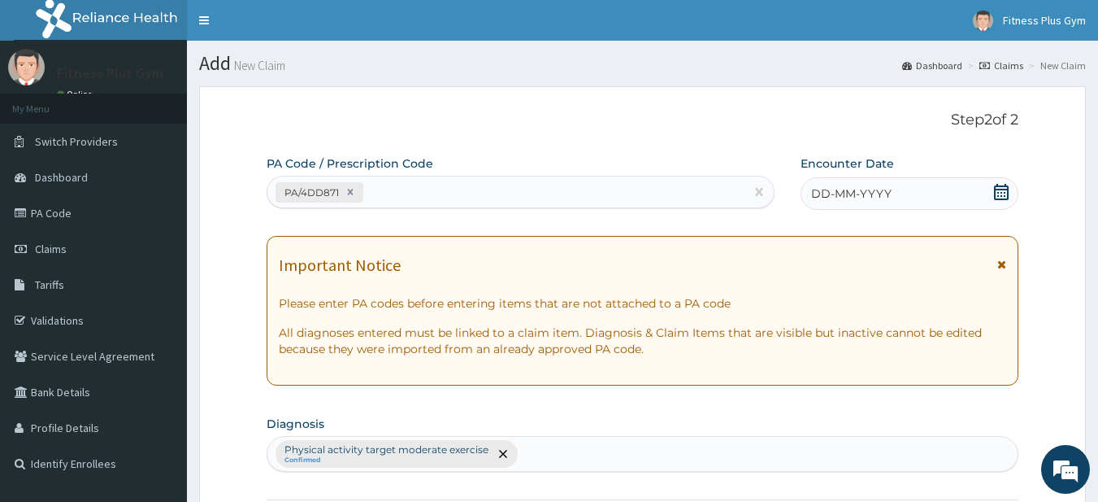
click at [998, 193] on icon at bounding box center [1001, 192] width 16 height 16
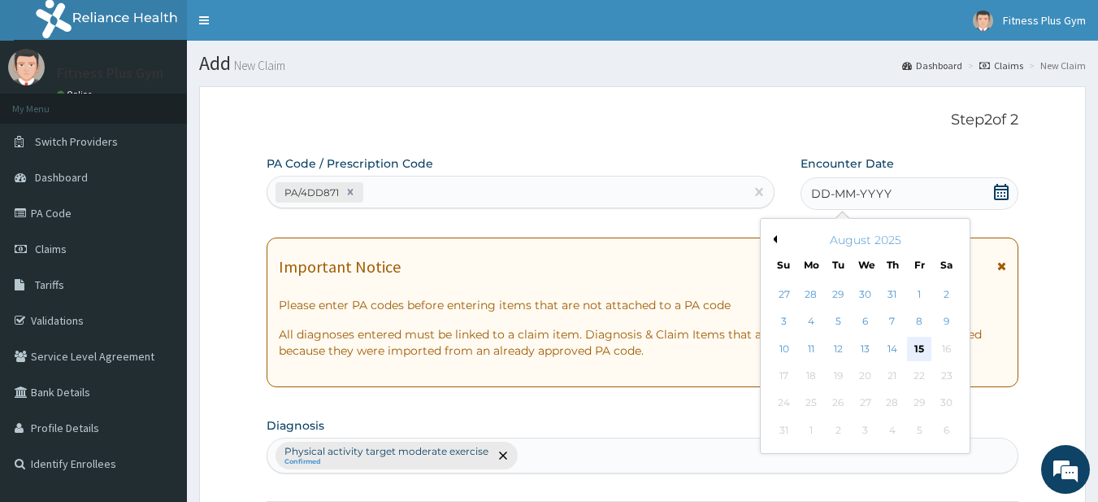
click at [916, 349] on div "15" at bounding box center [919, 349] width 24 height 24
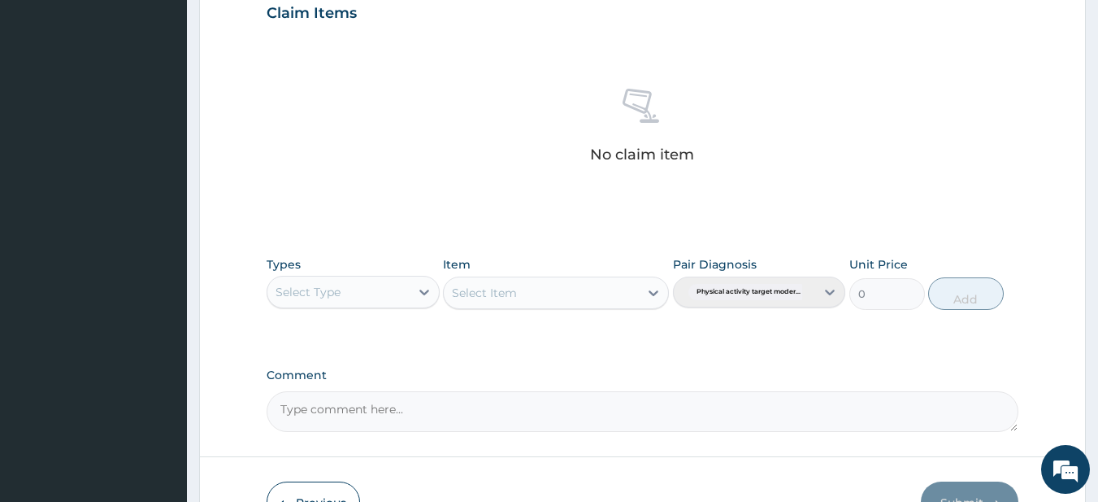
scroll to position [671, 0]
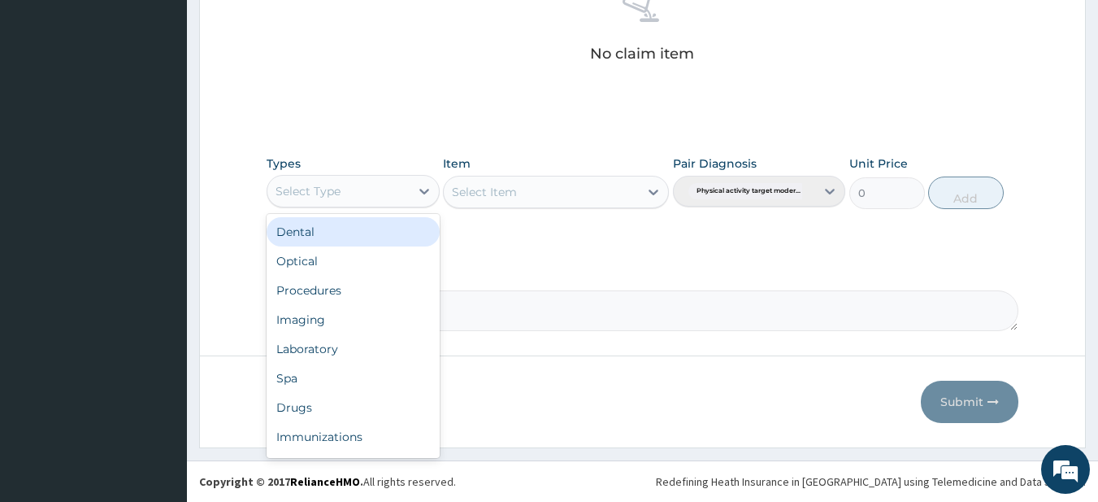
click at [389, 197] on div "Select Type" at bounding box center [338, 191] width 142 height 26
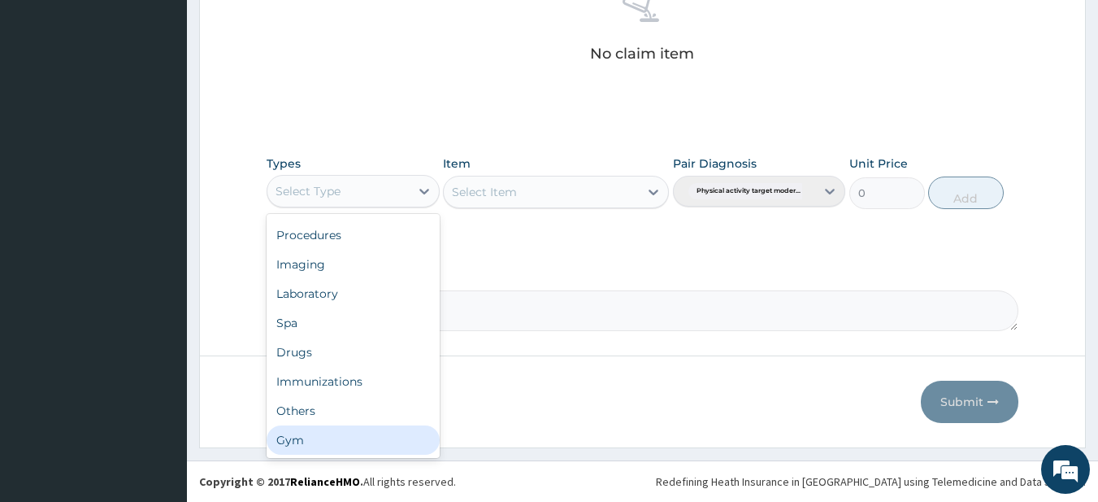
drag, startPoint x: 321, startPoint y: 446, endPoint x: 404, endPoint y: 359, distance: 120.2
click at [322, 445] on div "Gym" at bounding box center [353, 439] width 173 height 29
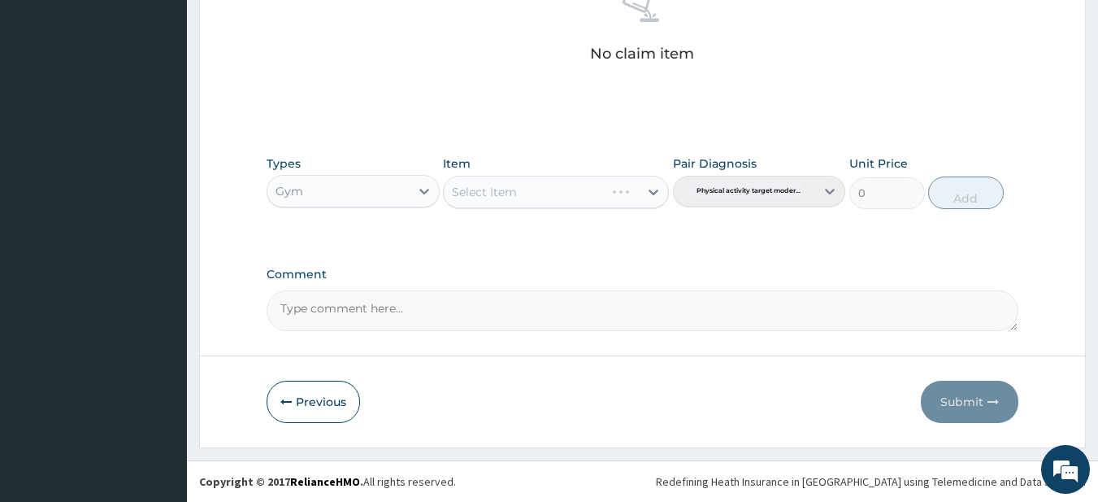
click at [532, 189] on div "Select Item" at bounding box center [556, 192] width 226 height 33
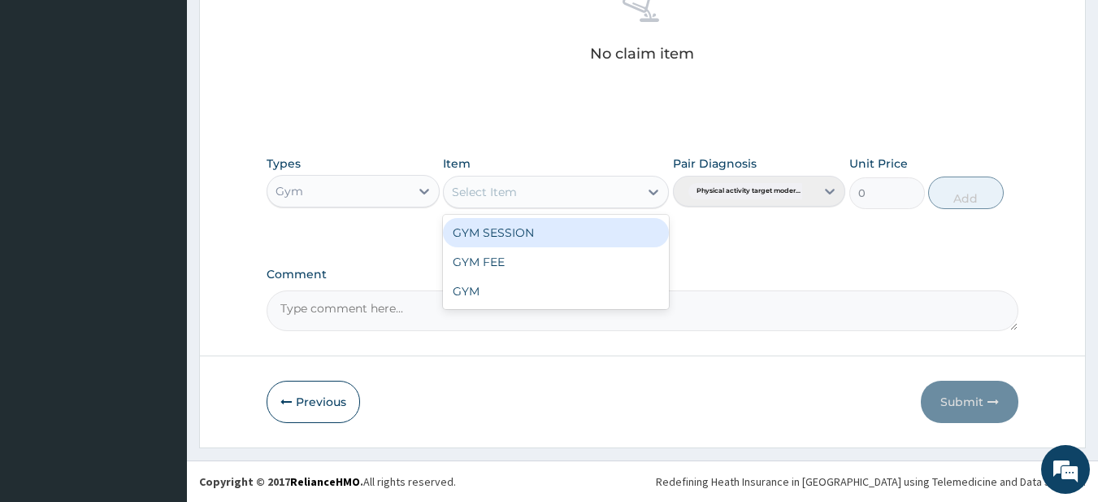
click at [532, 189] on div "Select Item" at bounding box center [541, 192] width 195 height 26
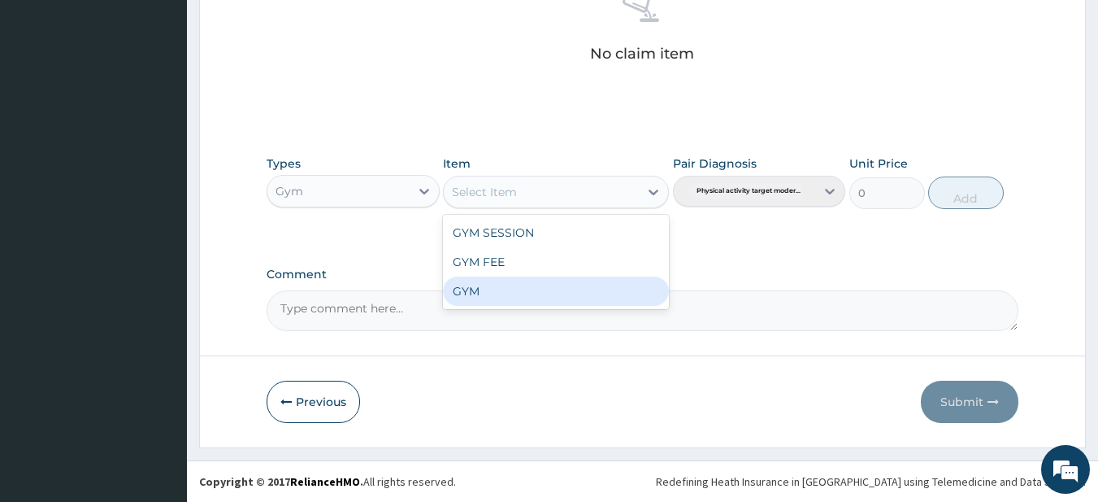
drag, startPoint x: 500, startPoint y: 300, endPoint x: 532, endPoint y: 275, distance: 41.1
click at [499, 297] on div "GYM" at bounding box center [556, 290] width 226 height 29
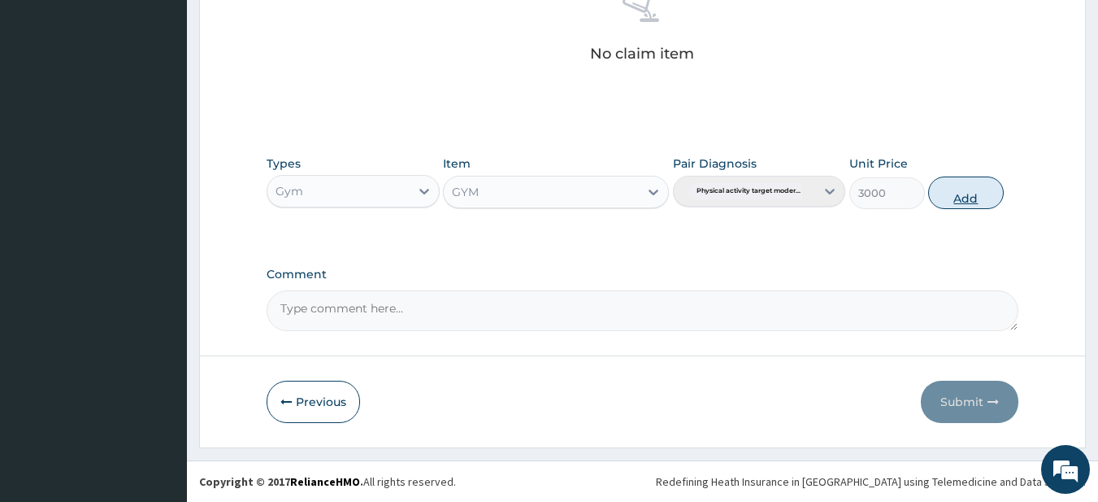
click at [985, 181] on button "Add" at bounding box center [966, 192] width 76 height 33
type input "0"
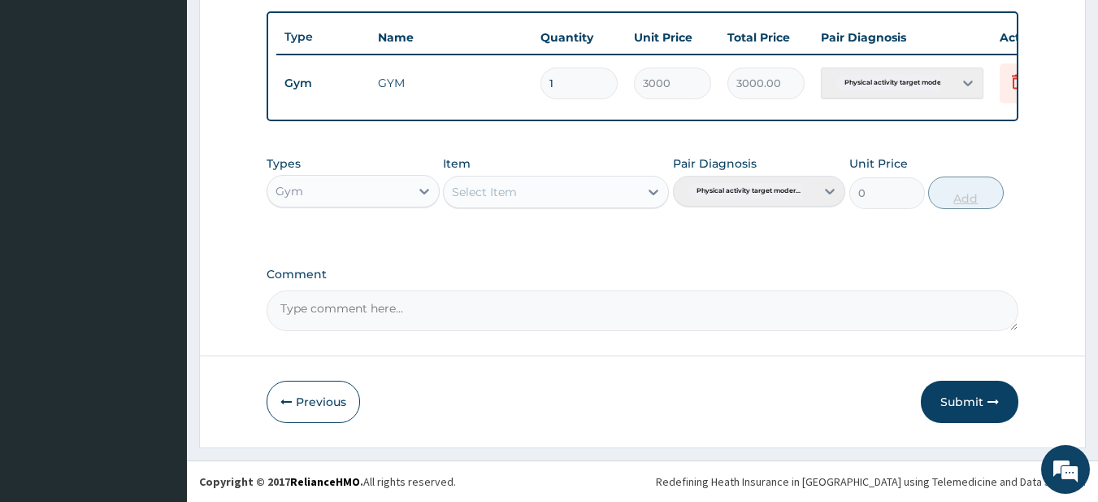
scroll to position [606, 0]
click at [955, 401] on button "Submit" at bounding box center [970, 401] width 98 height 42
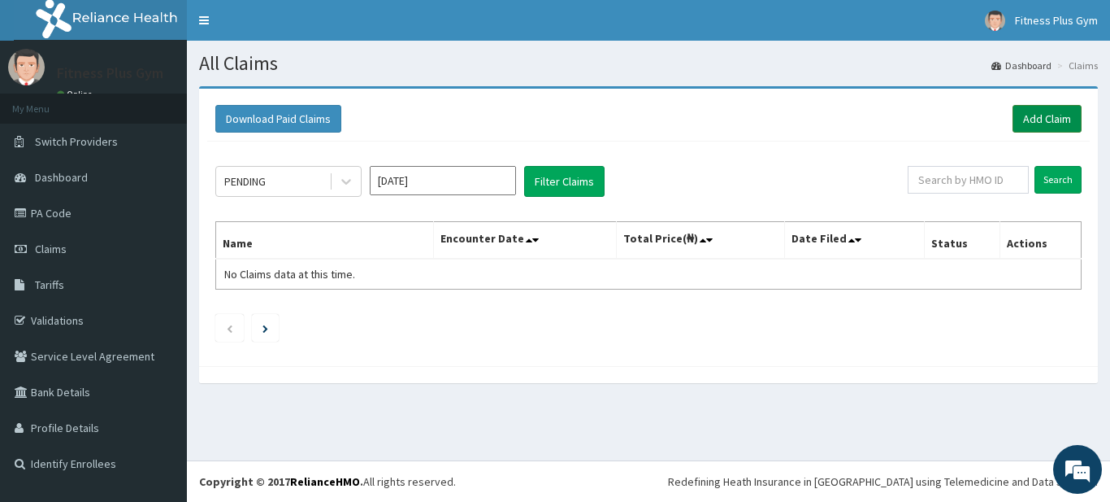
click at [1038, 115] on link "Add Claim" at bounding box center [1047, 119] width 69 height 28
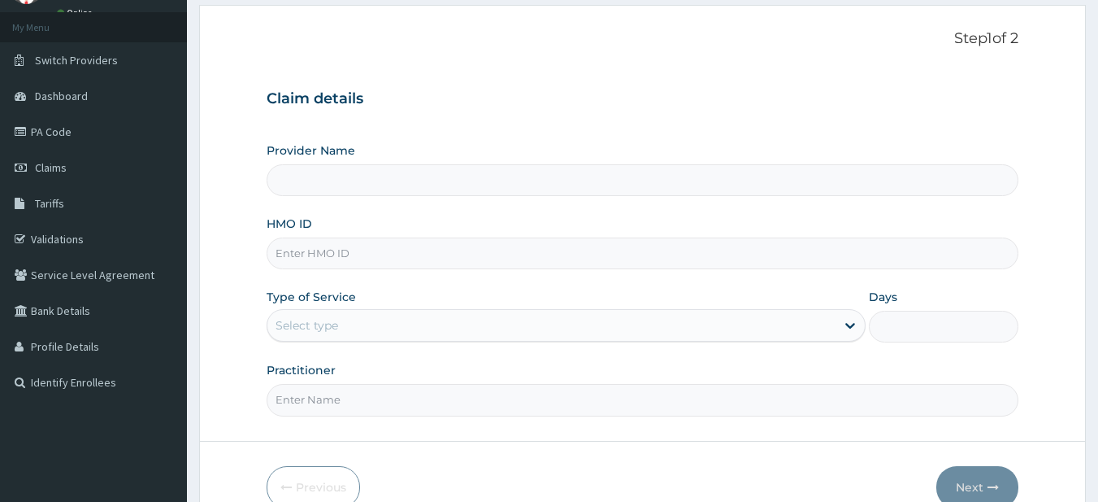
type input "Fitness plus Gym"
type input "1"
click at [315, 256] on input "mgg/1" at bounding box center [643, 253] width 753 height 32
type input "m"
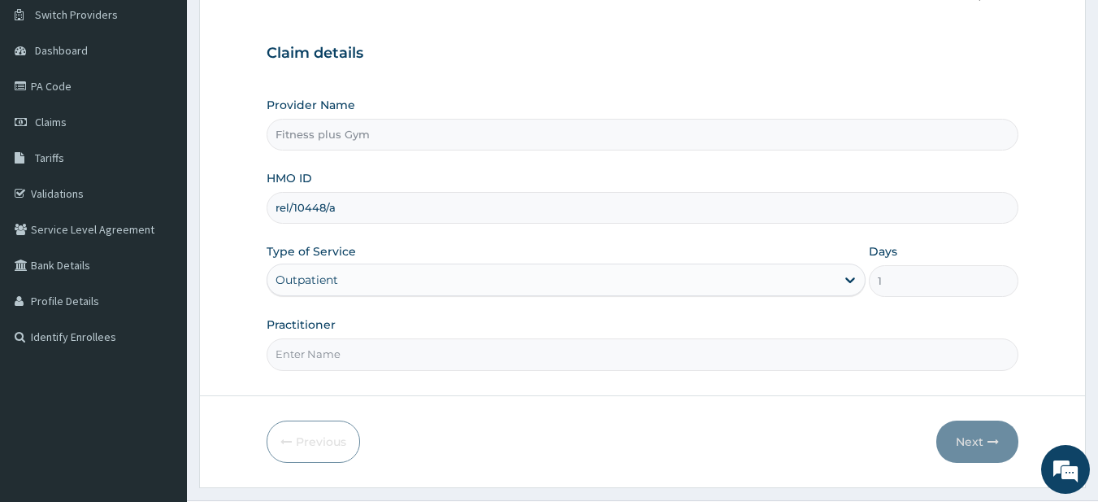
scroll to position [167, 0]
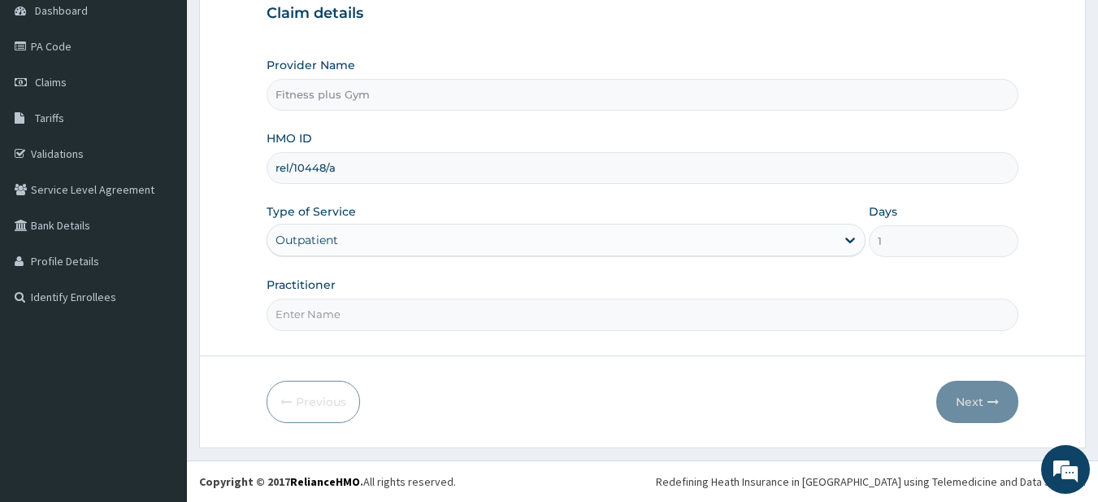
type input "rel/10448/a"
click at [335, 320] on input "Practitioner" at bounding box center [643, 314] width 753 height 32
type input "fitness+"
click at [990, 389] on button "Next" at bounding box center [977, 401] width 82 height 42
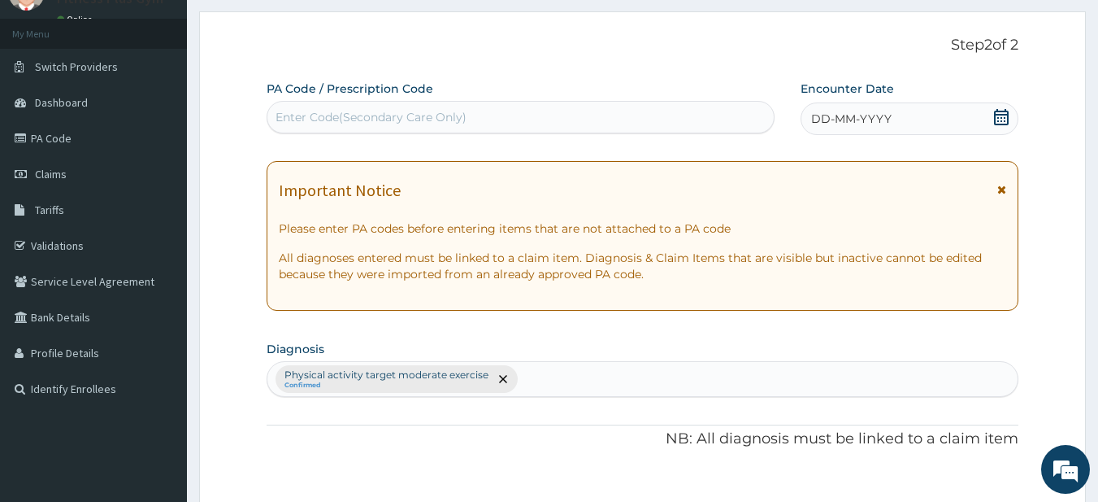
scroll to position [0, 0]
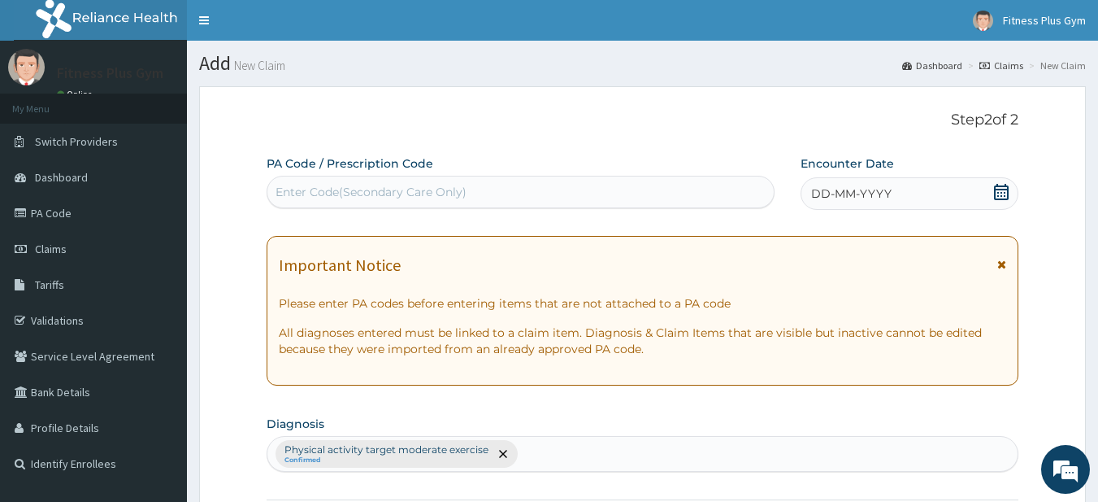
click at [636, 179] on div "Enter Code(Secondary Care Only)" at bounding box center [520, 192] width 507 height 26
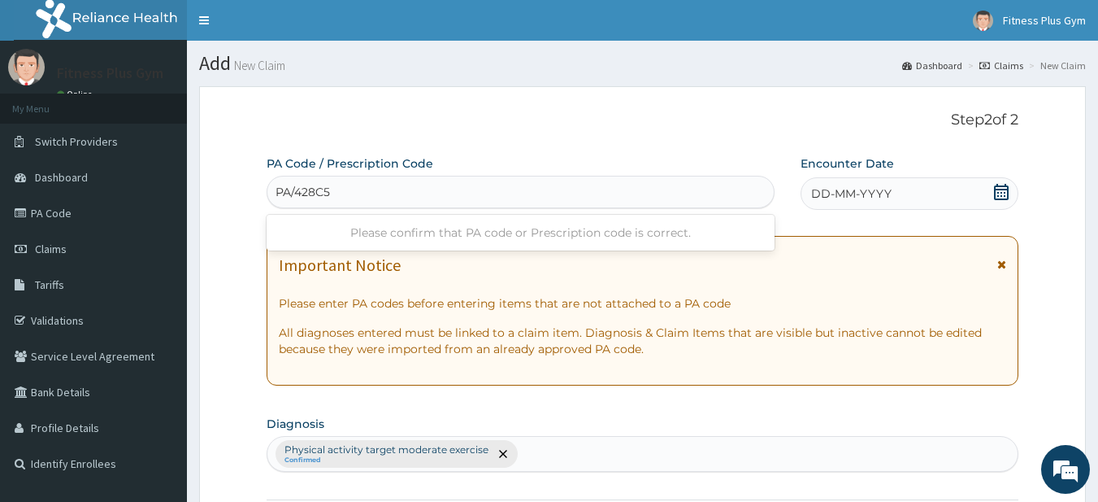
type input "PA/428C5B"
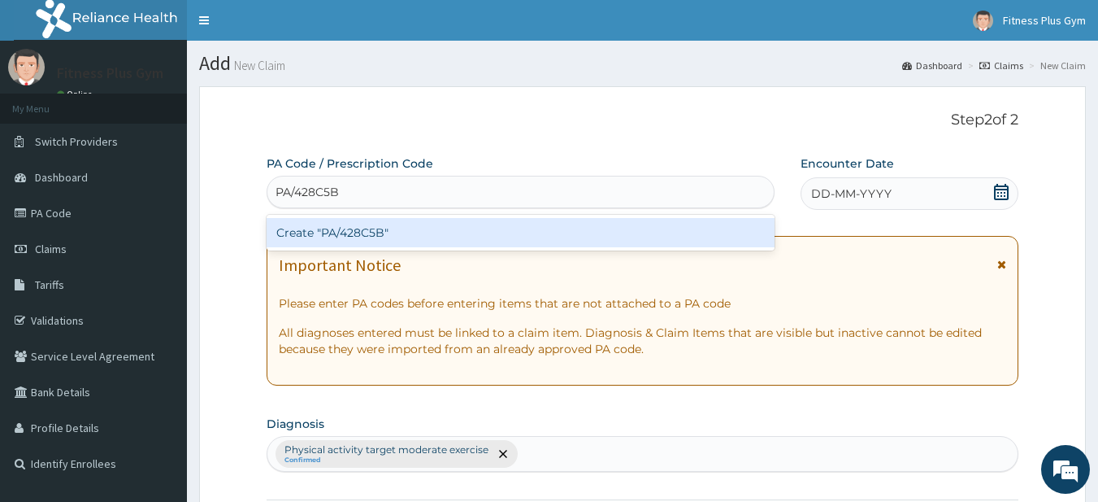
click at [337, 227] on div "Create "PA/428C5B"" at bounding box center [521, 232] width 509 height 29
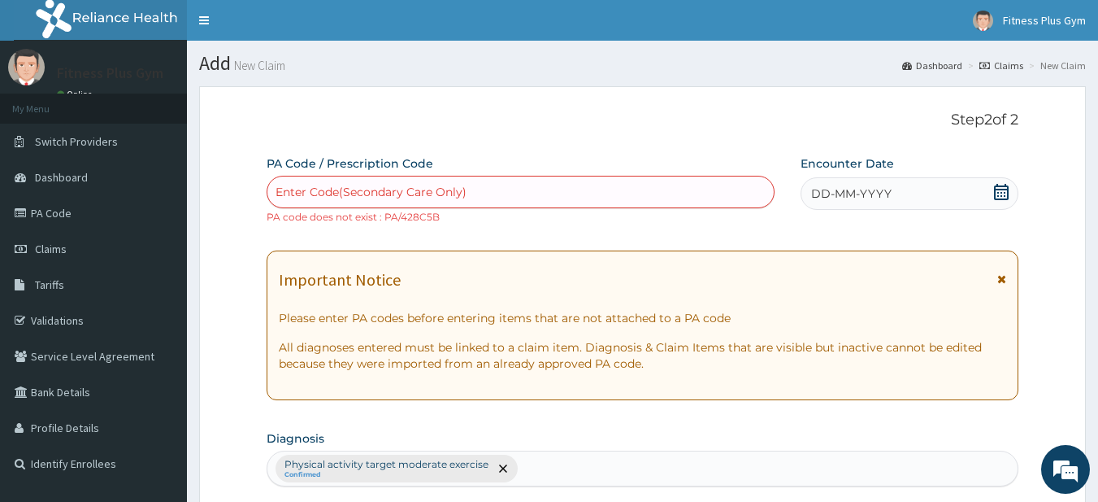
click at [999, 192] on icon at bounding box center [1001, 192] width 15 height 16
click at [359, 193] on div "Enter Code(Secondary Care Only)" at bounding box center [371, 192] width 191 height 16
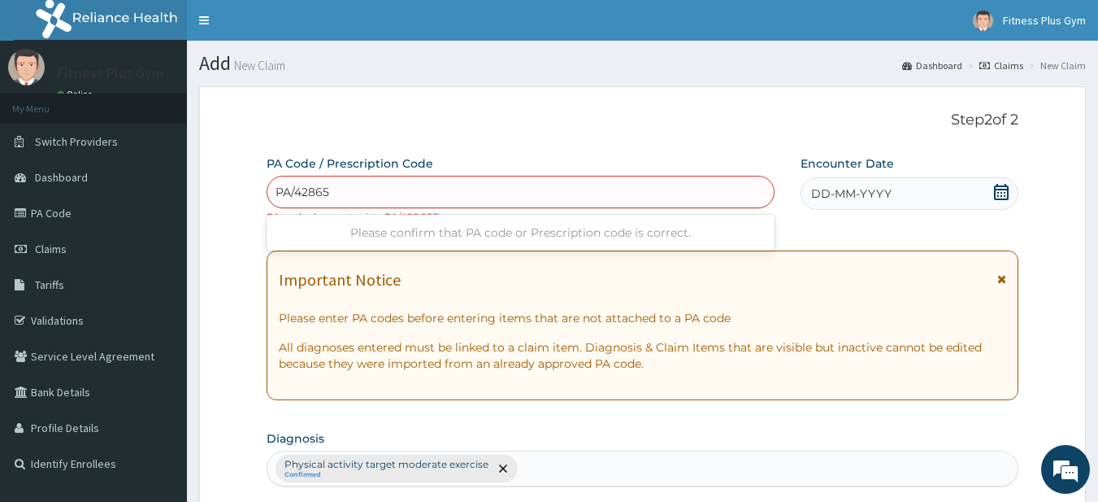
type input "PA/42865B"
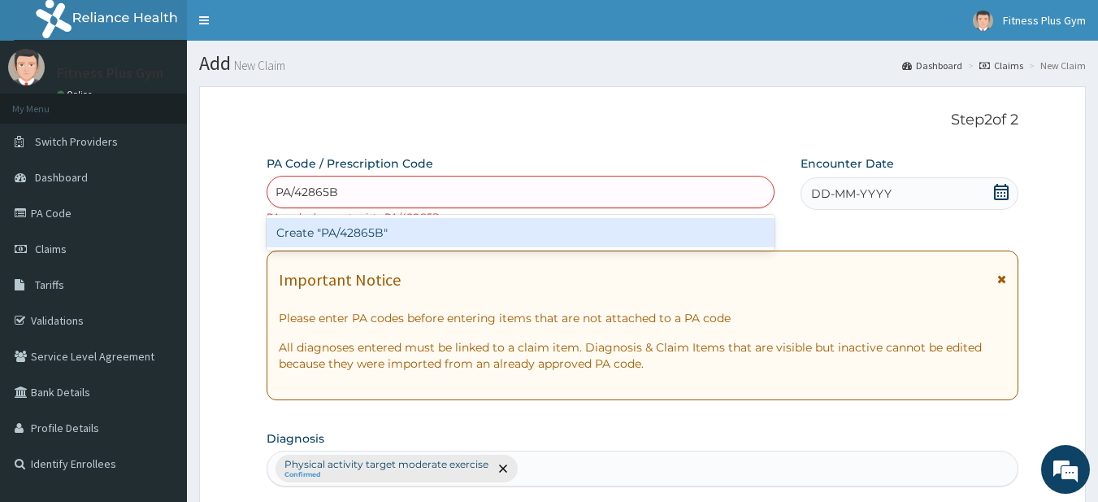
click at [366, 237] on div "Create "PA/42865B"" at bounding box center [521, 232] width 509 height 29
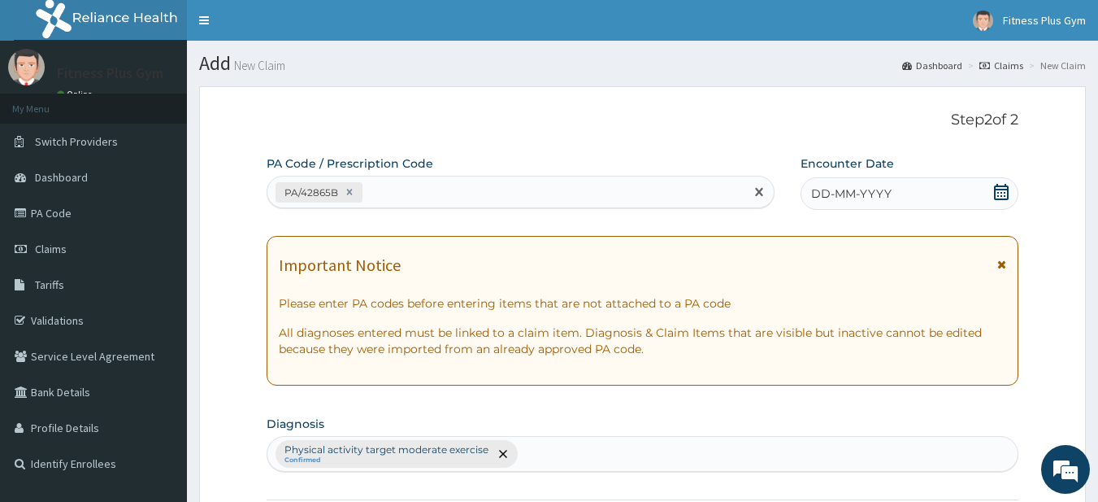
click at [999, 189] on icon at bounding box center [1001, 192] width 15 height 16
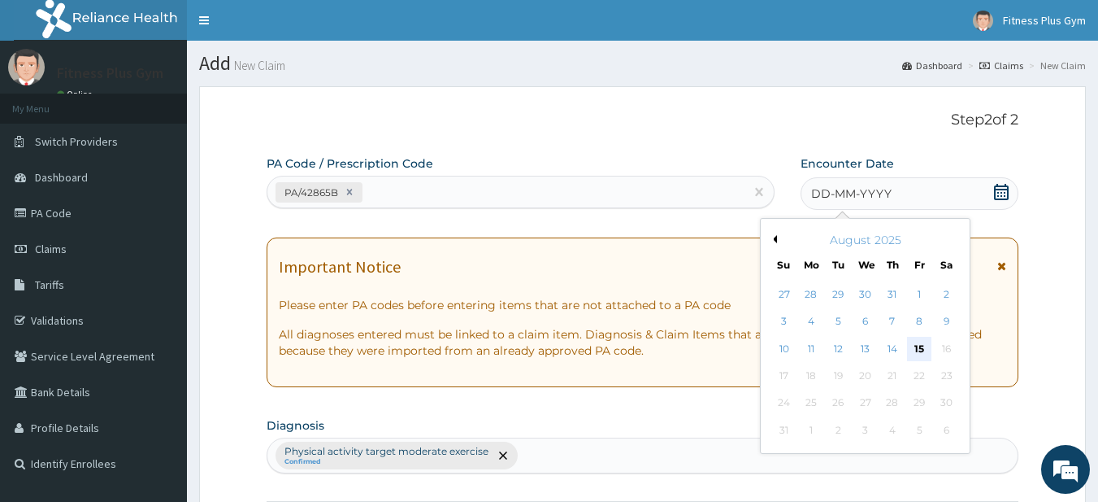
click at [919, 346] on div "15" at bounding box center [919, 349] width 24 height 24
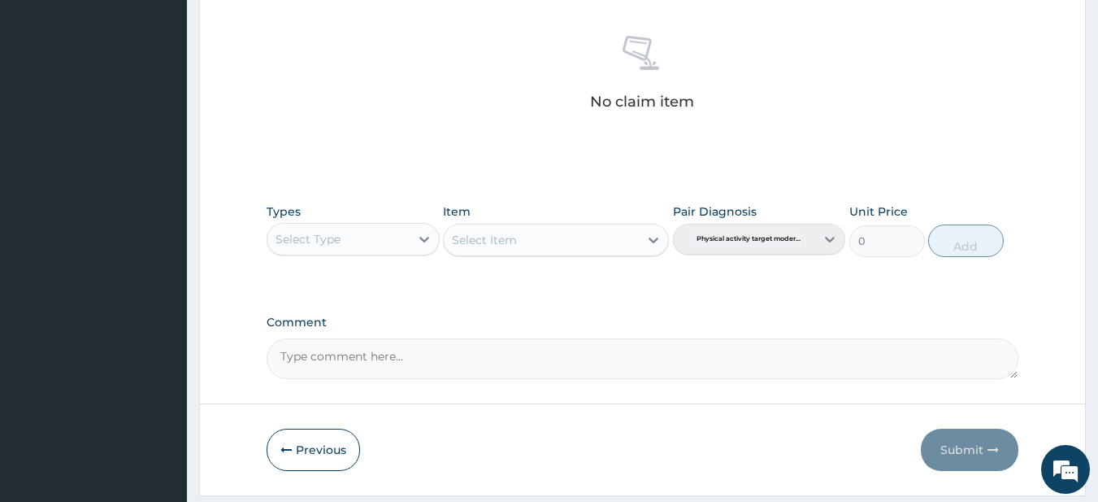
scroll to position [671, 0]
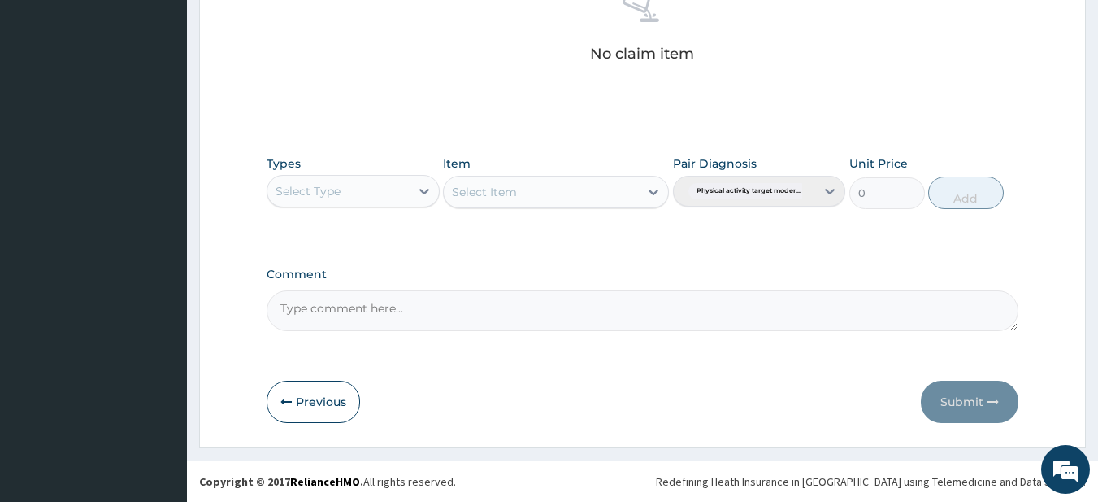
drag, startPoint x: 341, startPoint y: 182, endPoint x: 341, endPoint y: 202, distance: 20.3
click at [341, 183] on div "Select Type" at bounding box center [338, 191] width 142 height 26
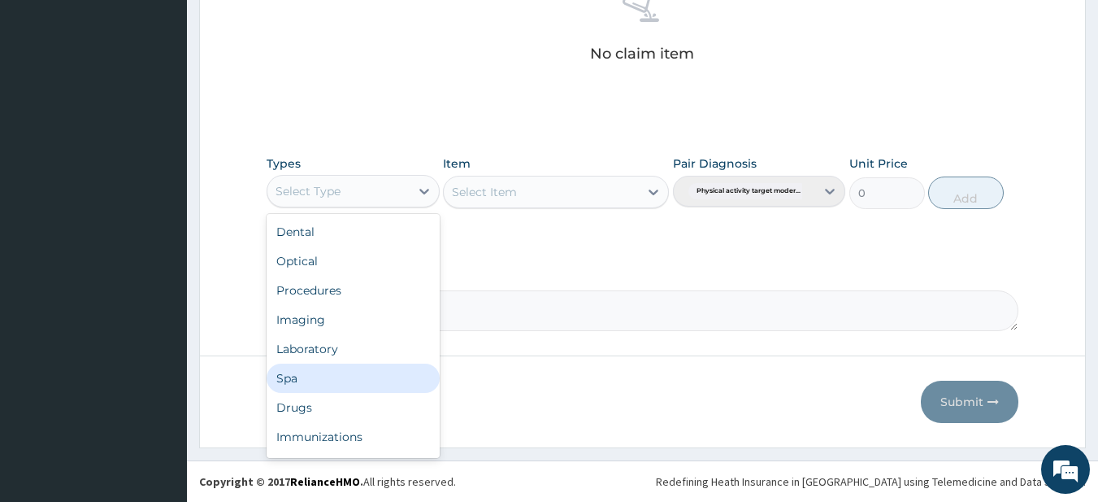
scroll to position [55, 0]
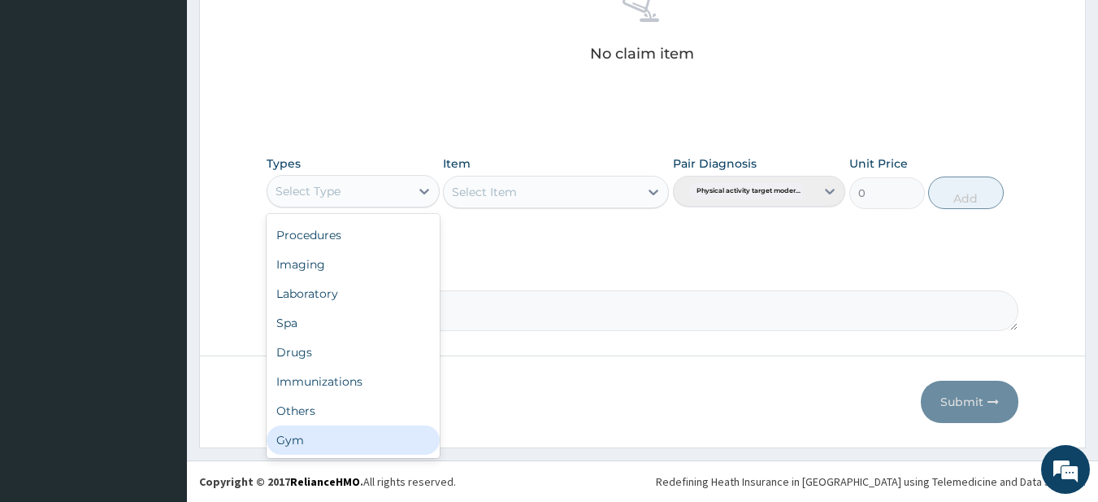
drag, startPoint x: 306, startPoint y: 441, endPoint x: 406, endPoint y: 353, distance: 133.0
click at [306, 428] on div "Gym" at bounding box center [353, 439] width 173 height 29
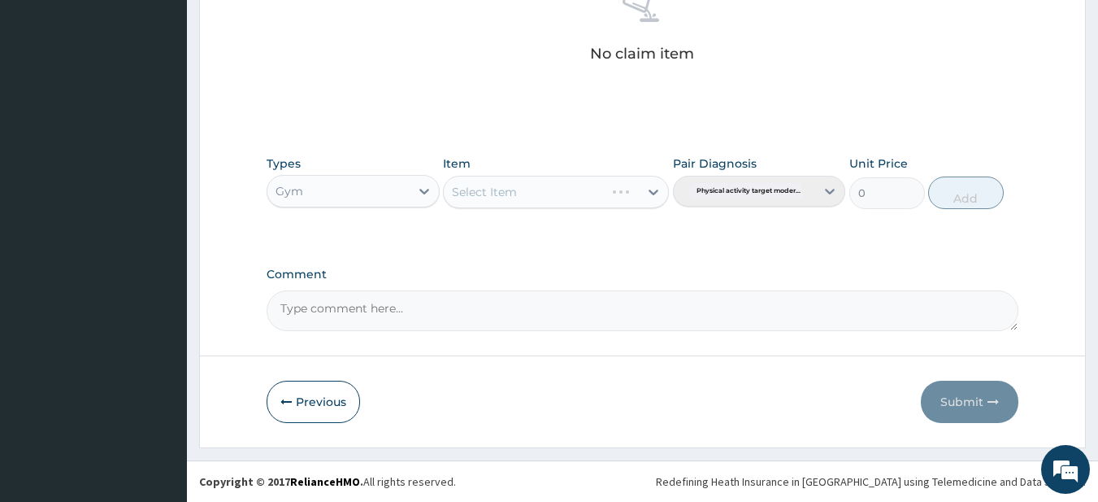
click at [525, 186] on div "Select Item" at bounding box center [556, 192] width 226 height 33
click at [525, 186] on div "Select Item" at bounding box center [524, 192] width 161 height 26
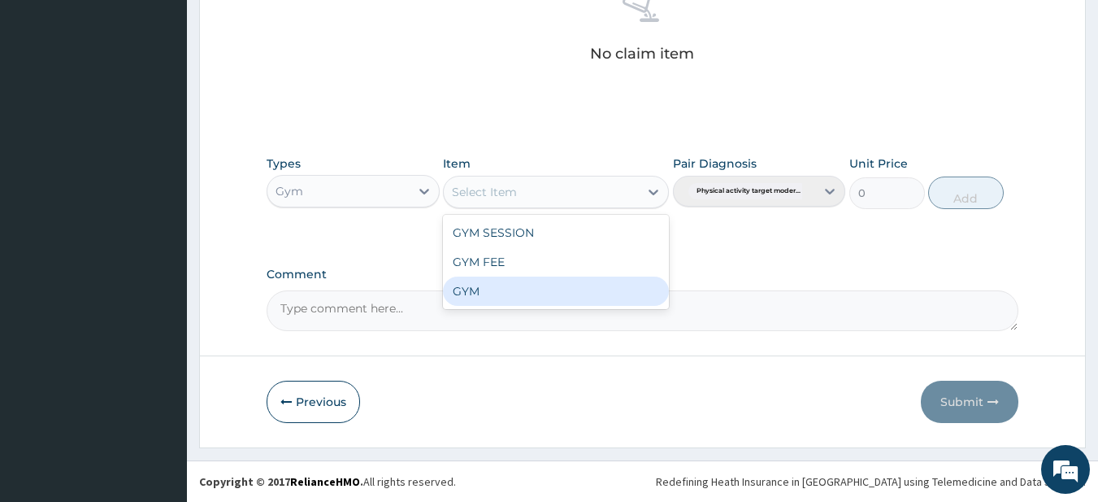
drag, startPoint x: 479, startPoint y: 290, endPoint x: 654, endPoint y: 273, distance: 176.4
click at [478, 290] on div "GYM" at bounding box center [556, 290] width 226 height 29
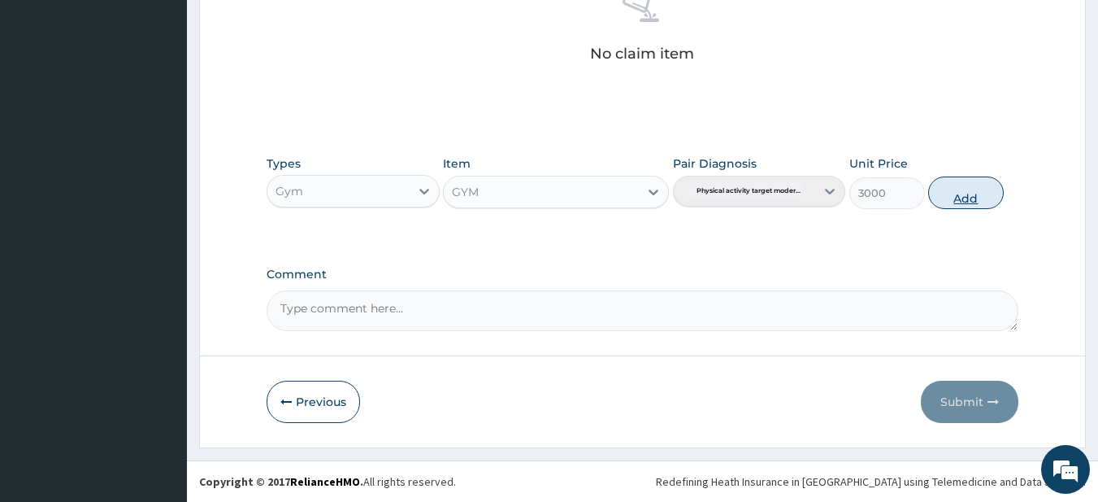
click at [979, 189] on button "Add" at bounding box center [966, 192] width 76 height 33
type input "0"
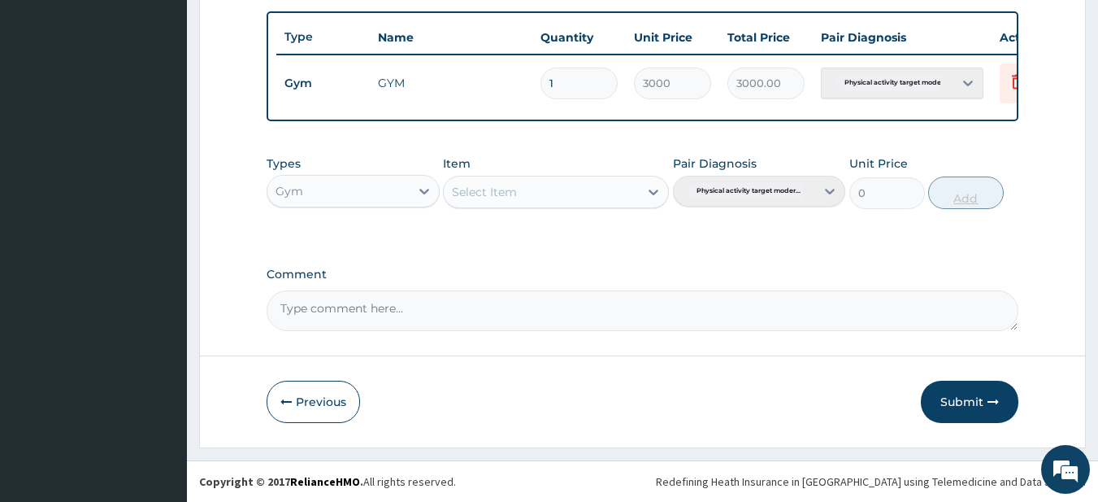
scroll to position [606, 0]
click at [945, 419] on button "Submit" at bounding box center [970, 401] width 98 height 42
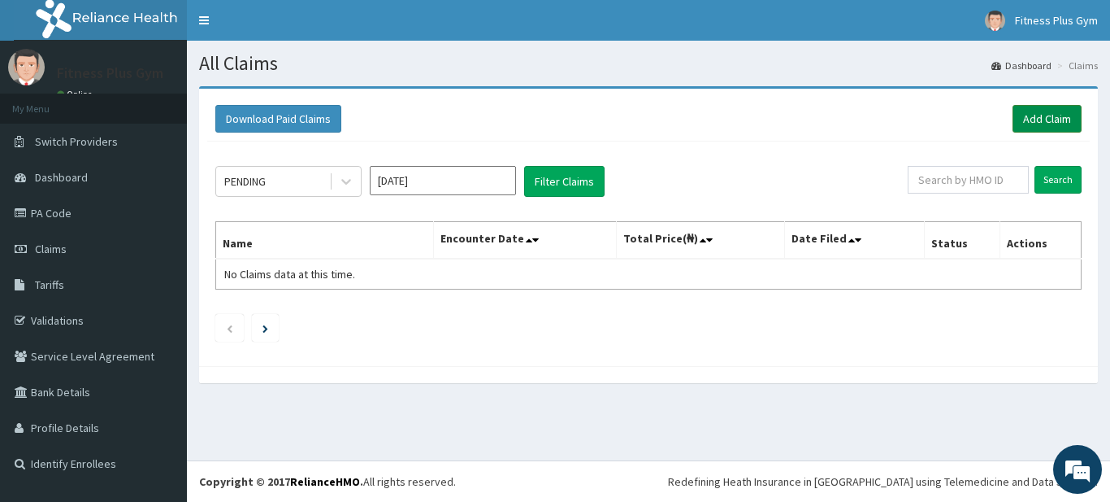
click at [1027, 123] on link "Add Claim" at bounding box center [1047, 119] width 69 height 28
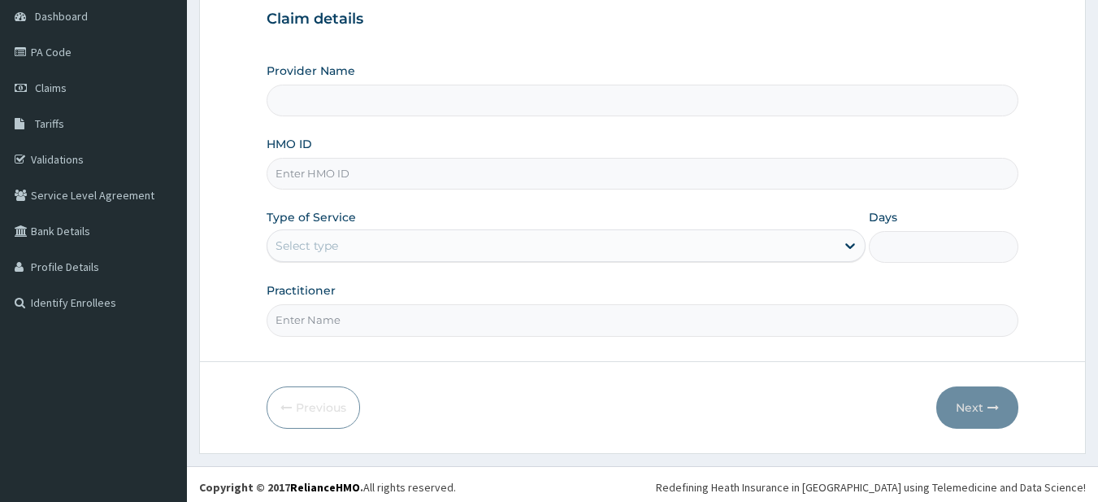
scroll to position [163, 0]
click at [342, 171] on input "HMO ID" at bounding box center [643, 172] width 753 height 32
type input "Fitness plus Gym"
type input "1"
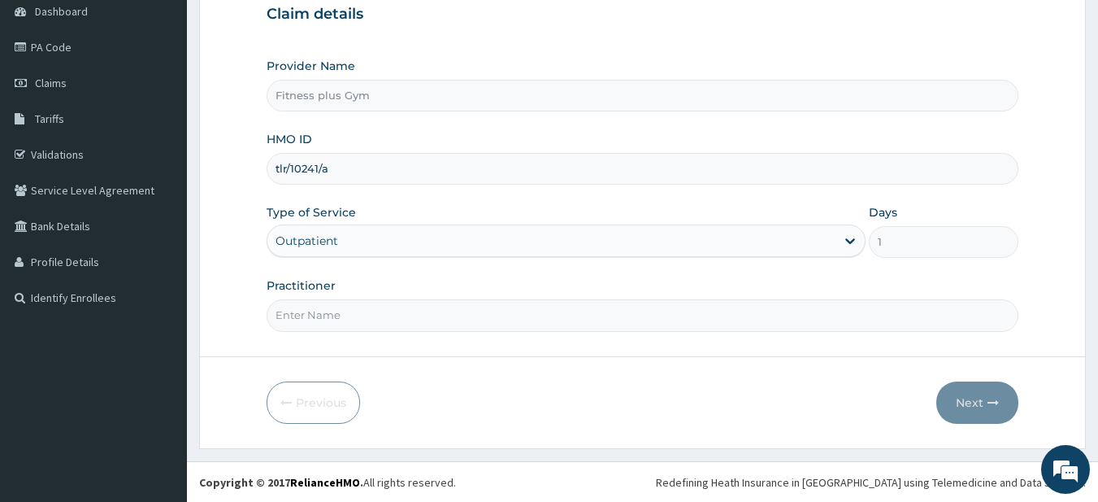
scroll to position [167, 0]
type input "tlr/10241/a"
click at [302, 311] on input "Practitioner" at bounding box center [643, 314] width 753 height 32
type input "fitness+"
click at [983, 394] on button "Next" at bounding box center [977, 401] width 82 height 42
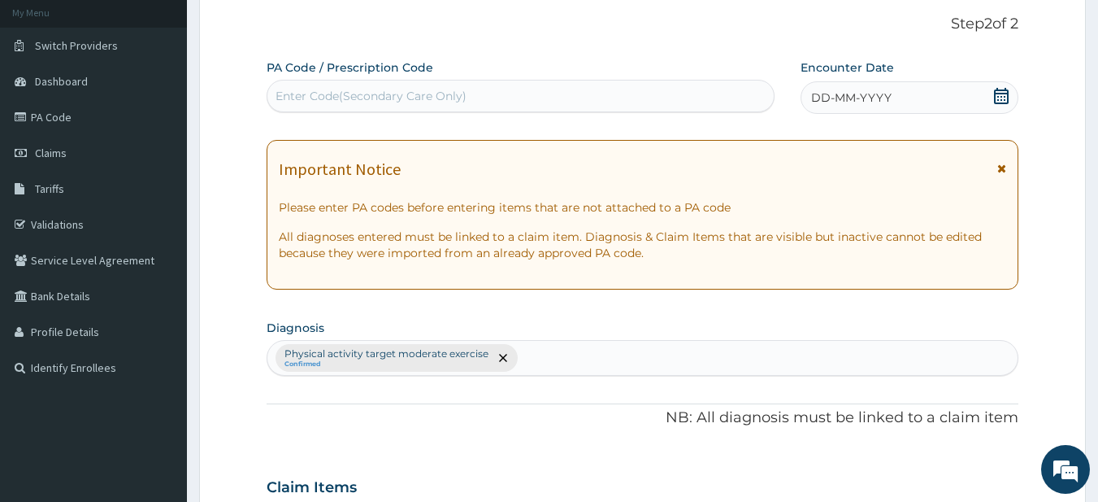
scroll to position [0, 0]
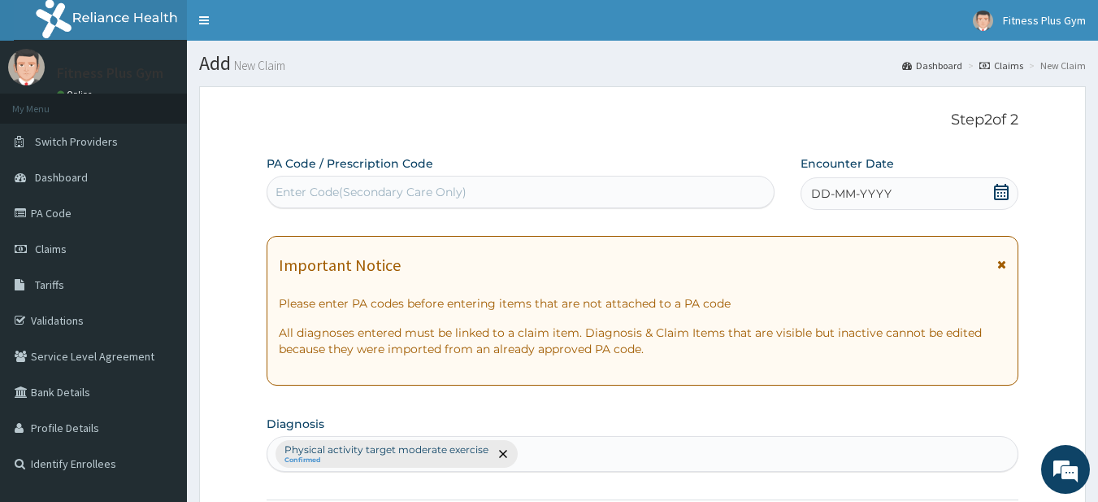
drag, startPoint x: 358, startPoint y: 200, endPoint x: 350, endPoint y: 214, distance: 15.6
click at [350, 208] on div "Enter Code(Secondary Care Only)" at bounding box center [521, 192] width 509 height 33
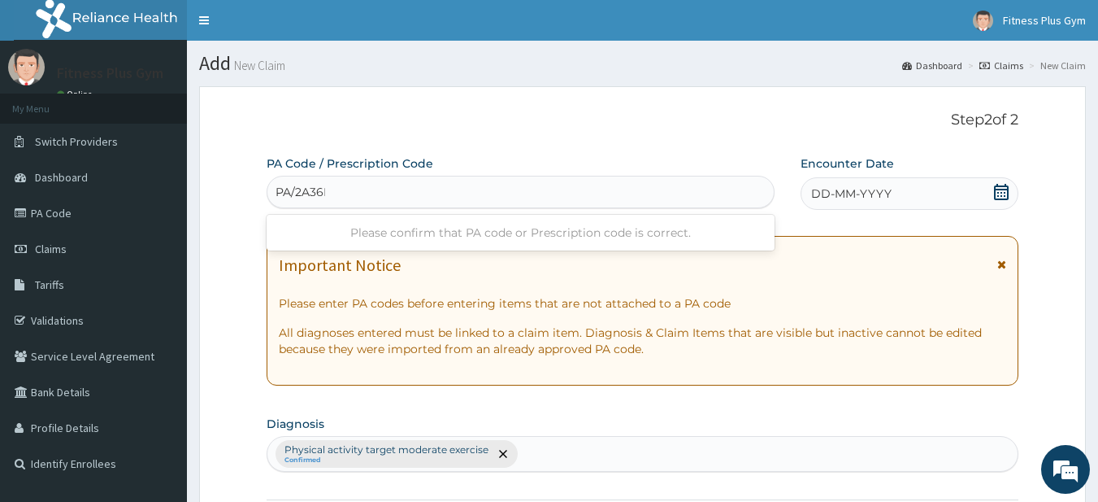
type input "PA/2A36DD"
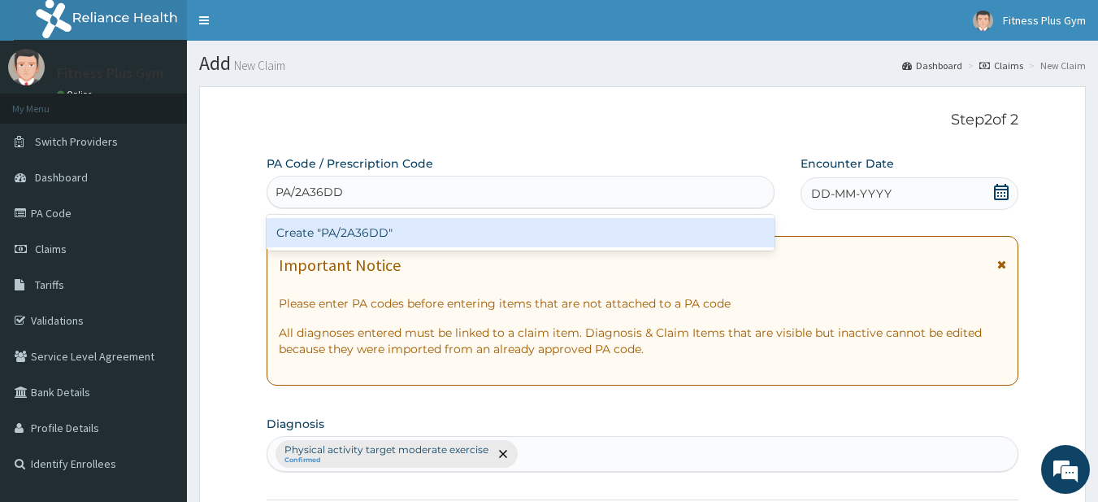
click at [370, 232] on div "Create "PA/2A36DD"" at bounding box center [521, 232] width 509 height 29
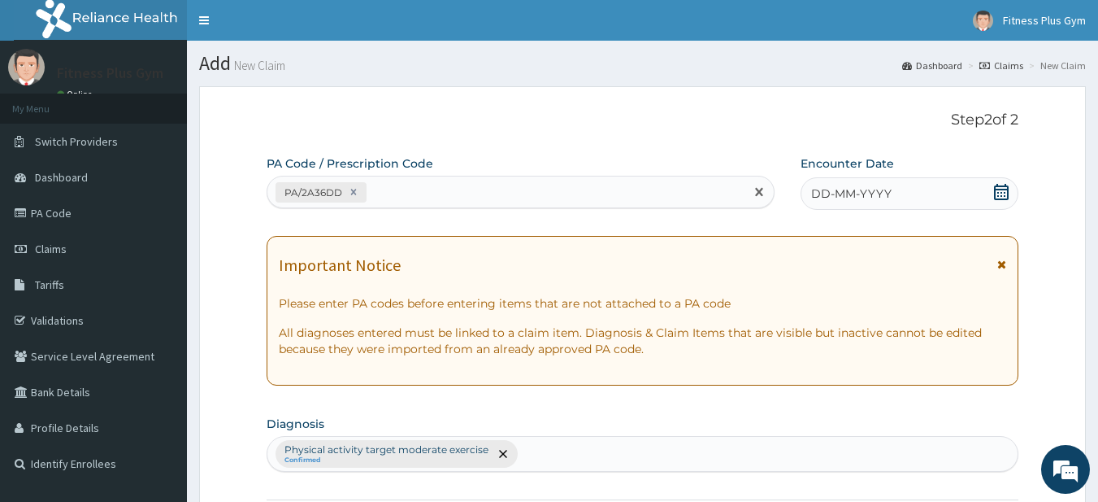
click at [998, 201] on span at bounding box center [1001, 194] width 16 height 20
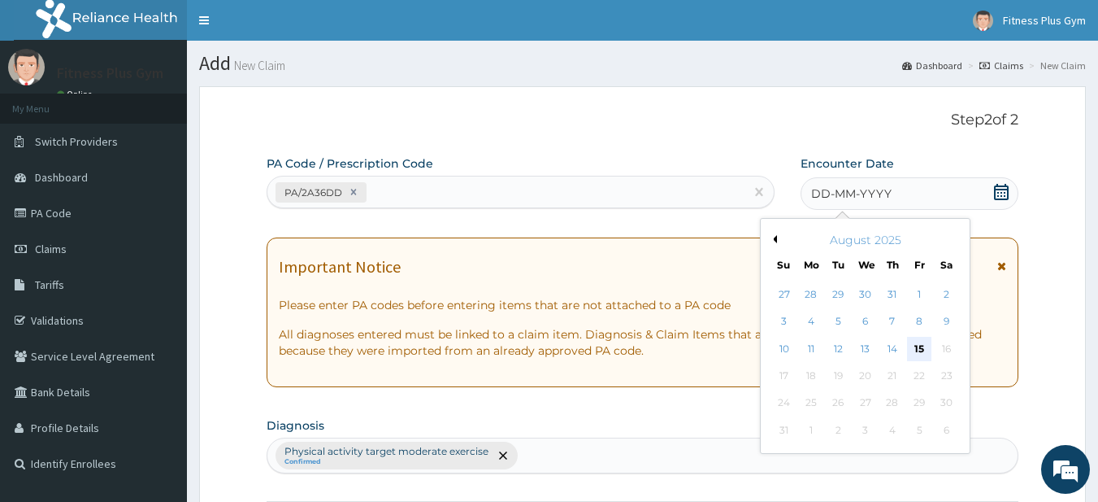
click at [922, 351] on div "15" at bounding box center [919, 349] width 24 height 24
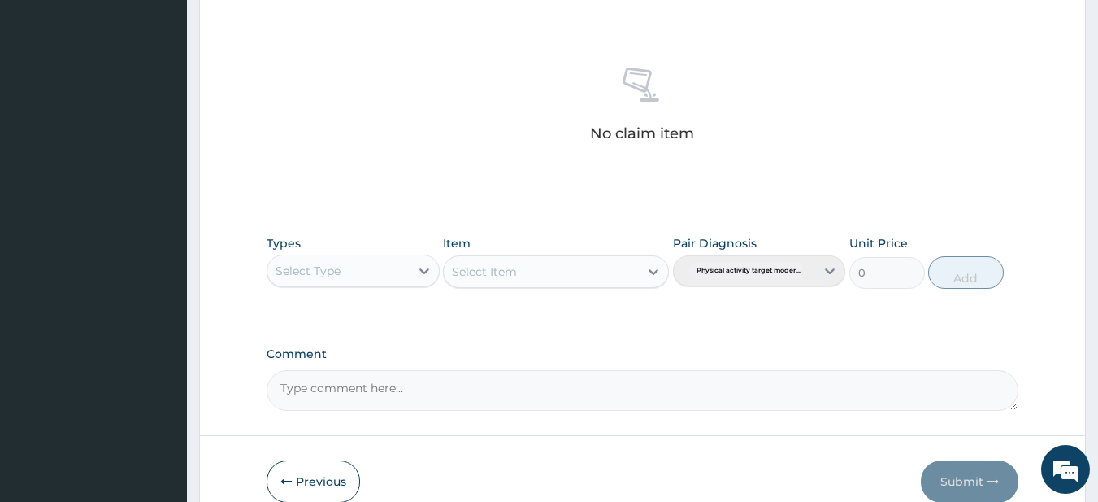
scroll to position [671, 0]
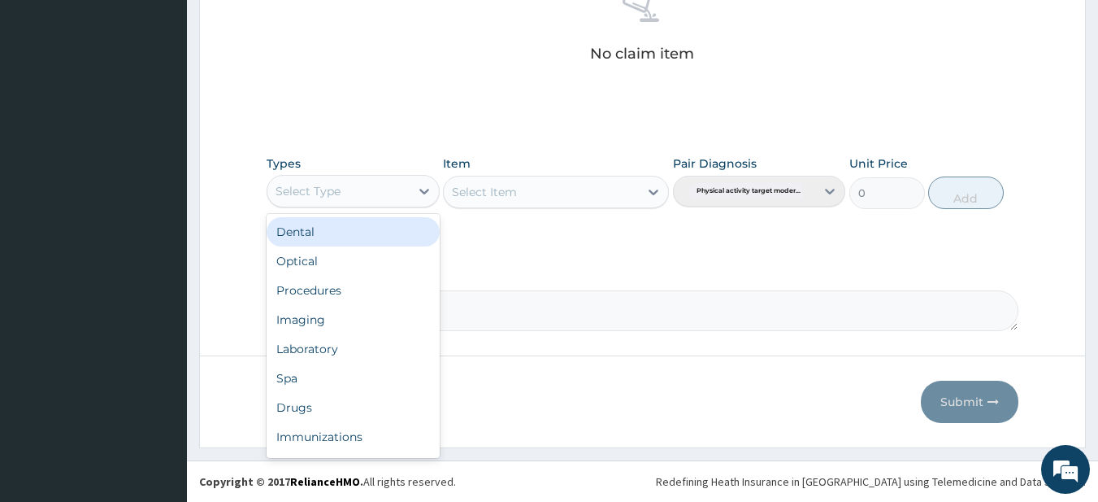
click at [320, 178] on div "Select Type" at bounding box center [338, 191] width 142 height 26
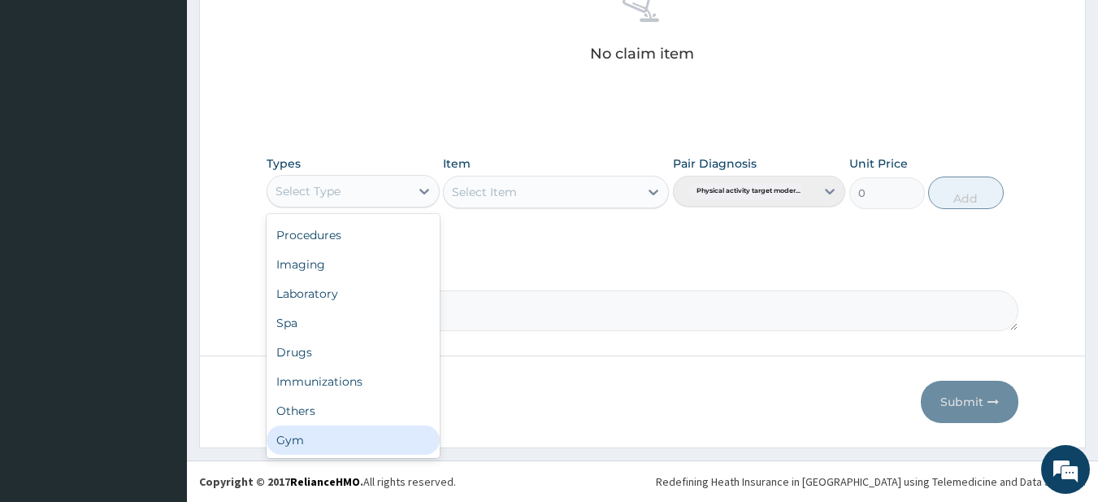
click at [297, 439] on div "Gym" at bounding box center [353, 439] width 173 height 29
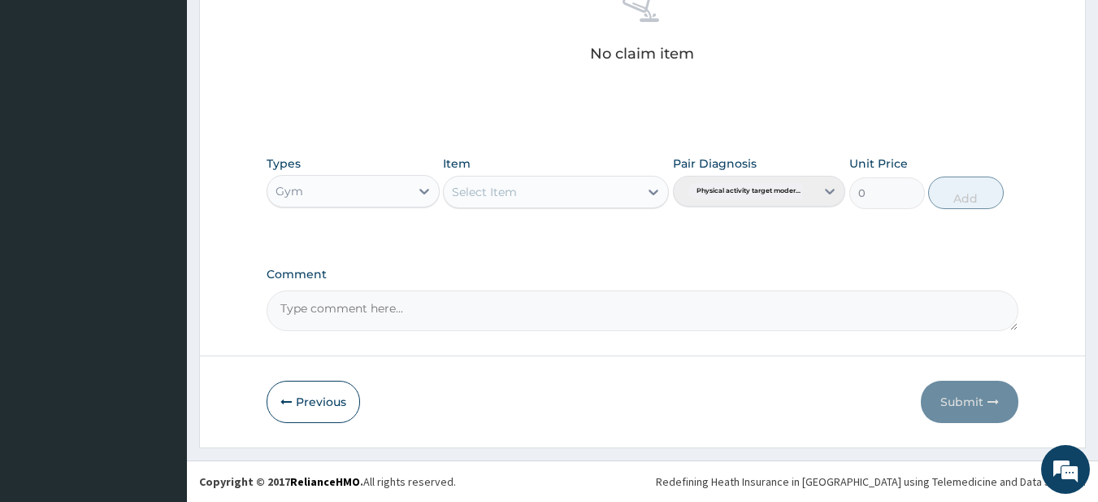
click at [555, 200] on div "Select Item" at bounding box center [541, 192] width 195 height 26
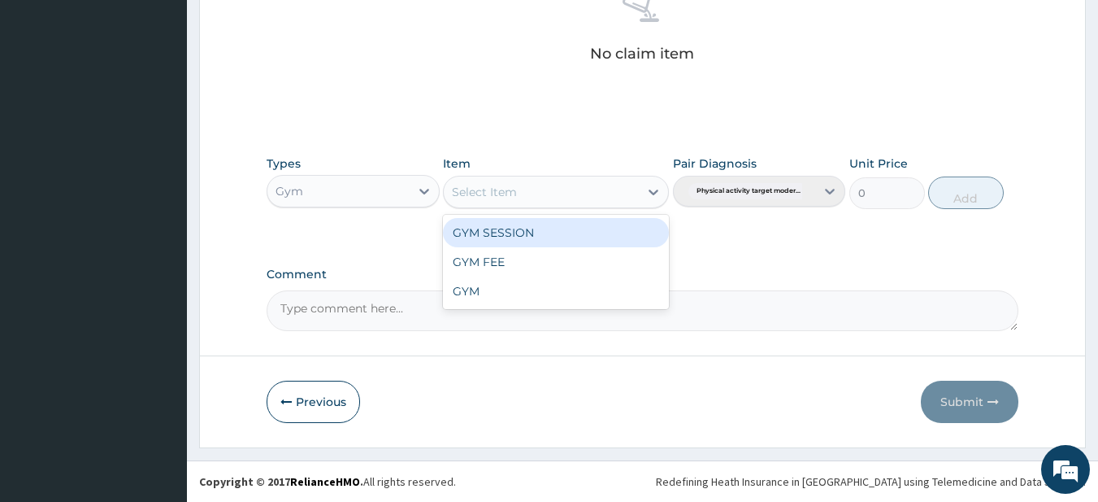
click at [554, 197] on div "Select Item" at bounding box center [541, 192] width 195 height 26
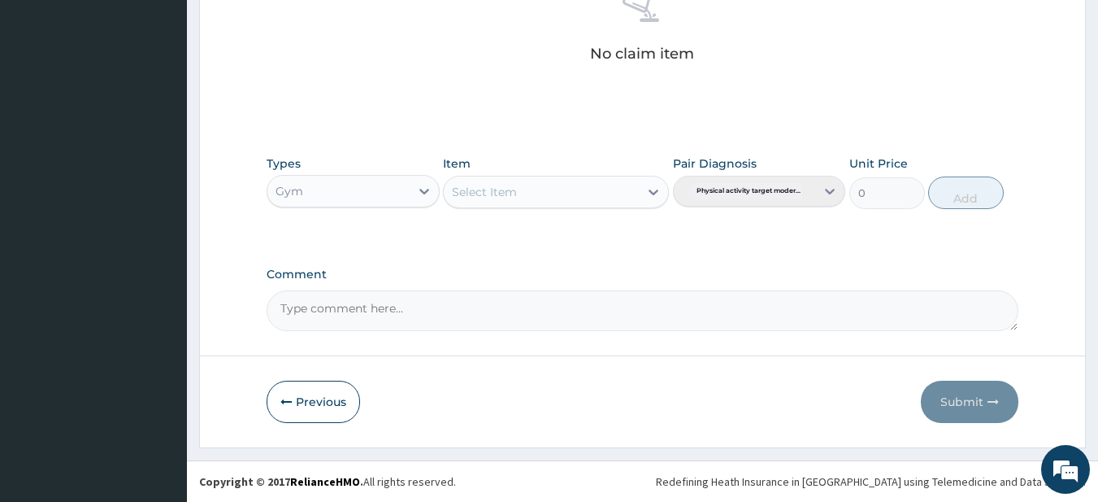
click at [549, 202] on div "Select Item" at bounding box center [541, 192] width 195 height 26
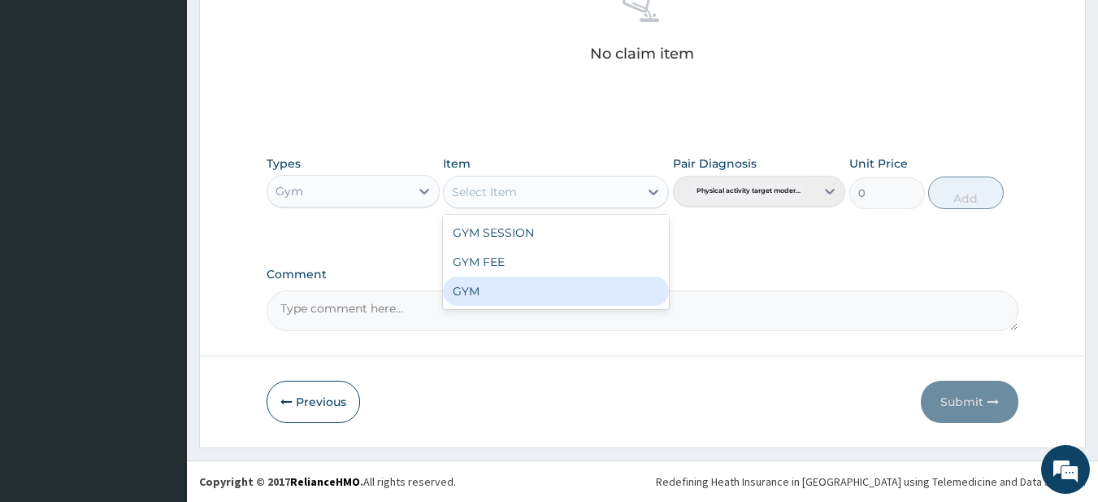
drag, startPoint x: 496, startPoint y: 287, endPoint x: 674, endPoint y: 235, distance: 185.5
click at [496, 284] on div "GYM" at bounding box center [556, 290] width 226 height 29
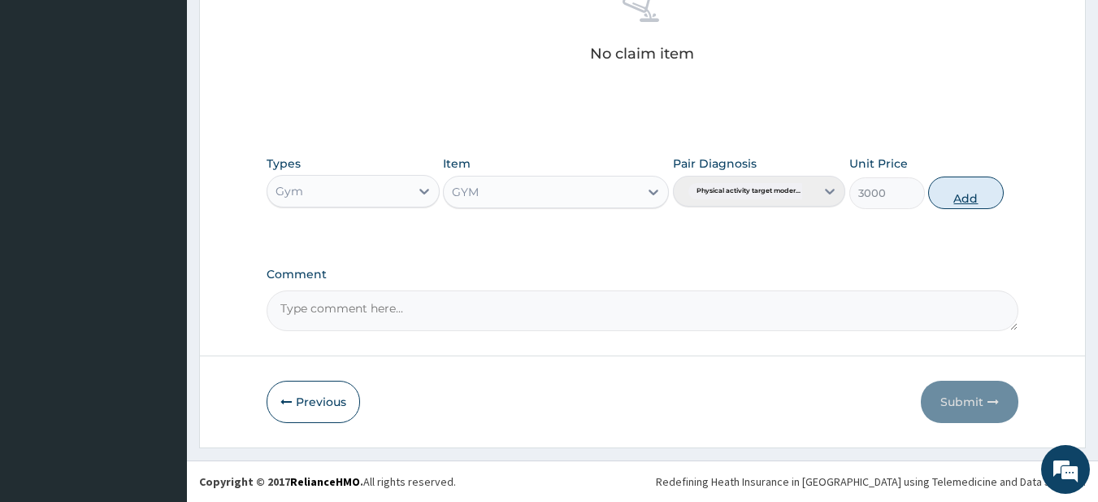
click at [949, 201] on button "Add" at bounding box center [966, 192] width 76 height 33
type input "0"
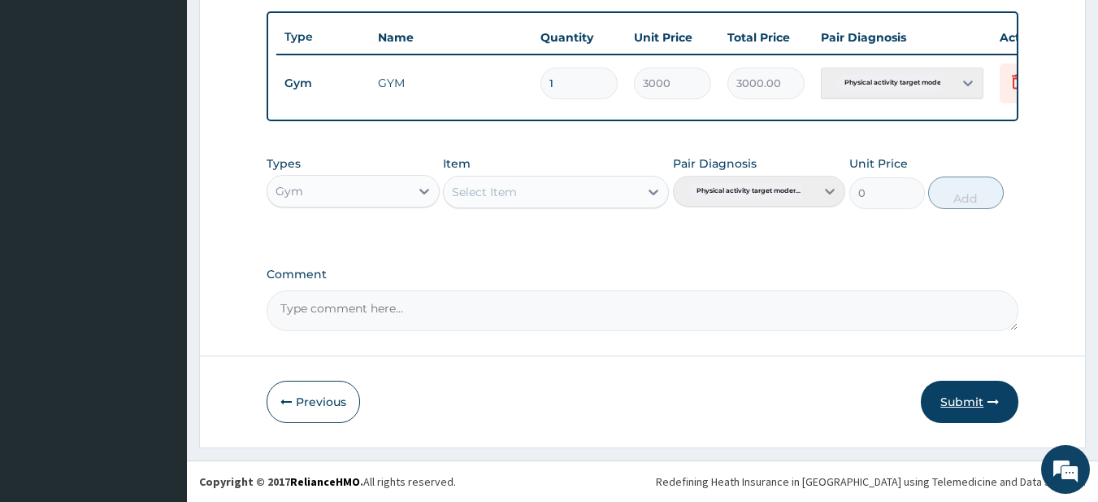
click at [953, 399] on button "Submit" at bounding box center [970, 401] width 98 height 42
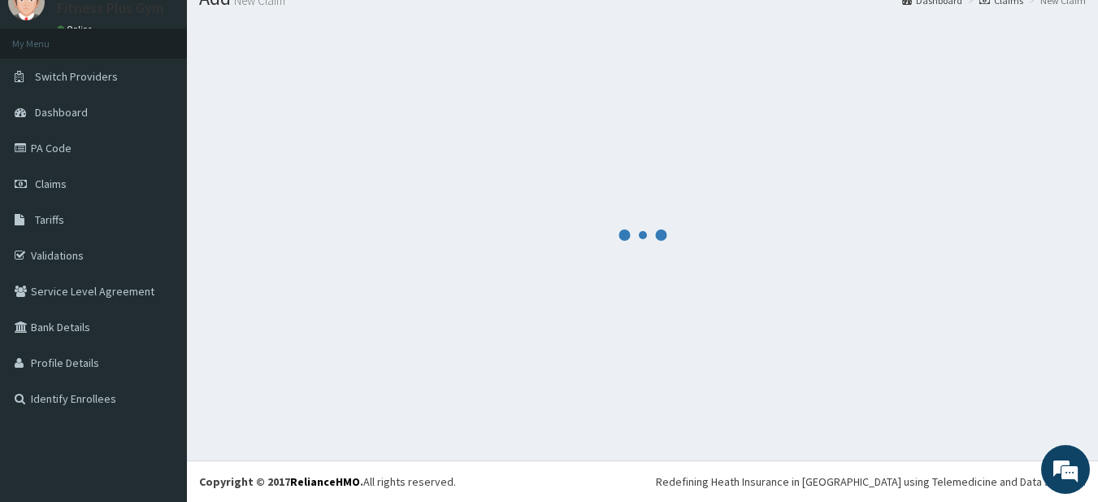
scroll to position [65, 0]
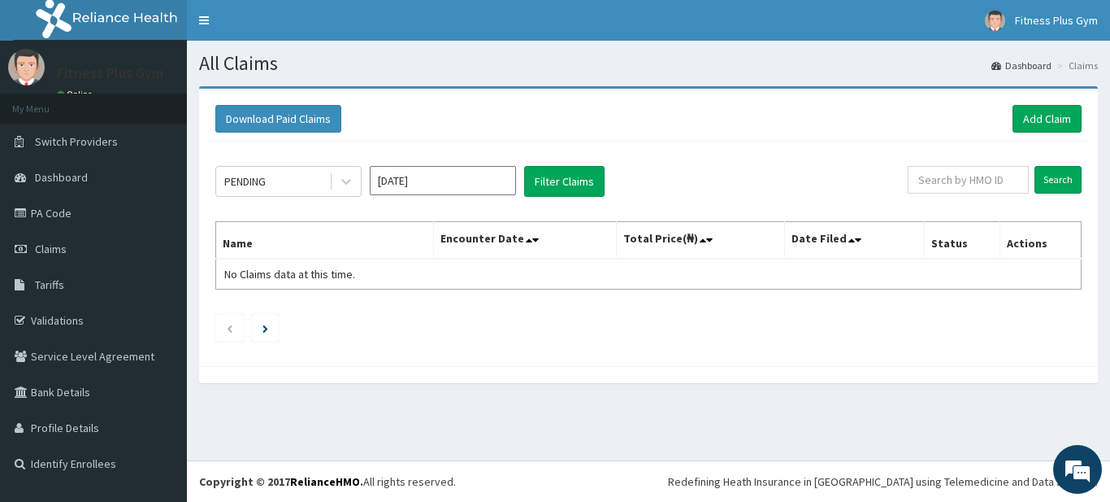
click at [1042, 104] on div "Download Paid Claims Add Claim" at bounding box center [648, 119] width 883 height 45
click at [1048, 118] on link "Add Claim" at bounding box center [1047, 119] width 69 height 28
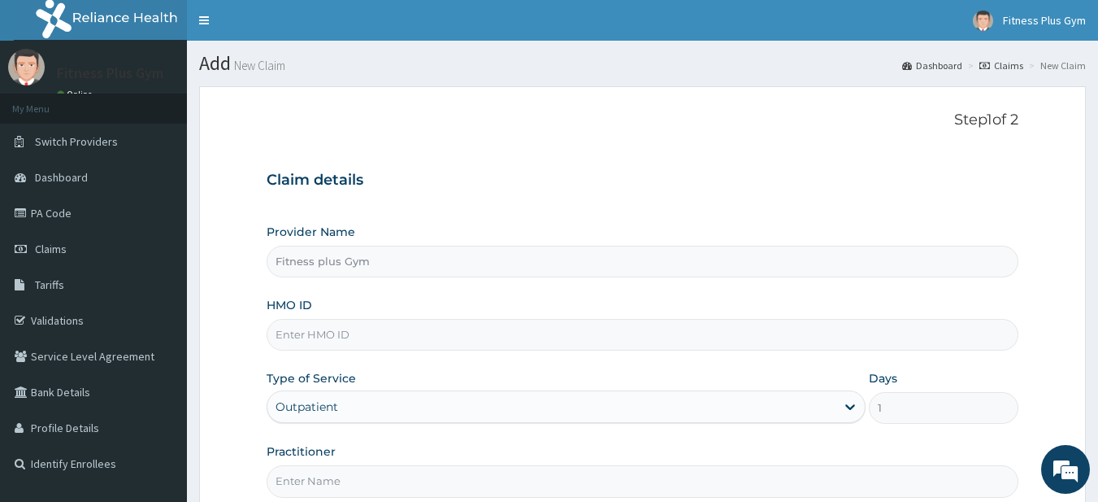
click at [315, 324] on input "HMO ID" at bounding box center [643, 335] width 753 height 32
type input "PED/10058/A"
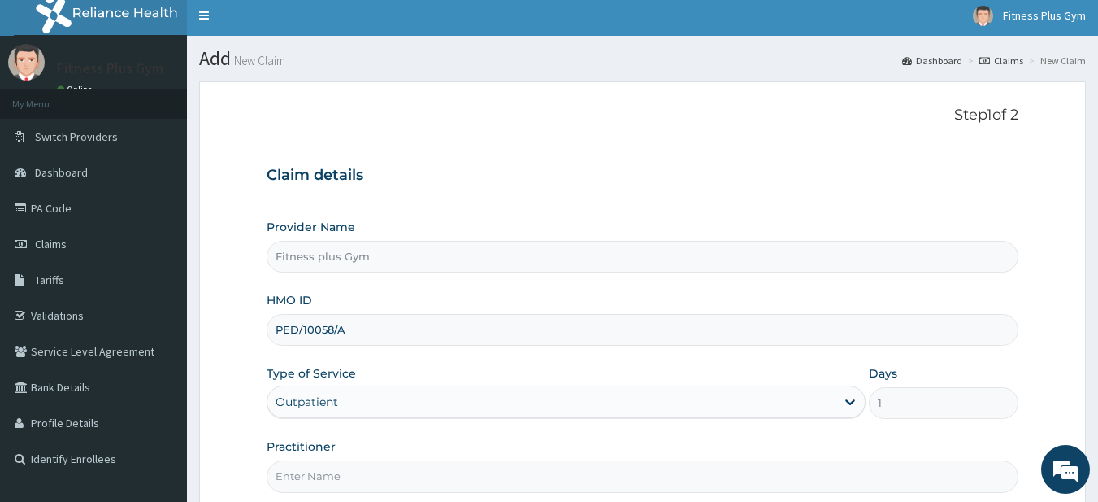
scroll to position [167, 0]
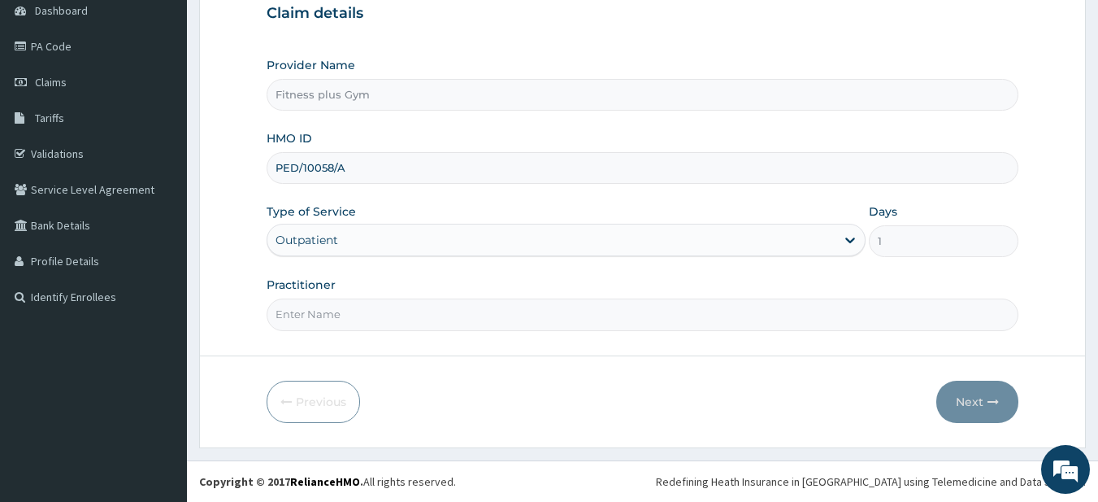
click at [306, 331] on form "Step 1 of 2 Claim details Provider Name Fitness plus Gym HMO ID PED/10058/A Typ…" at bounding box center [642, 184] width 887 height 528
click at [308, 318] on input "Practitioner" at bounding box center [643, 314] width 753 height 32
type input "fitness+"
click at [974, 391] on button "Next" at bounding box center [977, 401] width 82 height 42
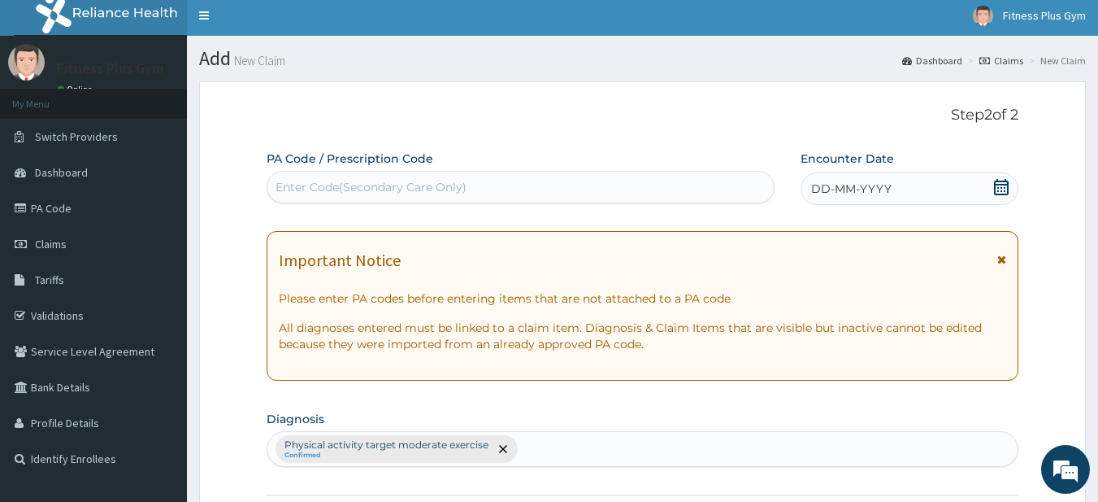
scroll to position [4, 0]
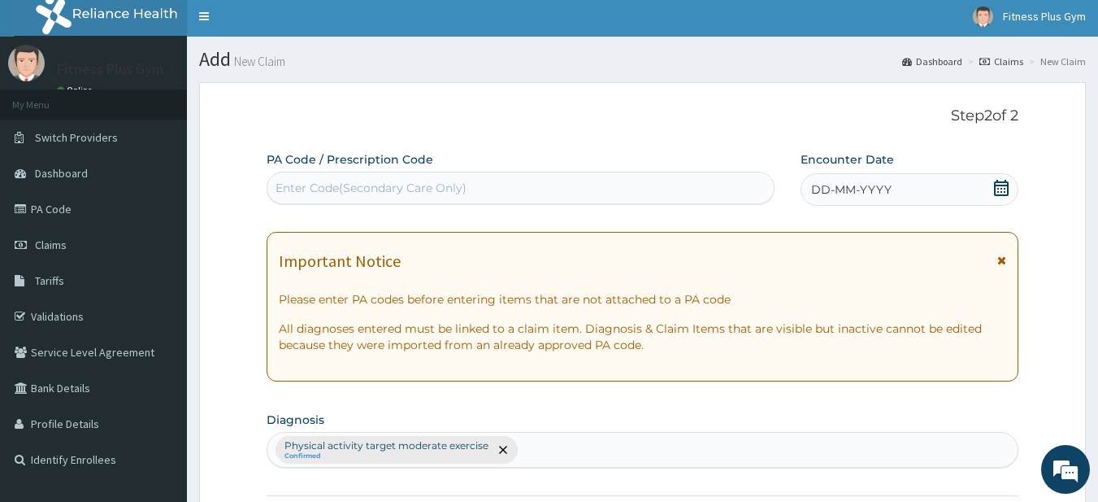
click at [457, 186] on div "Enter Code(Secondary Care Only)" at bounding box center [371, 188] width 191 height 16
type input "PA/97A608"
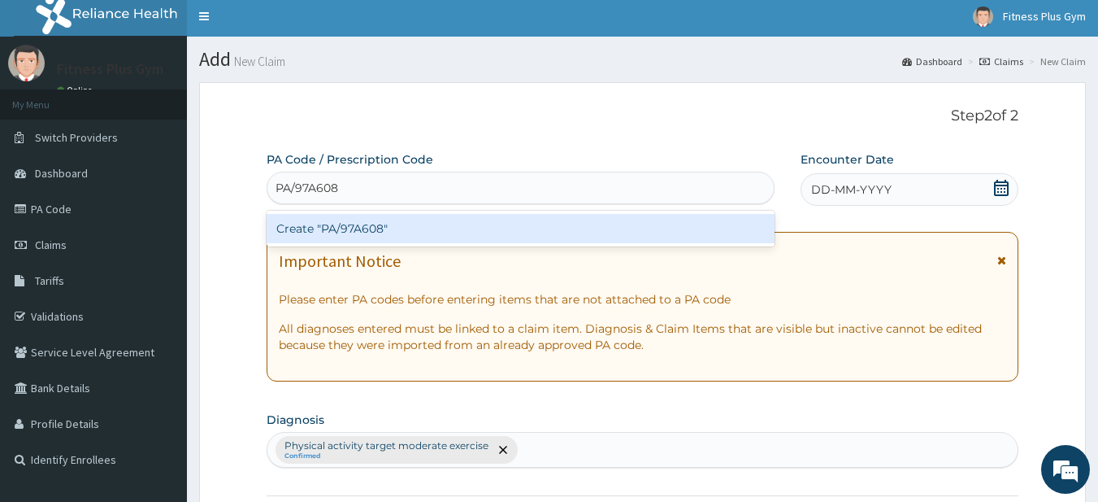
click at [363, 227] on div "Create "PA/97A608"" at bounding box center [521, 228] width 509 height 29
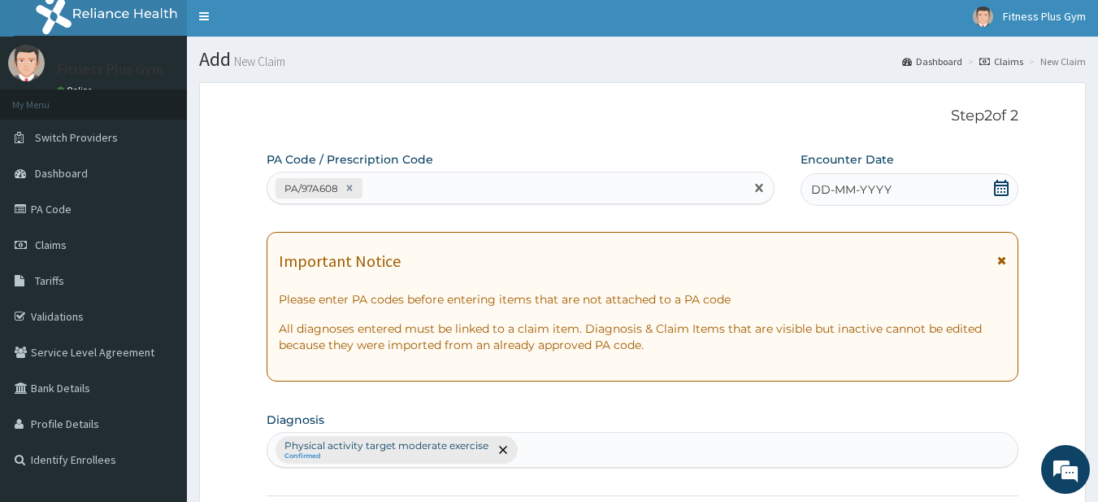
click at [997, 188] on icon at bounding box center [1001, 188] width 16 height 16
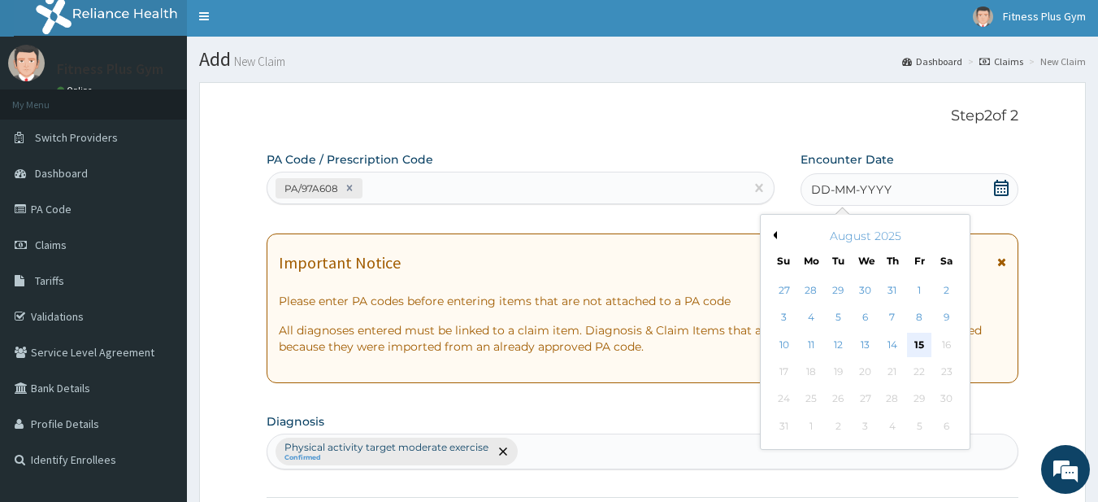
click at [918, 344] on div "15" at bounding box center [919, 344] width 24 height 24
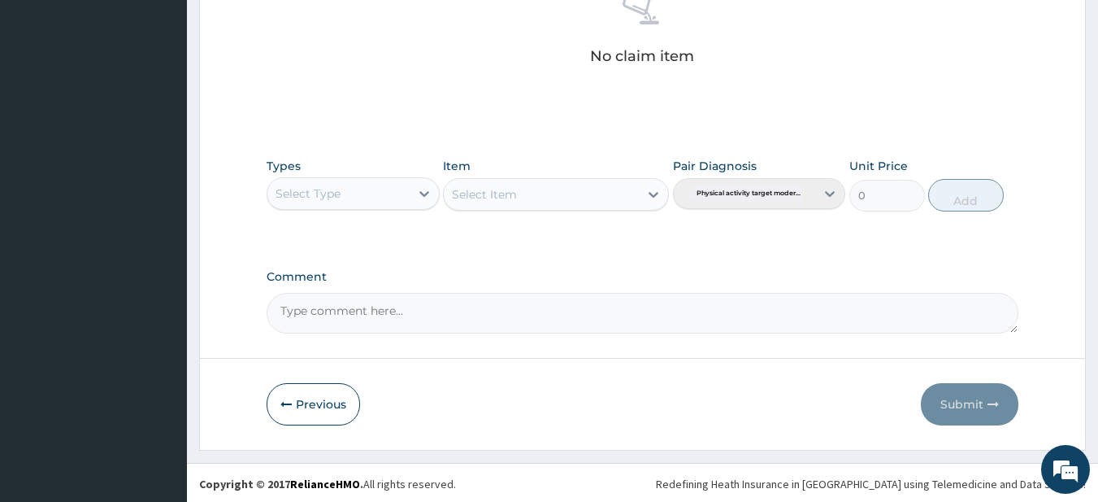
scroll to position [671, 0]
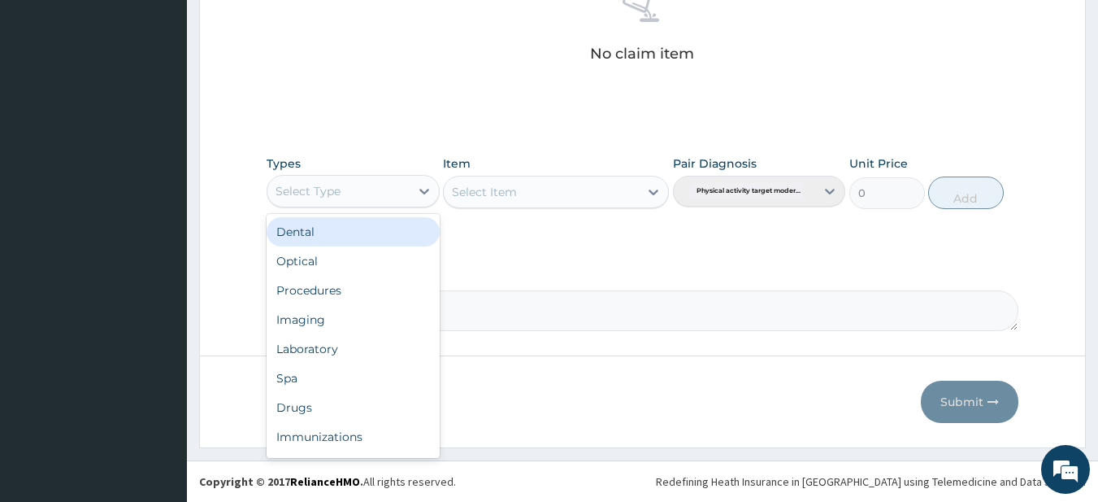
click at [359, 193] on div "Select Type" at bounding box center [338, 191] width 142 height 26
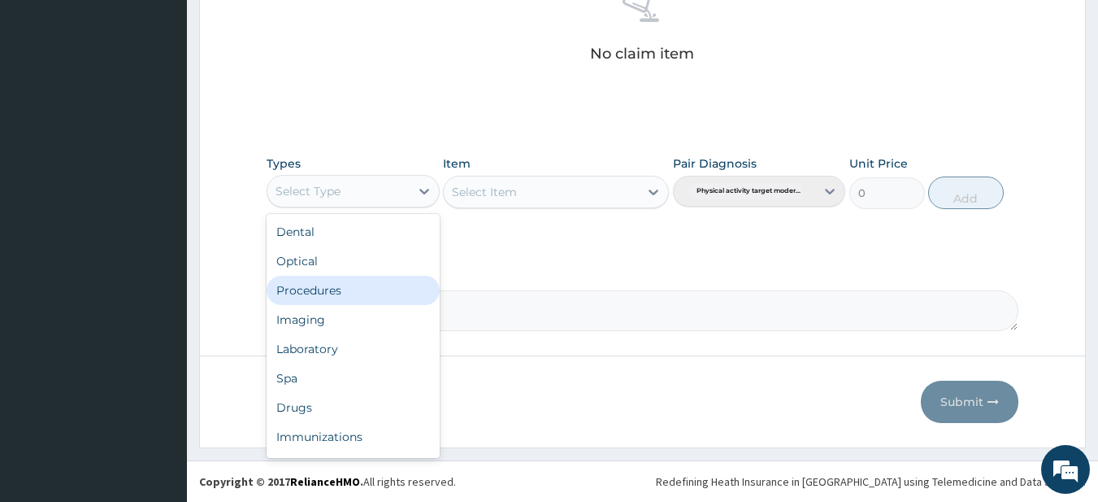
scroll to position [55, 0]
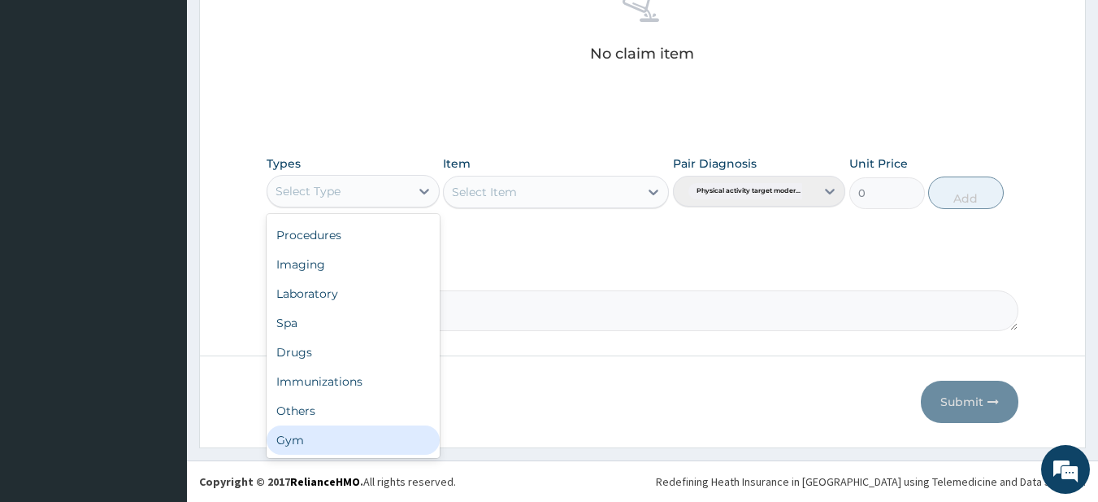
click at [289, 444] on div "Gym" at bounding box center [353, 439] width 173 height 29
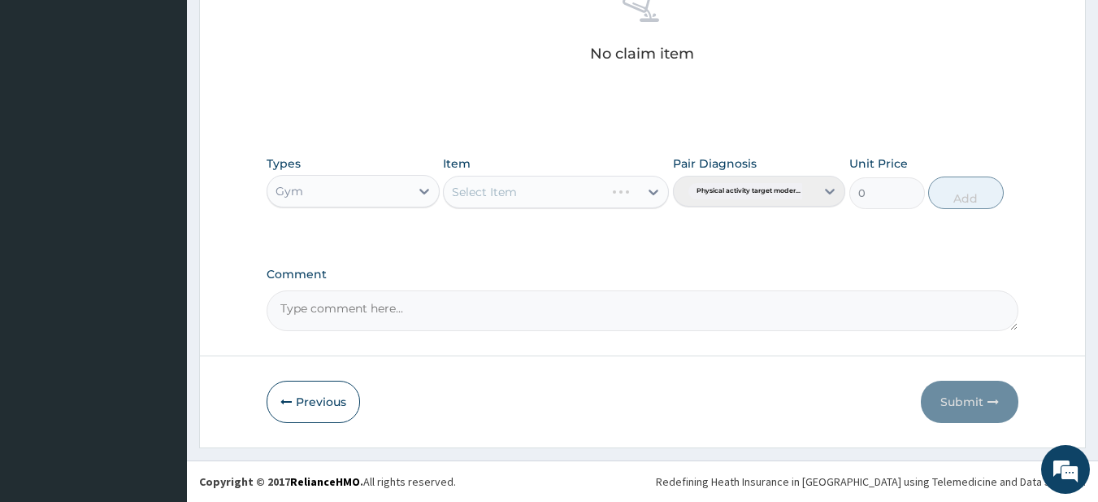
click at [517, 199] on div "Select Item" at bounding box center [556, 192] width 226 height 33
click at [561, 192] on div "Select Item" at bounding box center [556, 192] width 226 height 33
click at [526, 190] on div "Select Item" at bounding box center [556, 192] width 226 height 33
click at [597, 187] on div "Select Item" at bounding box center [541, 192] width 195 height 26
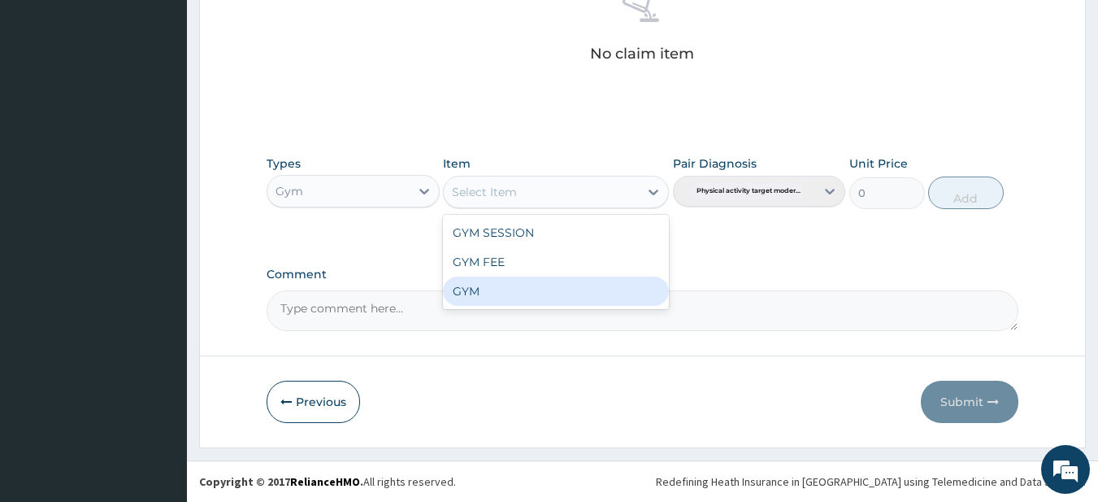
click at [484, 286] on div "GYM" at bounding box center [556, 290] width 226 height 29
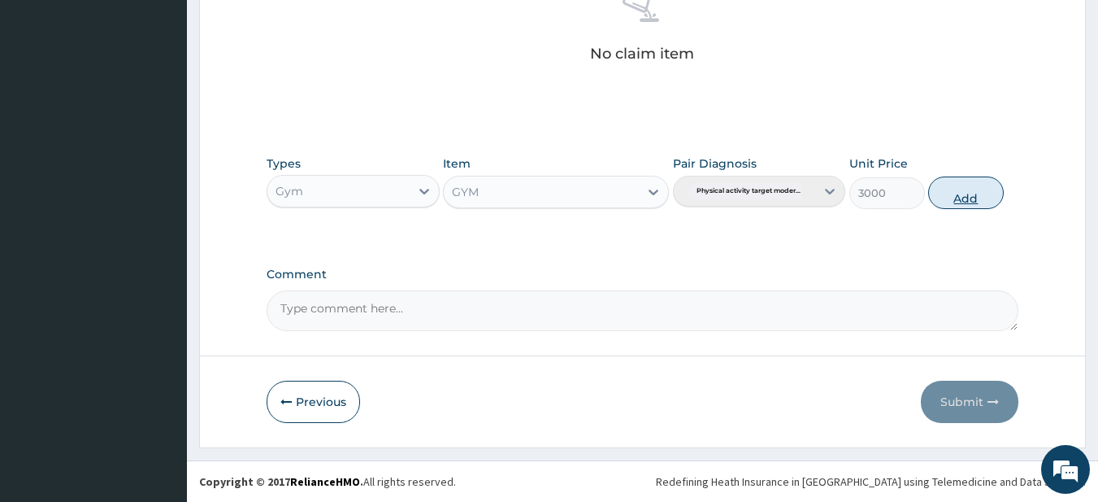
click at [940, 194] on button "Add" at bounding box center [966, 192] width 76 height 33
type input "0"
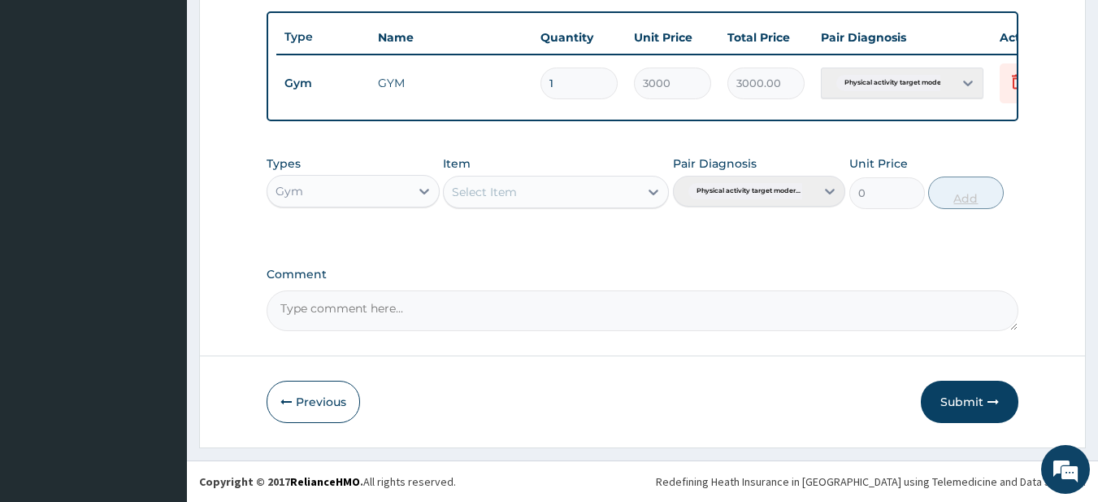
scroll to position [606, 0]
click at [963, 393] on button "Submit" at bounding box center [970, 401] width 98 height 42
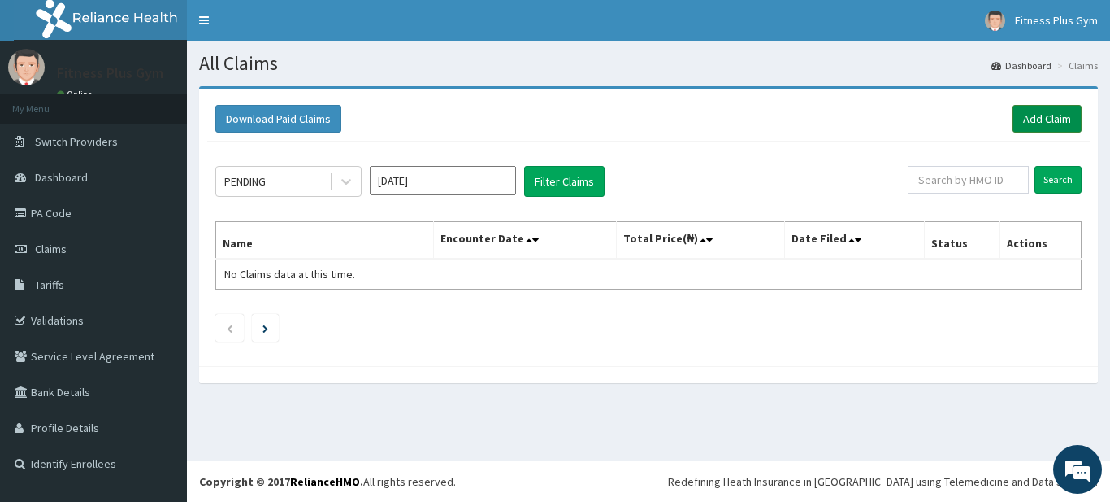
click at [1046, 123] on link "Add Claim" at bounding box center [1047, 119] width 69 height 28
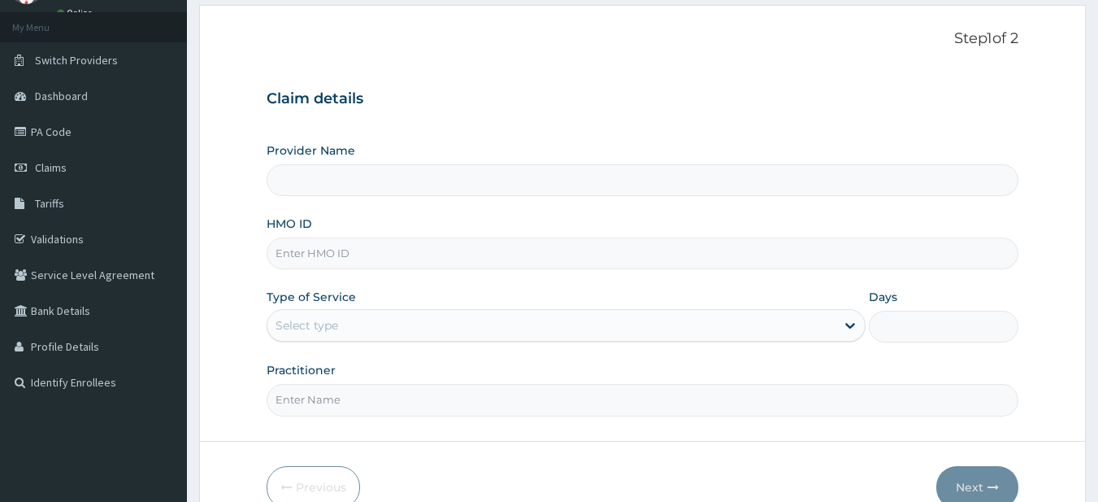
click at [334, 263] on input "HMO ID" at bounding box center [643, 253] width 753 height 32
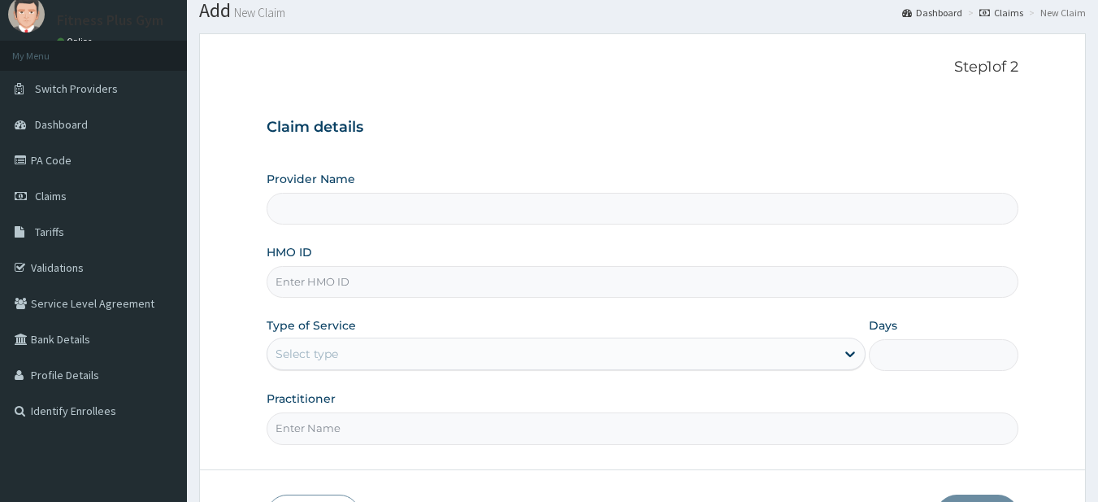
scroll to position [81, 0]
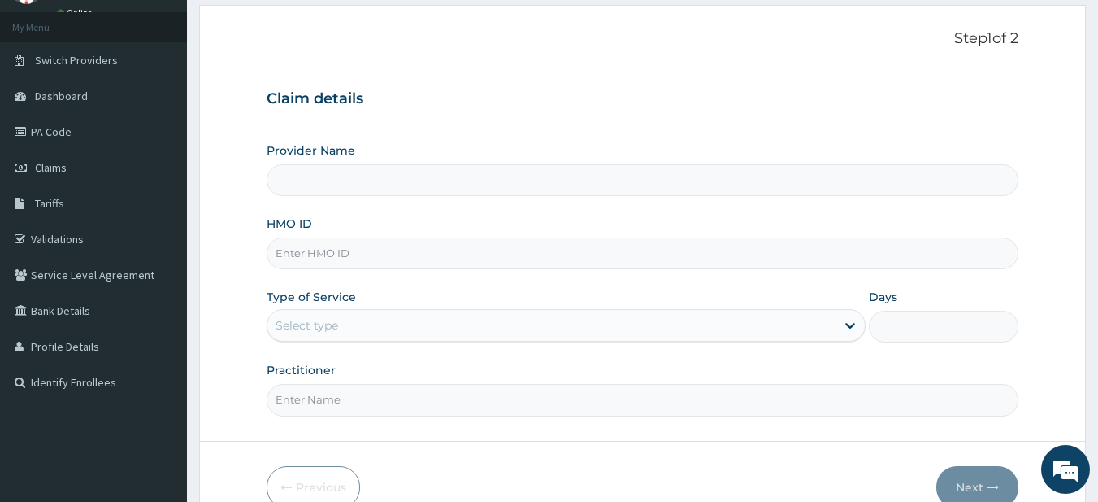
type input "Fitness plus Gym"
type input "1"
click at [347, 262] on input "HMO ID" at bounding box center [643, 253] width 753 height 32
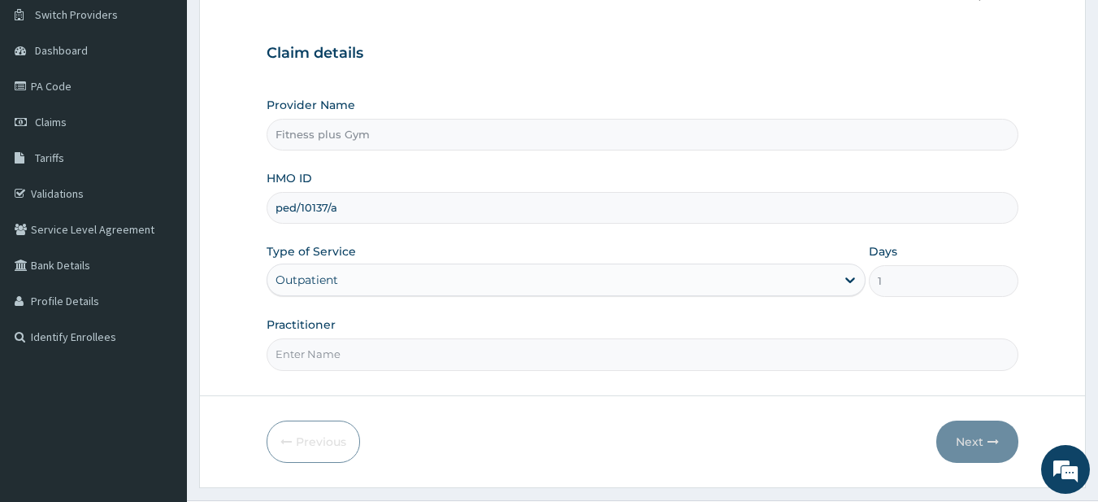
scroll to position [167, 0]
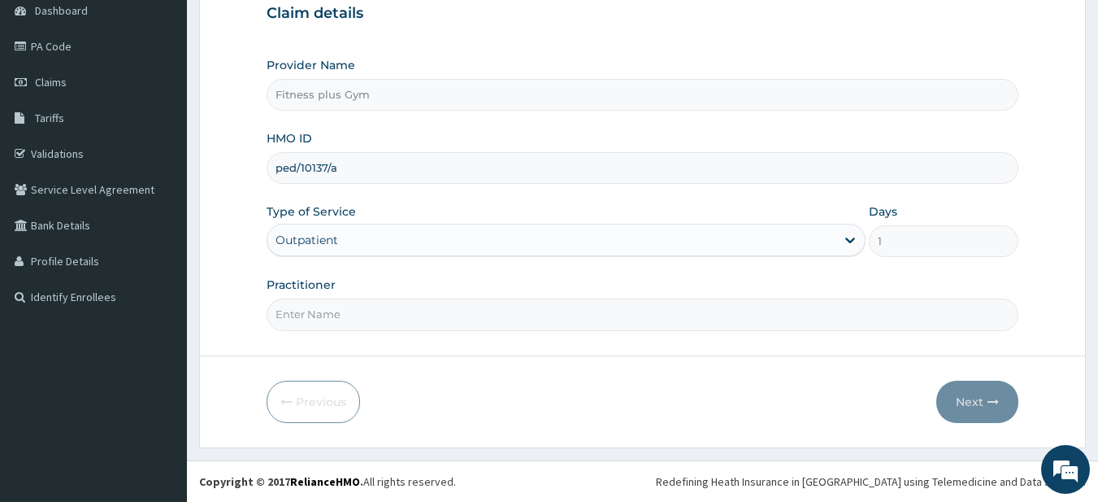
type input "ped/10137/a"
click at [337, 319] on input "Practitioner" at bounding box center [643, 314] width 753 height 32
type input "fitness+"
click at [960, 396] on button "Next" at bounding box center [977, 401] width 82 height 42
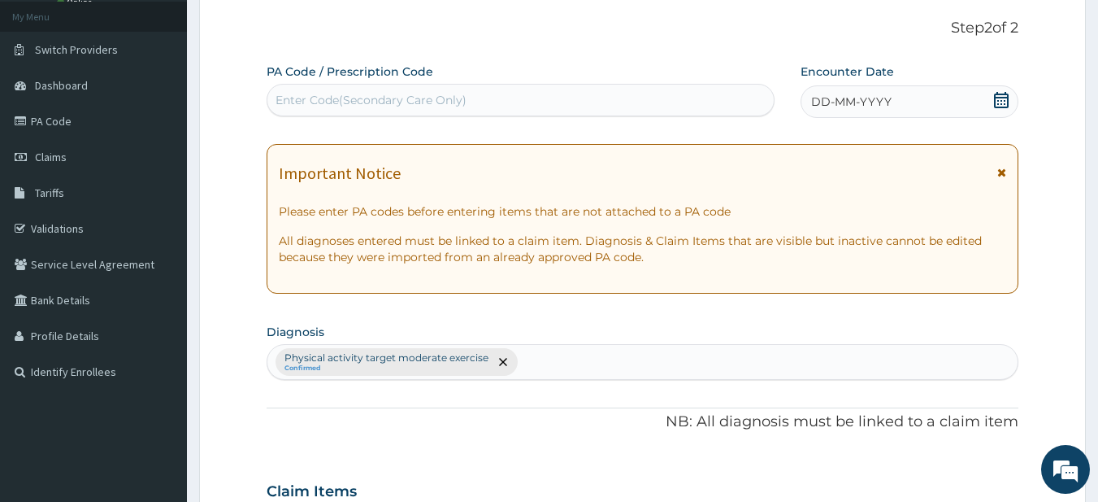
scroll to position [0, 0]
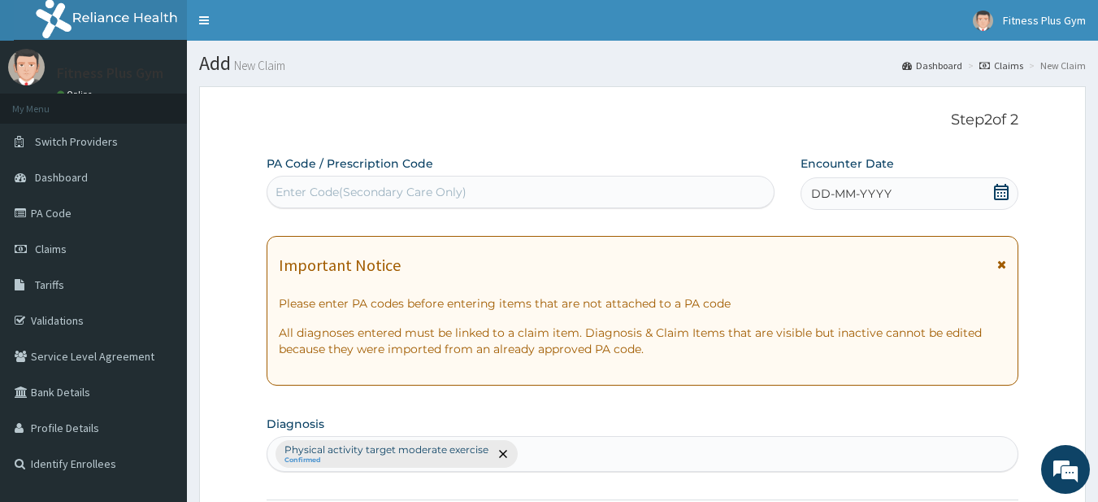
click at [657, 203] on div "Enter Code(Secondary Care Only)" at bounding box center [520, 192] width 507 height 26
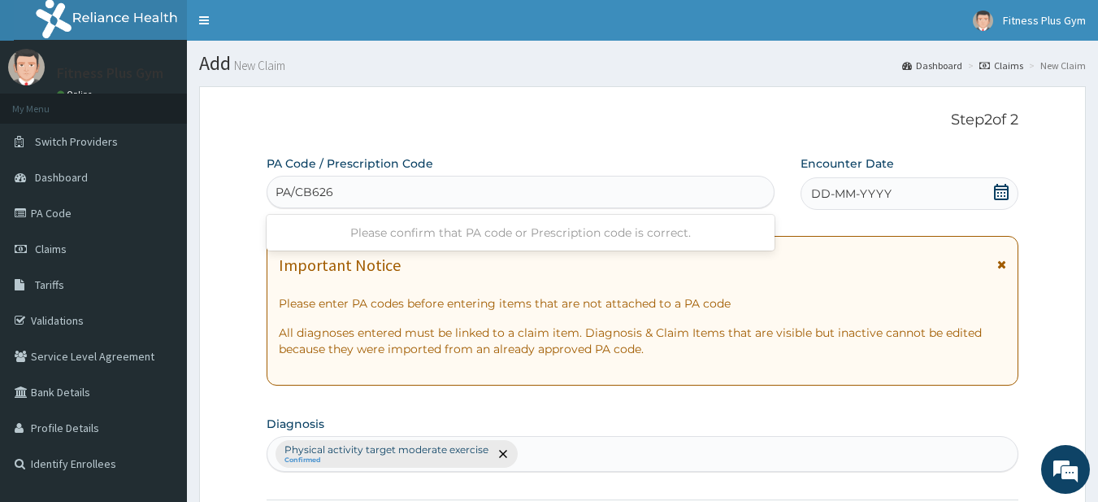
type input "PA/CB6263"
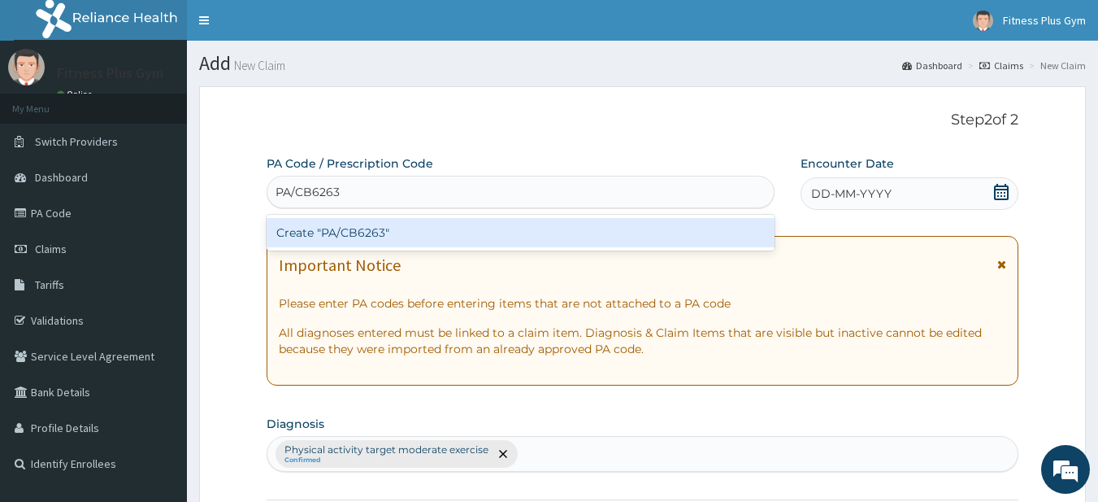
click at [350, 224] on div "Create "PA/CB6263"" at bounding box center [521, 232] width 509 height 29
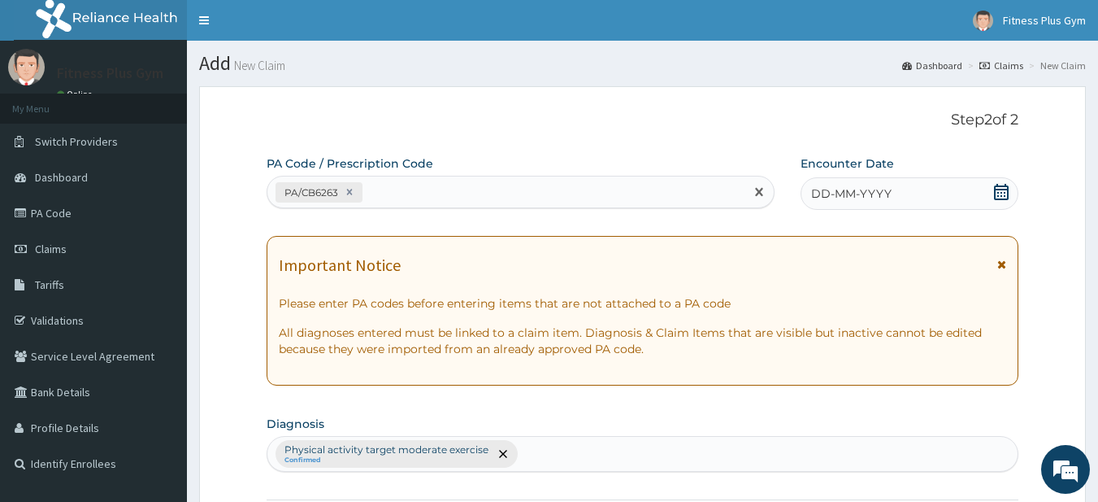
click at [999, 197] on icon at bounding box center [1001, 192] width 16 height 16
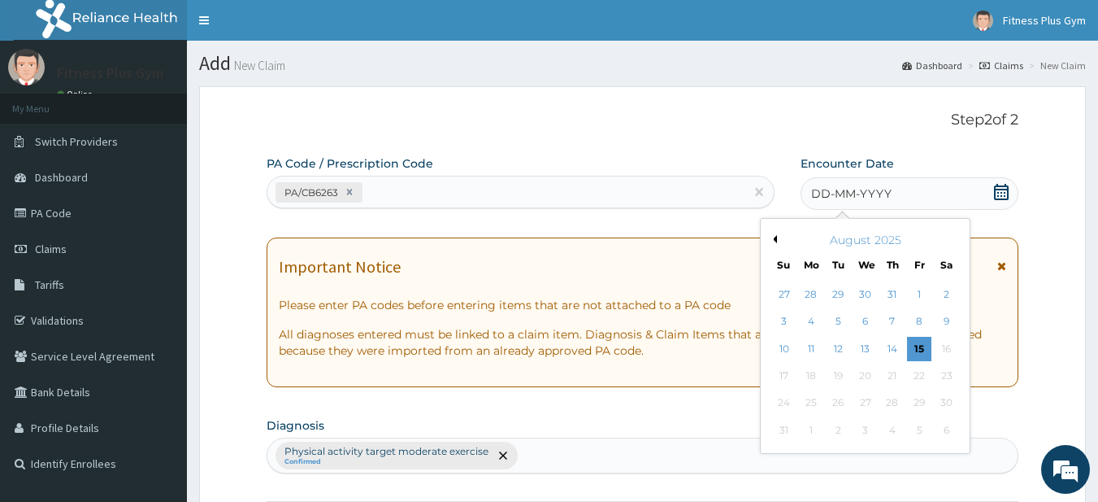
drag, startPoint x: 917, startPoint y: 346, endPoint x: 905, endPoint y: 340, distance: 13.1
click at [917, 345] on div "15" at bounding box center [919, 349] width 24 height 24
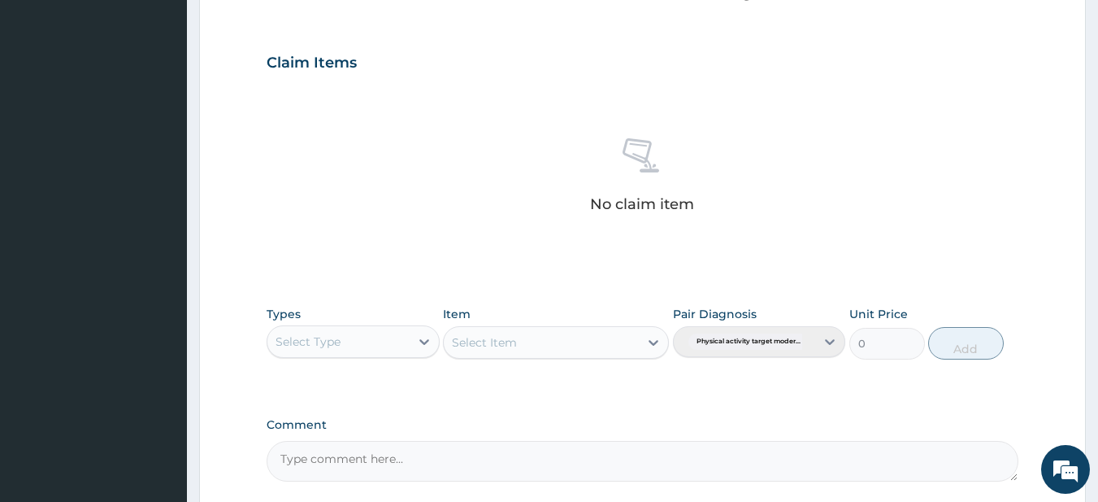
scroll to position [671, 0]
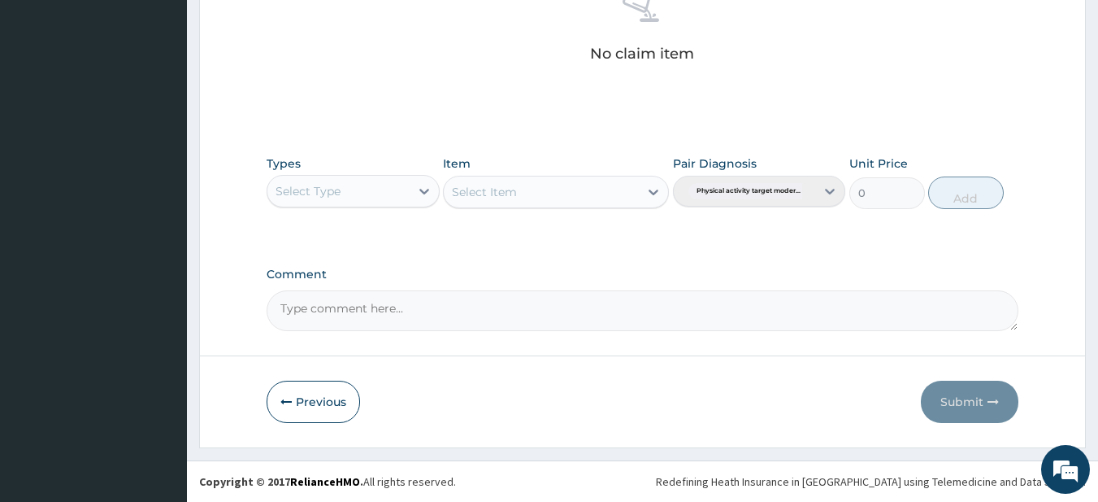
click at [382, 198] on div "Select Type" at bounding box center [338, 191] width 142 height 26
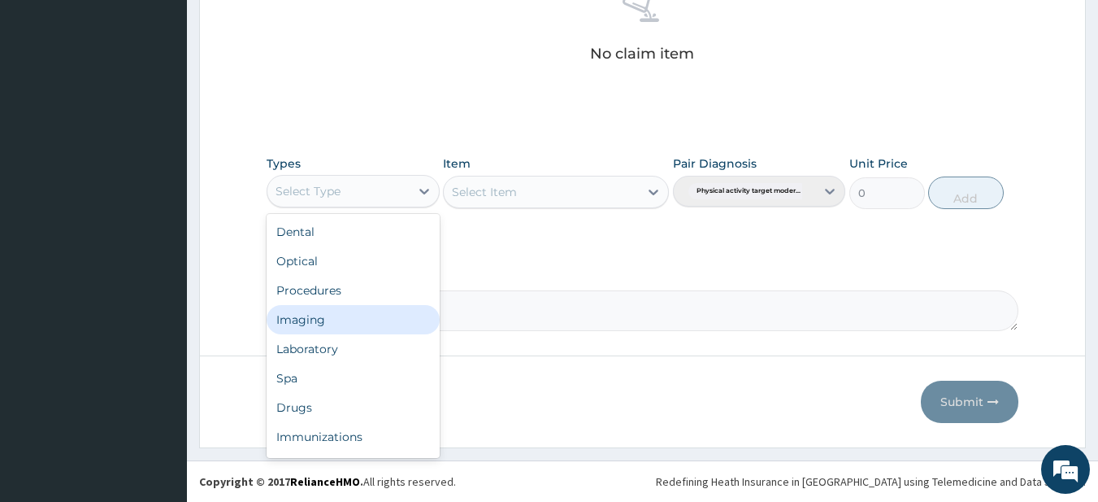
scroll to position [55, 0]
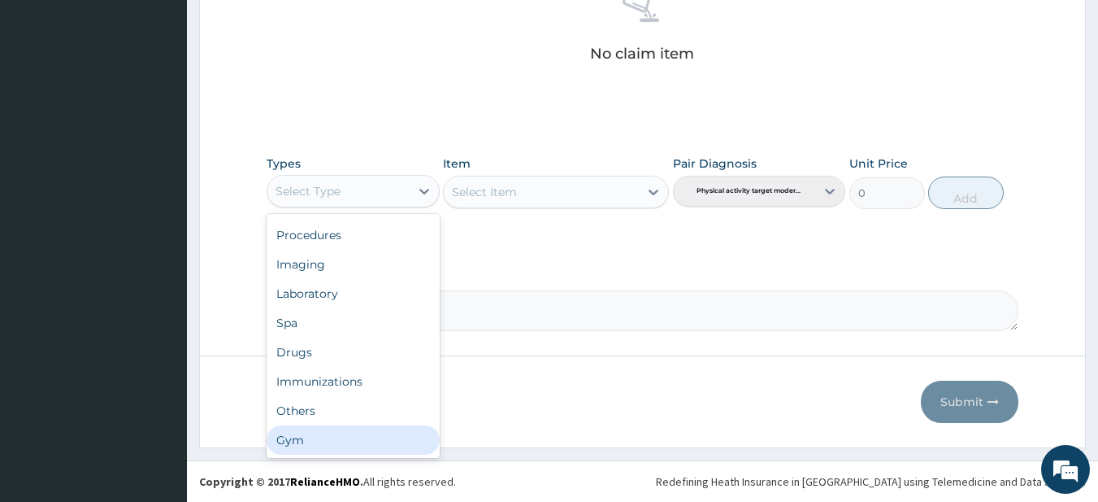
click at [352, 438] on div "Gym" at bounding box center [353, 439] width 173 height 29
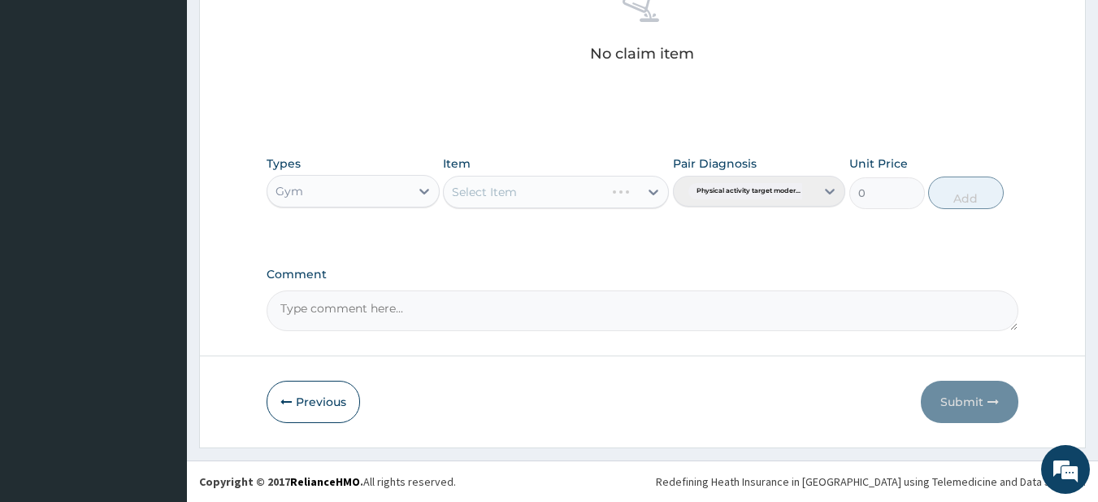
click at [513, 177] on div "Select Item" at bounding box center [556, 192] width 226 height 33
click at [504, 185] on div "Select Item" at bounding box center [484, 192] width 65 height 16
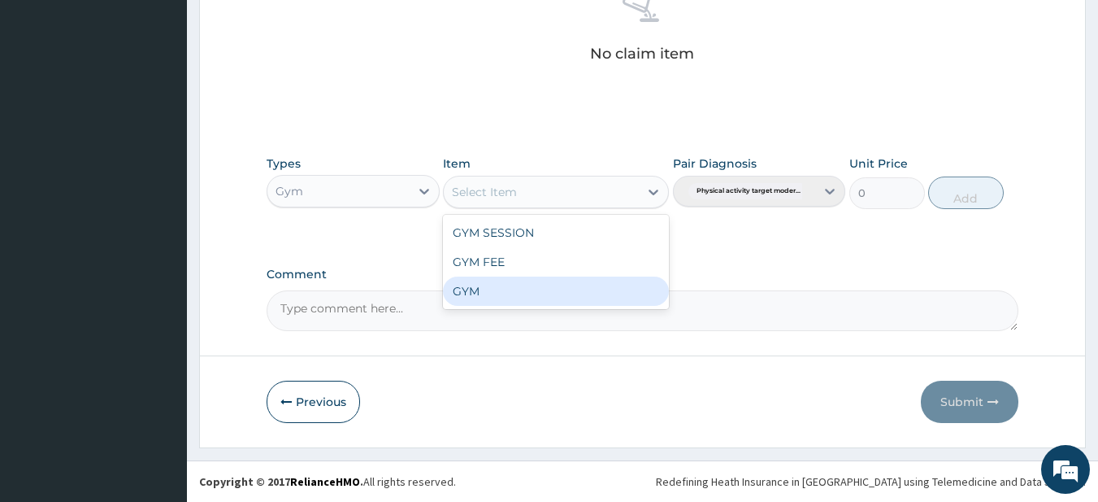
click at [476, 289] on div "GYM" at bounding box center [556, 290] width 226 height 29
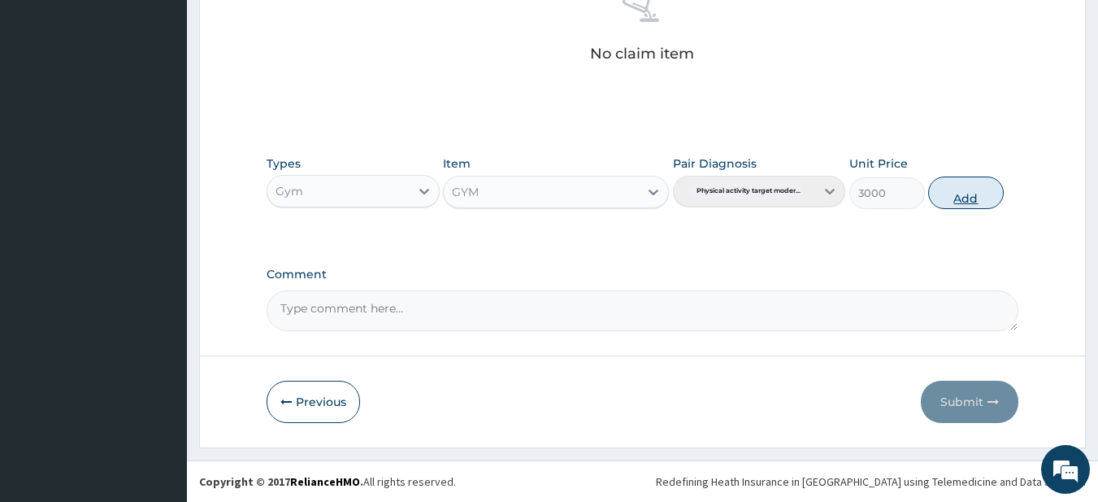
click at [980, 196] on button "Add" at bounding box center [966, 192] width 76 height 33
type input "0"
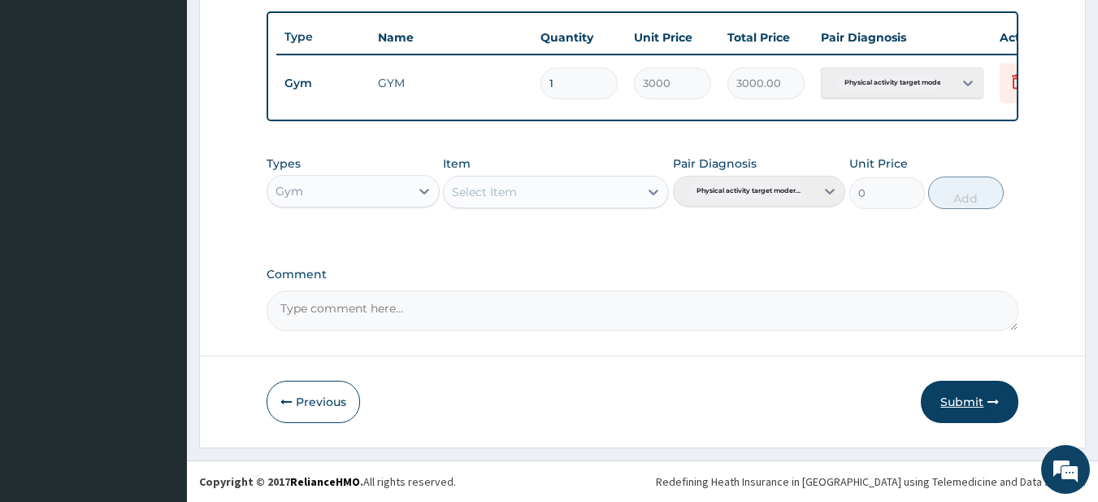
click at [971, 401] on button "Submit" at bounding box center [970, 401] width 98 height 42
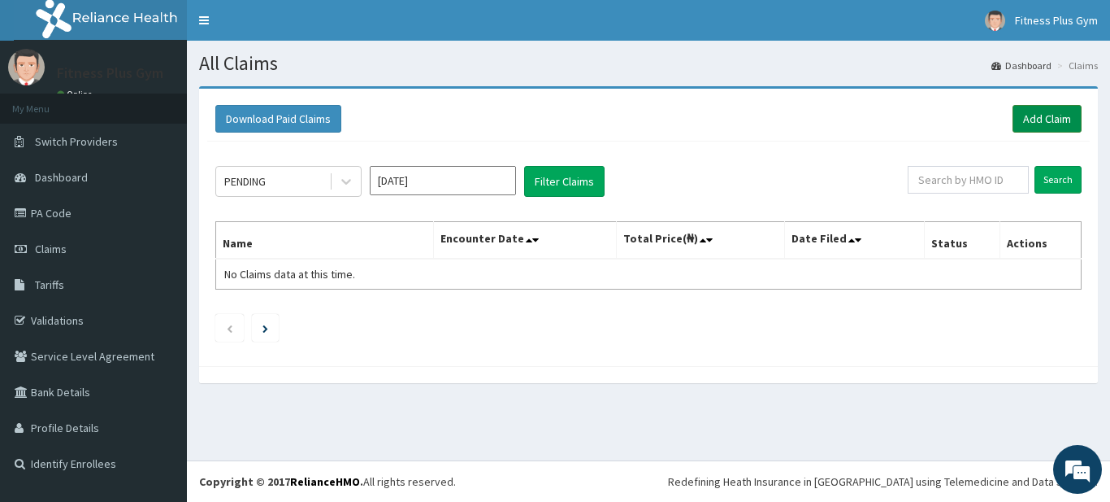
click at [1029, 124] on link "Add Claim" at bounding box center [1047, 119] width 69 height 28
